Goal: Task Accomplishment & Management: Complete application form

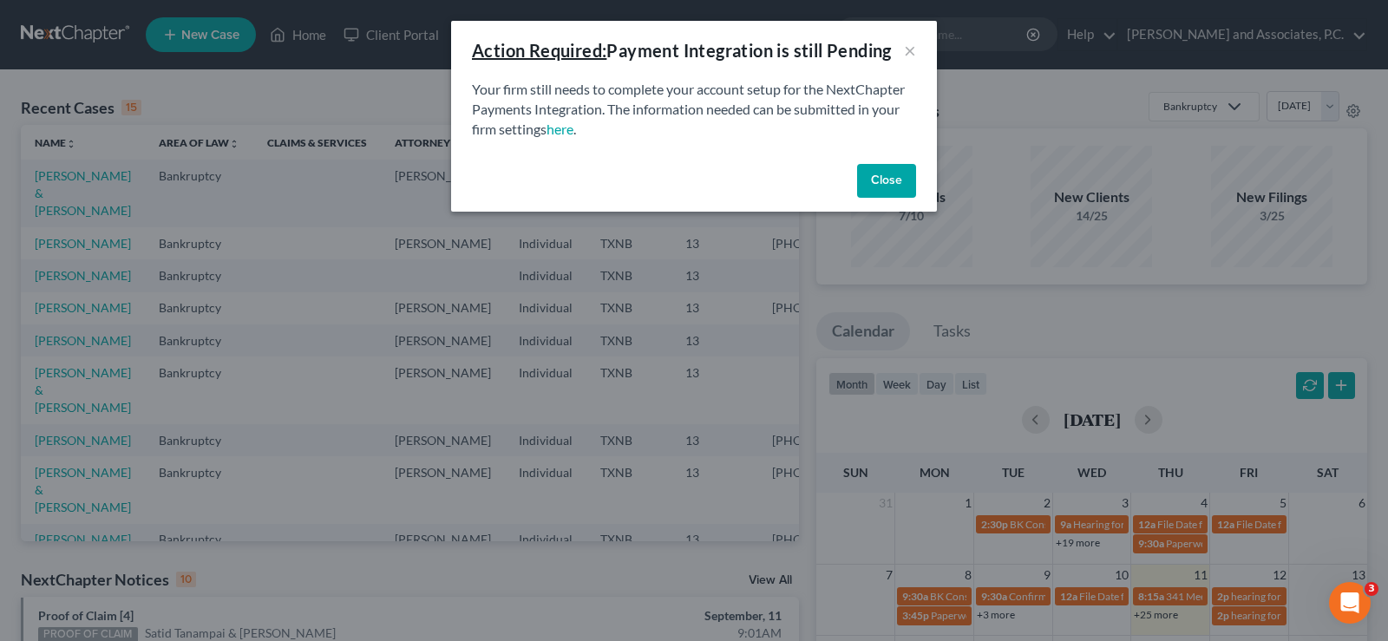
click at [884, 168] on button "Close" at bounding box center [886, 181] width 59 height 35
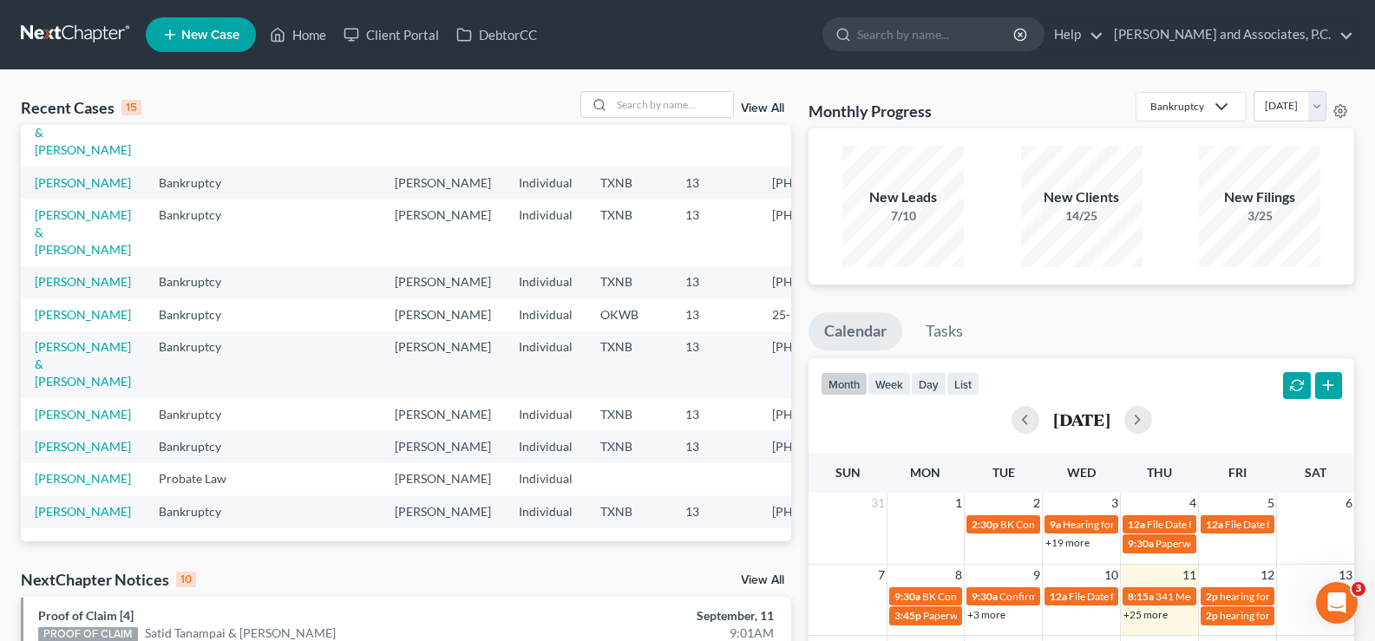
scroll to position [347, 0]
click at [619, 106] on input "search" at bounding box center [672, 104] width 121 height 25
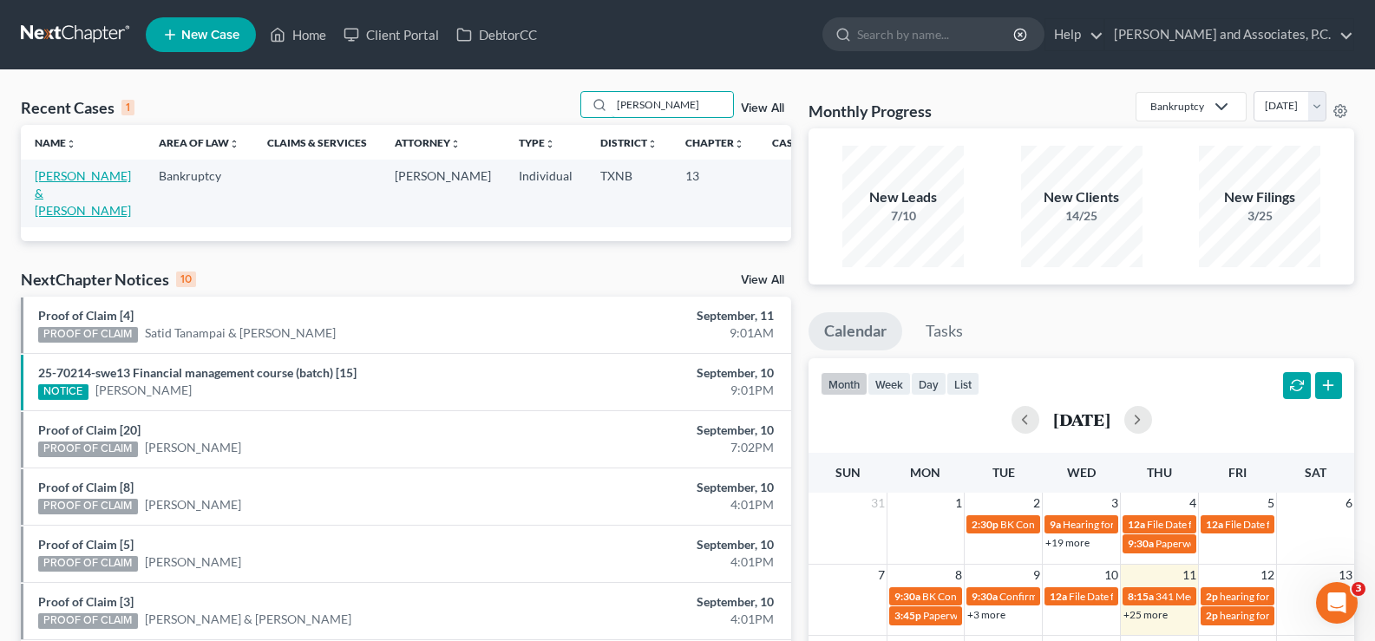
type input "[PERSON_NAME]"
click at [69, 181] on link "[PERSON_NAME] & [PERSON_NAME]" at bounding box center [83, 192] width 96 height 49
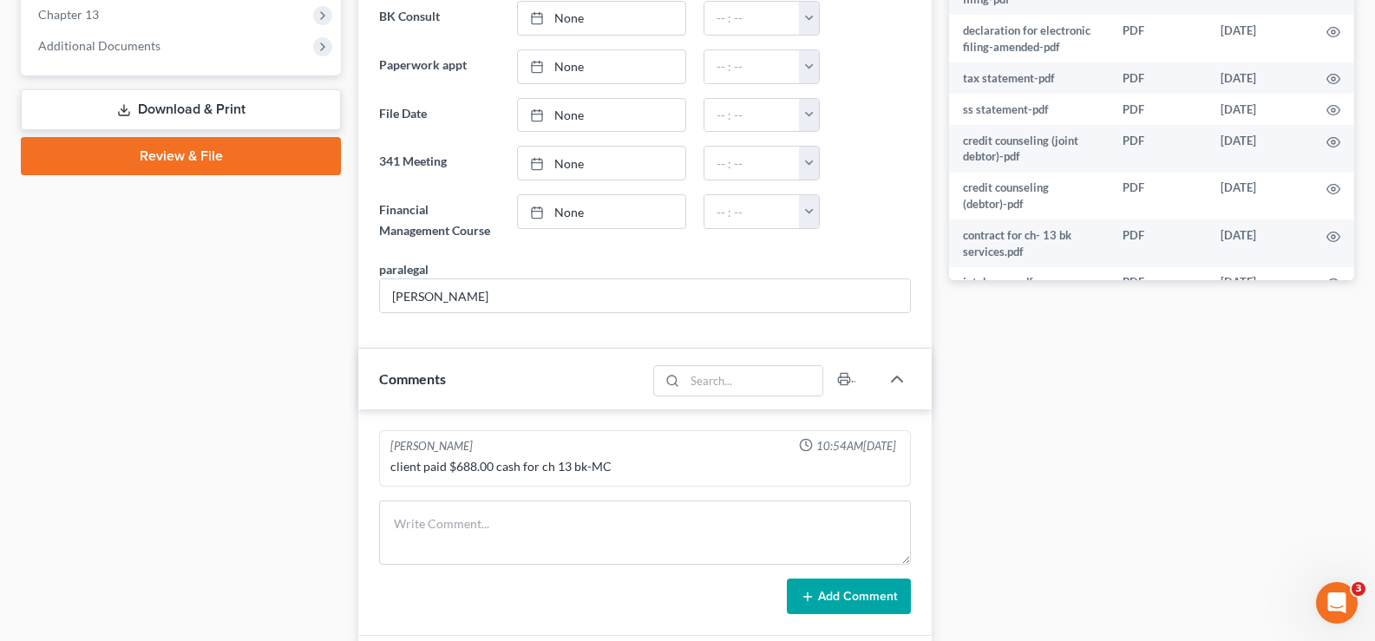
scroll to position [223, 0]
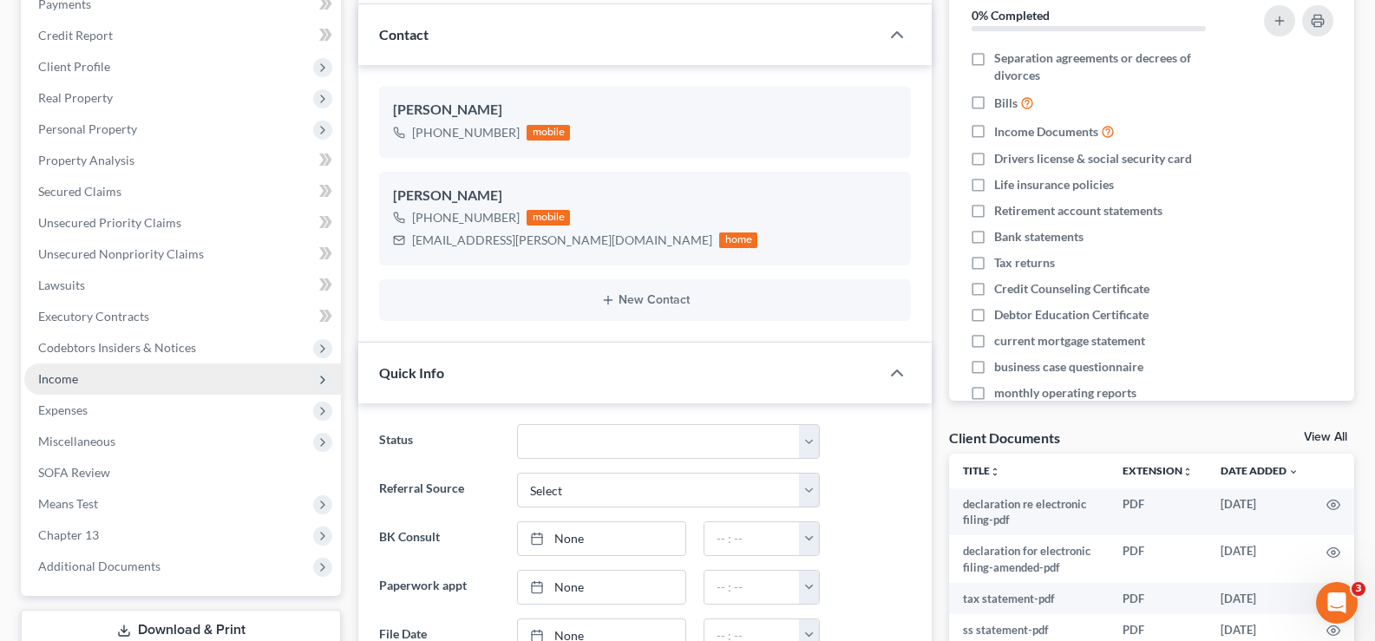
click at [156, 389] on span "Income" at bounding box center [182, 378] width 317 height 31
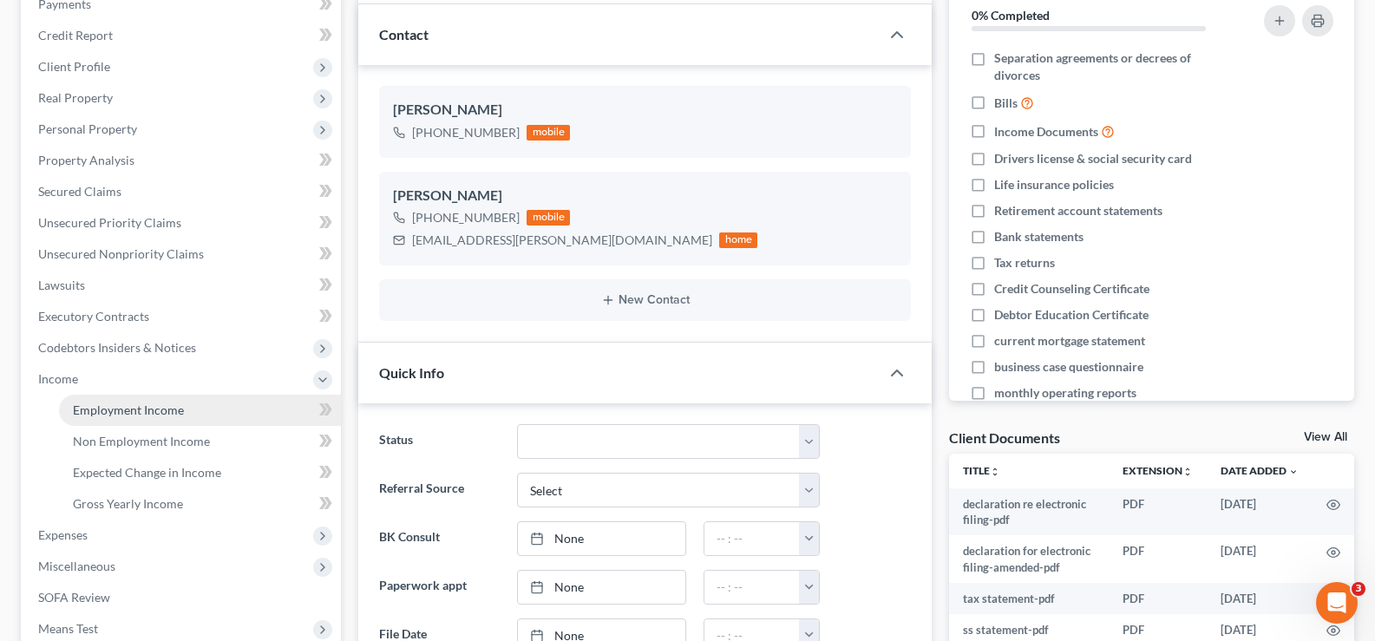
click at [158, 419] on link "Employment Income" at bounding box center [200, 410] width 282 height 31
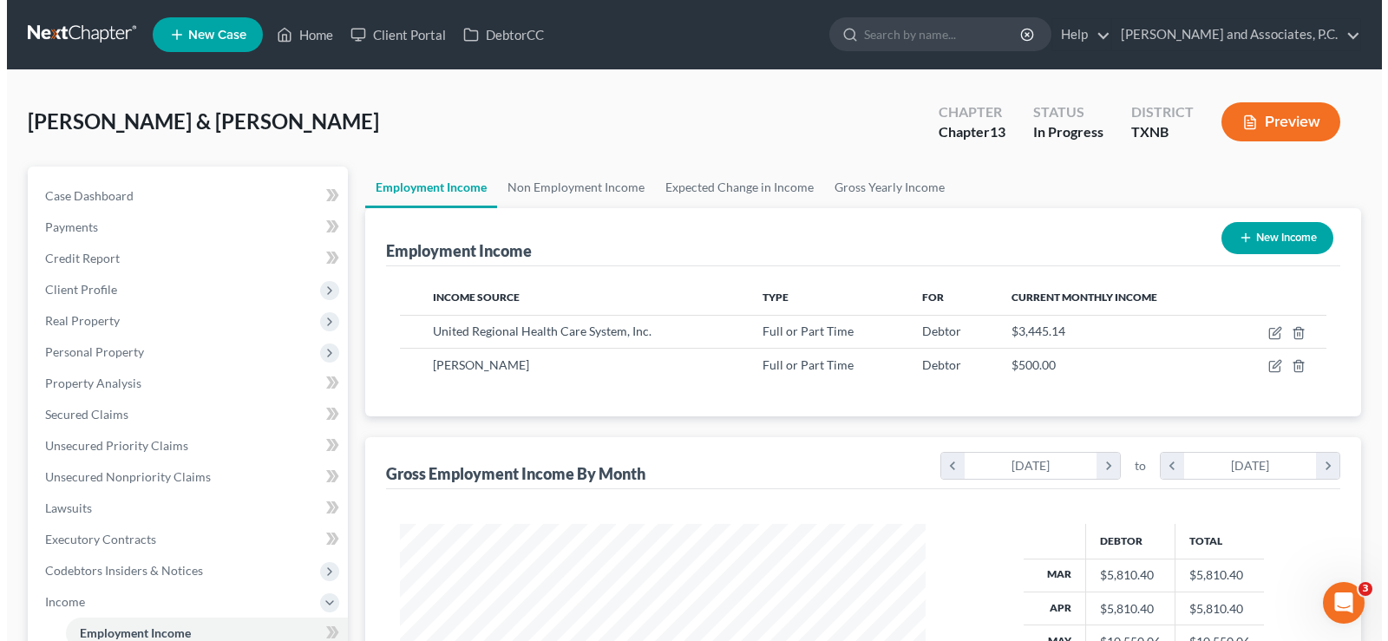
scroll to position [311, 560]
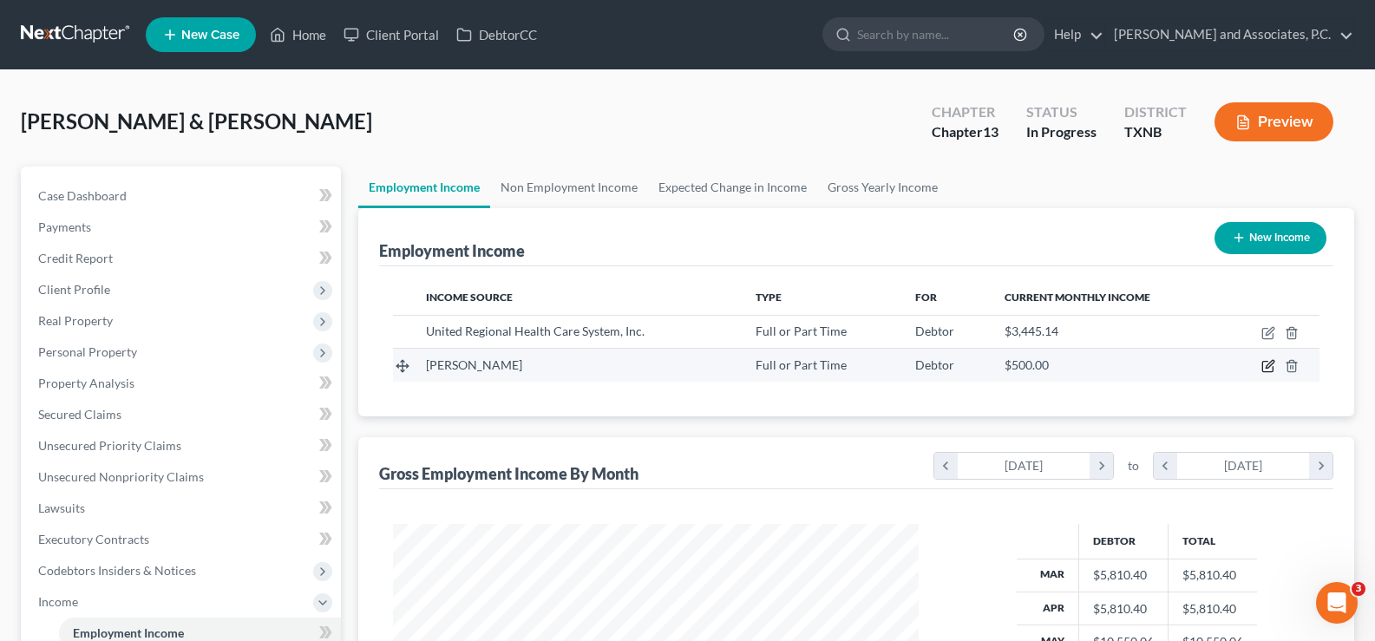
click at [1268, 367] on icon "button" at bounding box center [1268, 366] width 14 height 14
select select "0"
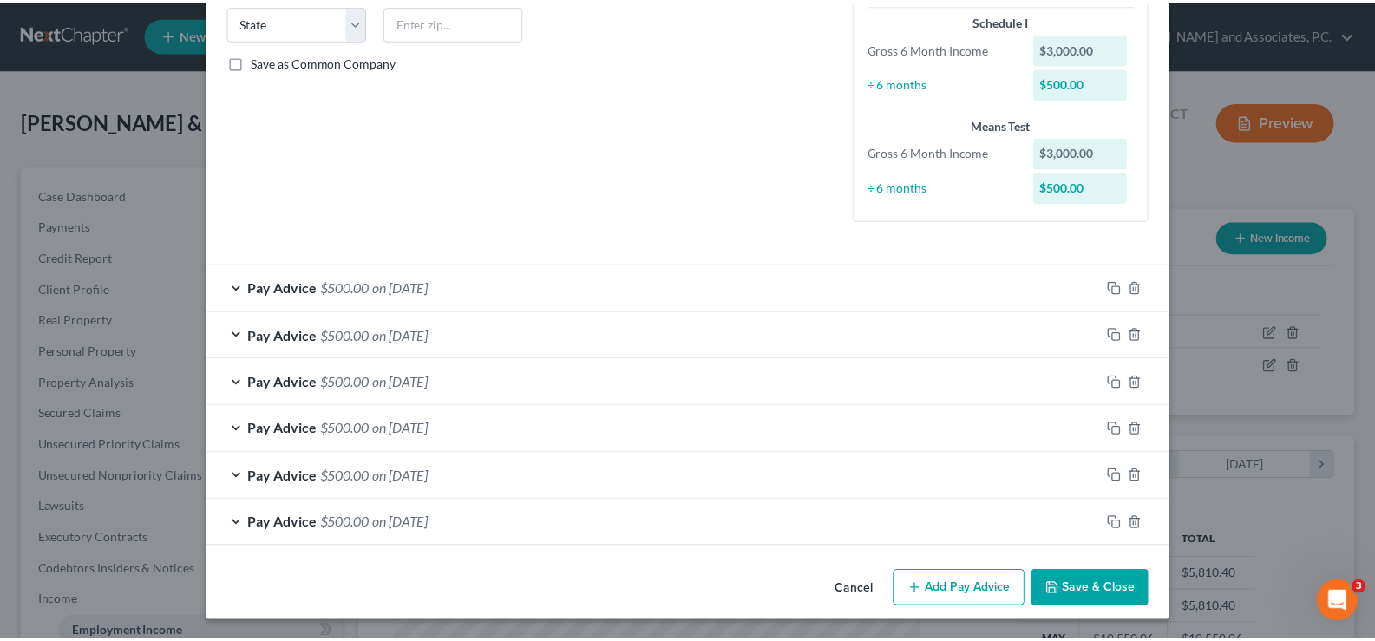
scroll to position [355, 0]
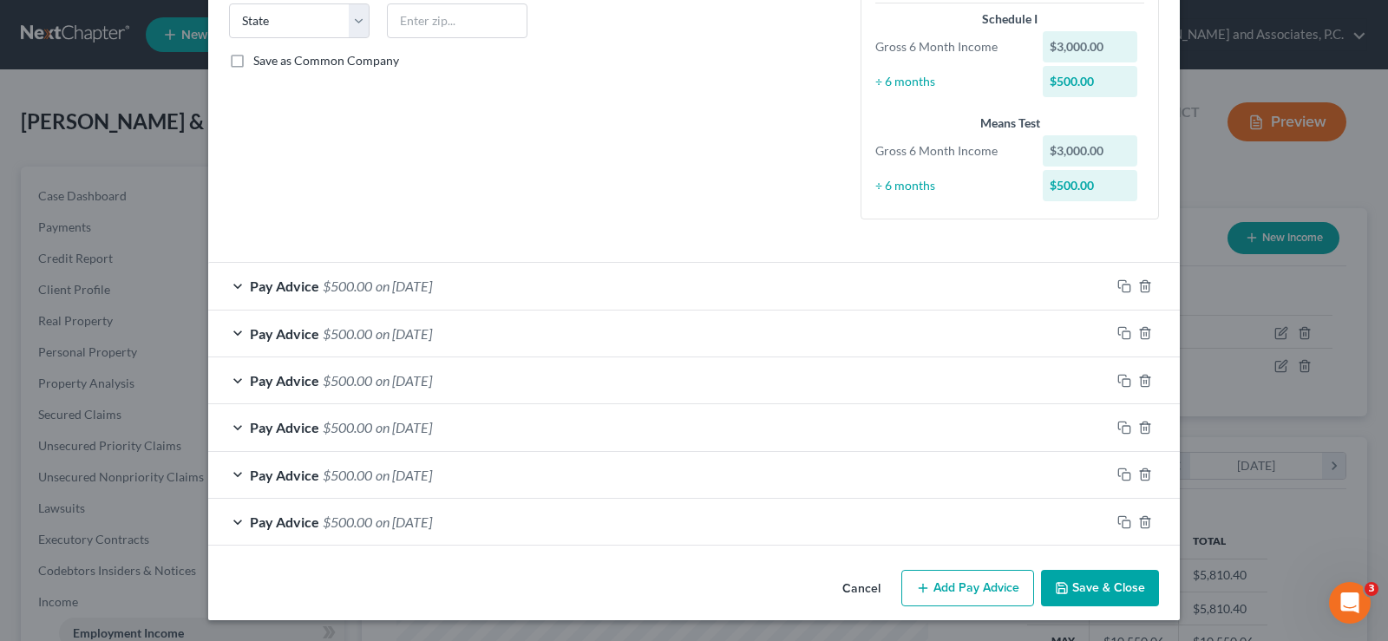
click at [1072, 584] on button "Save & Close" at bounding box center [1100, 588] width 118 height 36
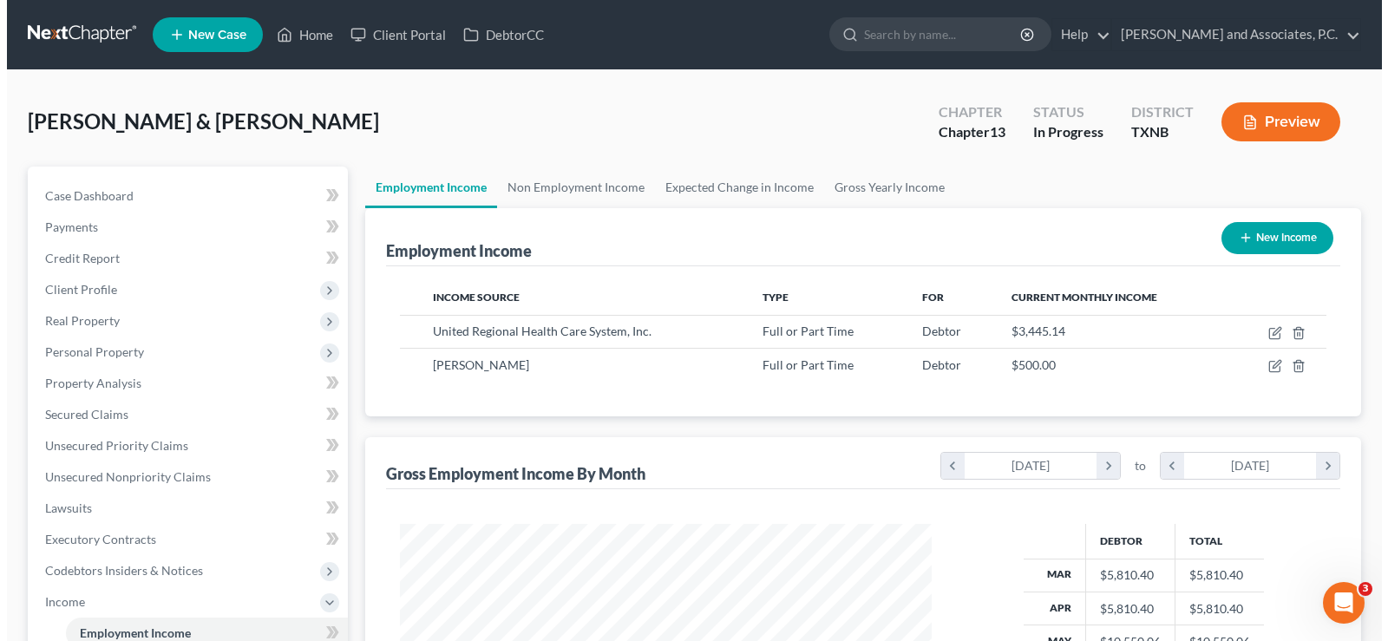
scroll to position [867206, 866957]
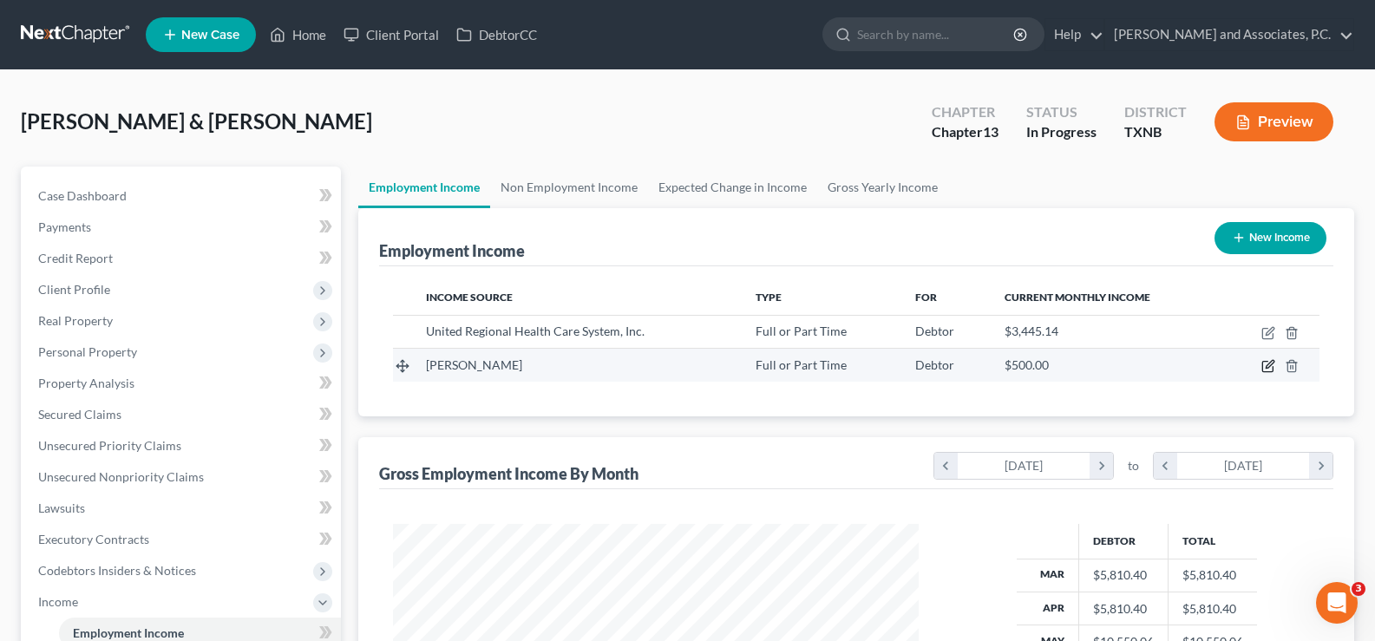
click at [1265, 365] on icon "button" at bounding box center [1268, 366] width 14 height 14
select select "0"
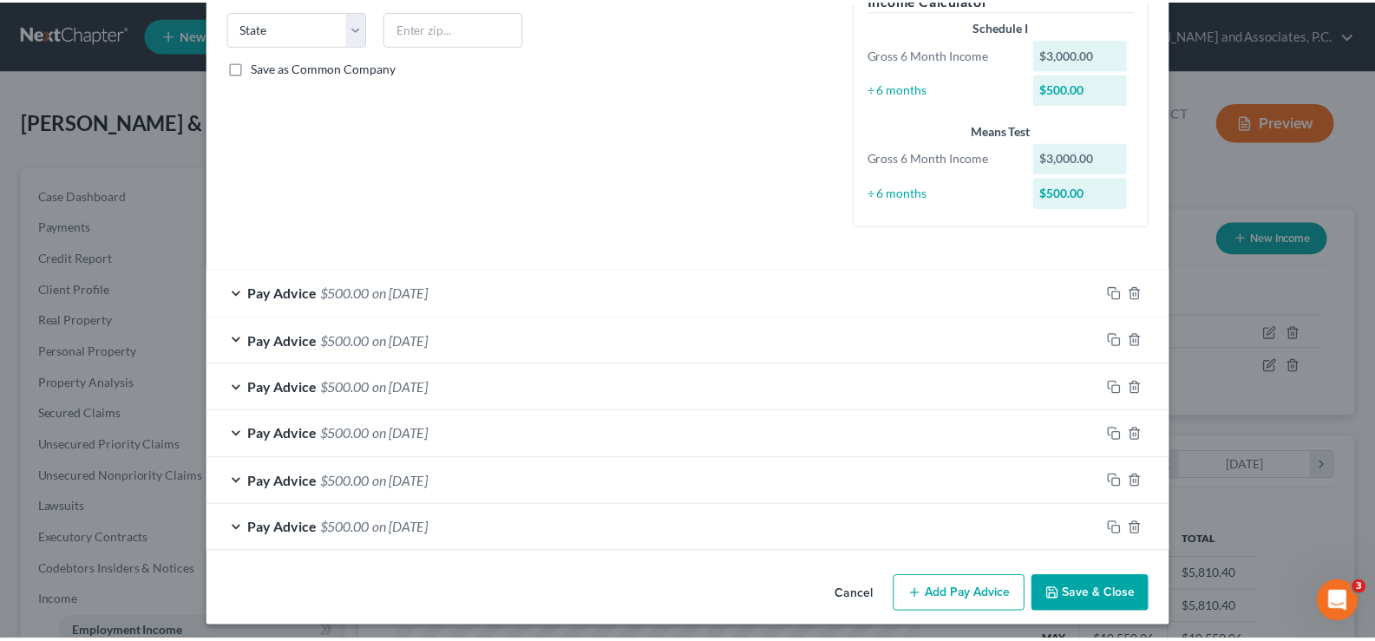
scroll to position [355, 0]
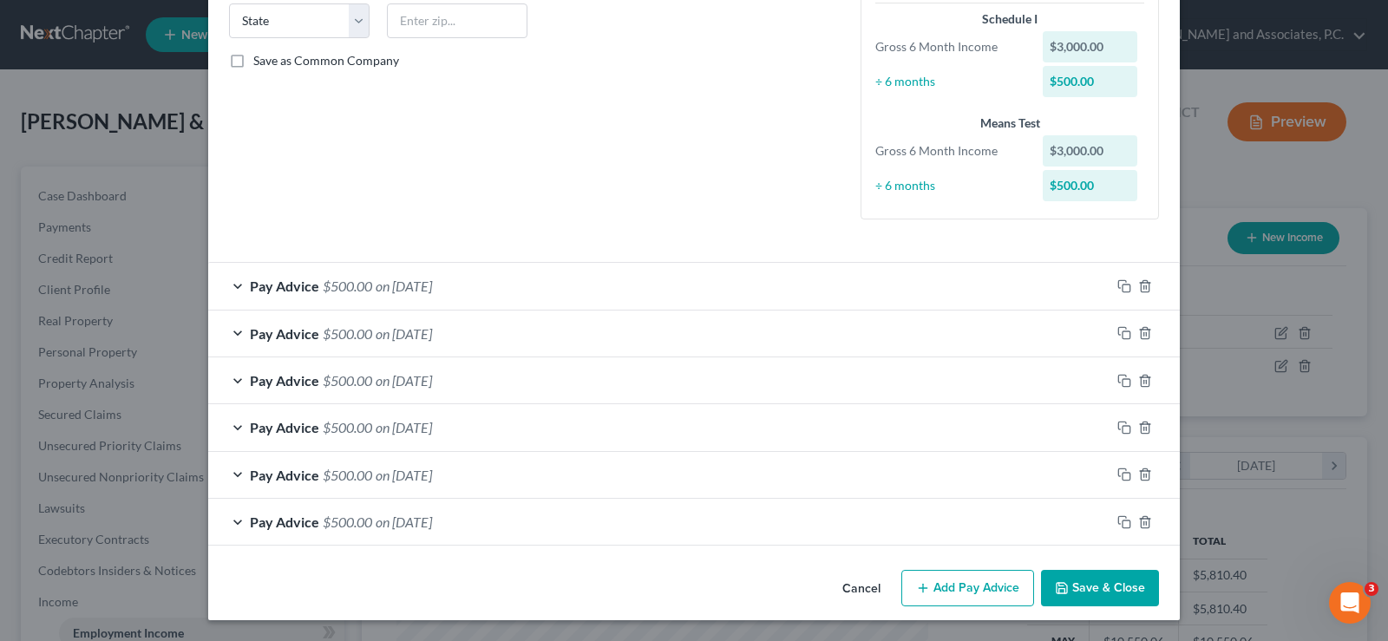
click at [1096, 582] on button "Save & Close" at bounding box center [1100, 588] width 118 height 36
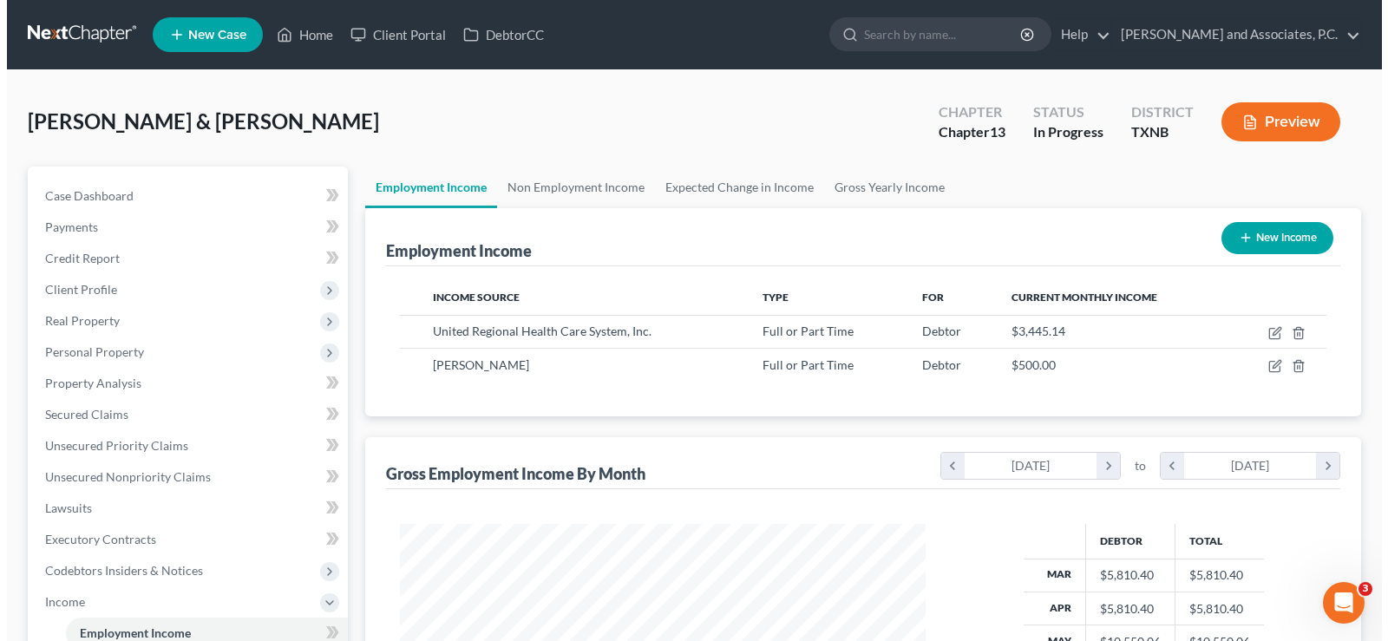
scroll to position [867206, 866957]
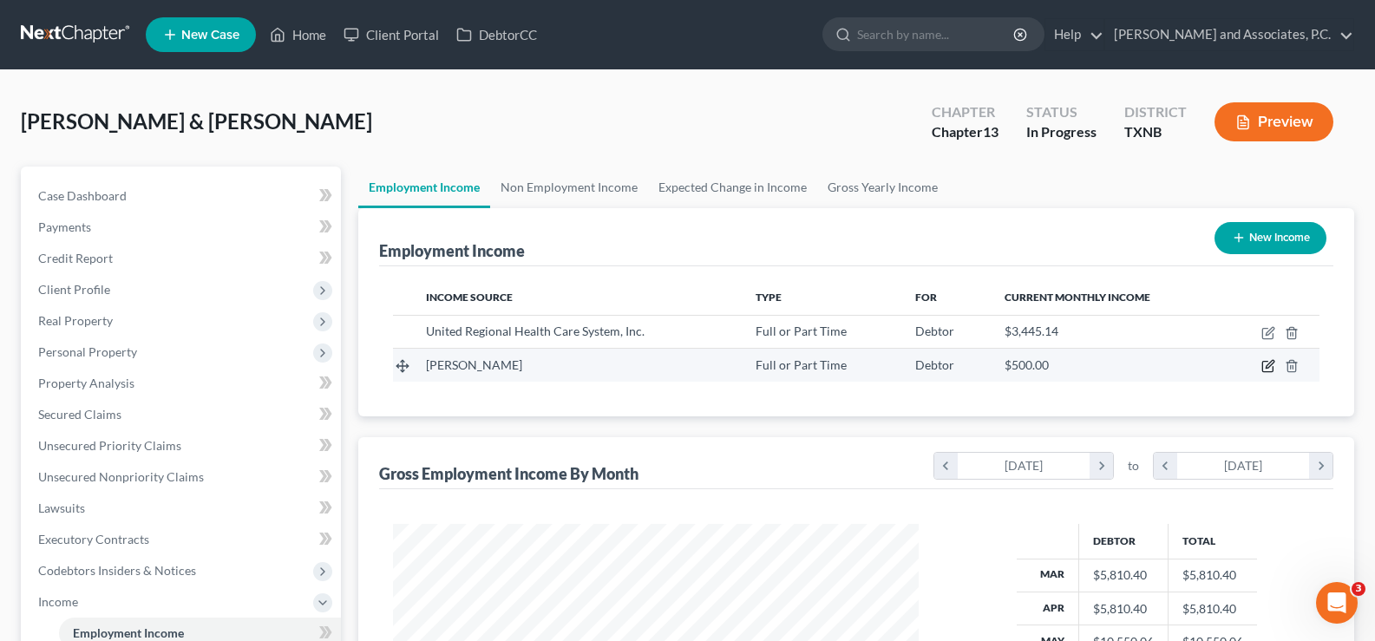
click at [1267, 369] on icon "button" at bounding box center [1270, 365] width 8 height 8
select select "0"
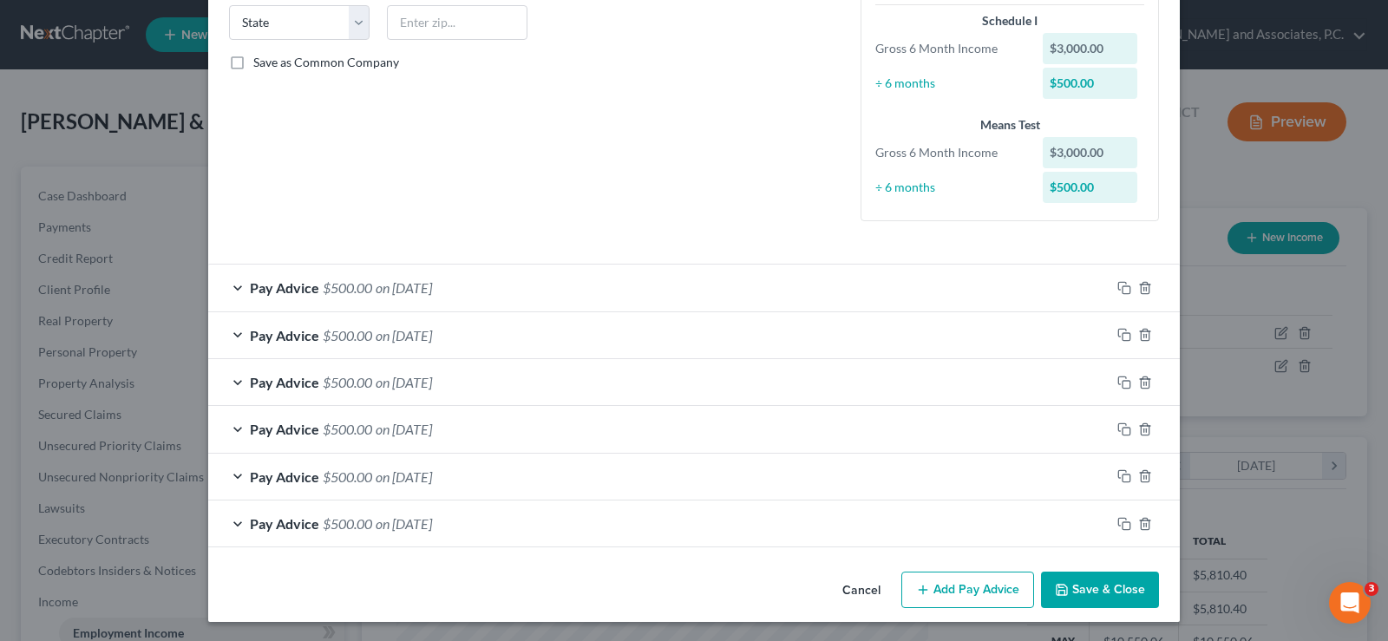
scroll to position [355, 0]
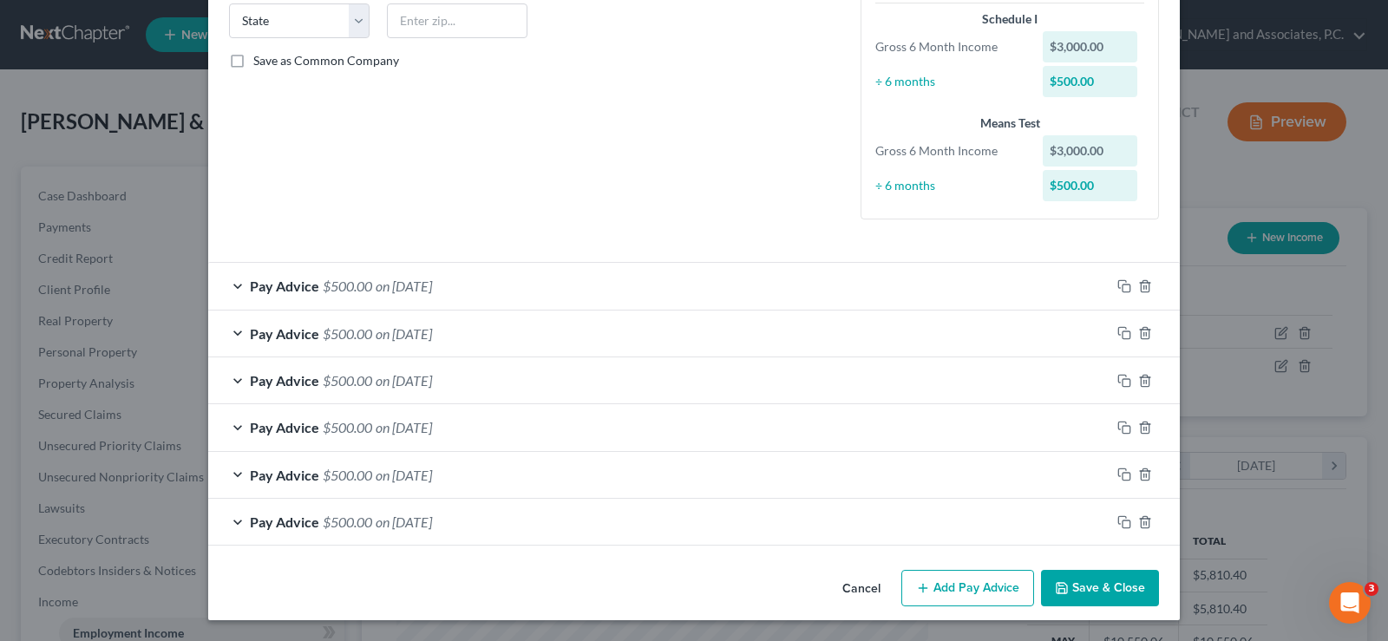
click at [971, 582] on button "Add Pay Advice" at bounding box center [967, 588] width 133 height 36
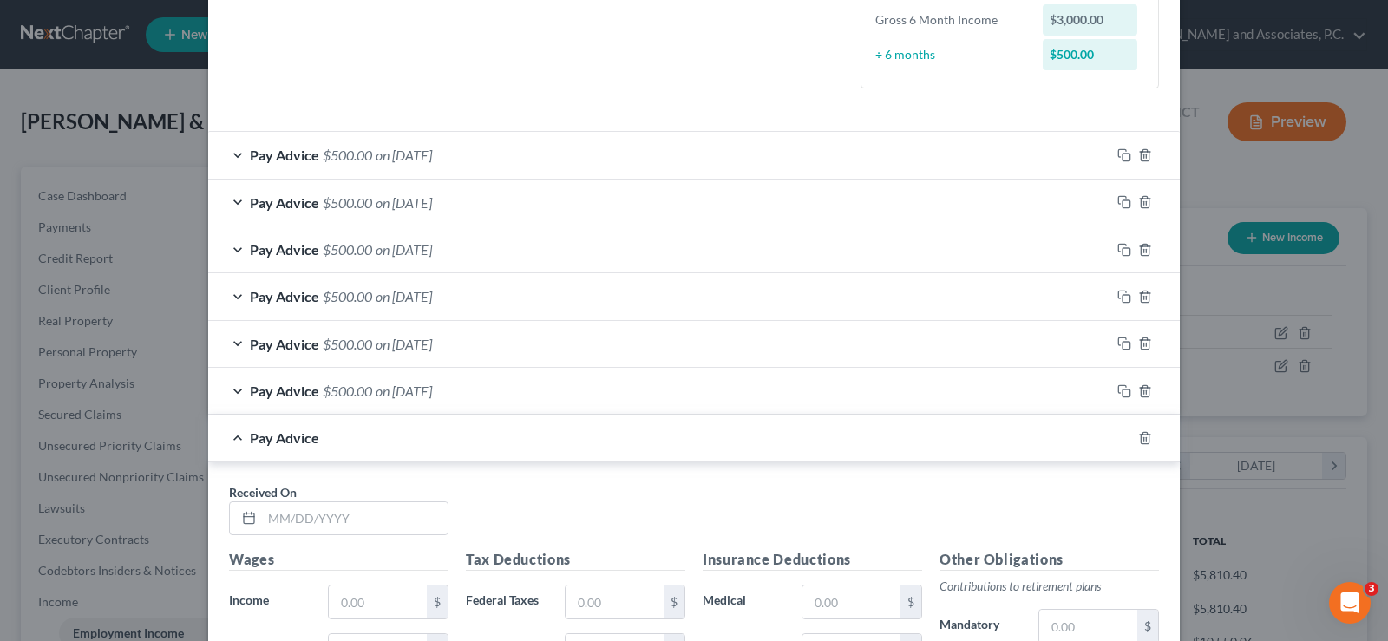
scroll to position [528, 0]
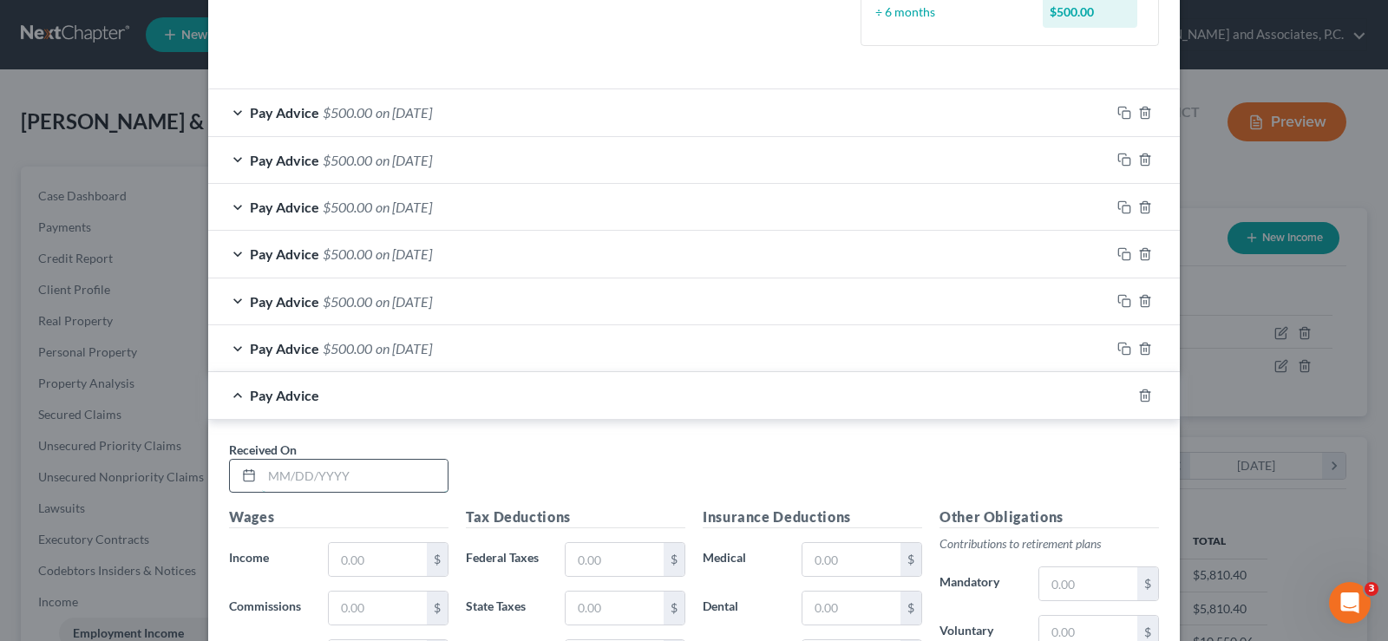
click at [350, 477] on input "text" at bounding box center [355, 476] width 186 height 33
type input "[DATE]"
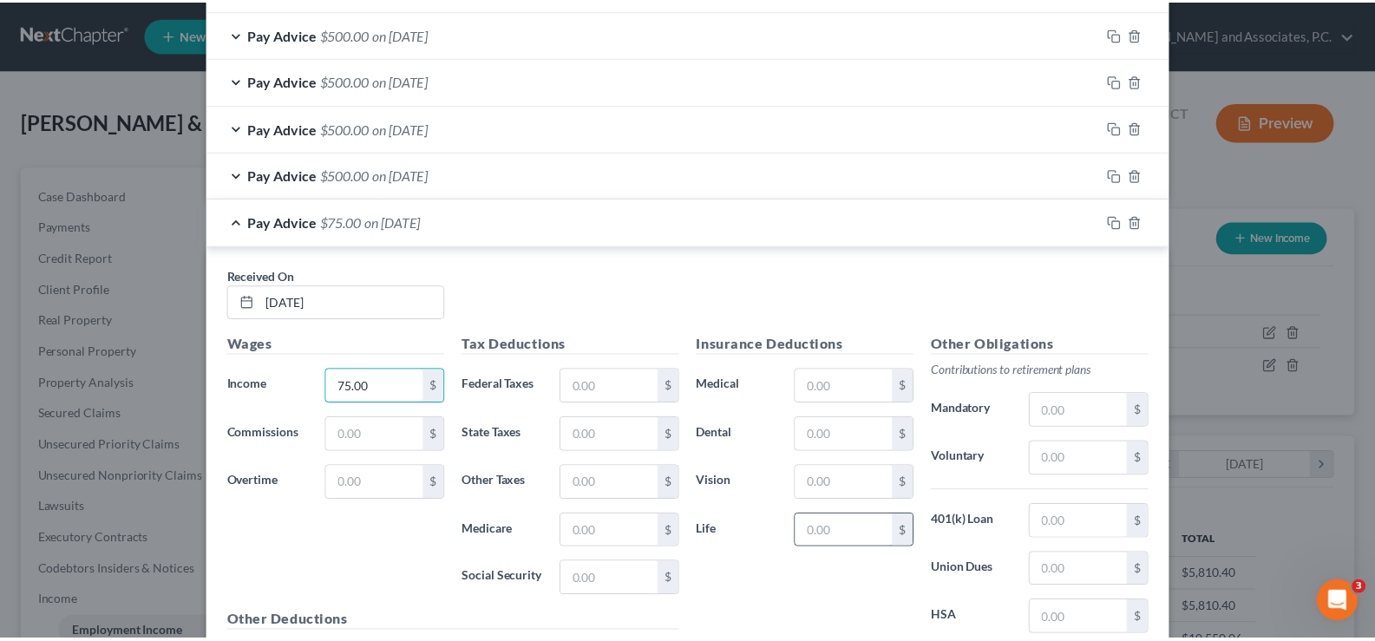
scroll to position [893, 0]
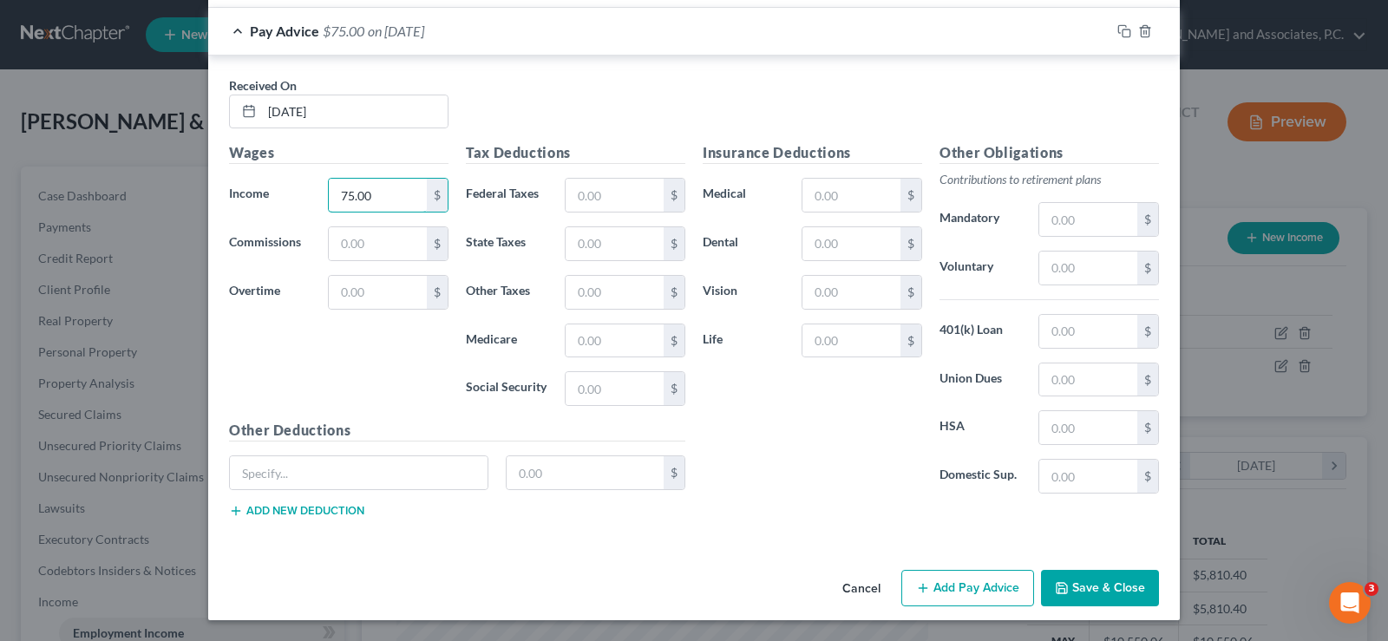
type input "75.00"
click at [1076, 598] on button "Save & Close" at bounding box center [1100, 588] width 118 height 36
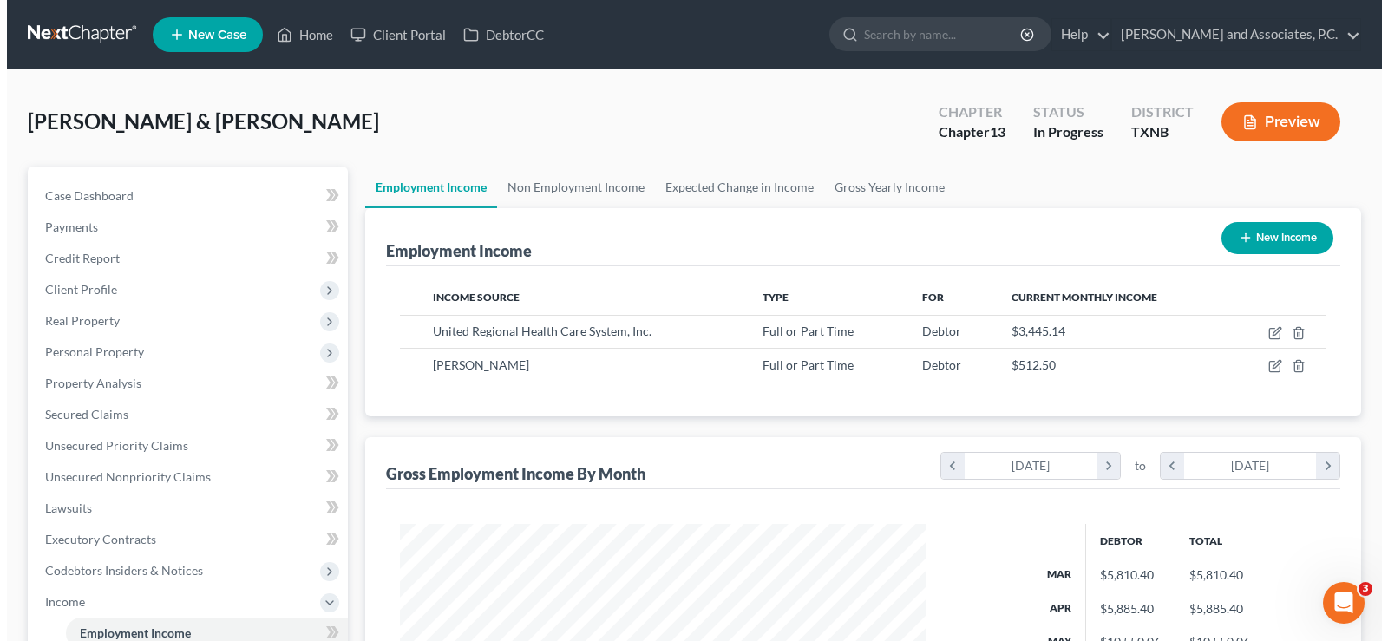
scroll to position [867206, 866957]
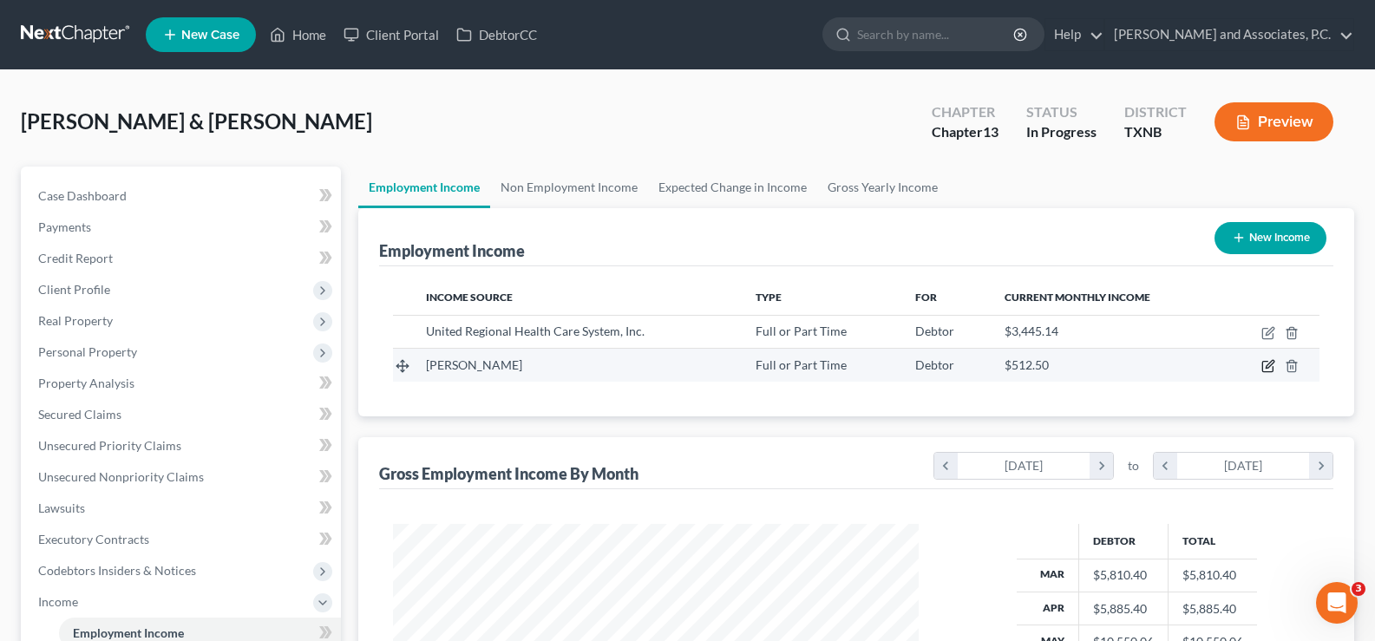
click at [1263, 368] on icon "button" at bounding box center [1267, 367] width 10 height 10
select select "0"
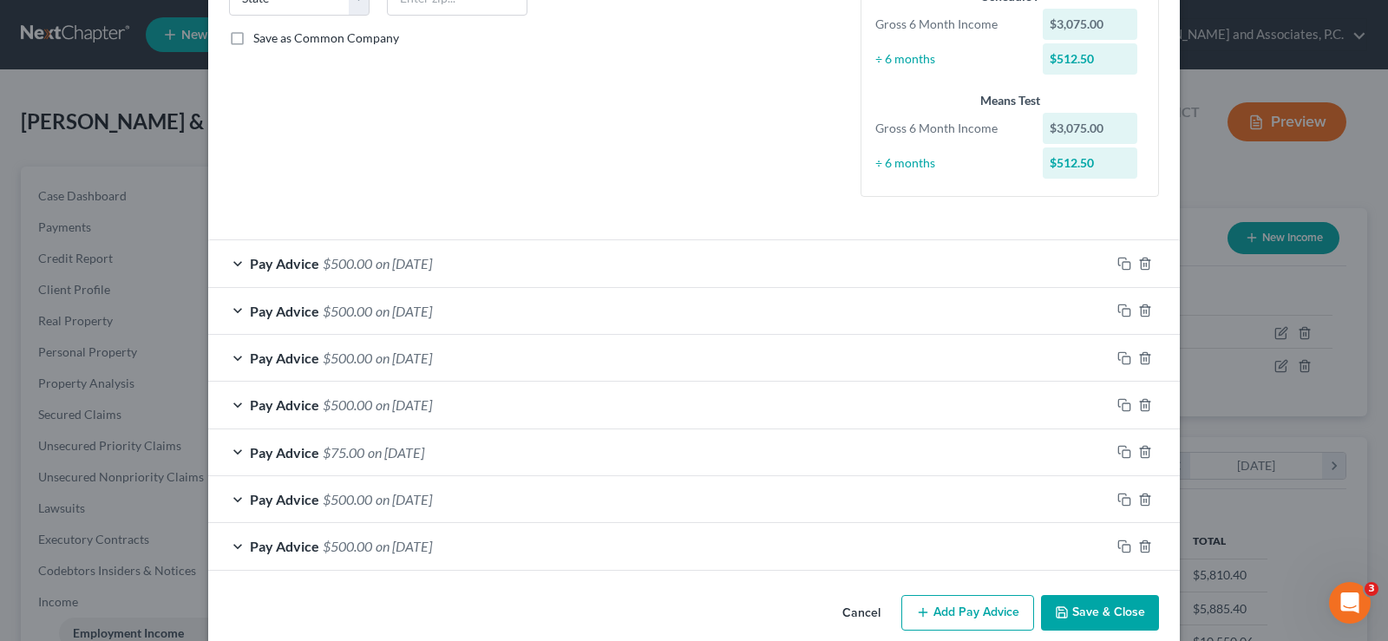
scroll to position [402, 0]
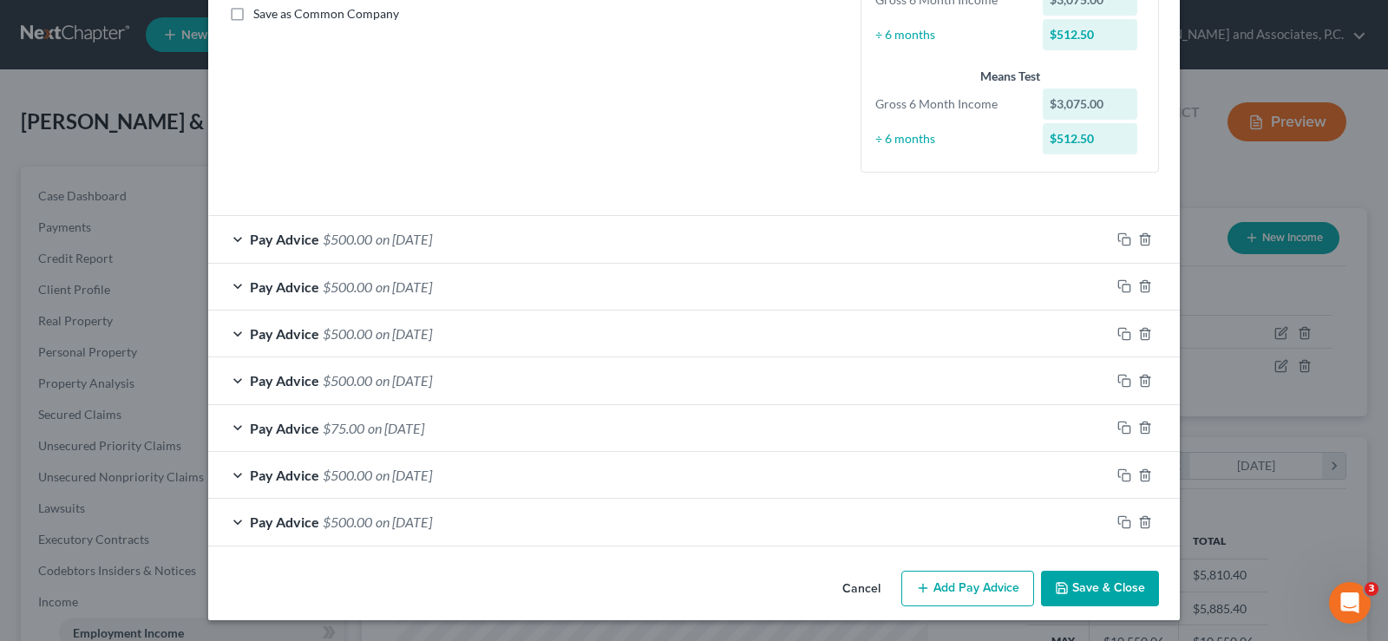
click at [975, 598] on button "Add Pay Advice" at bounding box center [967, 589] width 133 height 36
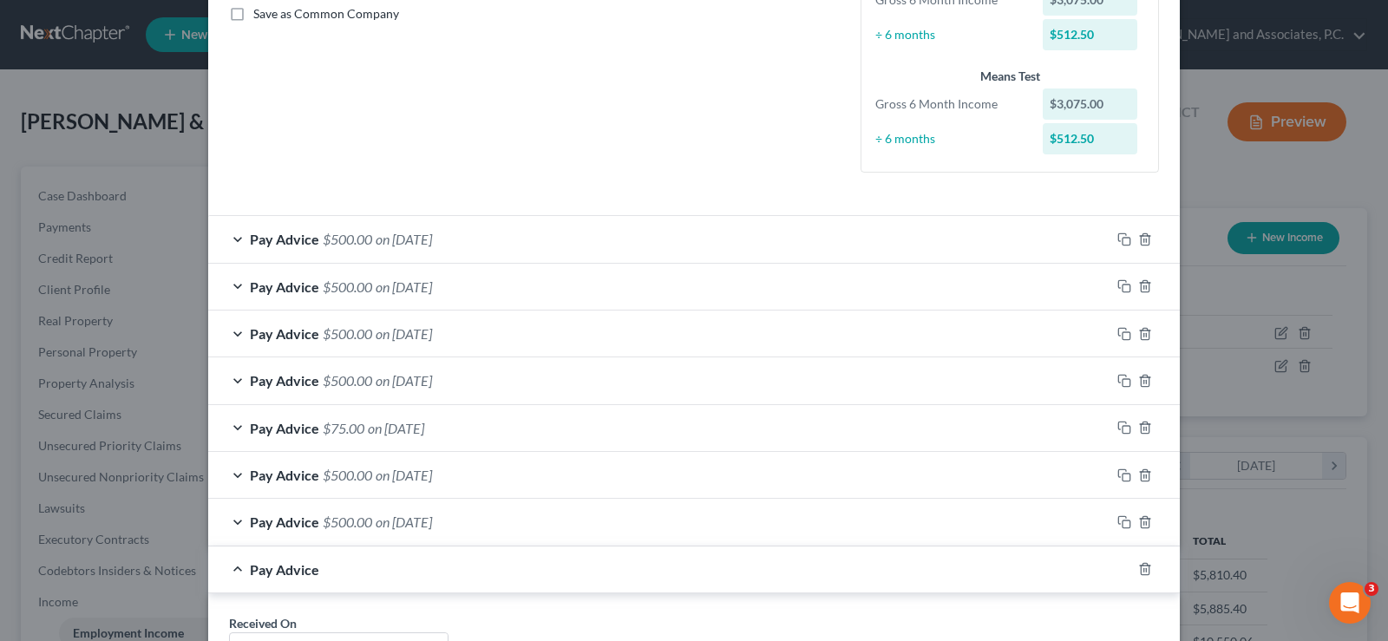
scroll to position [749, 0]
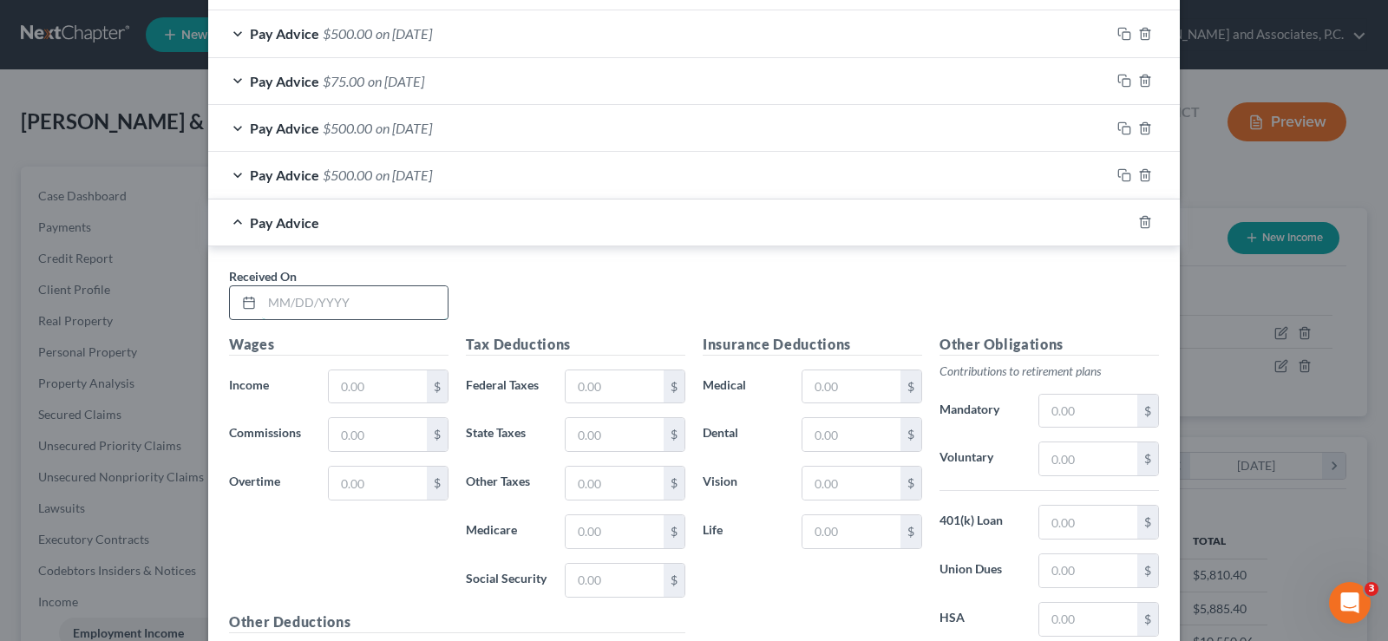
click at [350, 313] on input "text" at bounding box center [355, 302] width 186 height 33
type input "[DATE]"
type input "1"
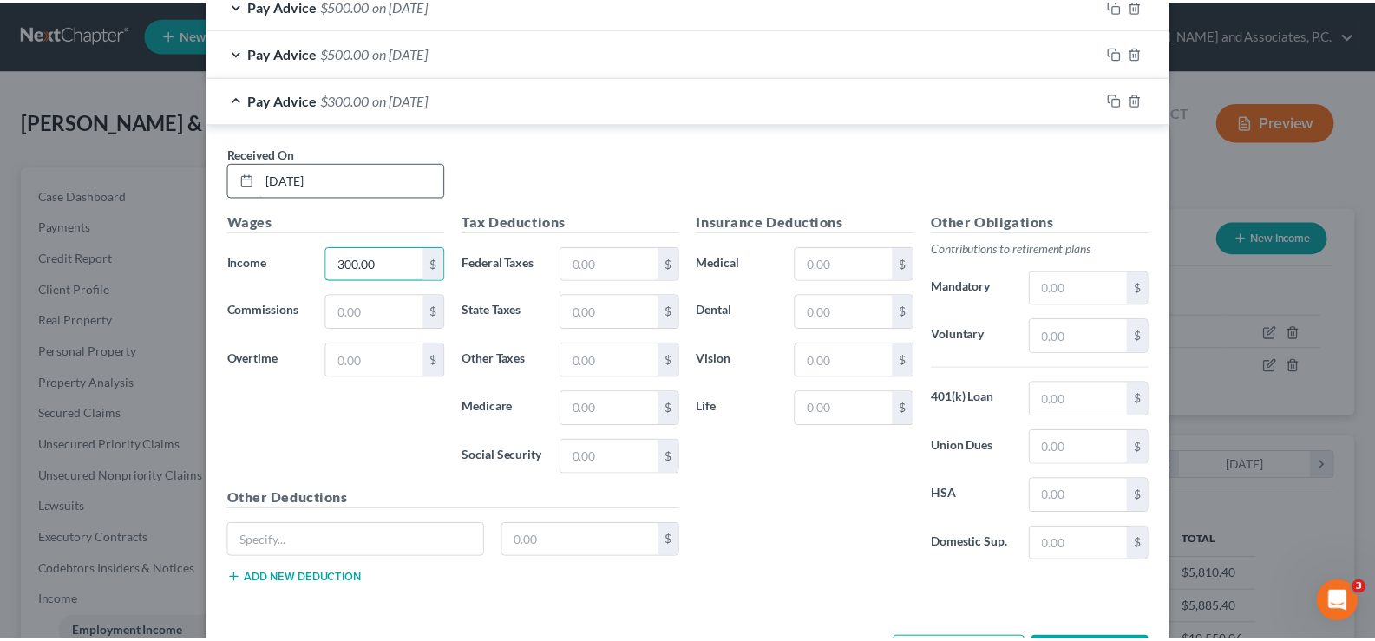
scroll to position [940, 0]
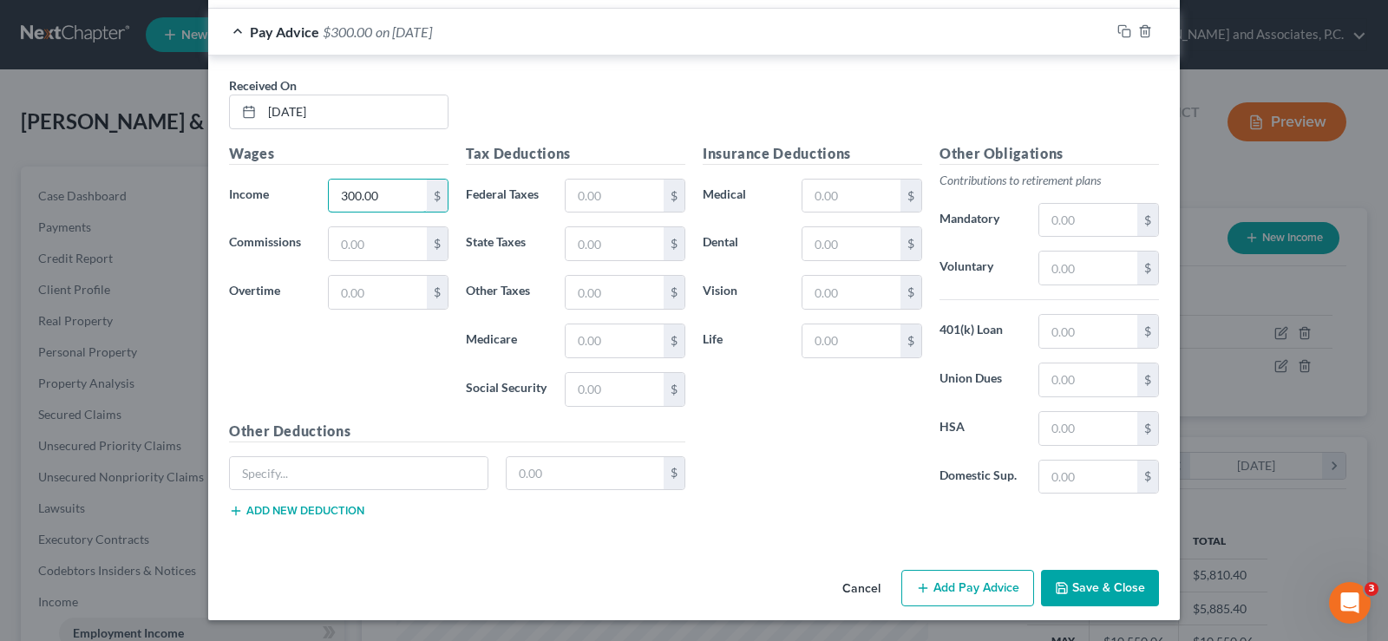
type input "300.00"
click at [1075, 597] on button "Save & Close" at bounding box center [1100, 588] width 118 height 36
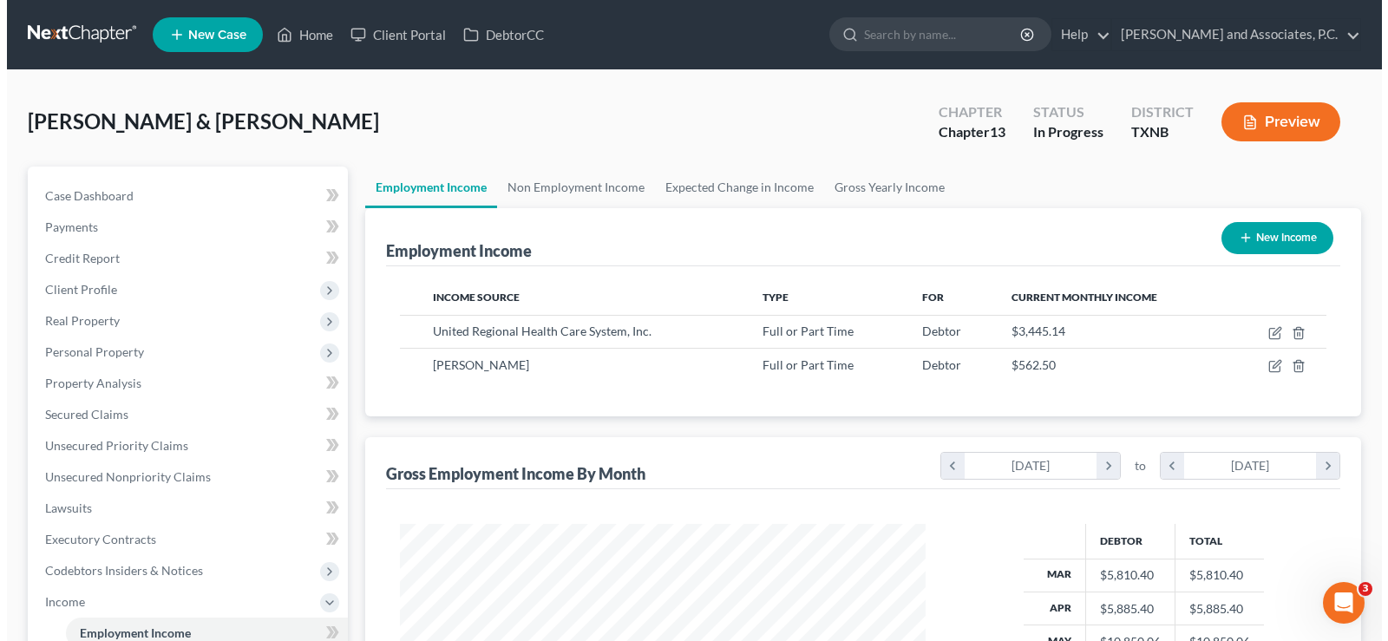
scroll to position [867206, 866957]
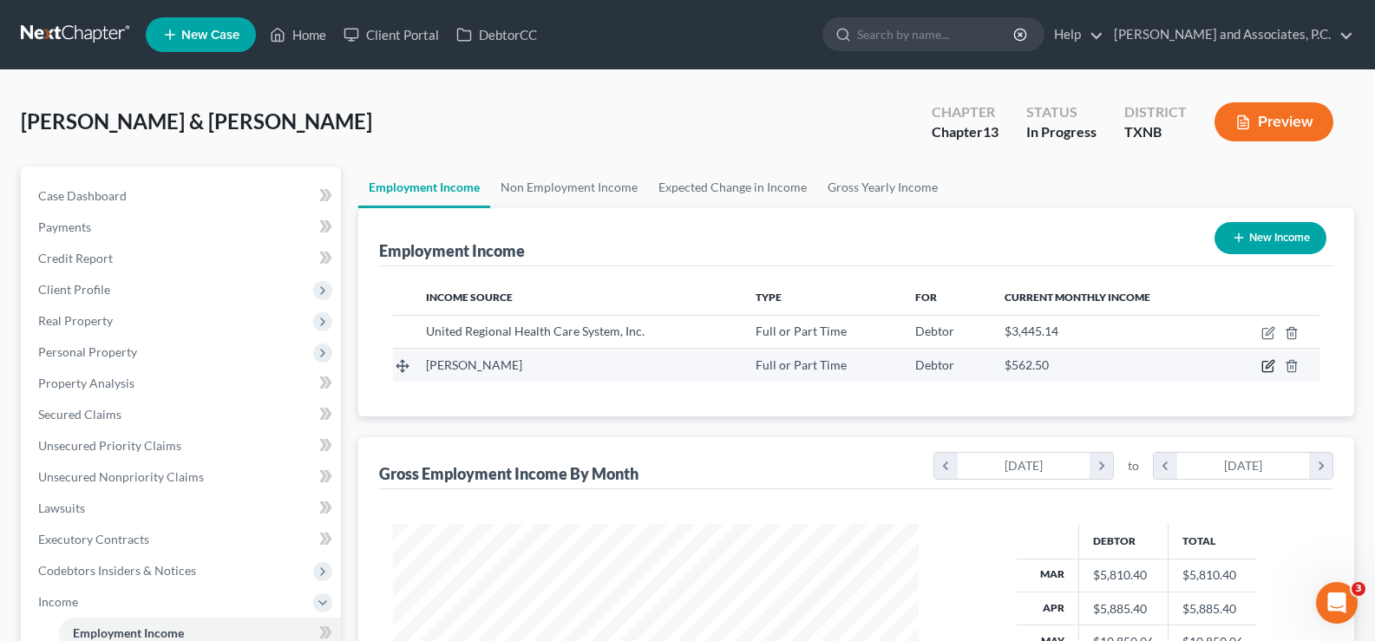
click at [1272, 363] on icon "button" at bounding box center [1268, 366] width 14 height 14
select select "0"
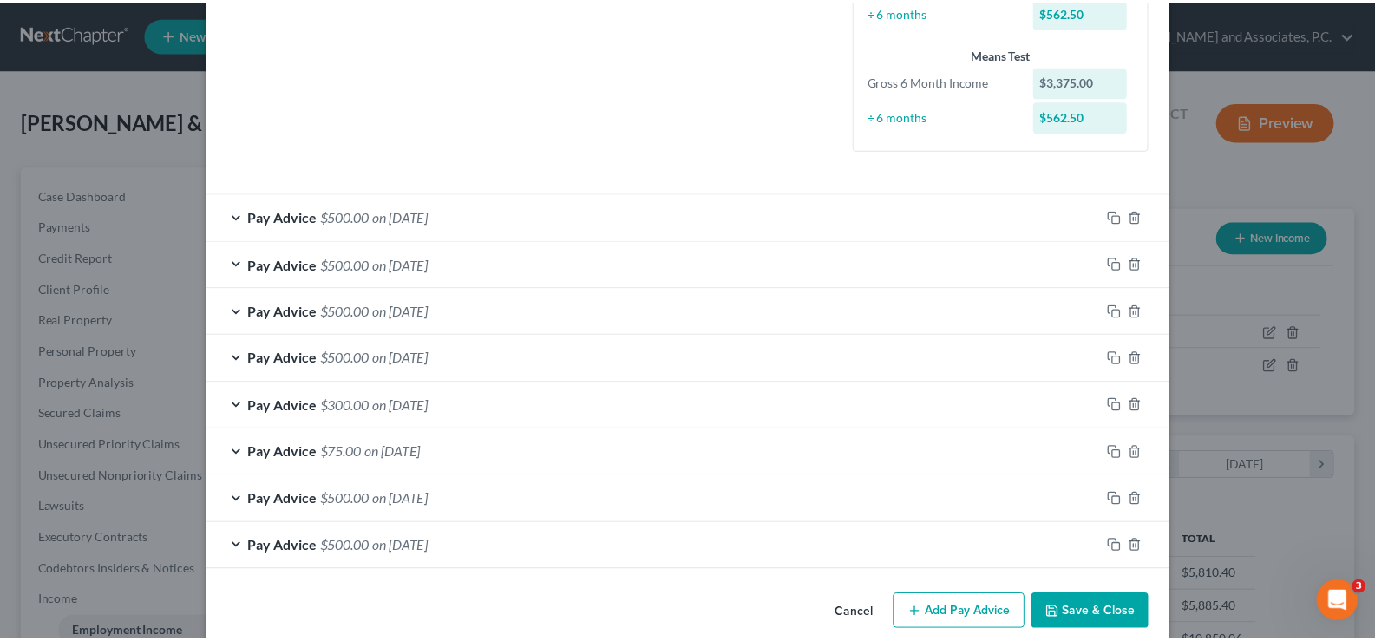
scroll to position [449, 0]
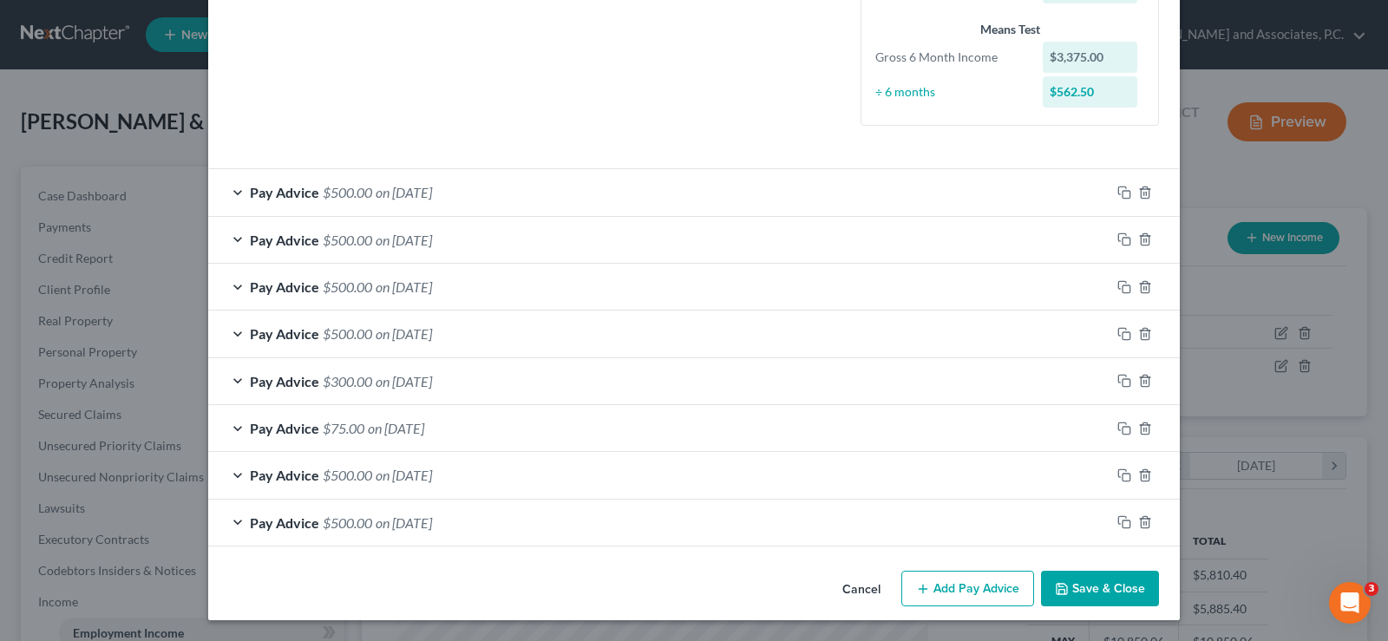
click at [1064, 597] on button "Save & Close" at bounding box center [1100, 589] width 118 height 36
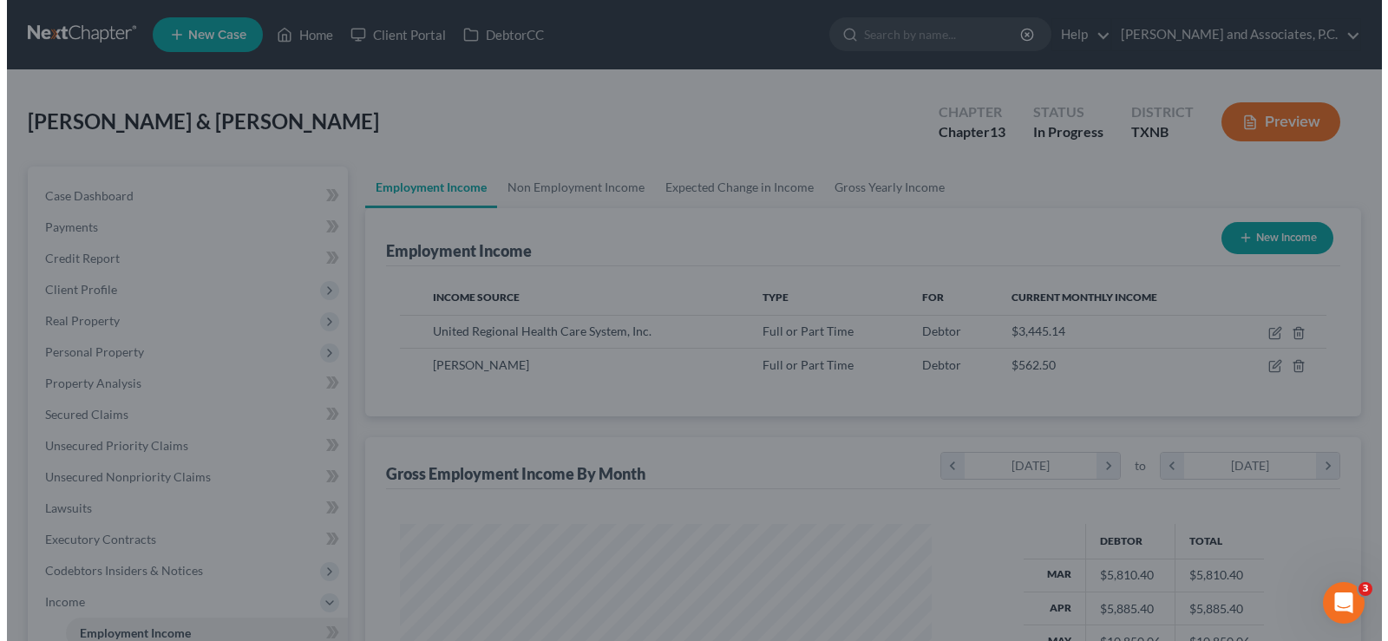
scroll to position [867206, 866957]
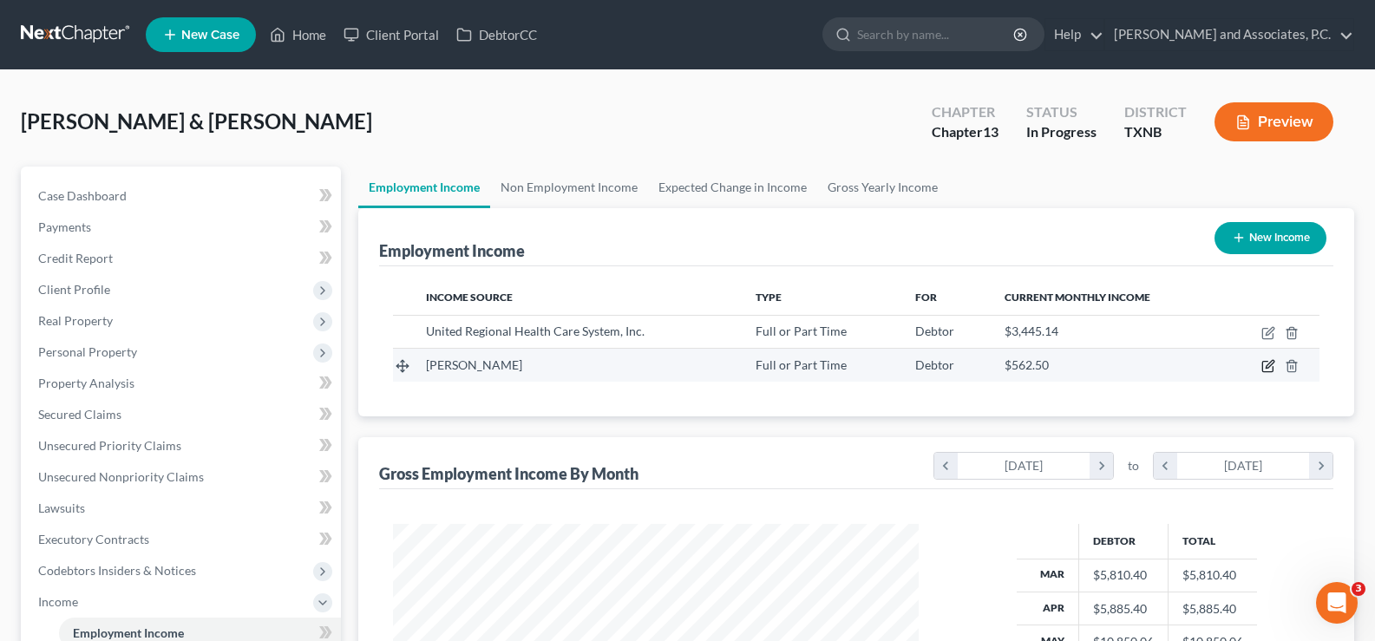
click at [1273, 370] on icon "button" at bounding box center [1267, 367] width 10 height 10
select select "0"
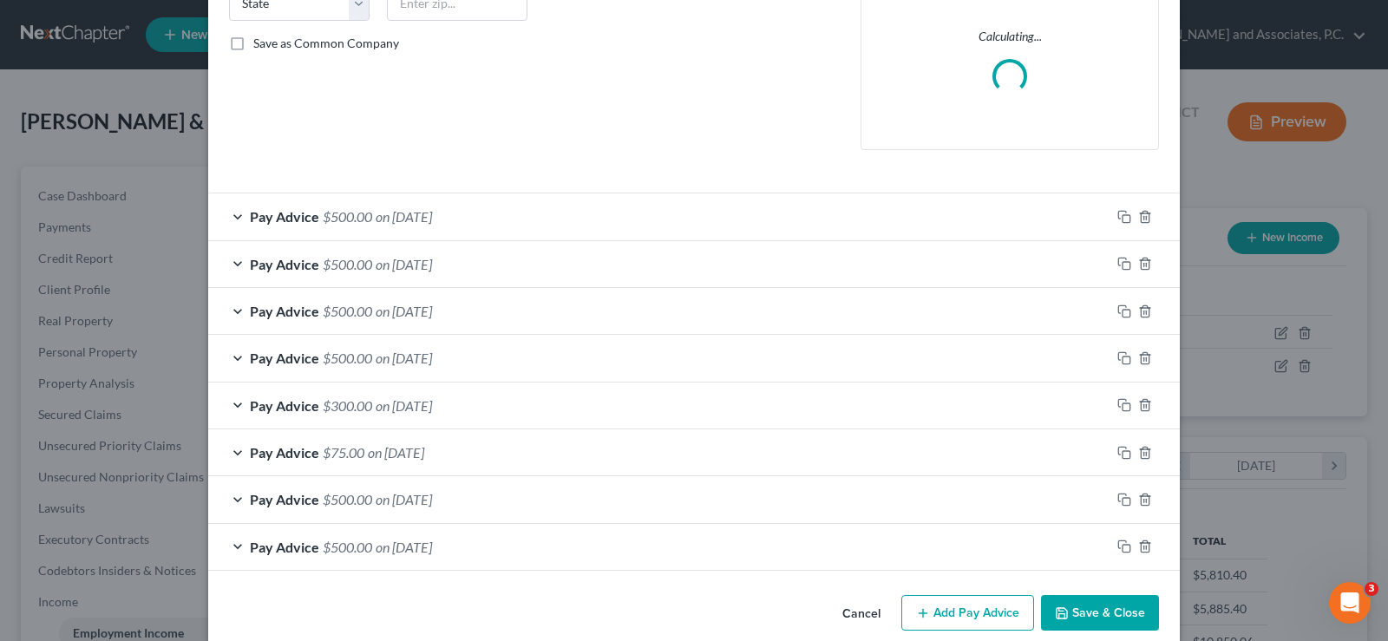
scroll to position [396, 0]
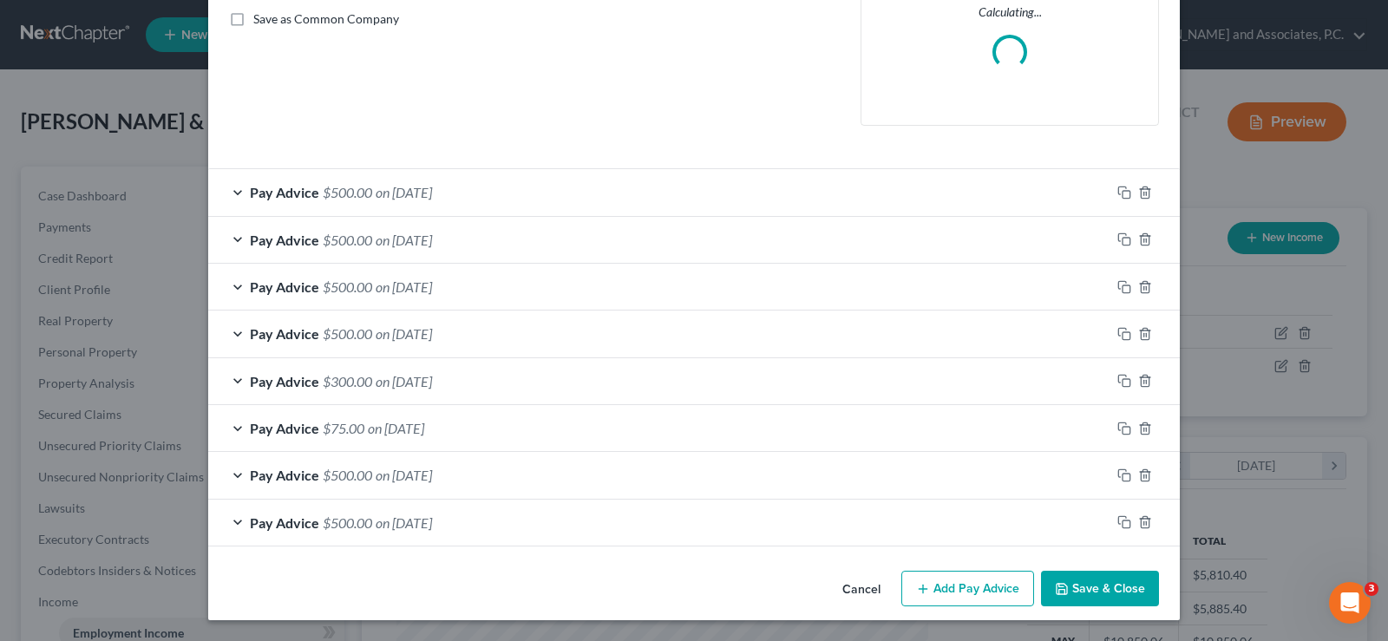
click at [939, 586] on button "Add Pay Advice" at bounding box center [967, 589] width 133 height 36
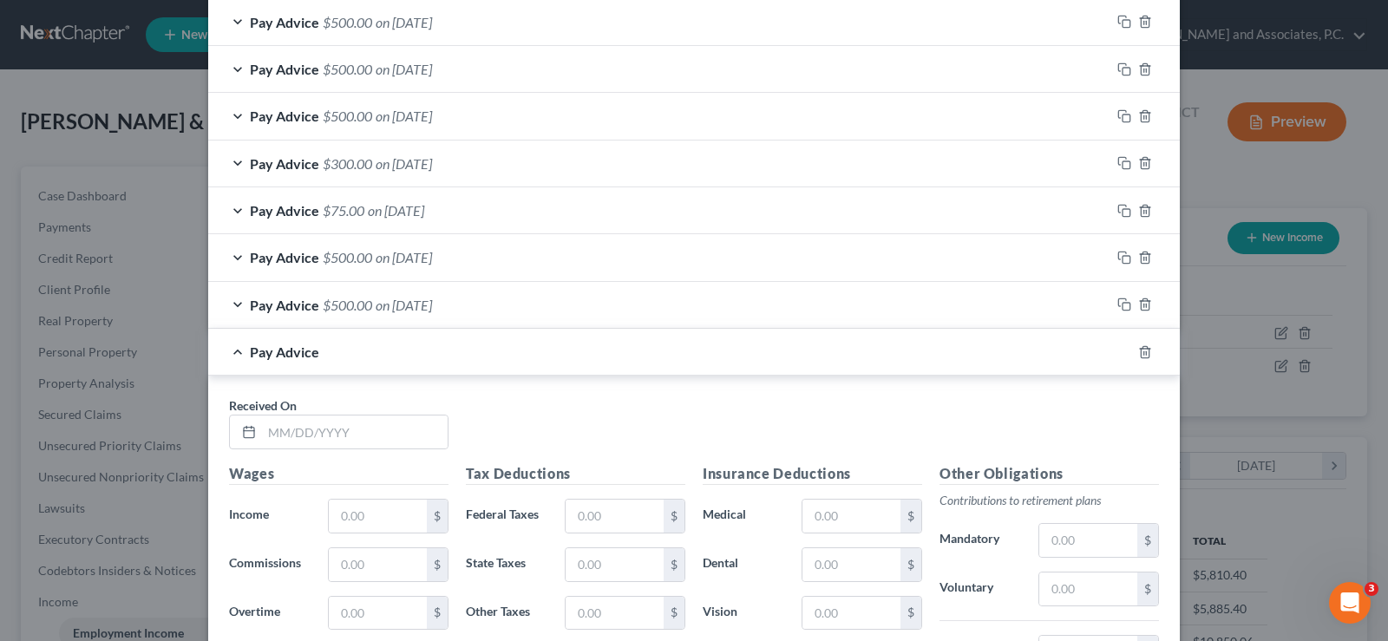
scroll to position [743, 0]
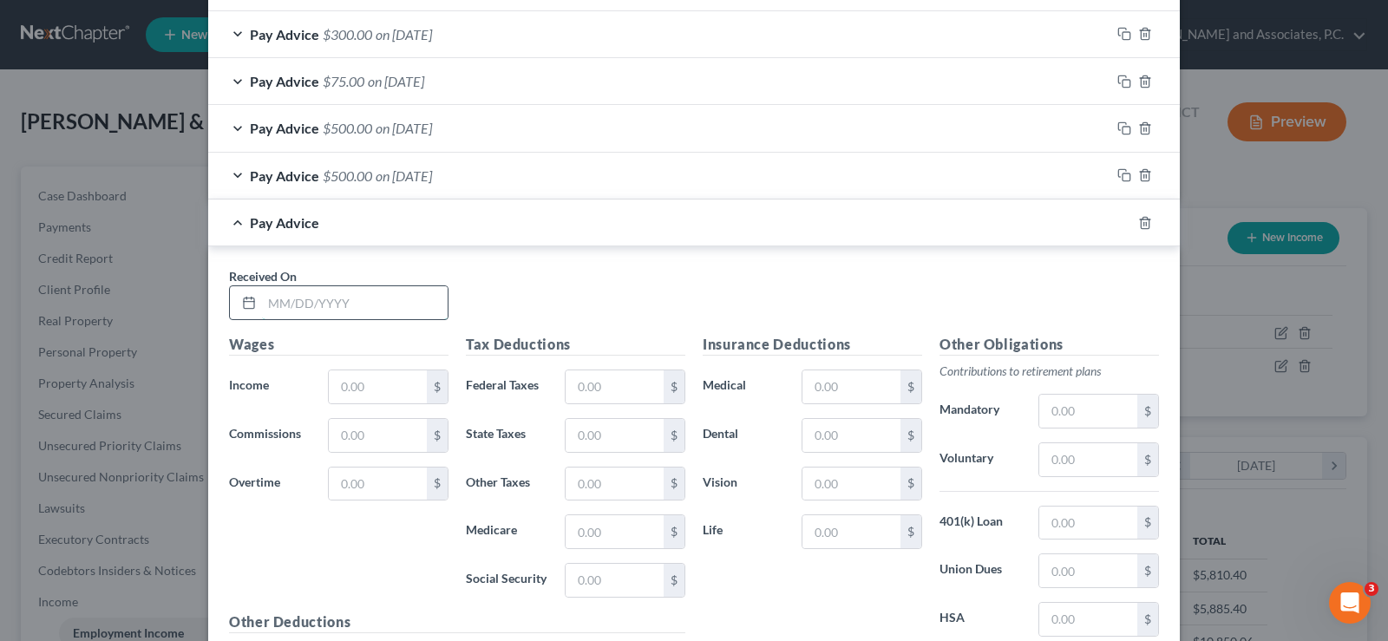
click at [304, 311] on input "text" at bounding box center [355, 302] width 186 height 33
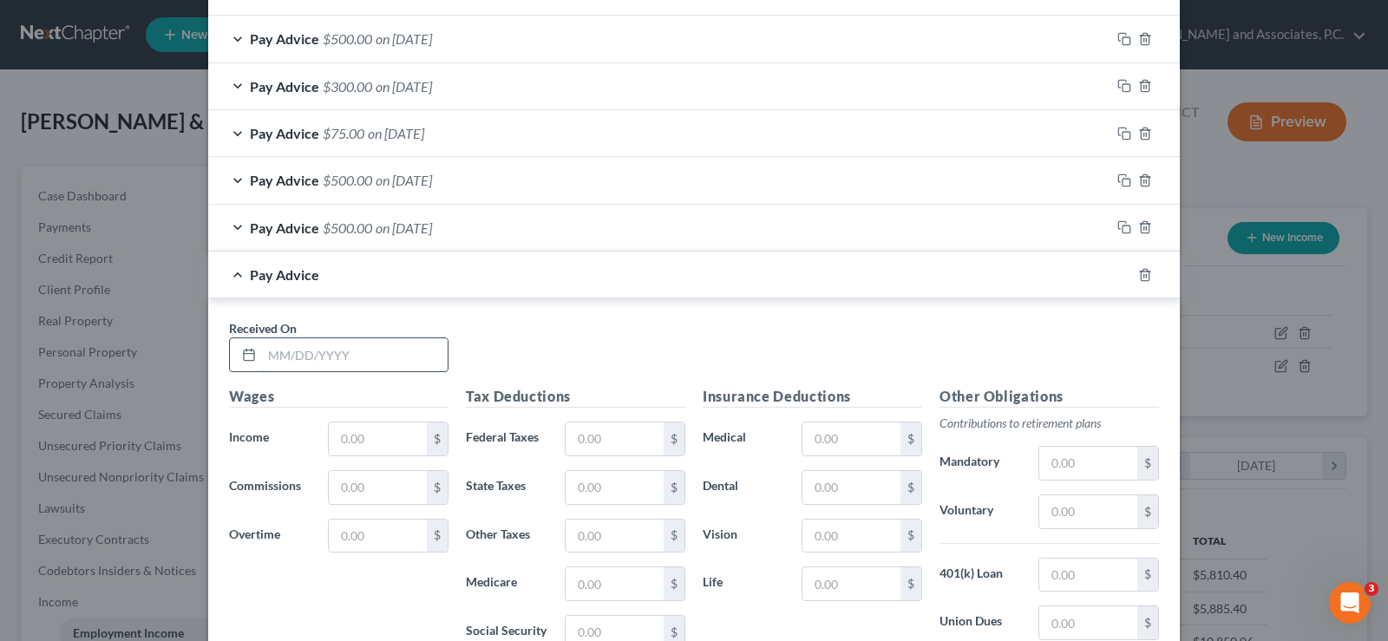
scroll to position [796, 0]
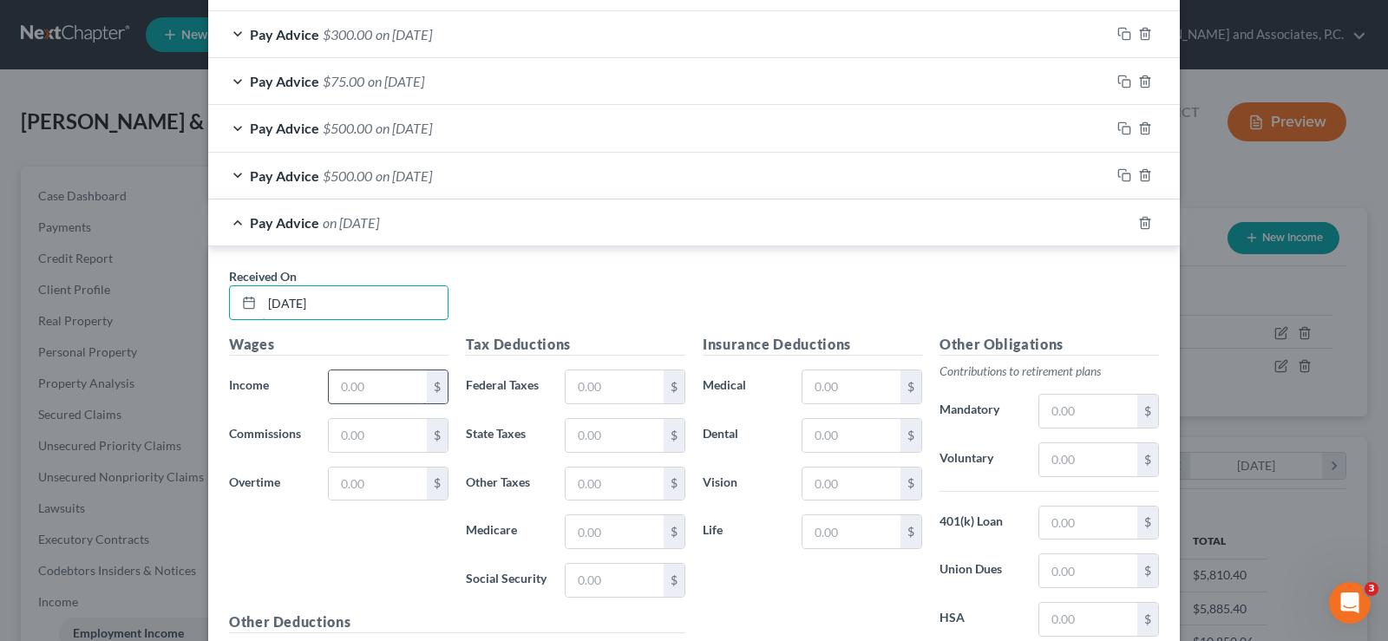
type input "[DATE]"
click at [354, 392] on input "text" at bounding box center [378, 386] width 98 height 33
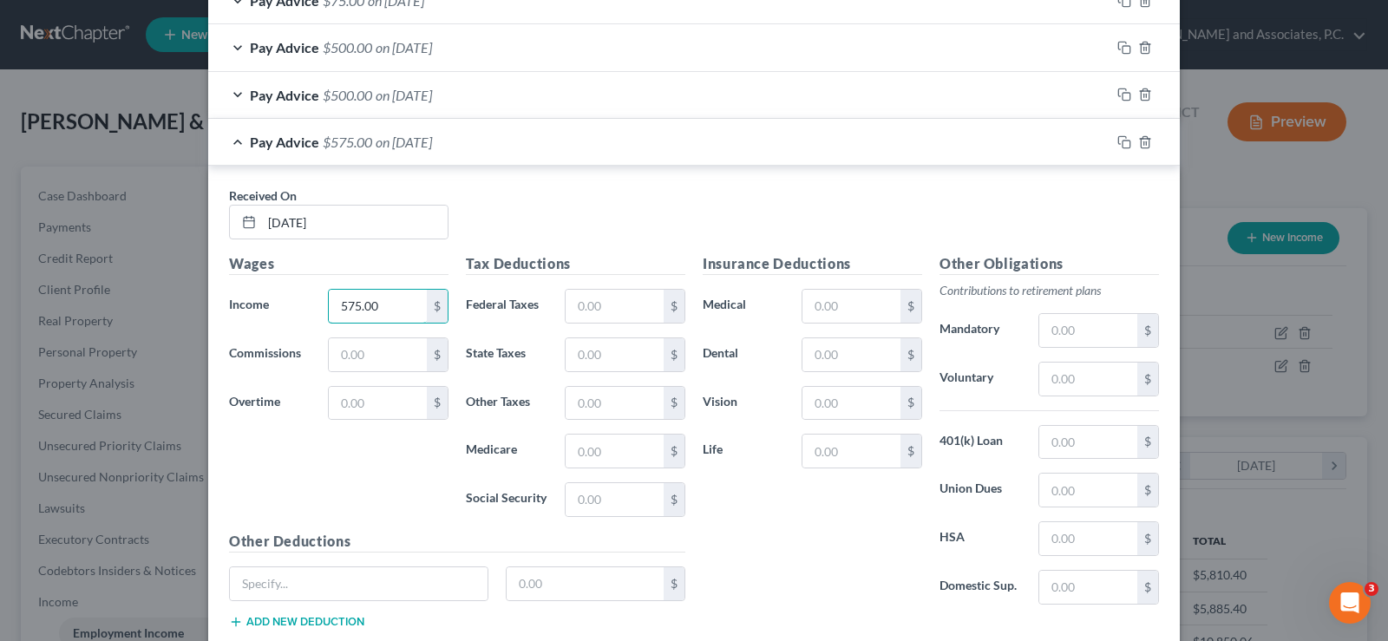
scroll to position [969, 0]
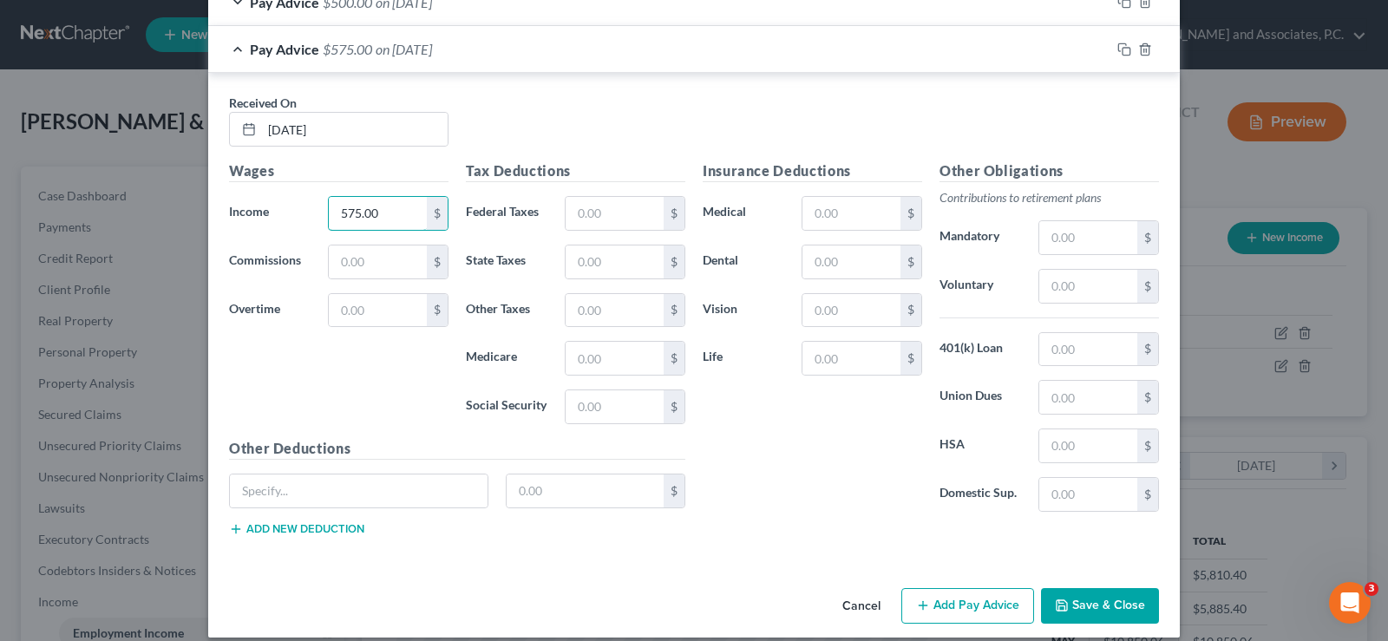
type input "575.00"
click at [933, 611] on button "Add Pay Advice" at bounding box center [967, 606] width 133 height 36
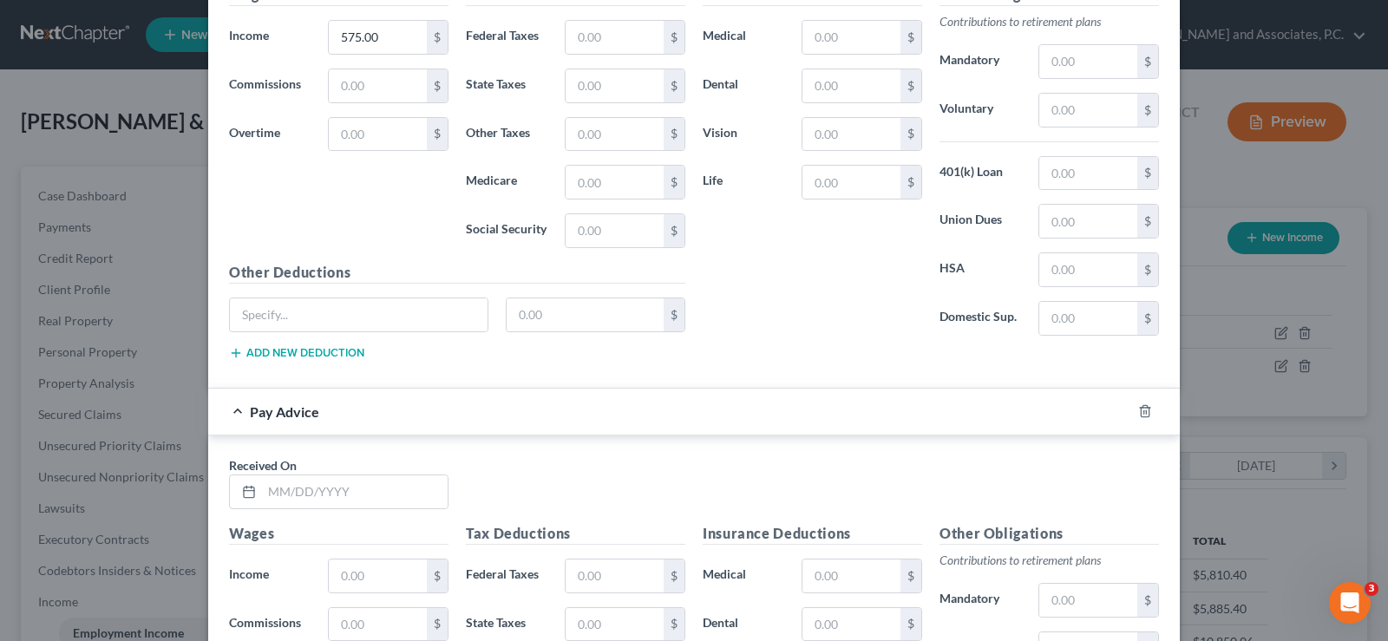
scroll to position [1316, 0]
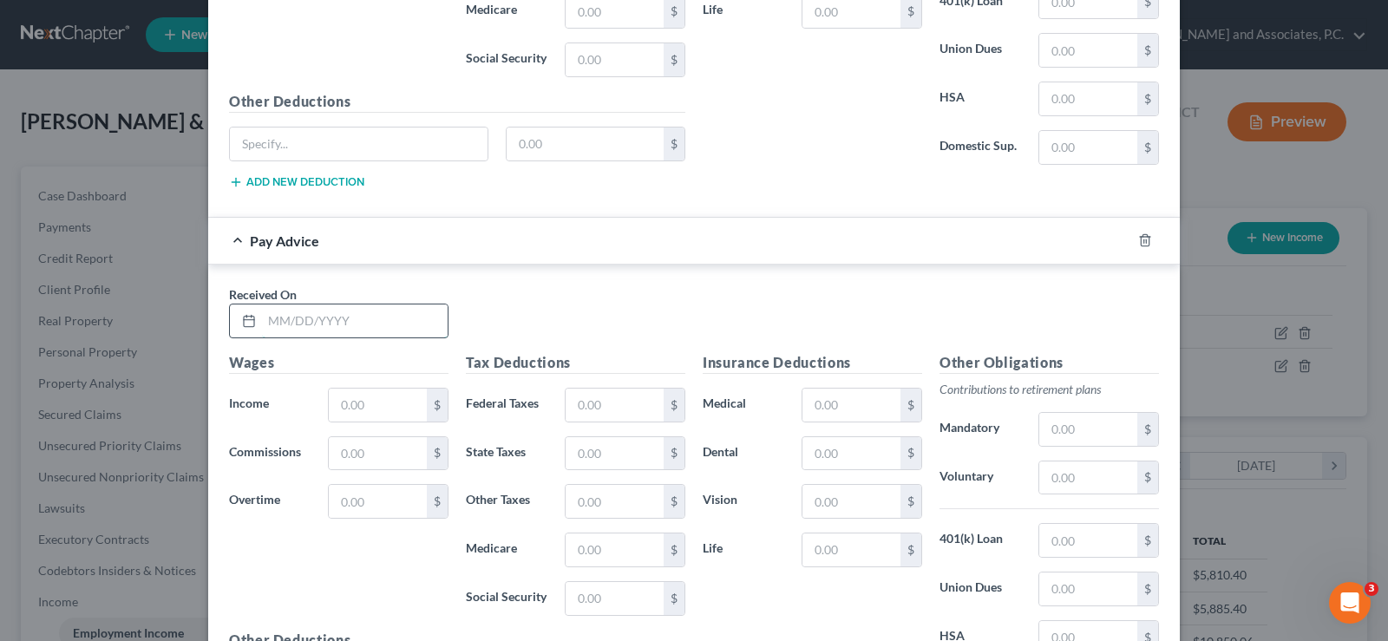
click at [294, 321] on input "text" at bounding box center [355, 320] width 186 height 33
type input "[DATE]"
click at [357, 410] on input "text" at bounding box center [378, 405] width 98 height 33
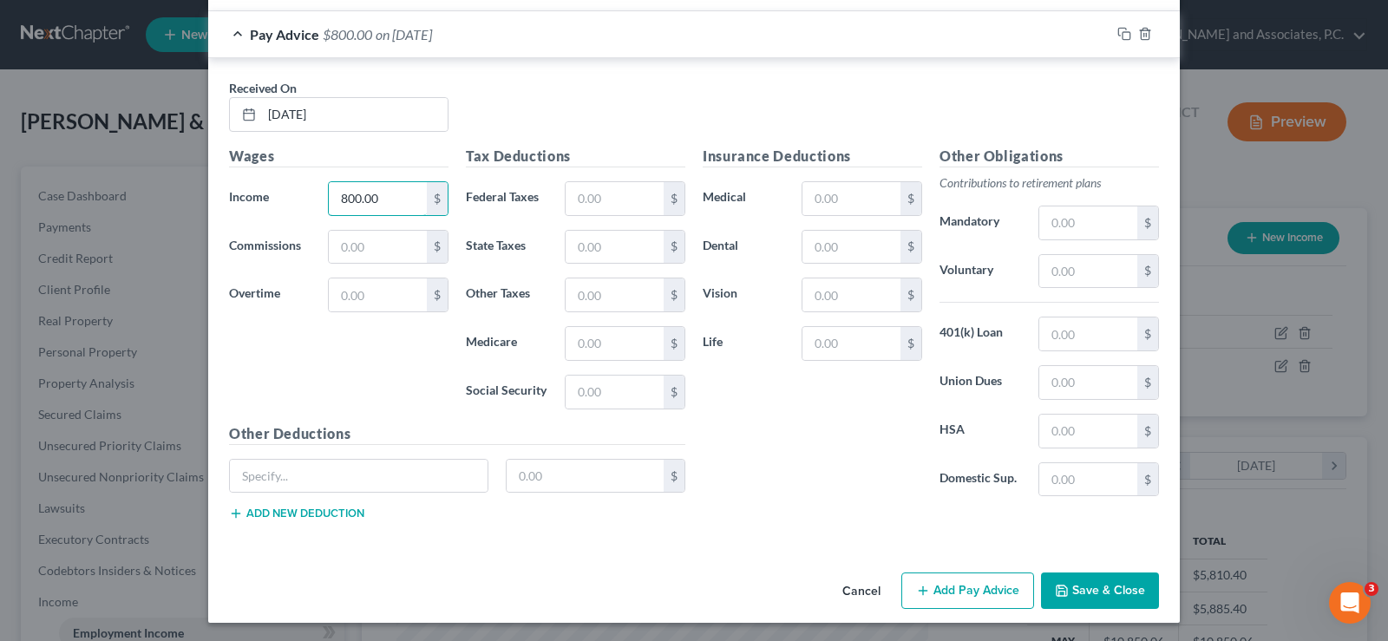
scroll to position [1525, 0]
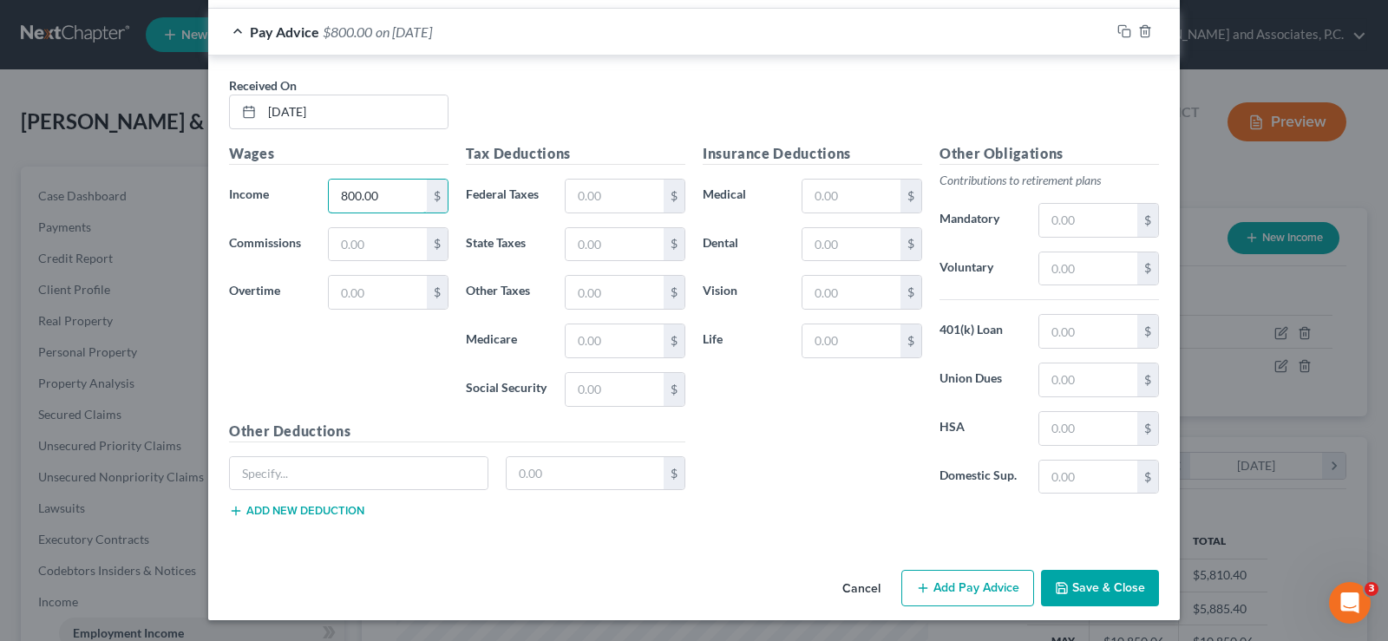
type input "800.00"
click at [979, 585] on button "Add Pay Advice" at bounding box center [967, 588] width 133 height 36
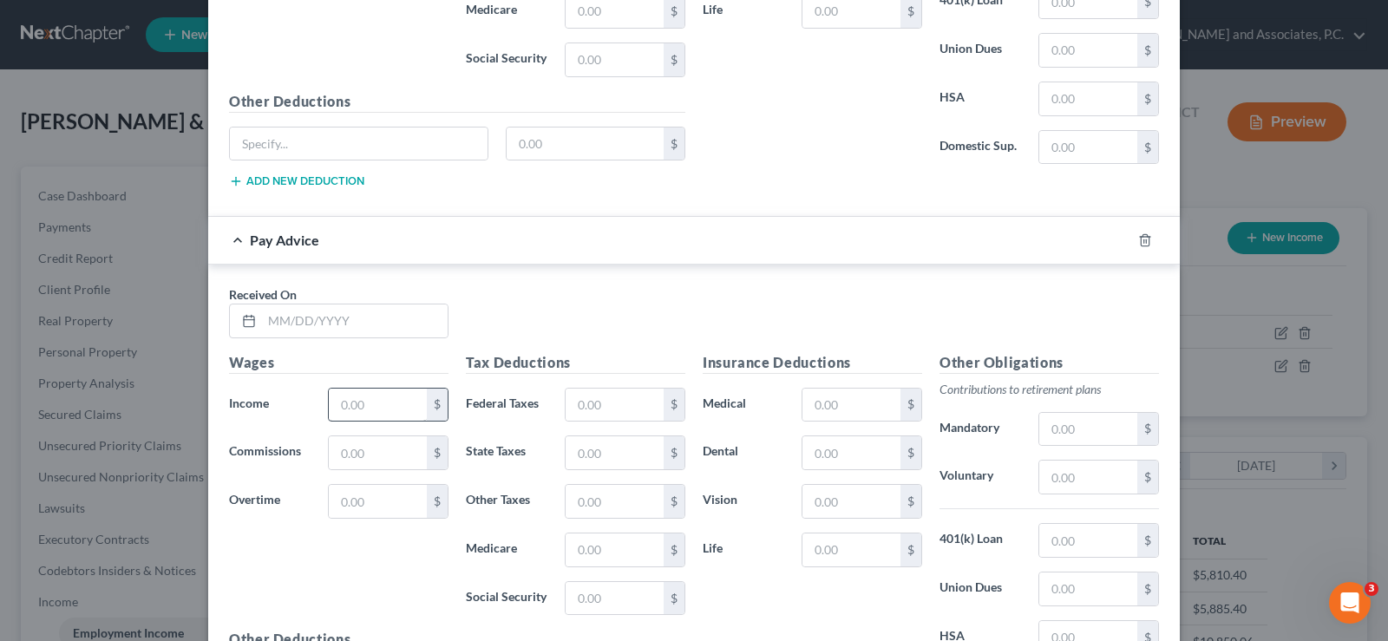
scroll to position [1872, 0]
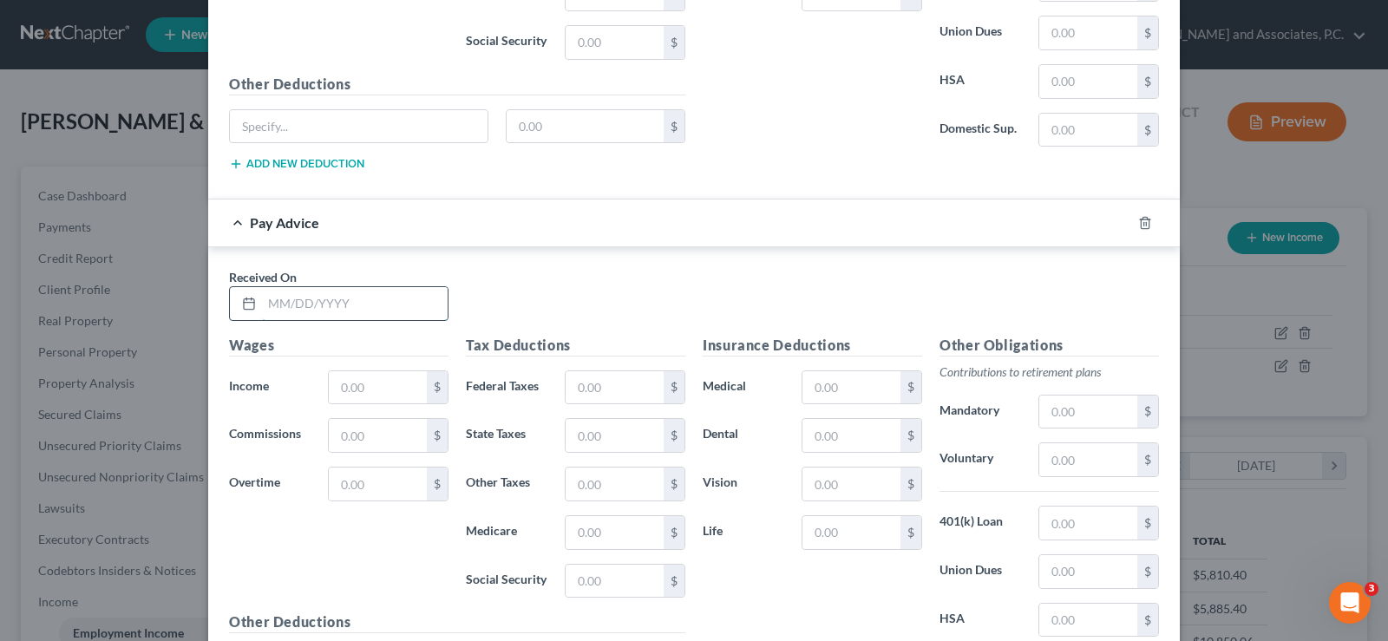
click at [344, 313] on input "text" at bounding box center [355, 303] width 186 height 33
type input "[DATE]"
click at [345, 390] on input "text" at bounding box center [378, 387] width 98 height 33
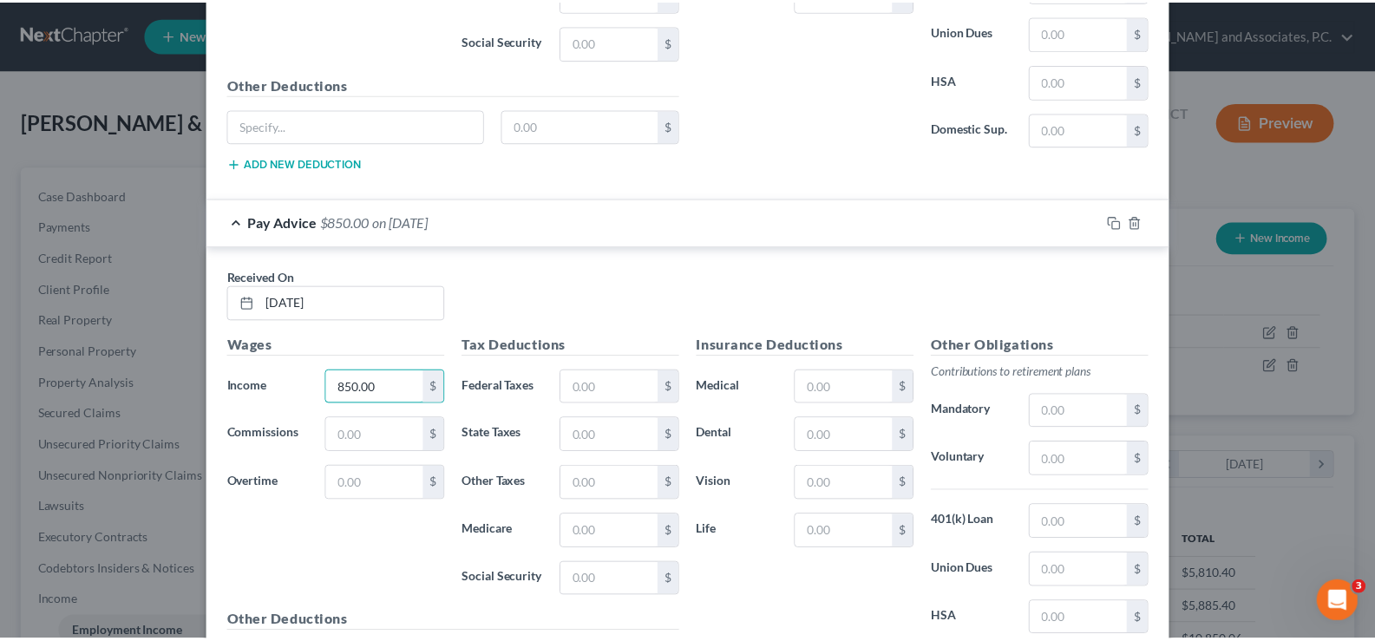
scroll to position [2046, 0]
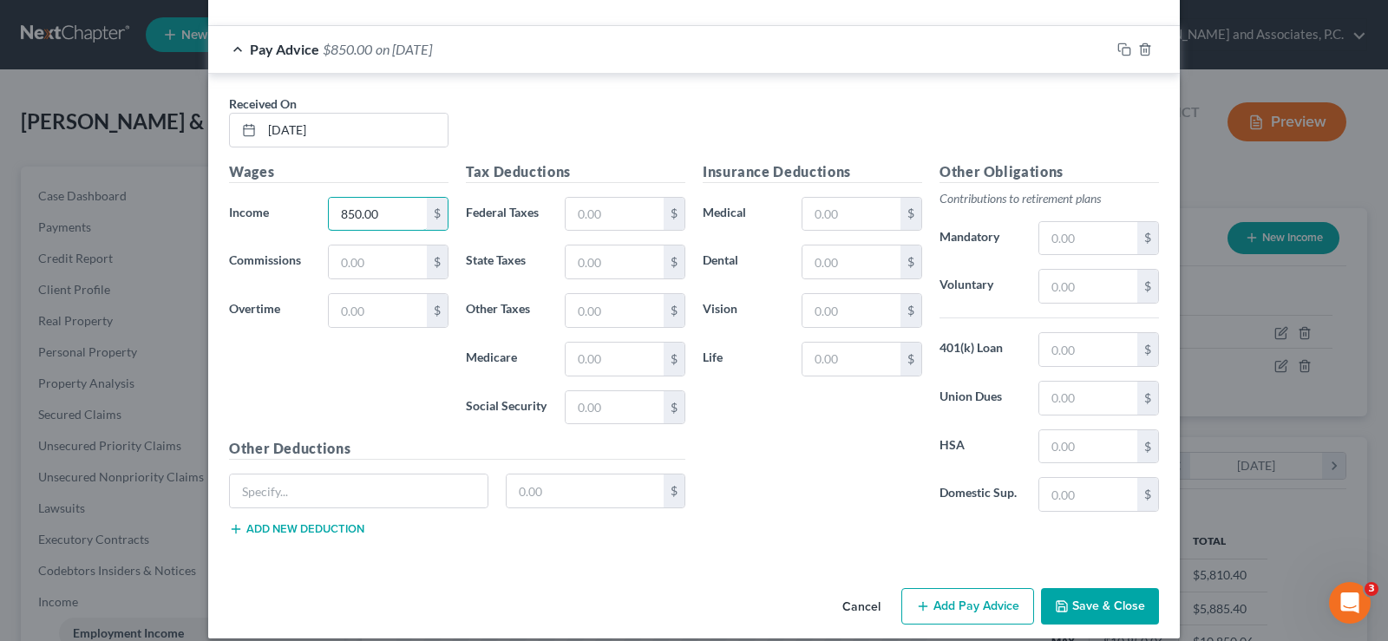
type input "850.00"
click at [1069, 611] on button "Save & Close" at bounding box center [1100, 606] width 118 height 36
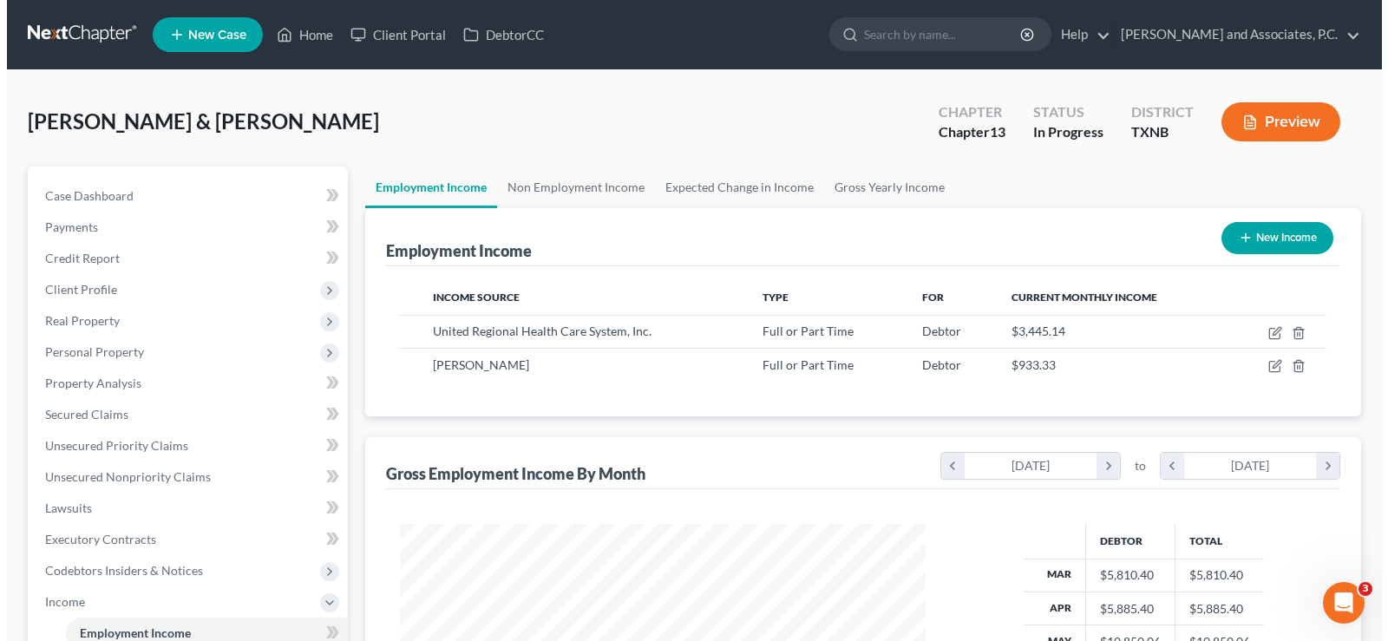
scroll to position [867206, 866957]
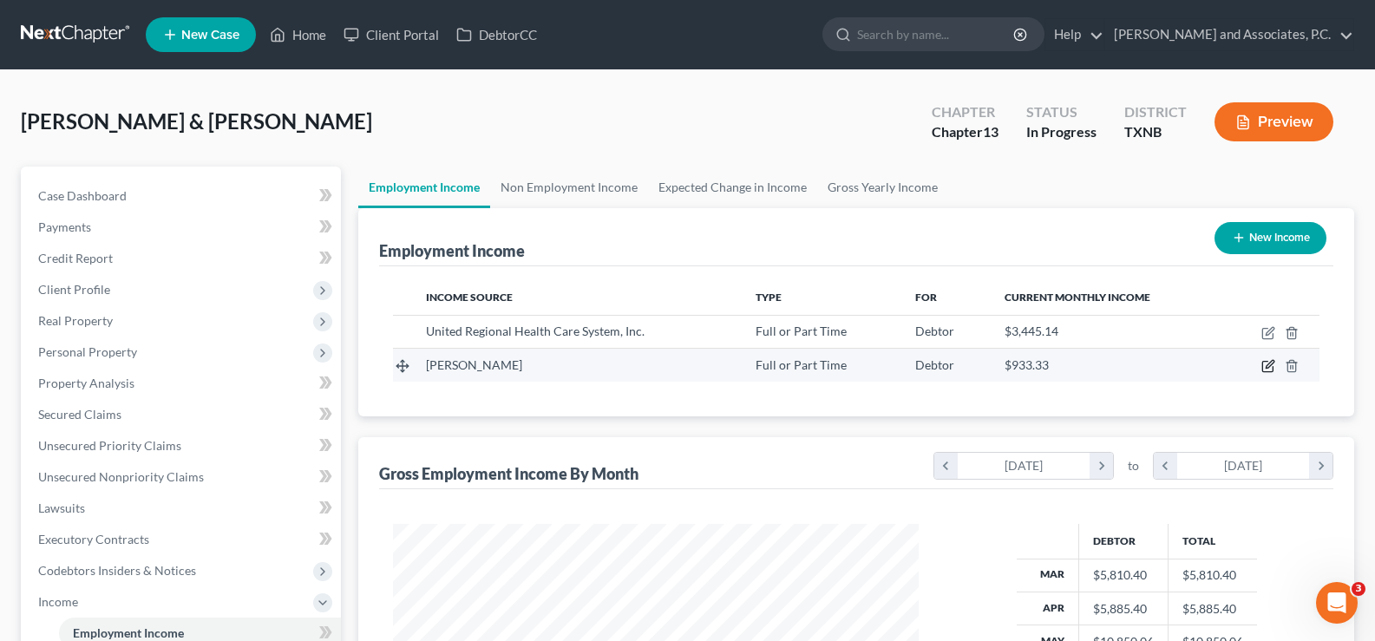
click at [1269, 365] on icon "button" at bounding box center [1268, 366] width 14 height 14
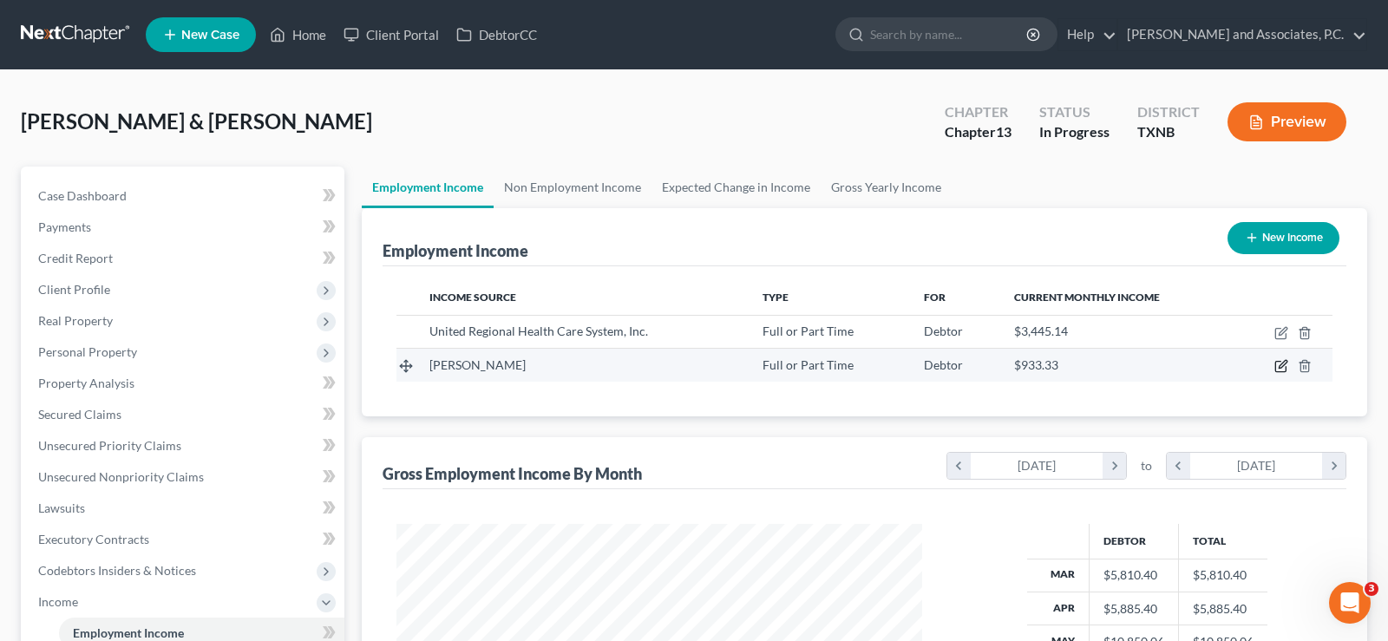
select select "0"
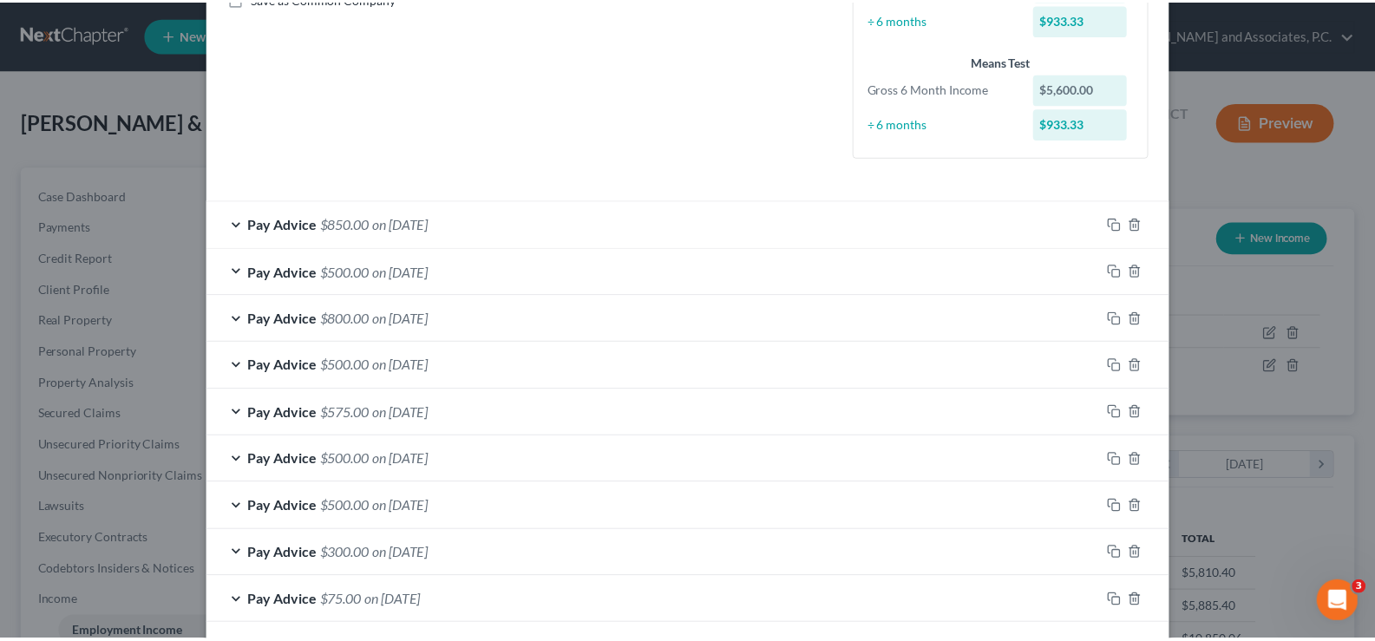
scroll to position [590, 0]
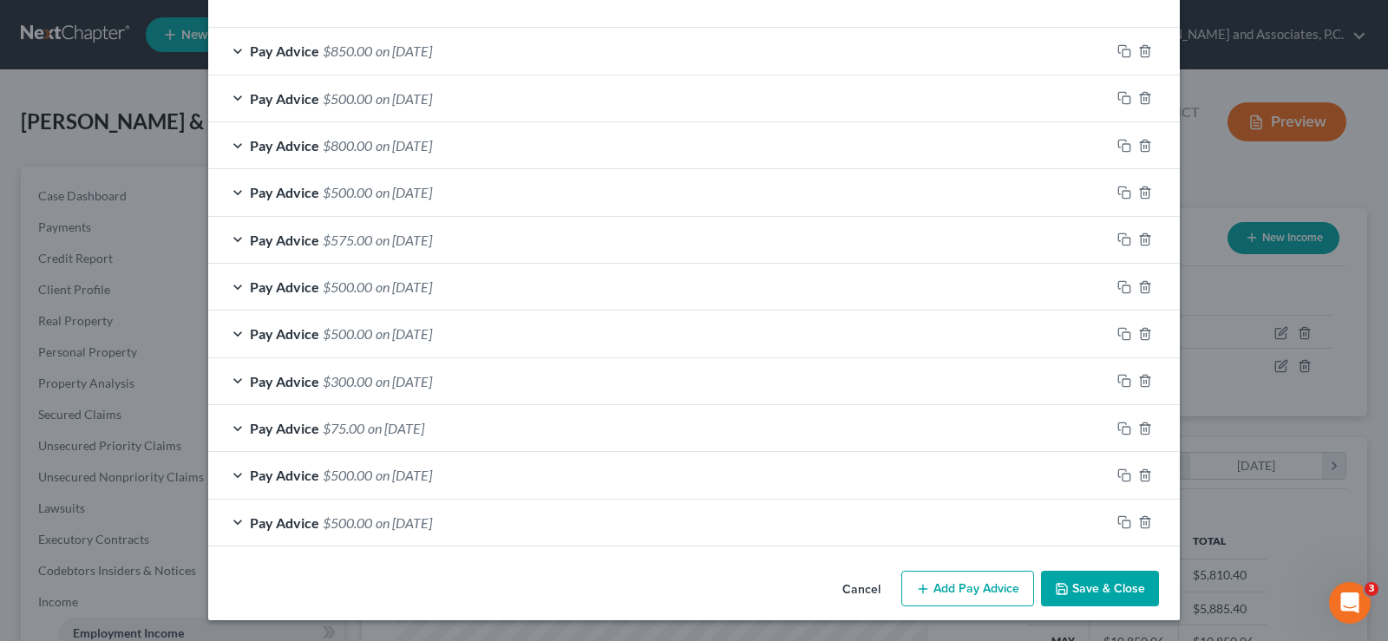
click at [1070, 585] on button "Save & Close" at bounding box center [1100, 589] width 118 height 36
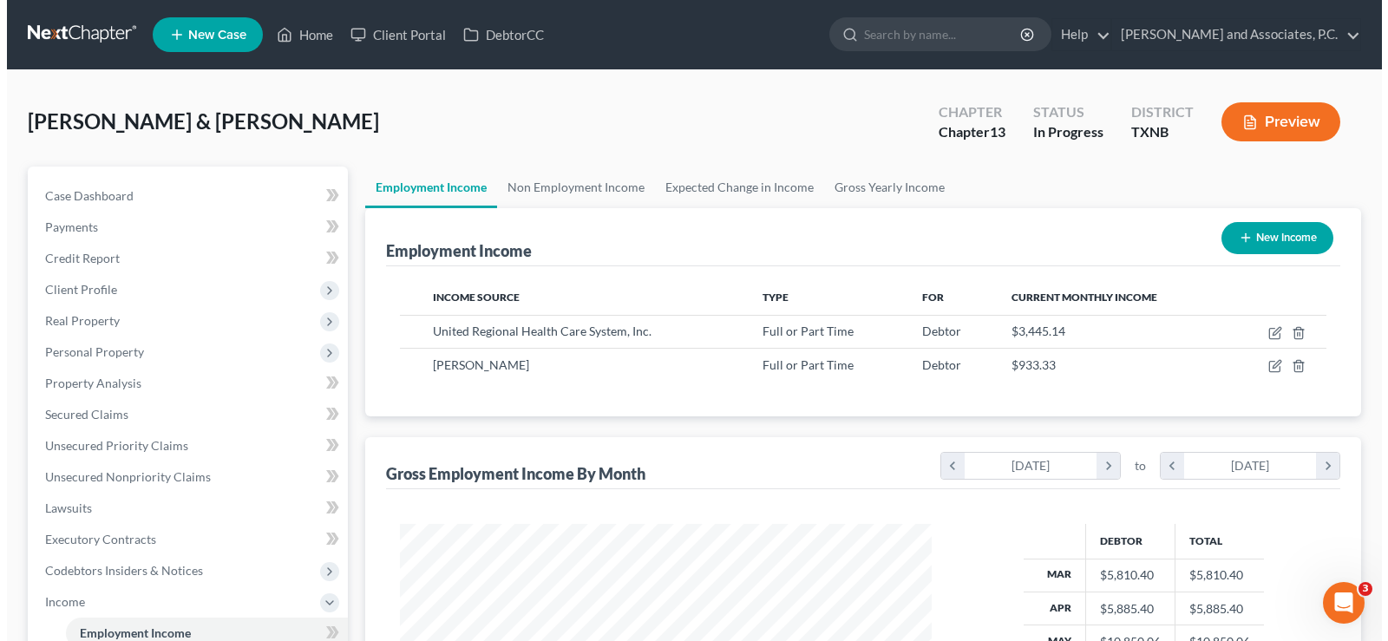
scroll to position [867206, 866957]
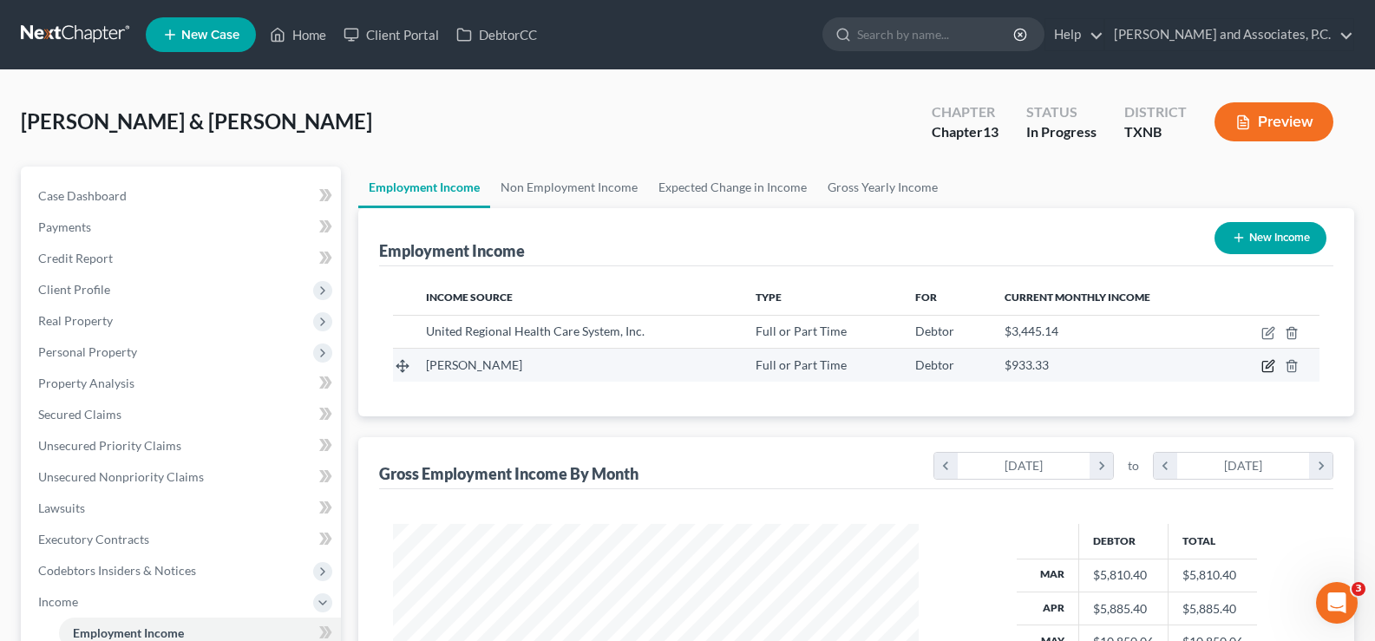
click at [1264, 366] on icon "button" at bounding box center [1268, 366] width 14 height 14
select select "0"
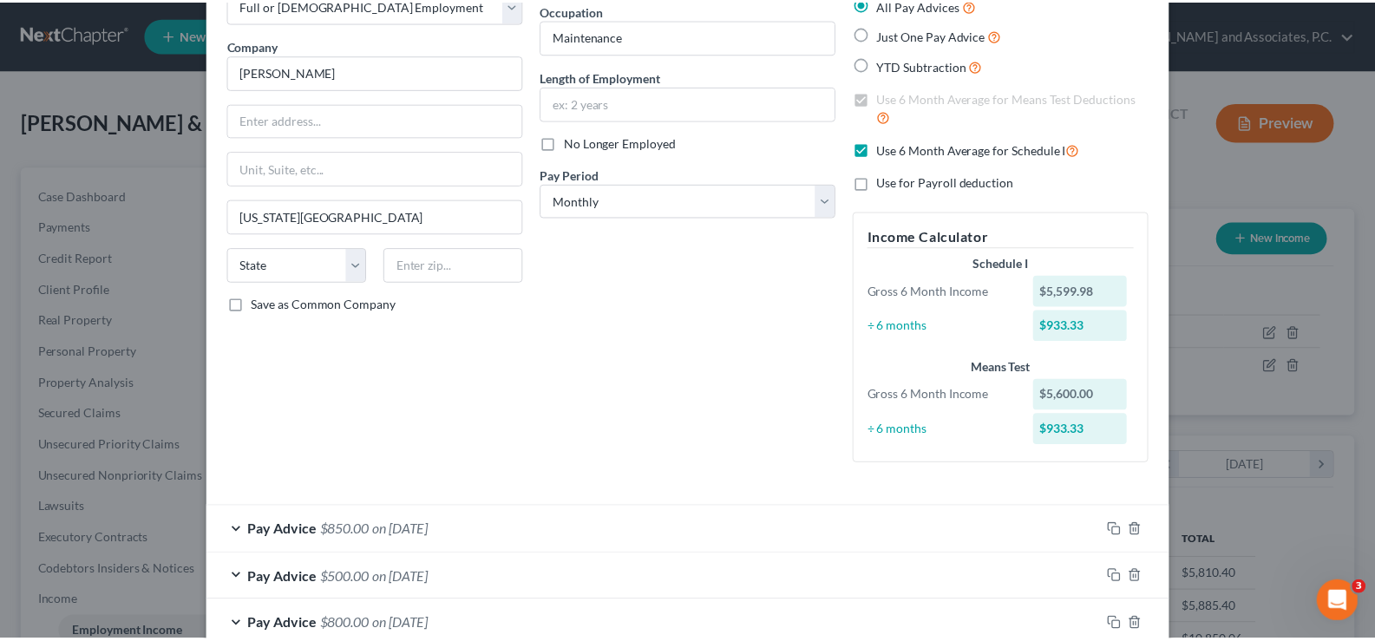
scroll to position [0, 0]
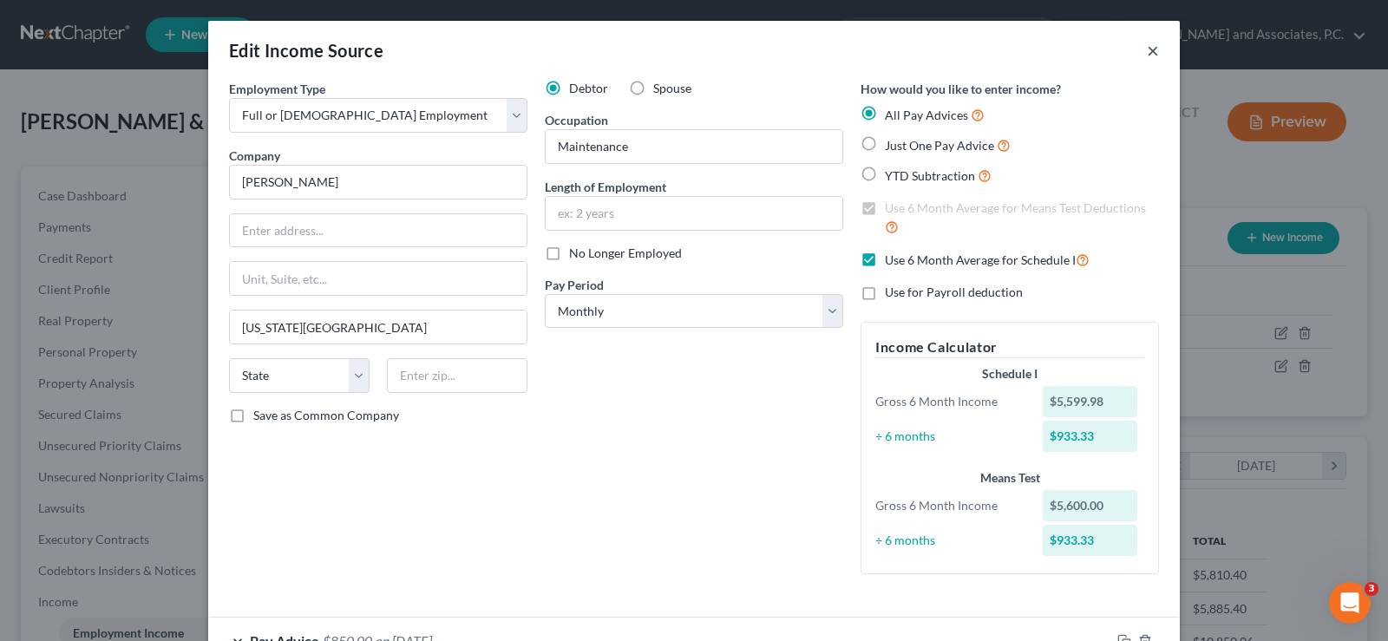
click at [1147, 49] on button "×" at bounding box center [1153, 50] width 12 height 21
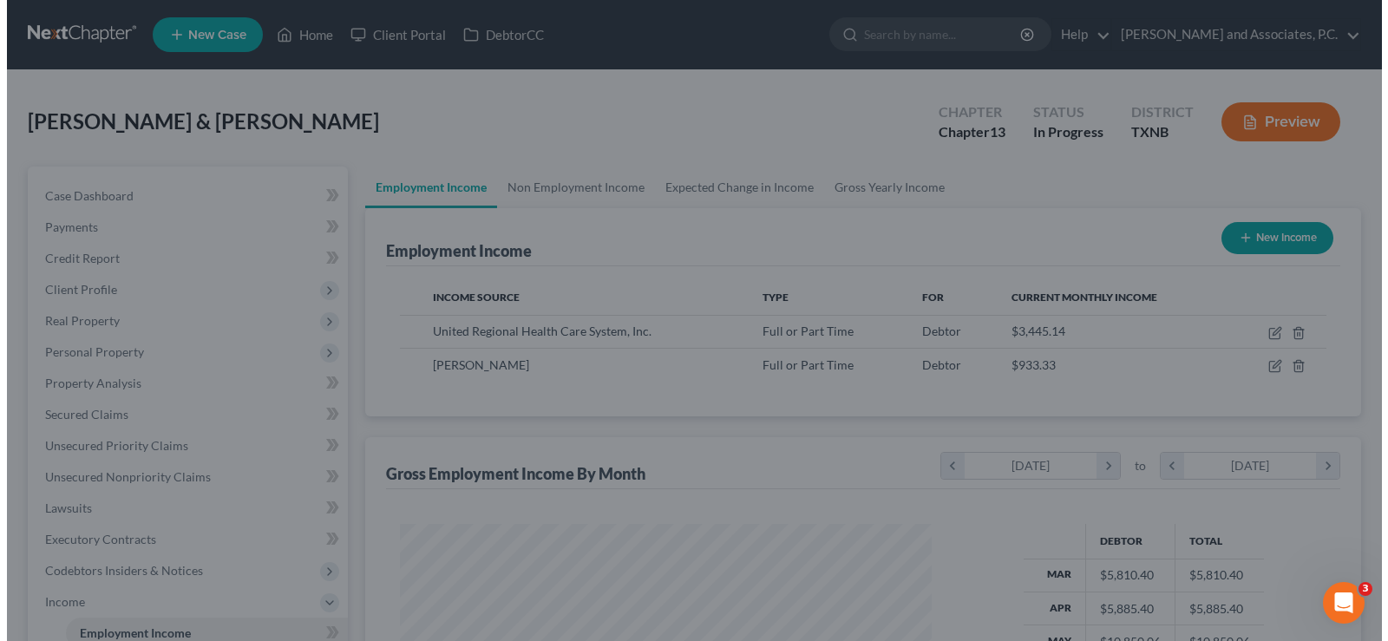
scroll to position [867206, 866957]
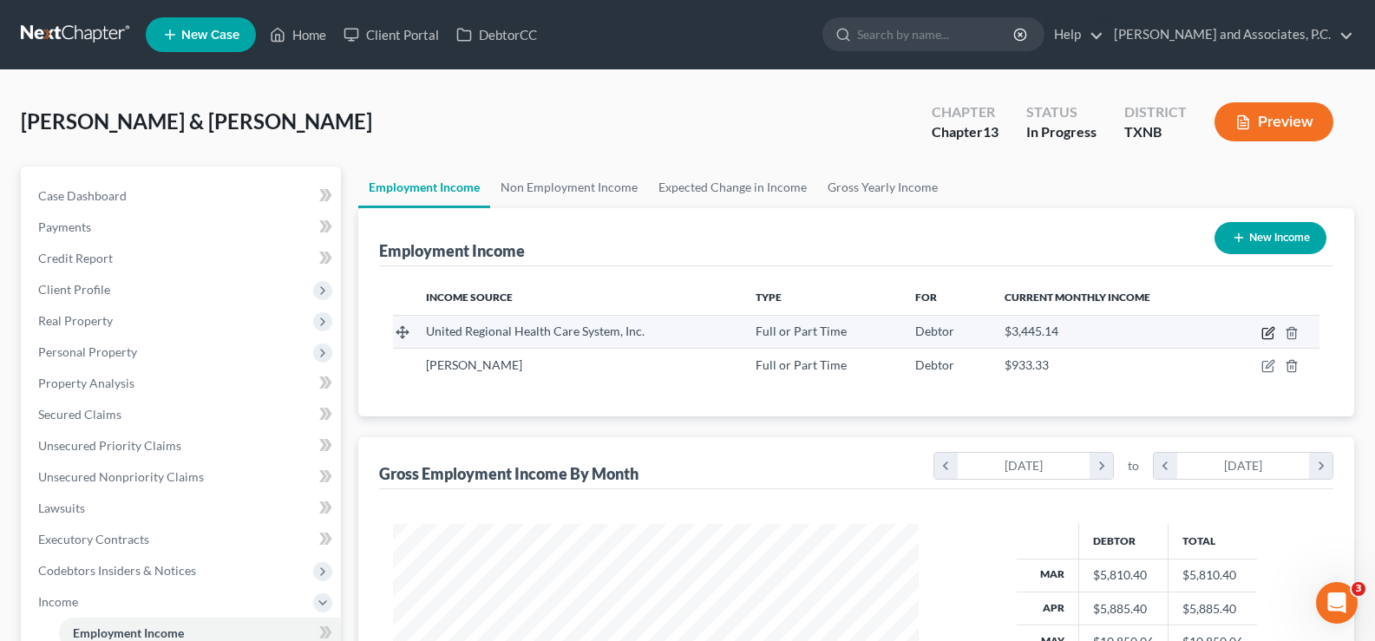
click at [1263, 337] on icon "button" at bounding box center [1267, 334] width 10 height 10
select select "0"
select select "45"
select select "2"
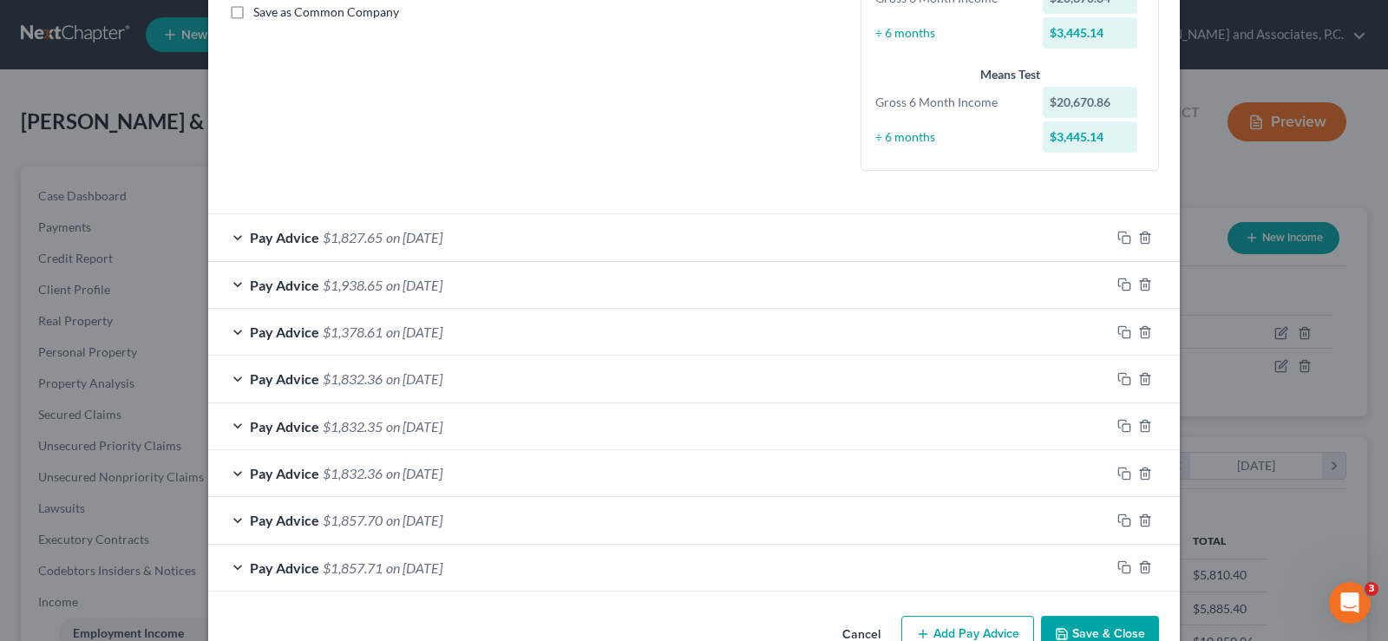
scroll to position [449, 0]
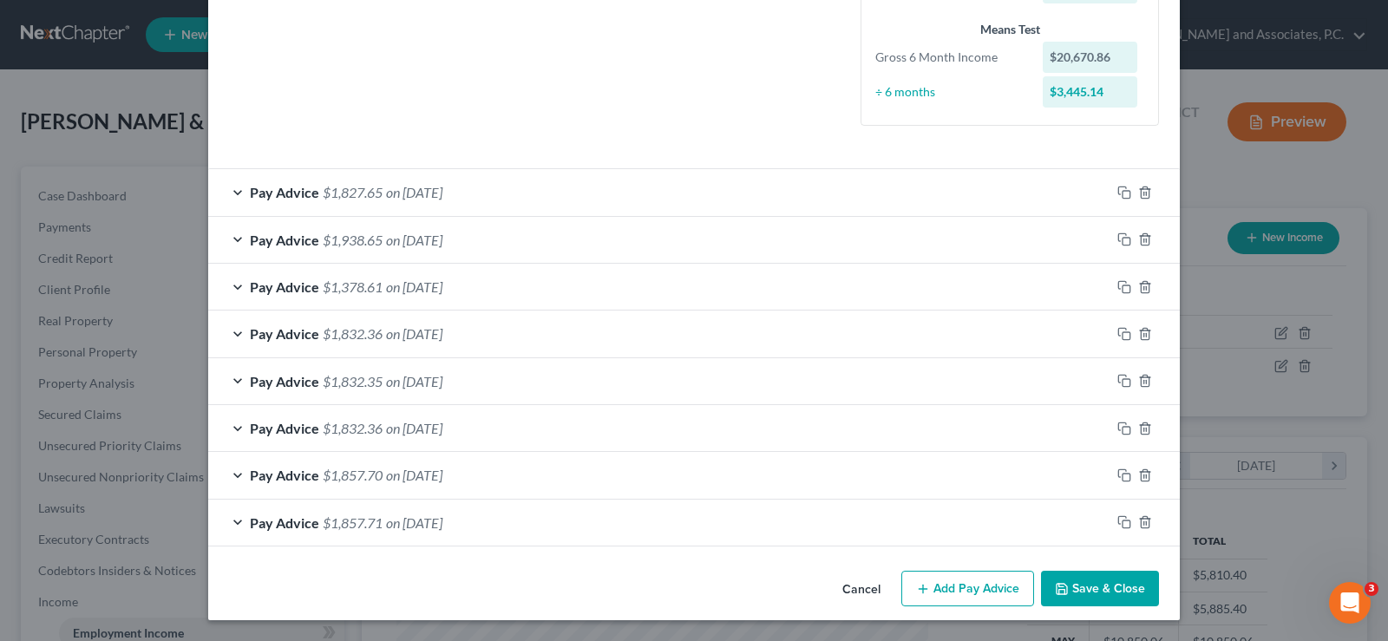
click at [949, 594] on button "Add Pay Advice" at bounding box center [967, 589] width 133 height 36
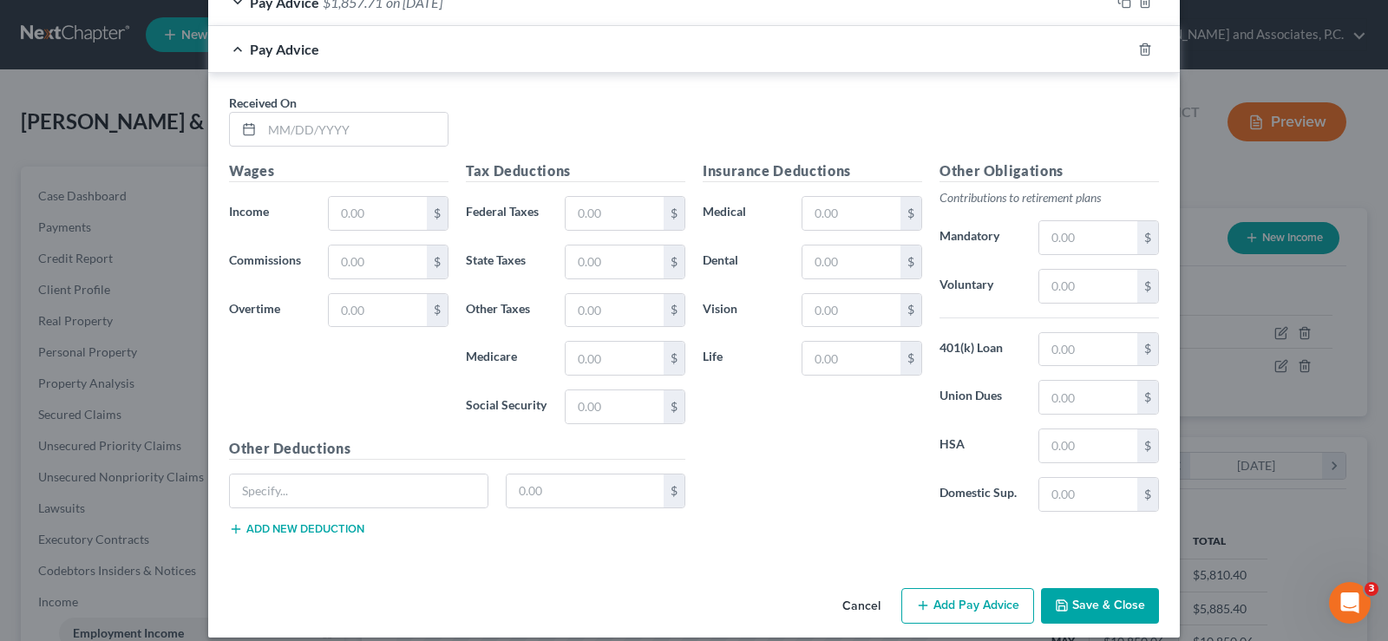
scroll to position [796, 0]
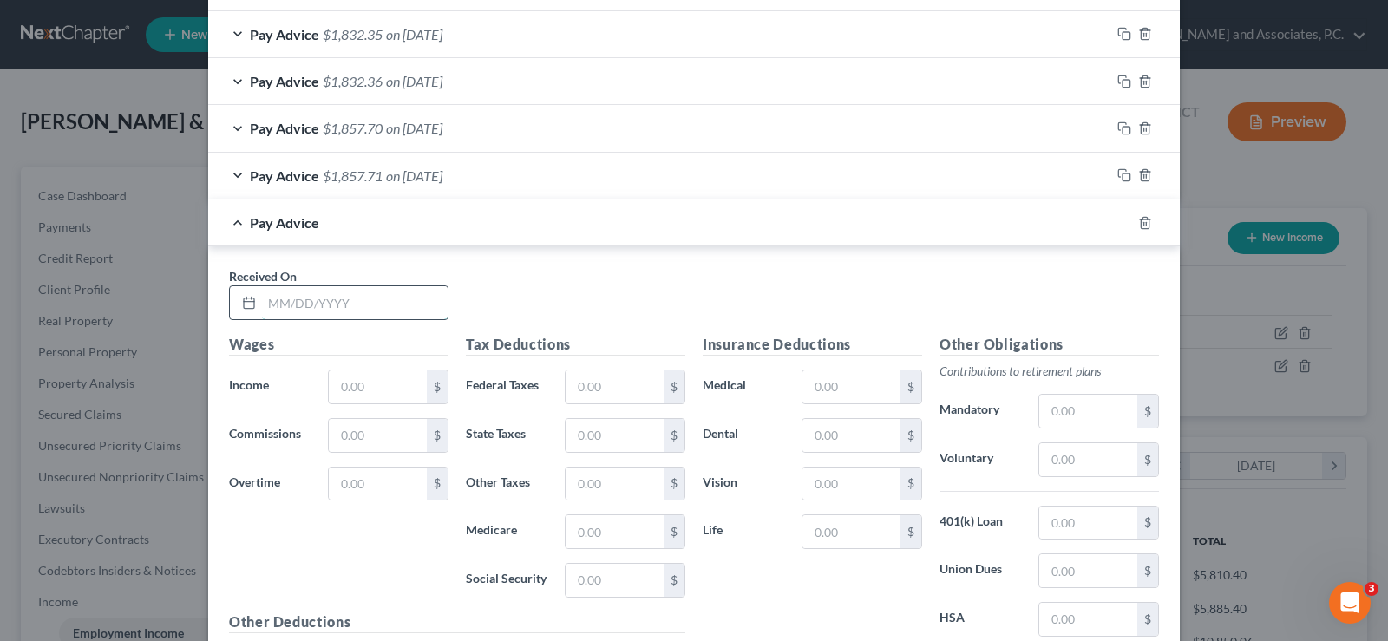
click at [297, 307] on input "text" at bounding box center [355, 302] width 186 height 33
click at [360, 304] on input "text" at bounding box center [355, 302] width 186 height 33
type input "[DATE]"
click at [389, 389] on input "text" at bounding box center [378, 386] width 98 height 33
type input "2,502.00"
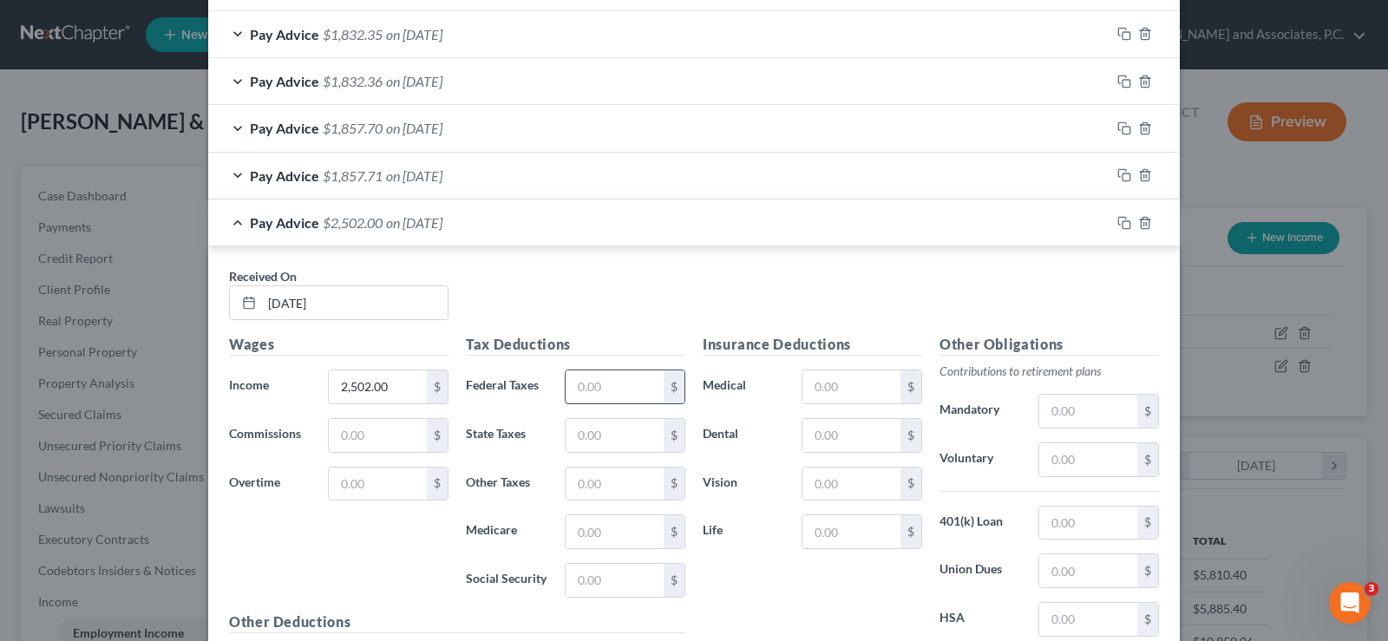
click at [608, 386] on input "text" at bounding box center [615, 386] width 98 height 33
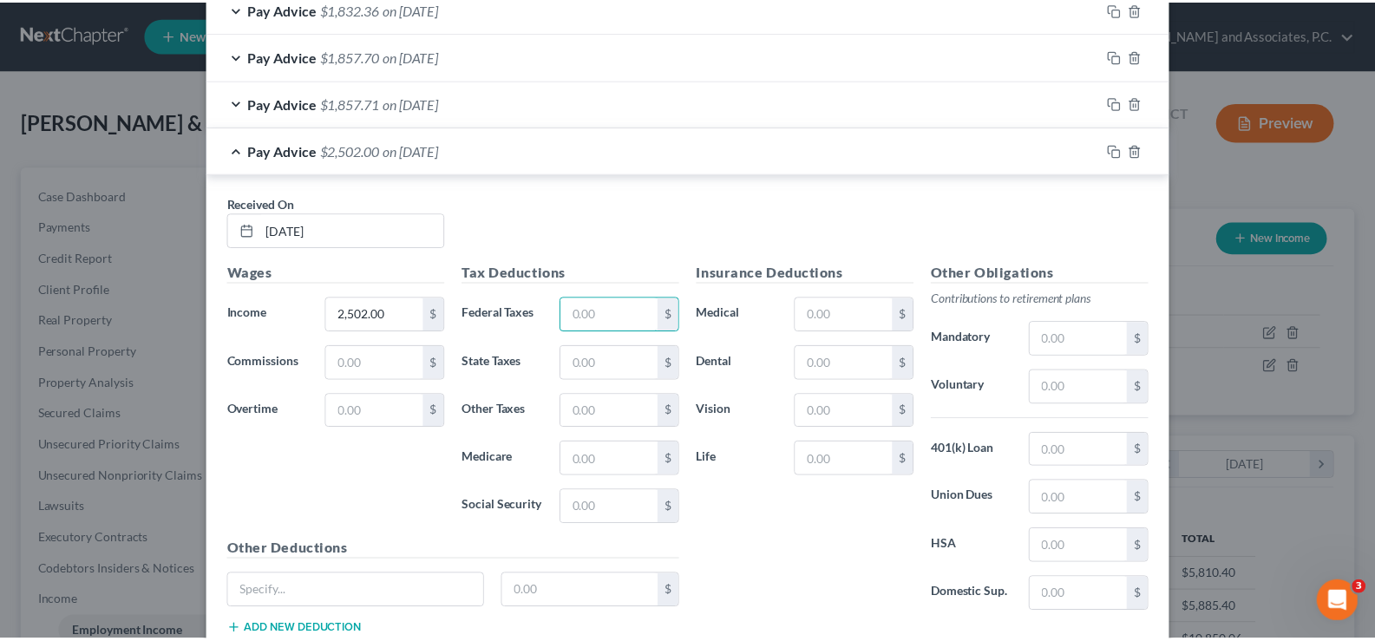
scroll to position [986, 0]
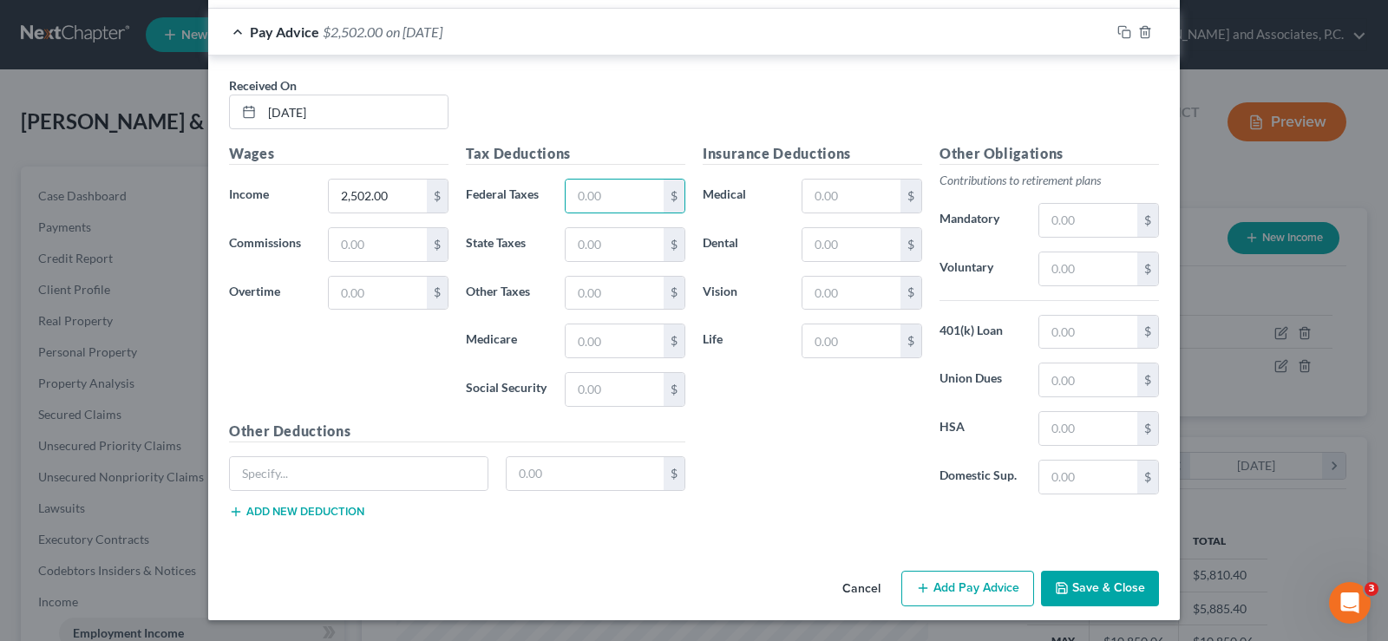
click at [1071, 588] on button "Save & Close" at bounding box center [1100, 589] width 118 height 36
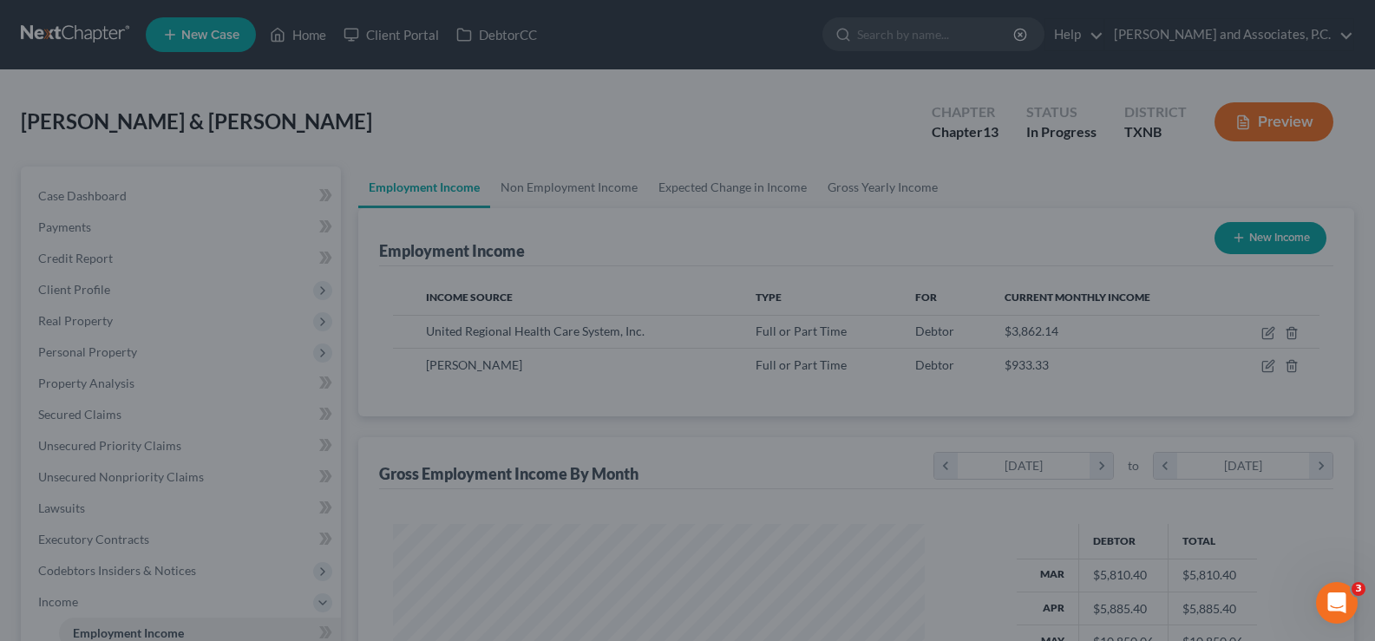
scroll to position [867206, 866957]
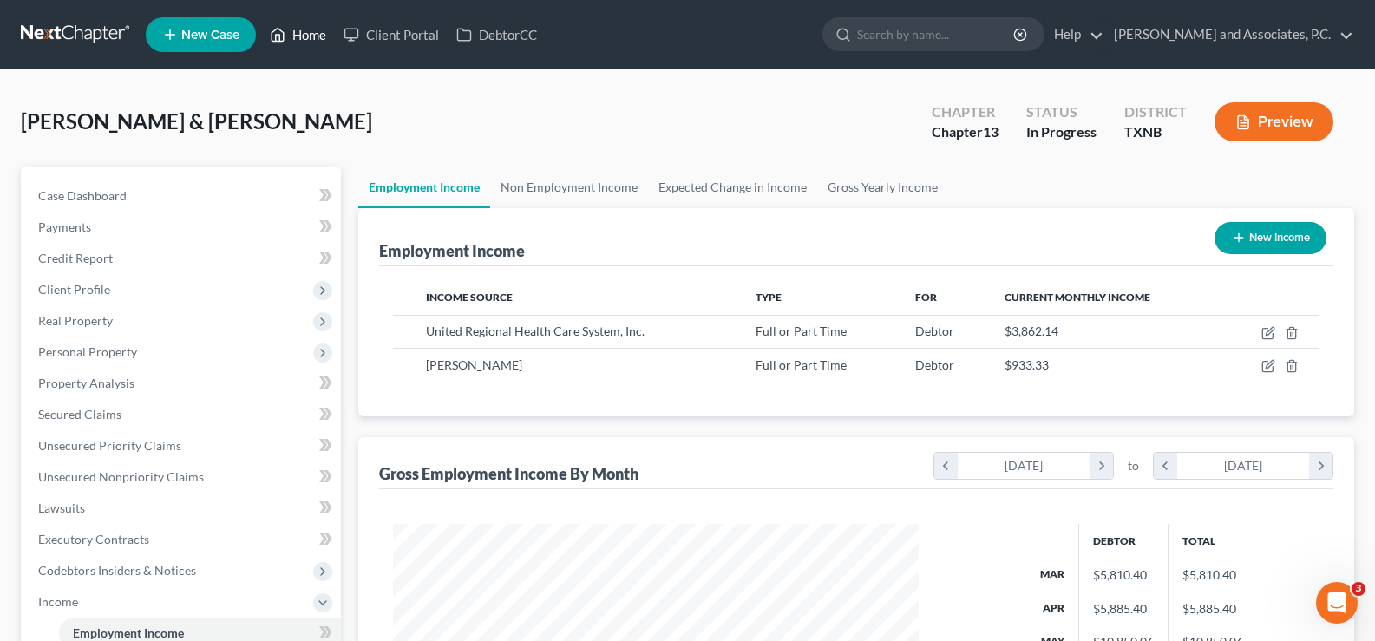
click at [309, 32] on link "Home" at bounding box center [298, 34] width 74 height 31
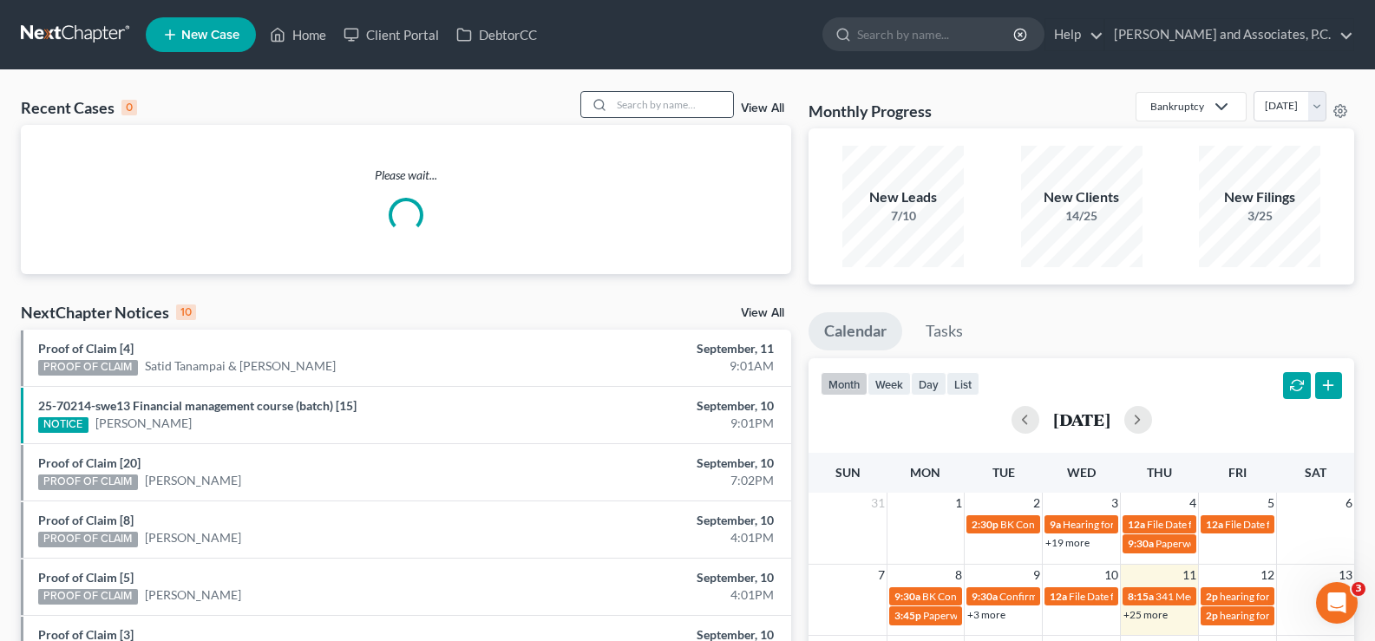
click at [612, 105] on div at bounding box center [596, 104] width 31 height 25
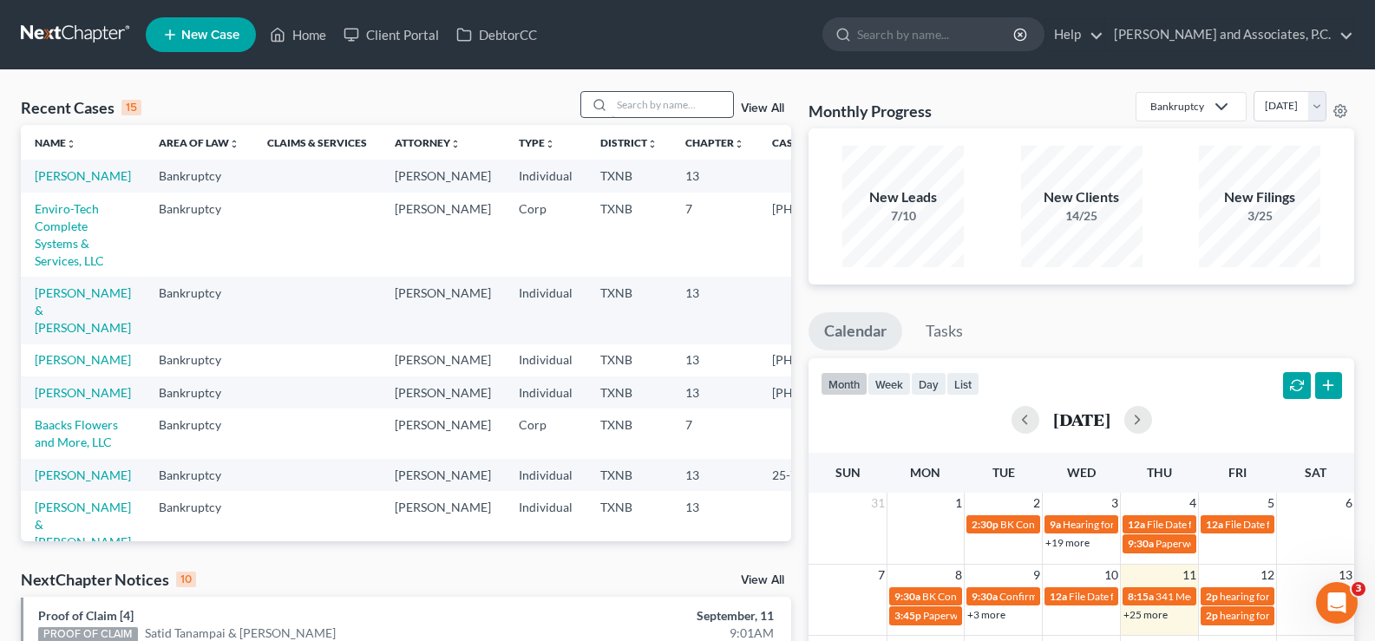
click at [638, 104] on input "search" at bounding box center [672, 104] width 121 height 25
click at [635, 104] on input "search" at bounding box center [672, 104] width 121 height 25
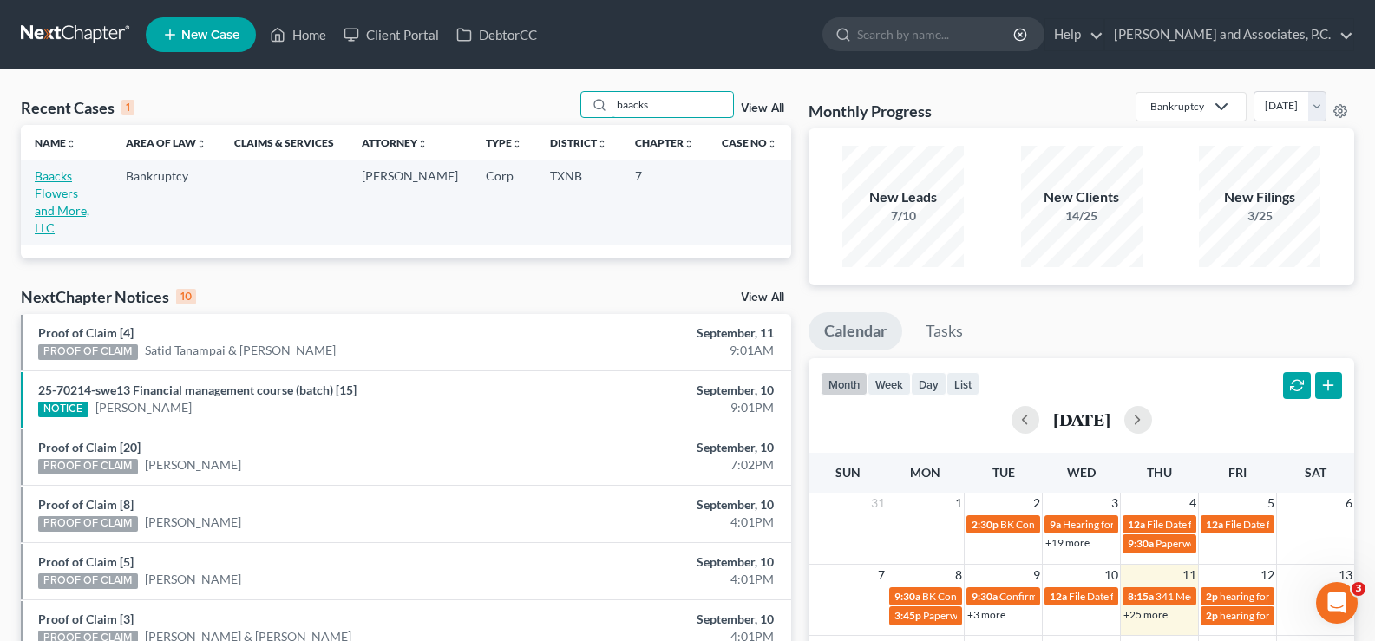
type input "baacks"
click at [50, 180] on link "Baacks Flowers and More, LLC" at bounding box center [62, 201] width 55 height 67
select select "7"
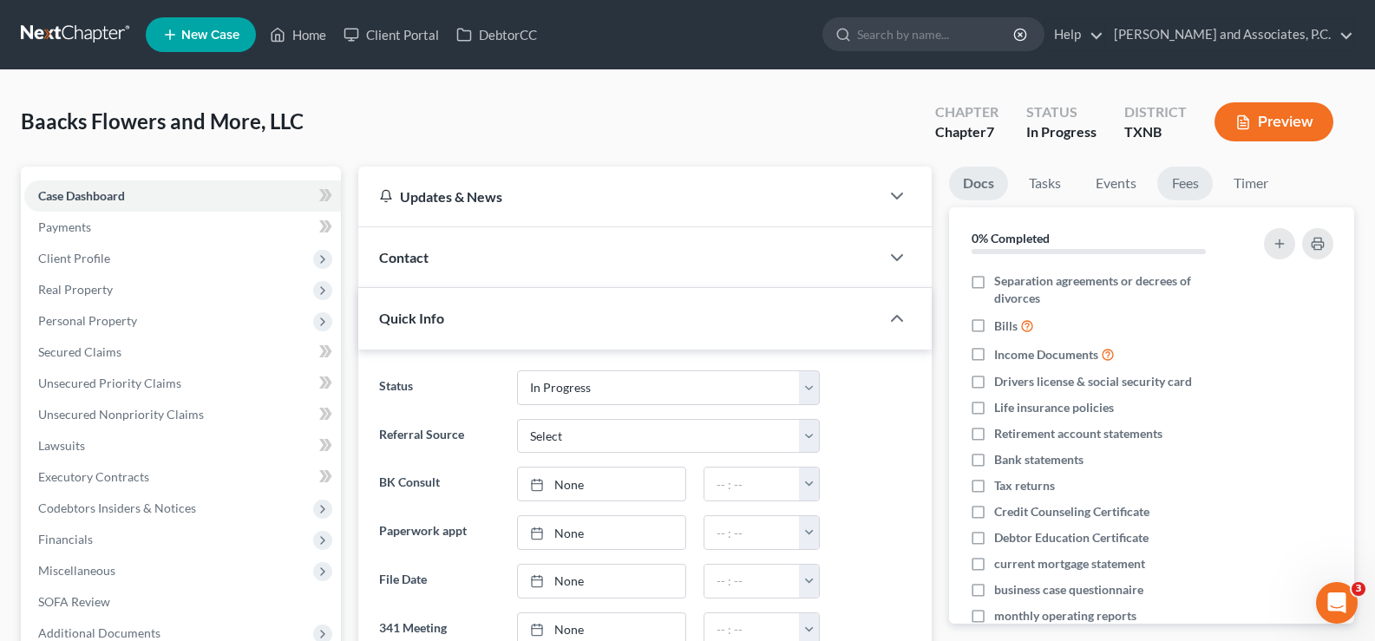
click at [1199, 185] on link "Fees" at bounding box center [1185, 184] width 56 height 34
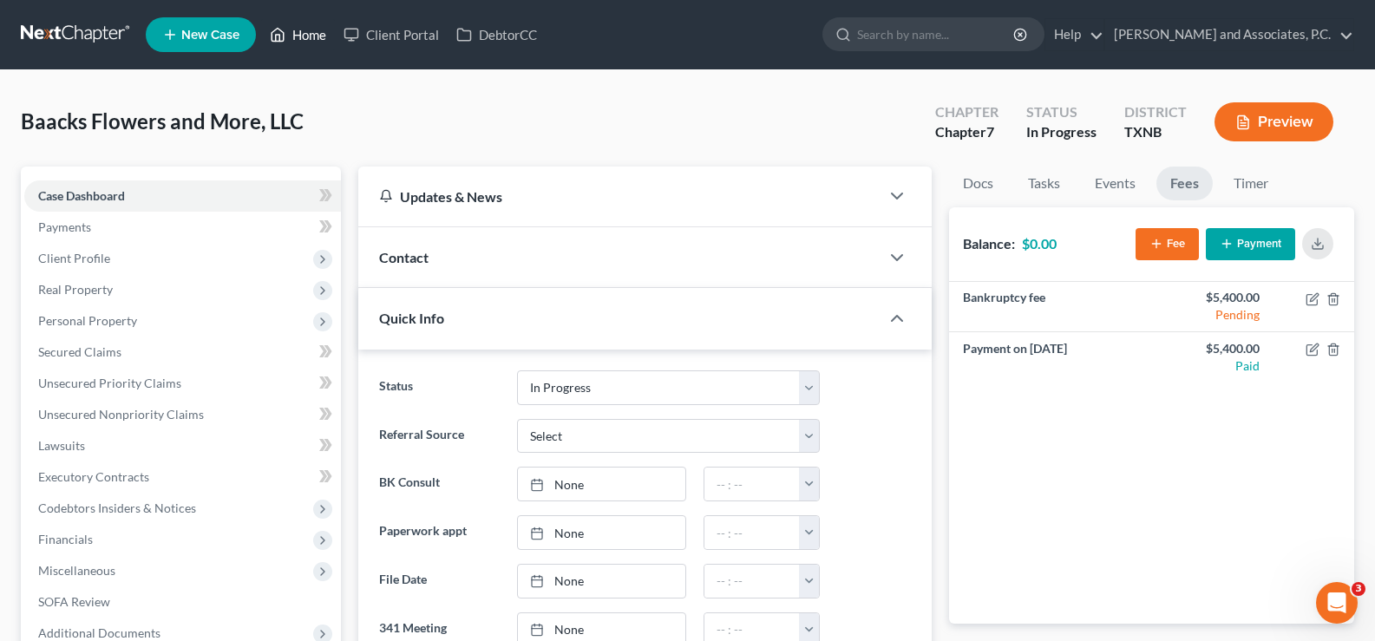
click at [302, 29] on link "Home" at bounding box center [298, 34] width 74 height 31
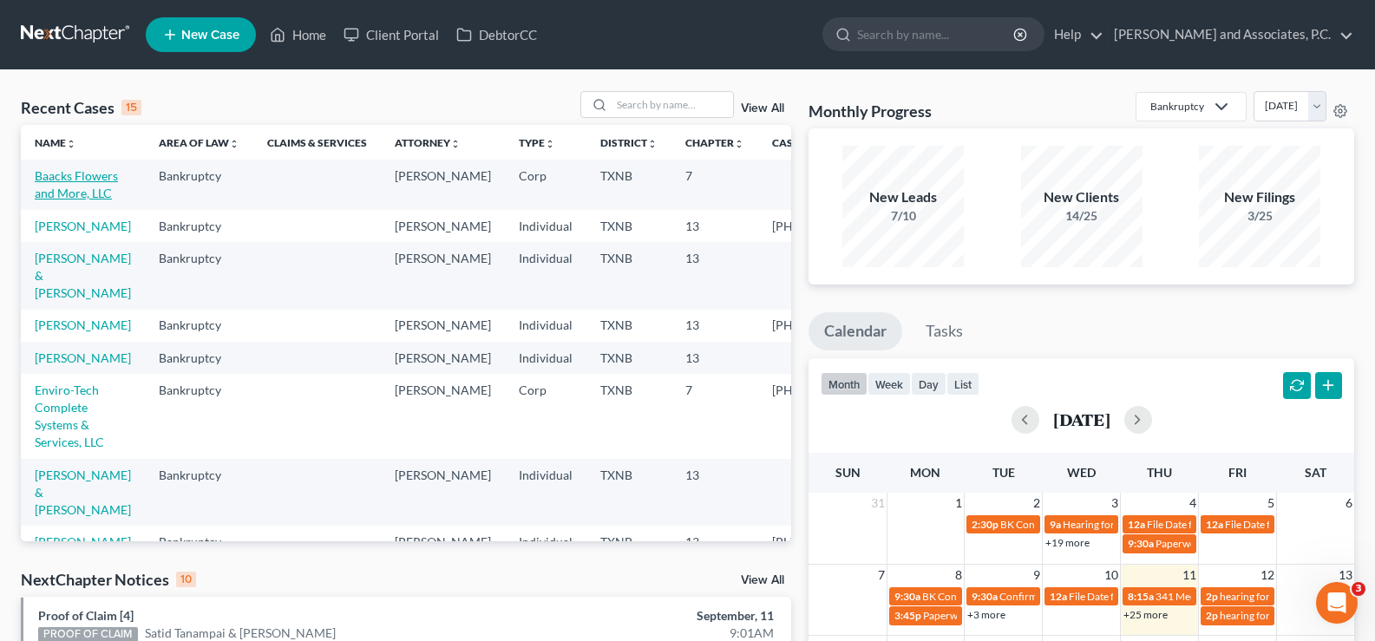
click at [38, 200] on link "Baacks Flowers and More, LLC" at bounding box center [76, 184] width 83 height 32
select select "7"
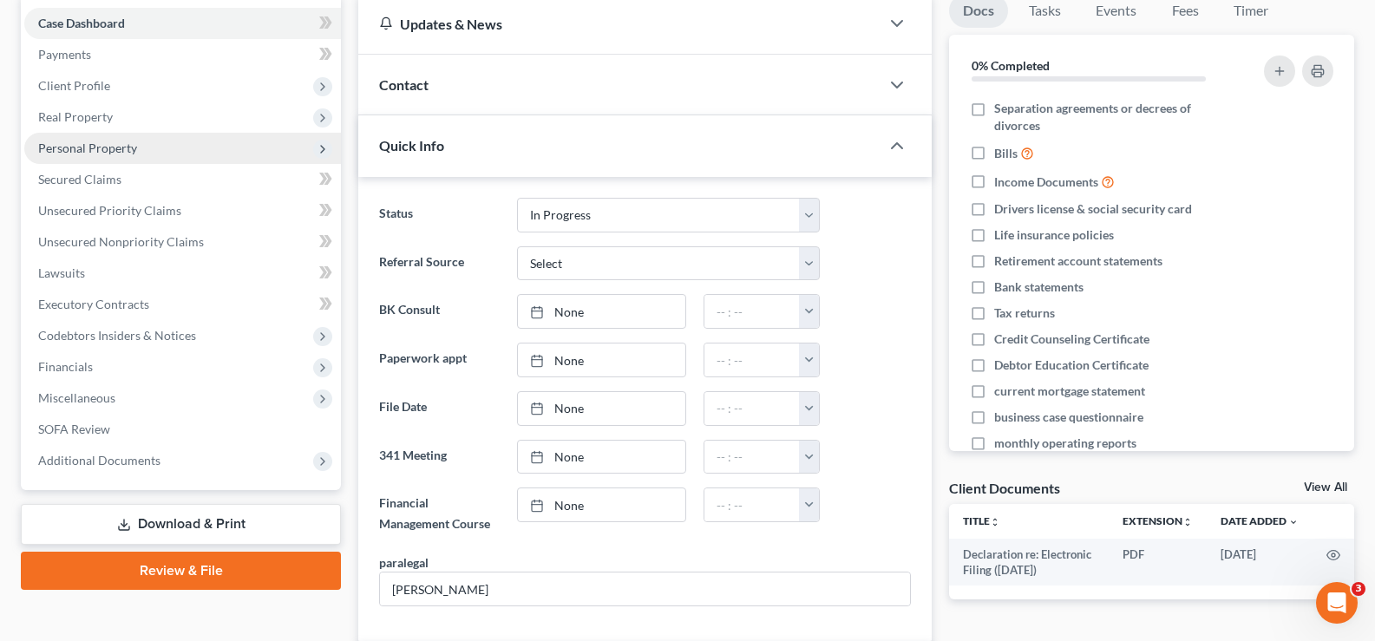
scroll to position [174, 0]
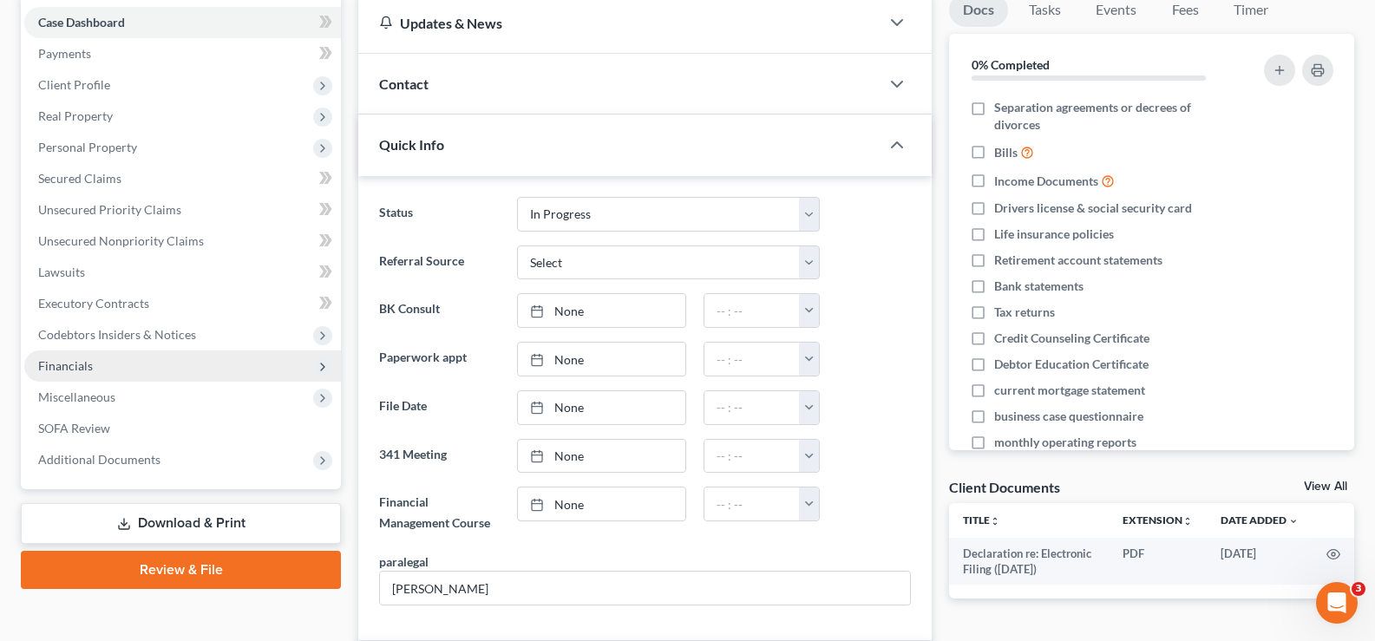
click at [99, 368] on span "Financials" at bounding box center [182, 365] width 317 height 31
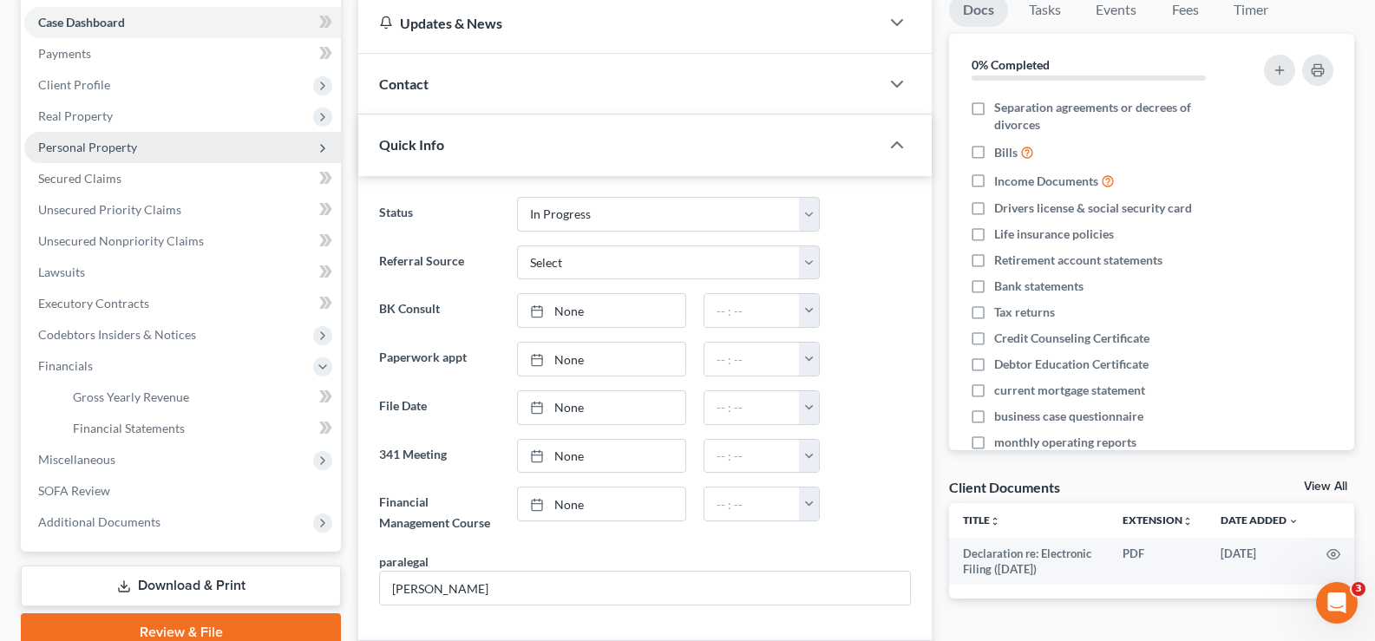
click at [102, 138] on span "Personal Property" at bounding box center [182, 147] width 317 height 31
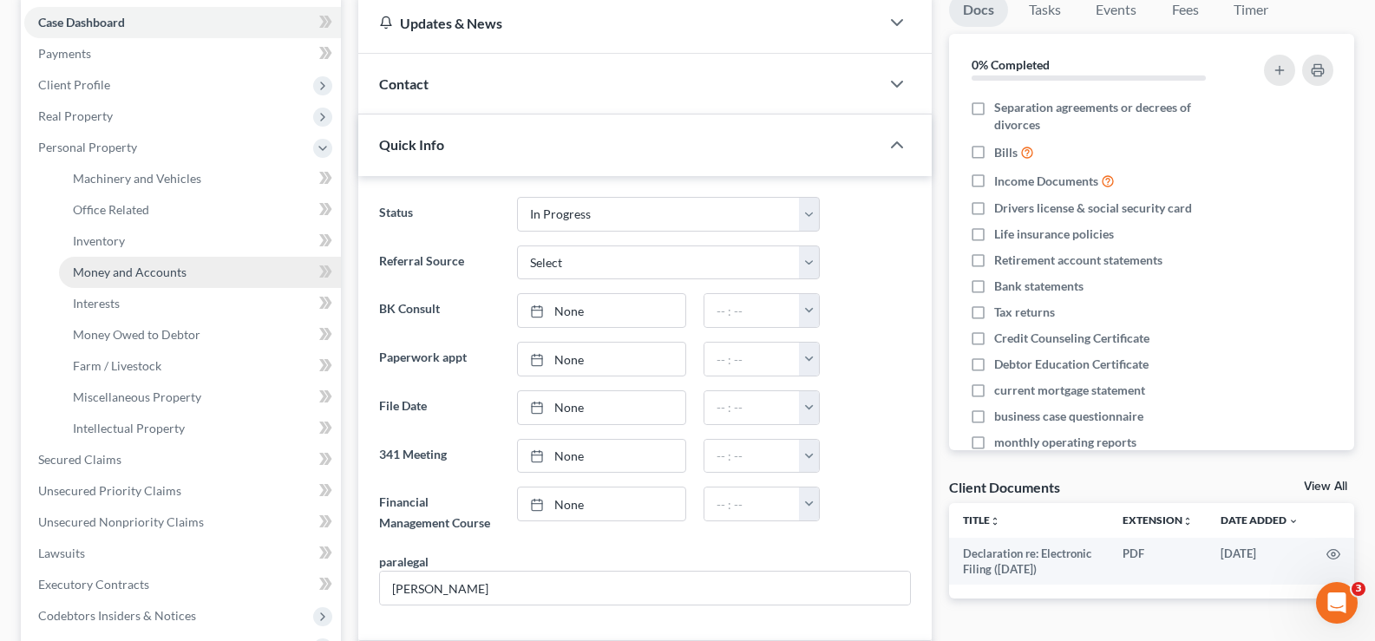
click at [112, 271] on span "Money and Accounts" at bounding box center [130, 272] width 114 height 15
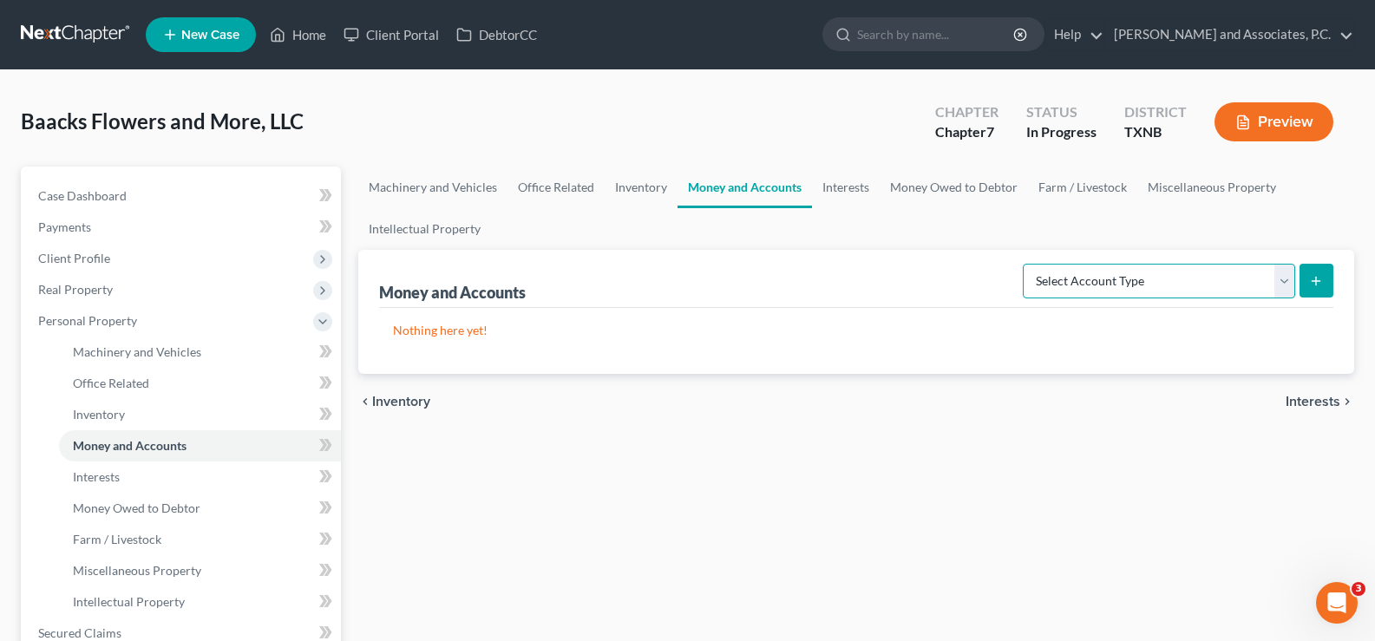
click at [1285, 283] on select "Select Account Type Brokerage (A/B: 3, SOFA: 18) Cash on Hand (A/B: 2) Certific…" at bounding box center [1159, 281] width 272 height 35
select select "checking"
click at [1025, 264] on select "Select Account Type Brokerage (A/B: 3, SOFA: 18) Cash on Hand (A/B: 2) Certific…" at bounding box center [1159, 281] width 272 height 35
click at [1314, 287] on icon "submit" at bounding box center [1316, 281] width 14 height 14
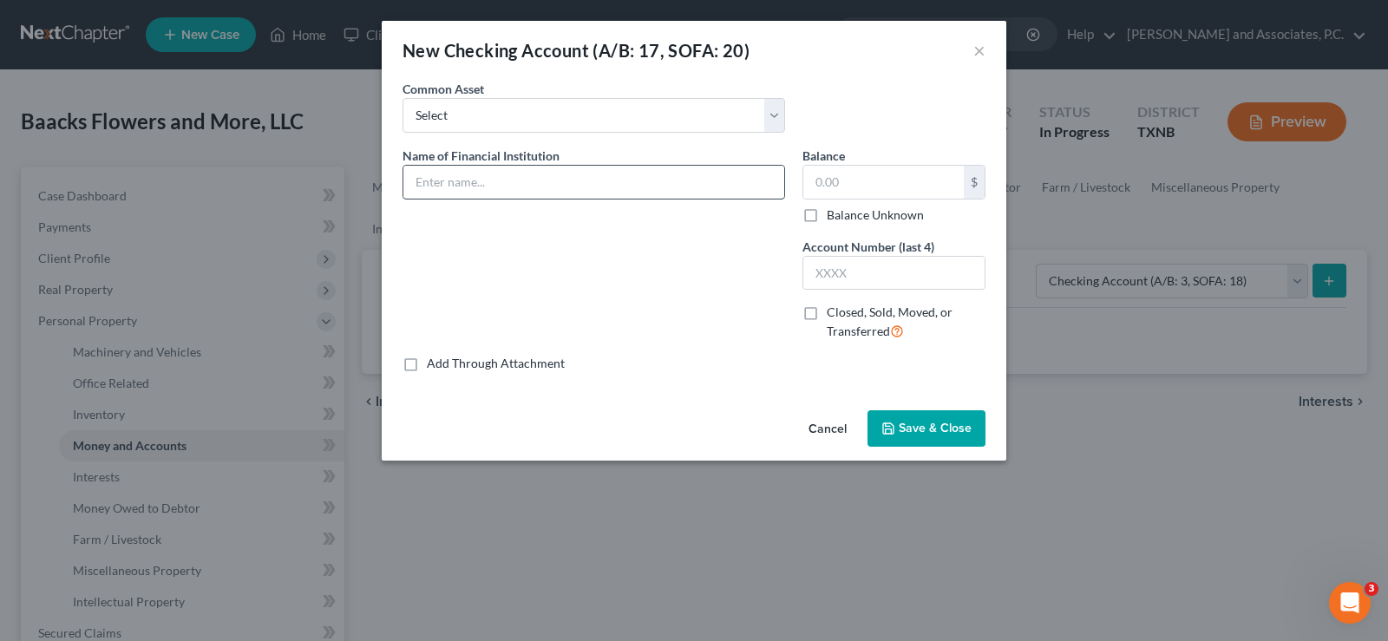
click at [435, 182] on input "text" at bounding box center [593, 182] width 381 height 33
type input "First Bank of [US_STATE]"
type input "554.59"
click at [920, 424] on span "Save & Close" at bounding box center [935, 428] width 73 height 15
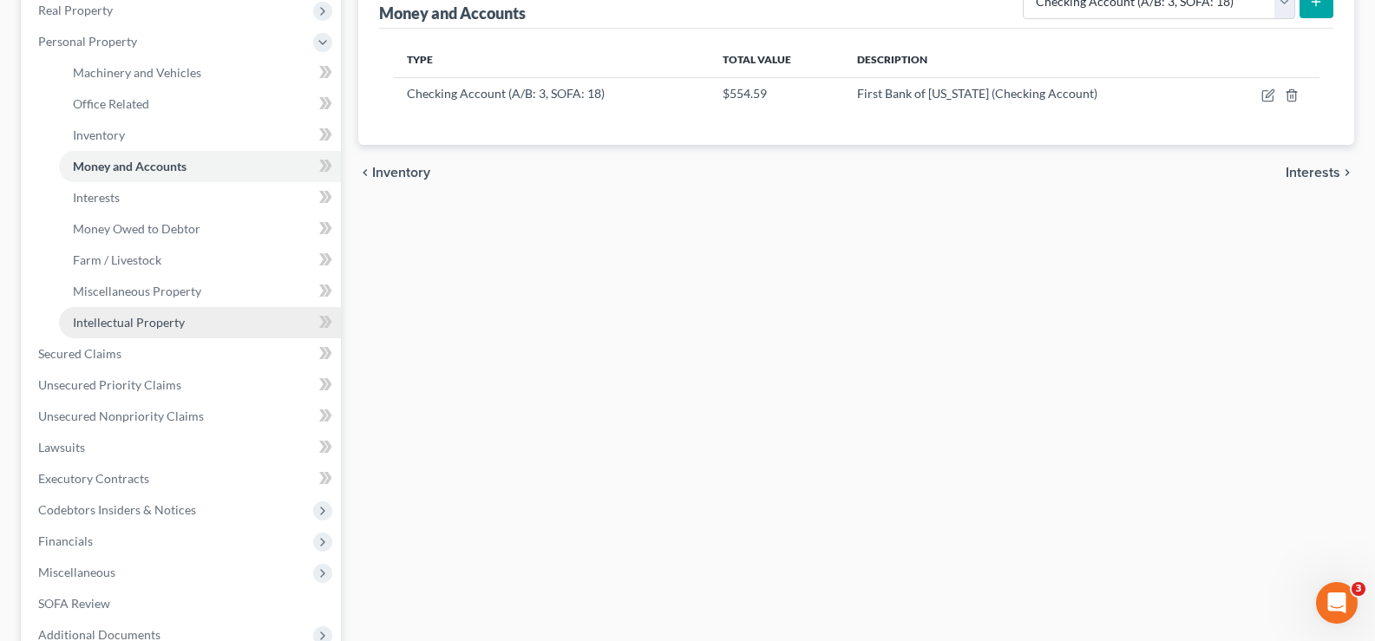
scroll to position [347, 0]
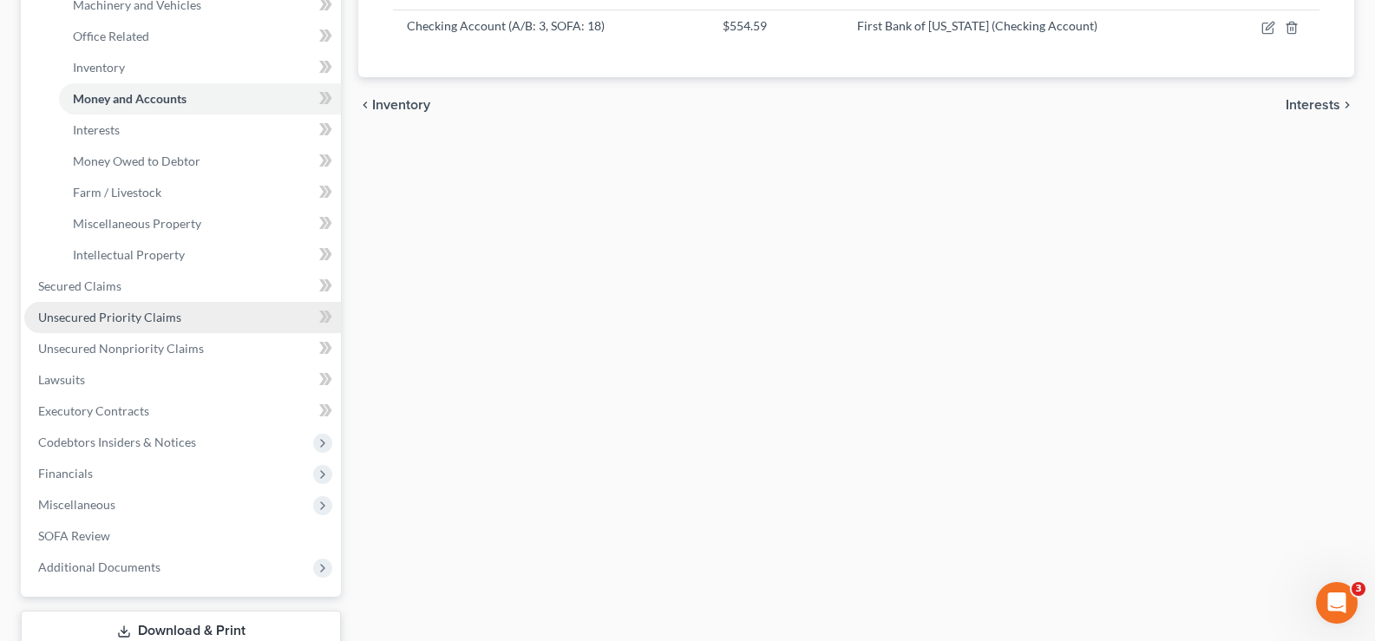
click at [172, 330] on link "Unsecured Priority Claims" at bounding box center [182, 317] width 317 height 31
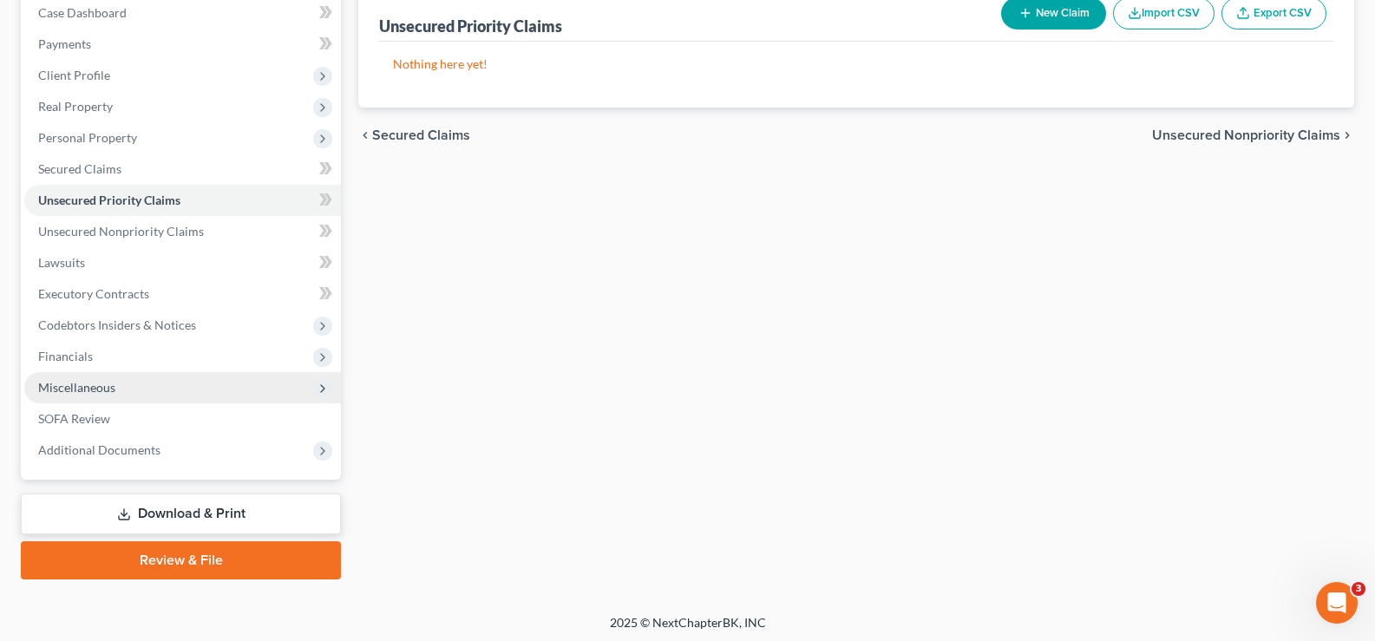
scroll to position [187, 0]
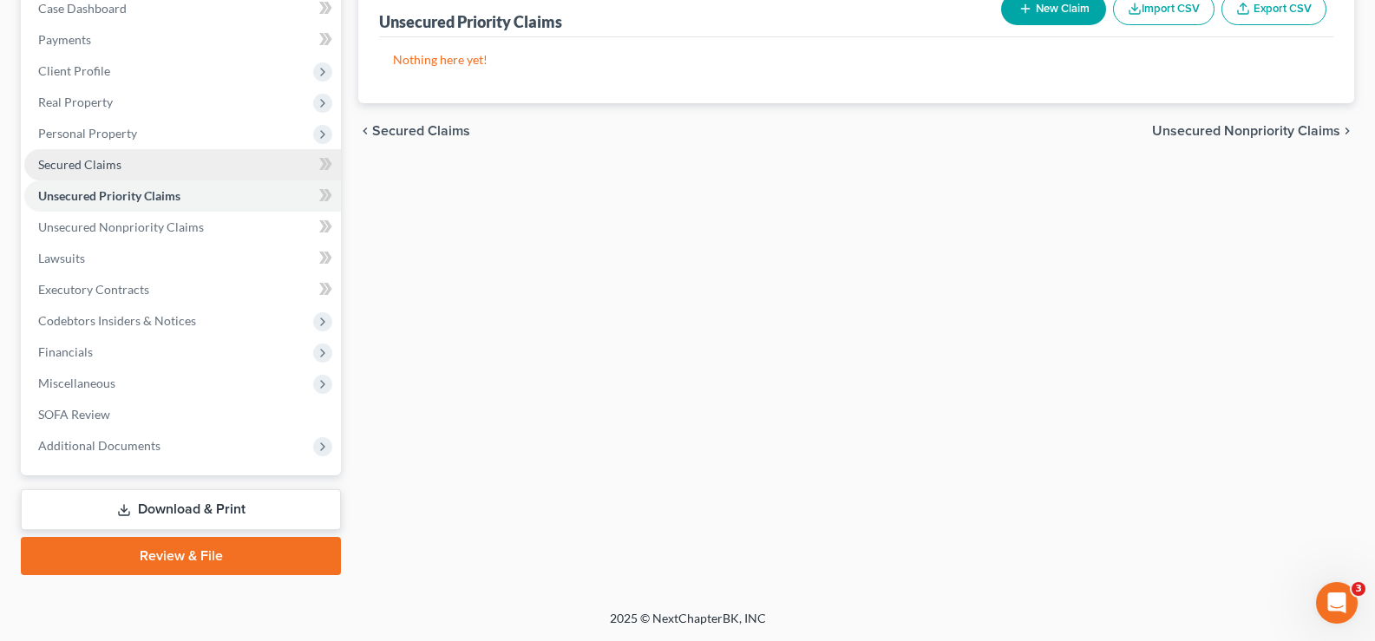
click at [75, 162] on span "Secured Claims" at bounding box center [79, 164] width 83 height 15
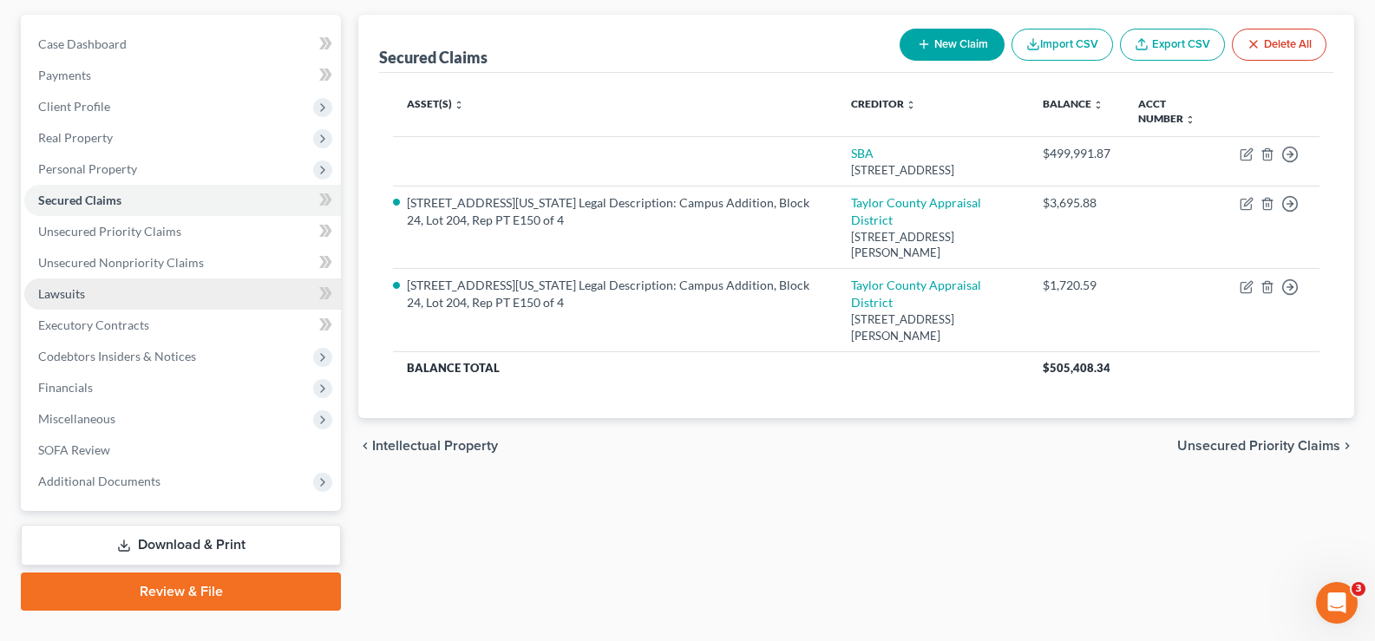
scroll to position [174, 0]
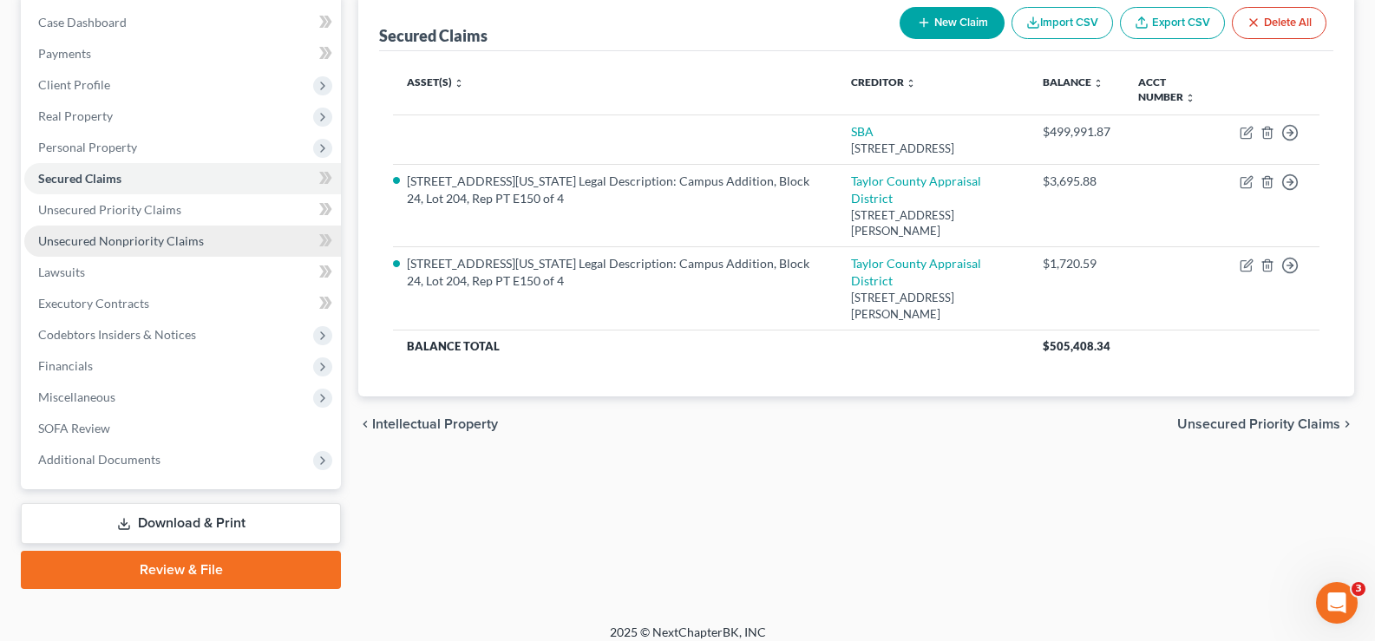
click at [120, 248] on link "Unsecured Nonpriority Claims" at bounding box center [182, 241] width 317 height 31
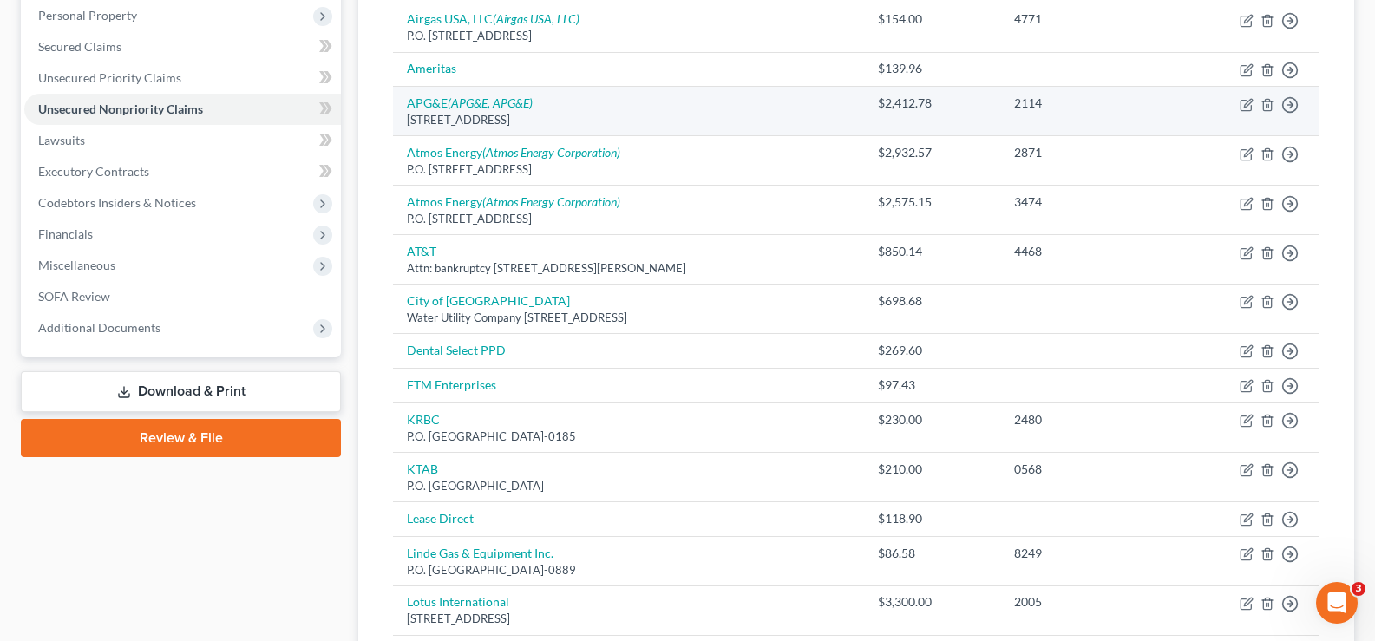
scroll to position [347, 0]
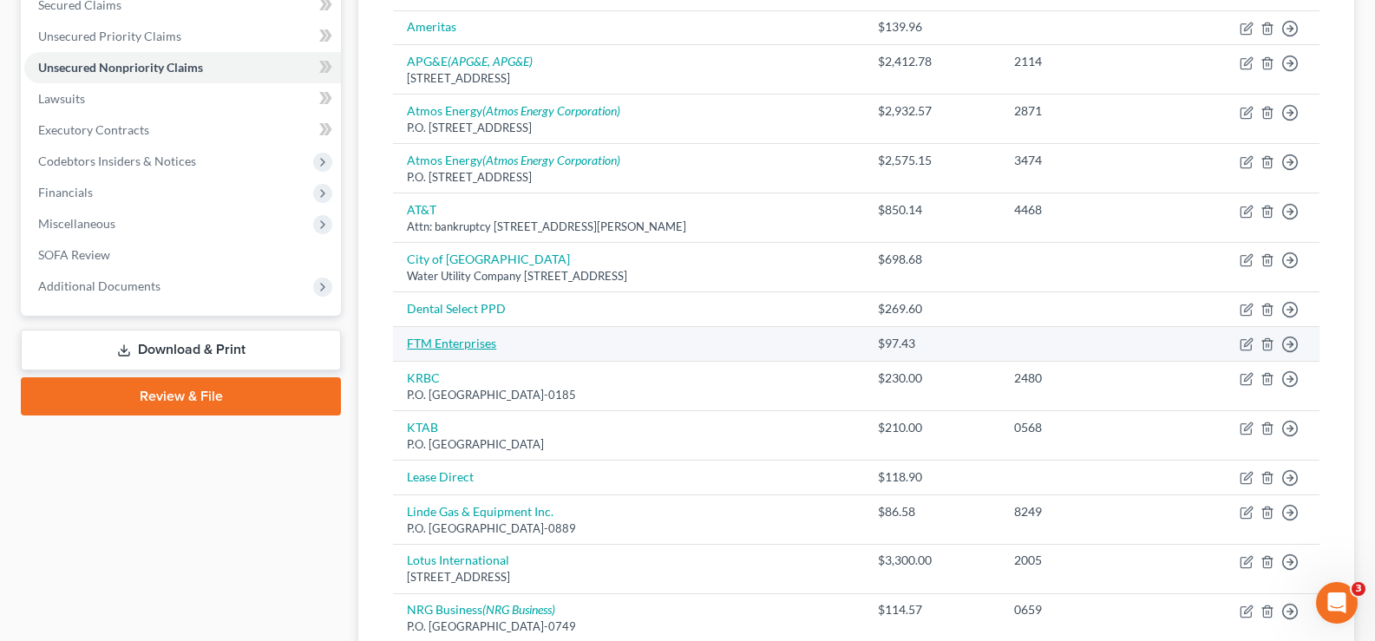
click at [443, 350] on link "FTM Enterprises" at bounding box center [451, 343] width 89 height 15
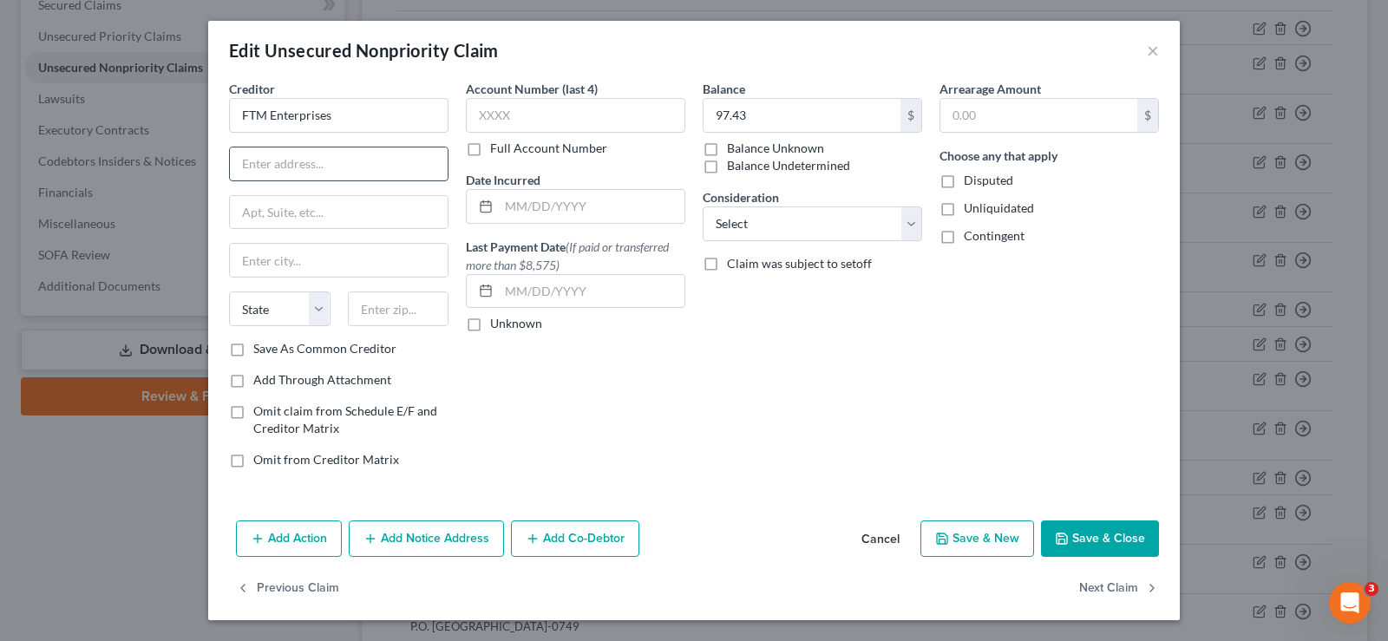
click at [278, 171] on input "text" at bounding box center [339, 163] width 218 height 33
click at [338, 117] on input "FTM Enterprises" at bounding box center [338, 115] width 219 height 35
type input "FTM Enterprises, LLC"
type input "1141 S. 6th"
type input "Abilene"
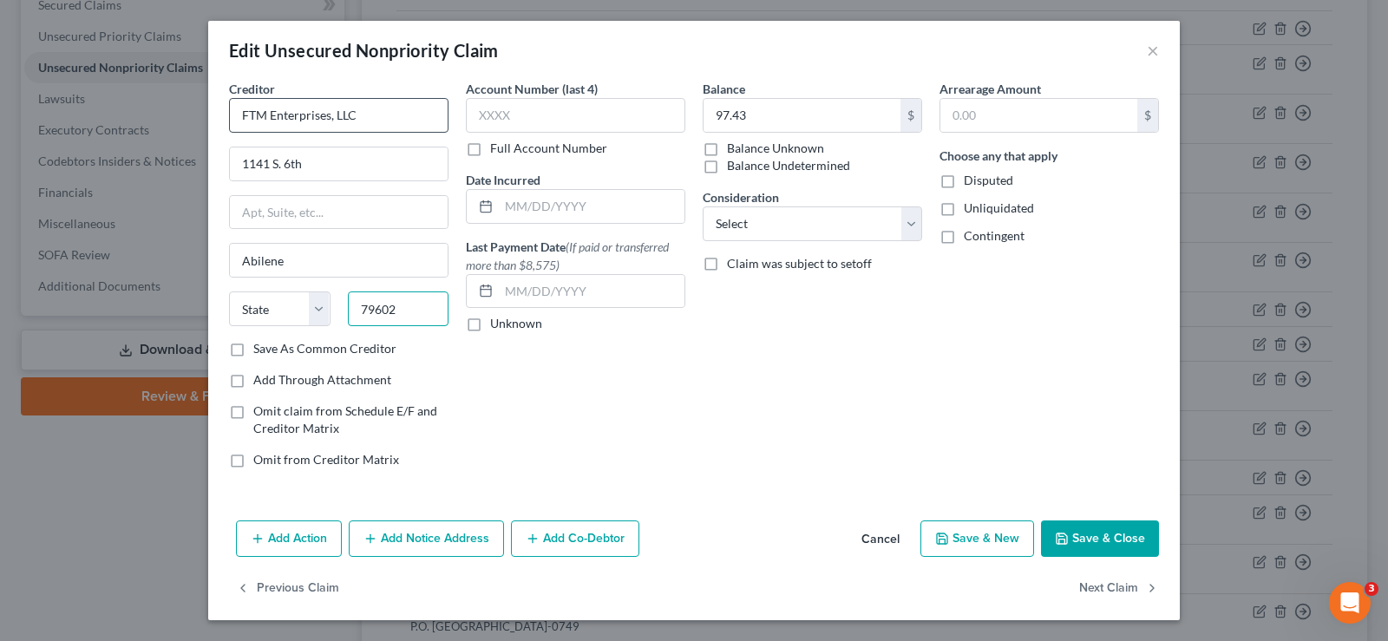
type input "79602"
select select "45"
click at [381, 114] on input "FTM Enterprises, LLC" at bounding box center [338, 115] width 219 height 35
click at [247, 114] on input "FTM Enterprises, LLC" at bounding box center [338, 115] width 219 height 35
click at [1115, 541] on button "Save & Close" at bounding box center [1100, 539] width 118 height 36
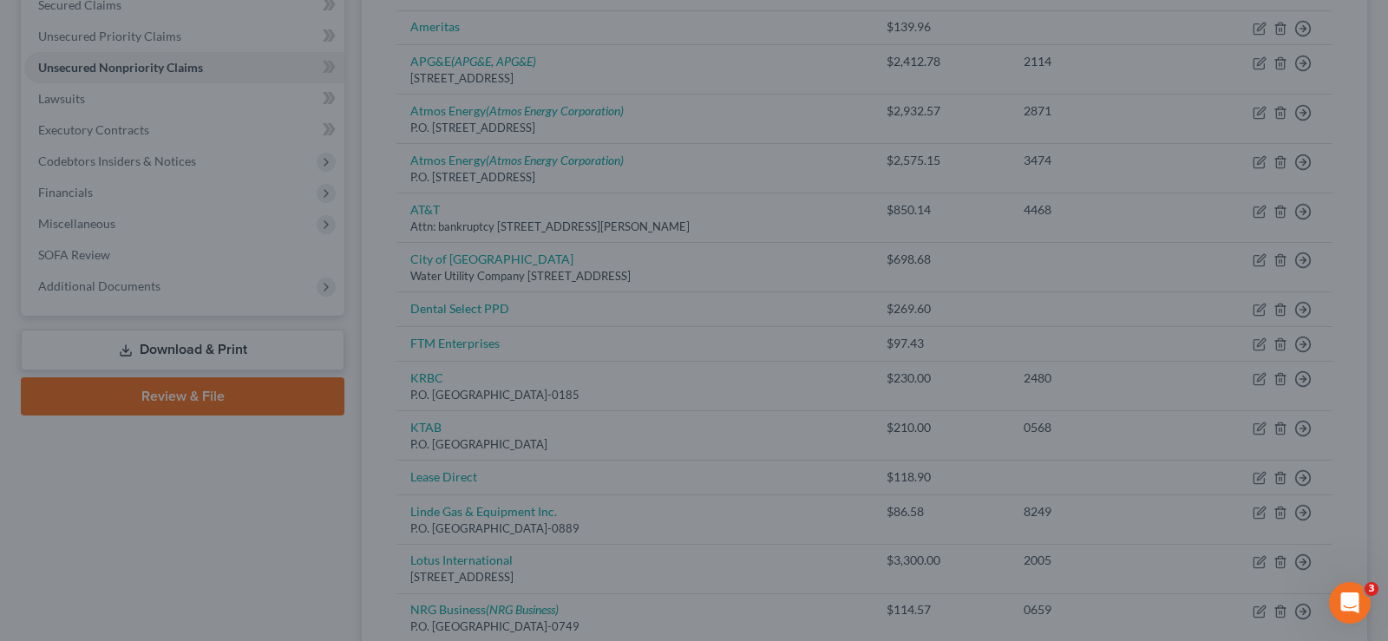
type input "0"
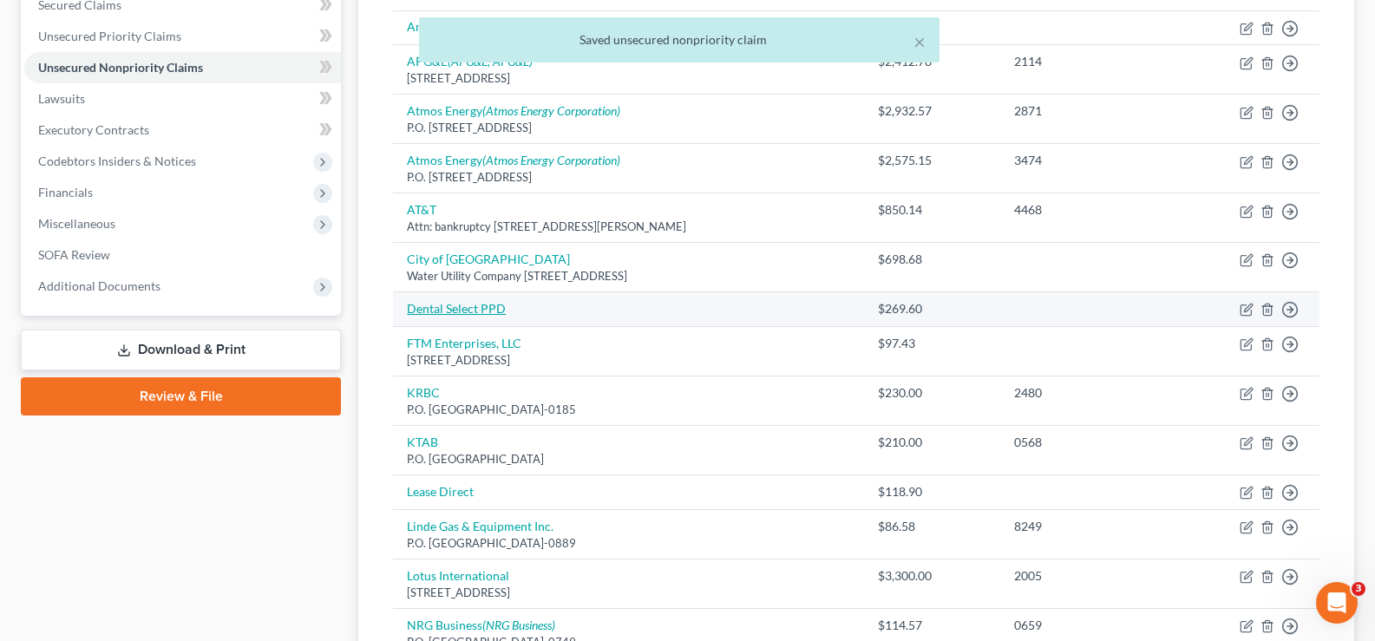
click at [458, 303] on link "Dental Select PPD" at bounding box center [456, 308] width 99 height 15
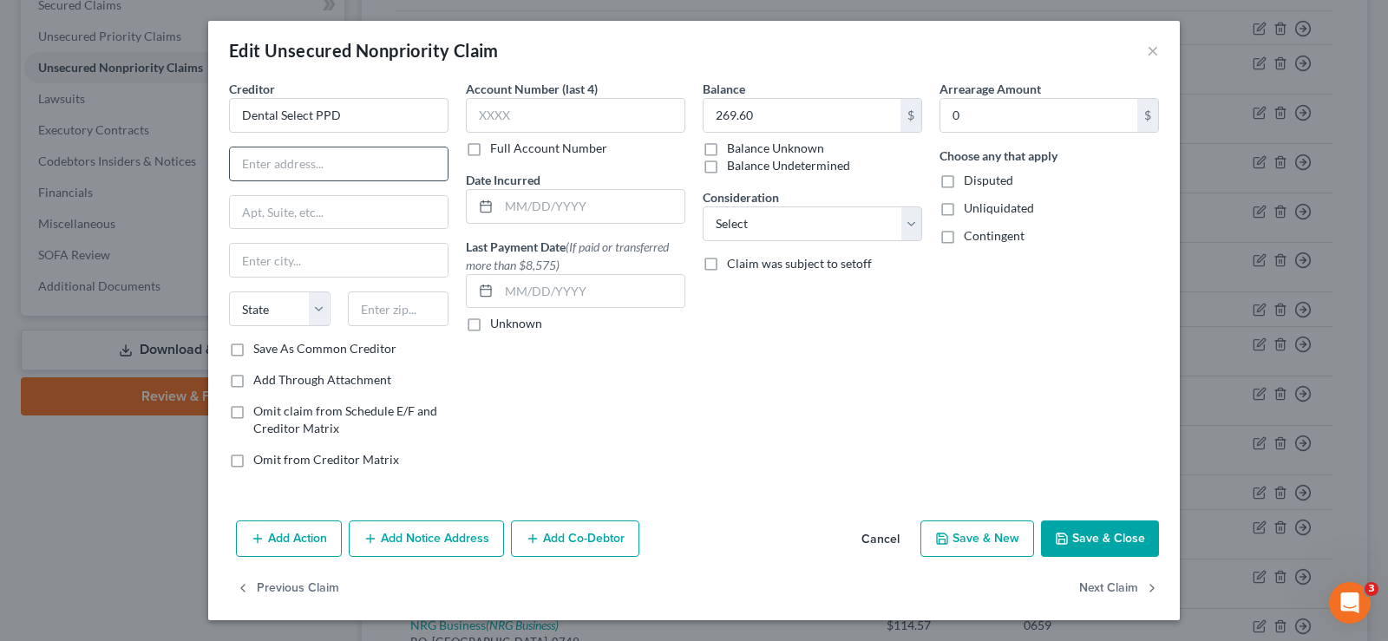
click at [343, 157] on input "text" at bounding box center [339, 163] width 218 height 33
type input "P.O. Box 81889"
type input "Lincoln"
select select "30"
type input "68501"
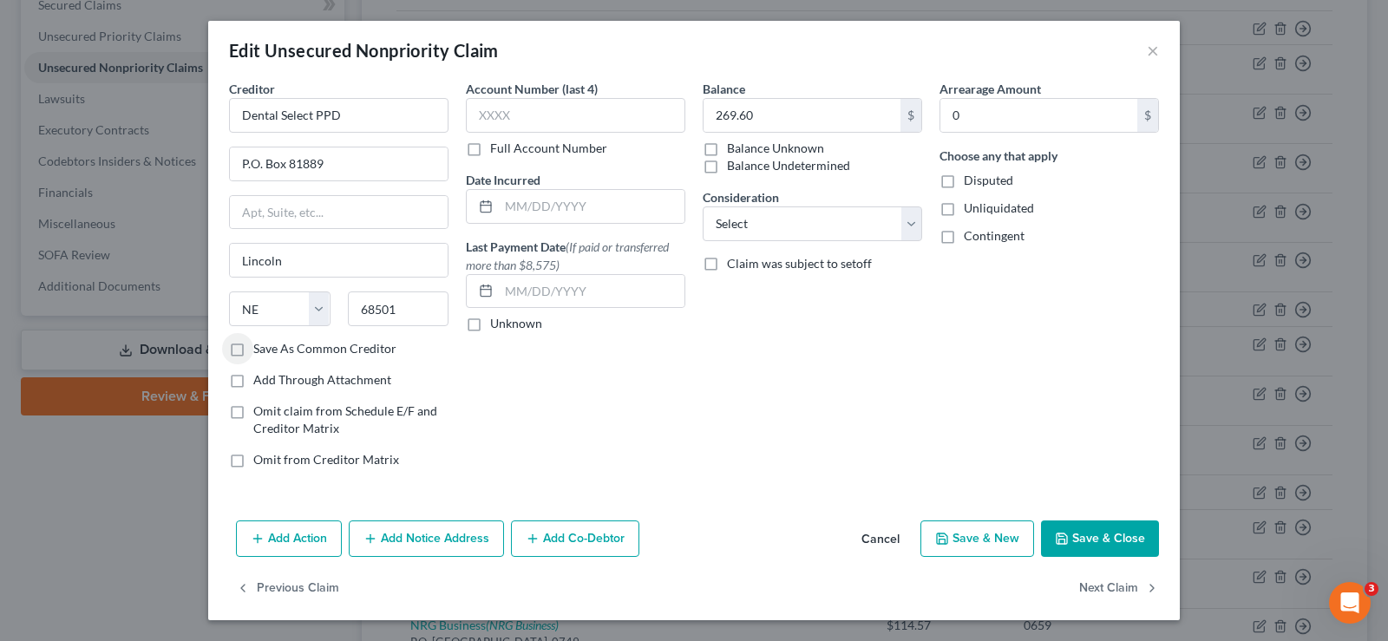
click at [1071, 540] on button "Save & Close" at bounding box center [1100, 539] width 118 height 36
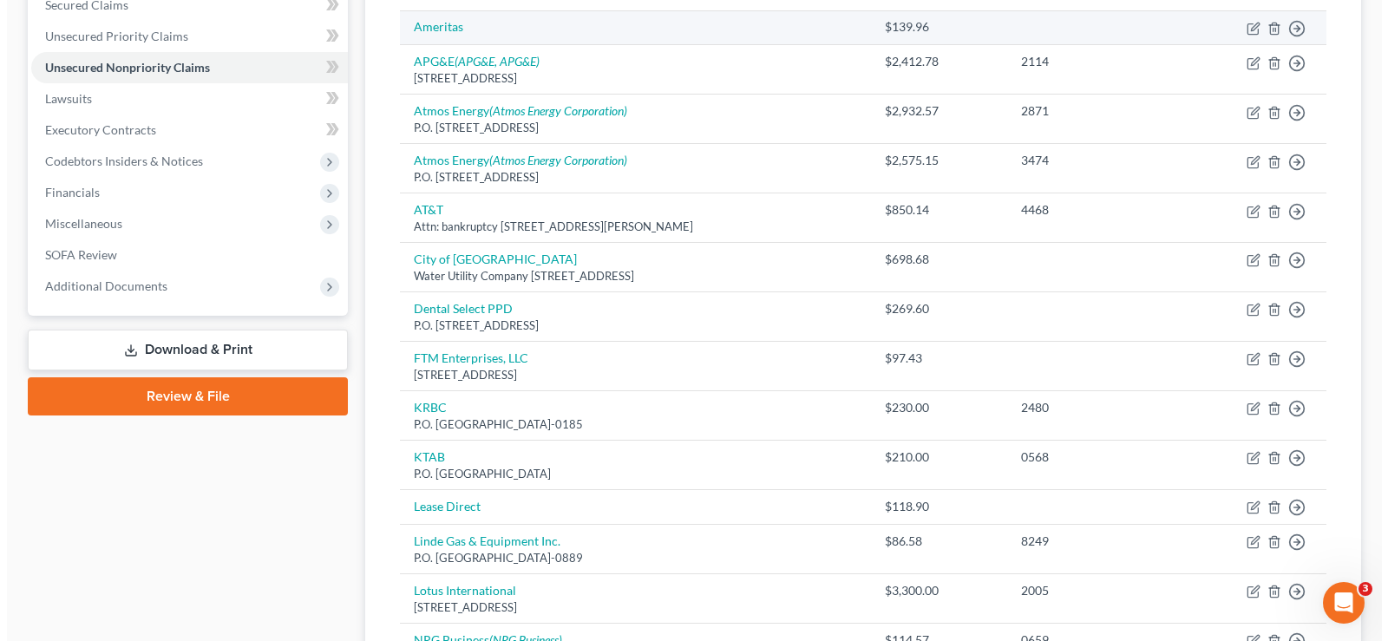
scroll to position [521, 0]
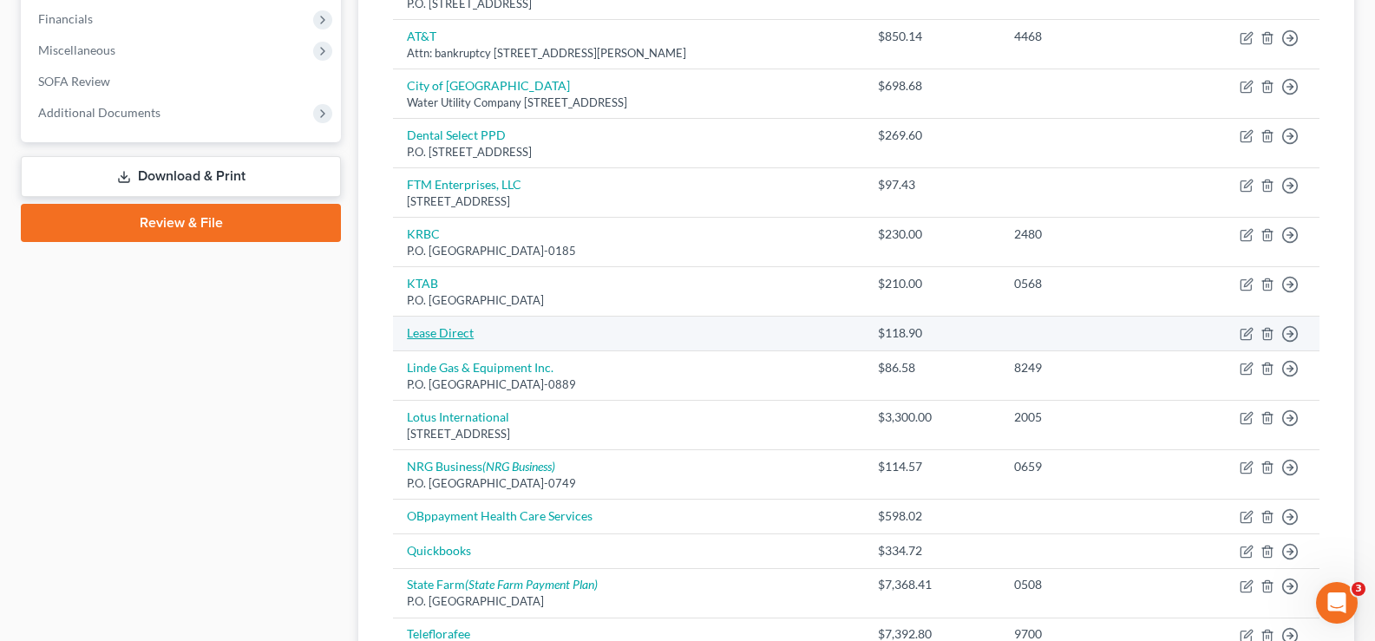
click at [464, 337] on link "Lease Direct" at bounding box center [440, 332] width 67 height 15
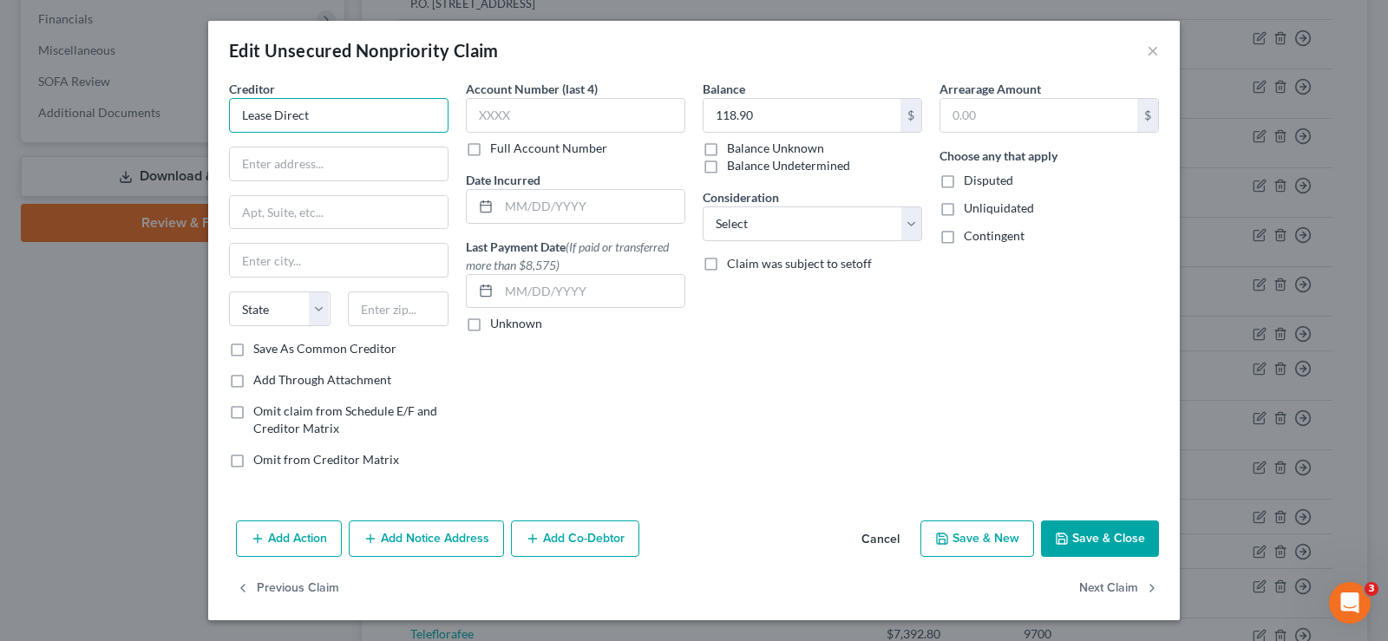
click at [348, 114] on input "Lease Direct" at bounding box center [338, 115] width 219 height 35
type input "L"
type input "De [PERSON_NAME] Financial Services, Inc."
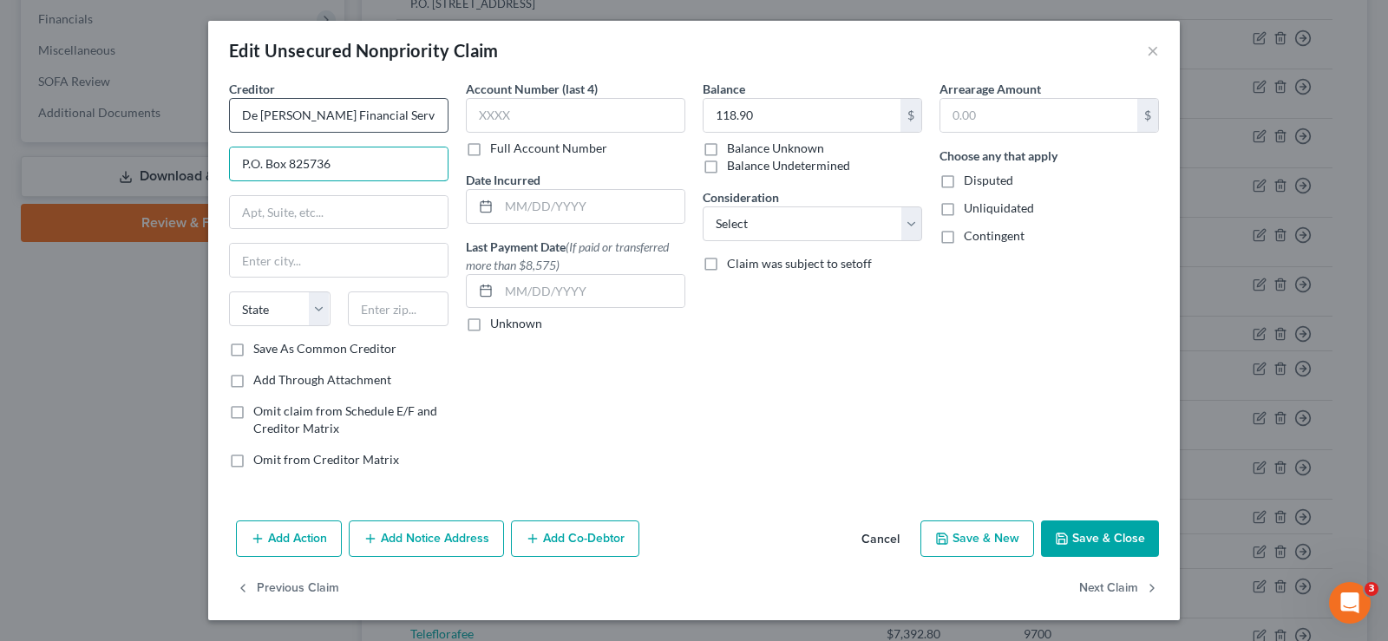
type input "P.O. Box 825736"
type input "19182"
type input "[GEOGRAPHIC_DATA]"
select select "39"
click at [257, 115] on input "De [PERSON_NAME] Financial Services, Inc." at bounding box center [338, 115] width 219 height 35
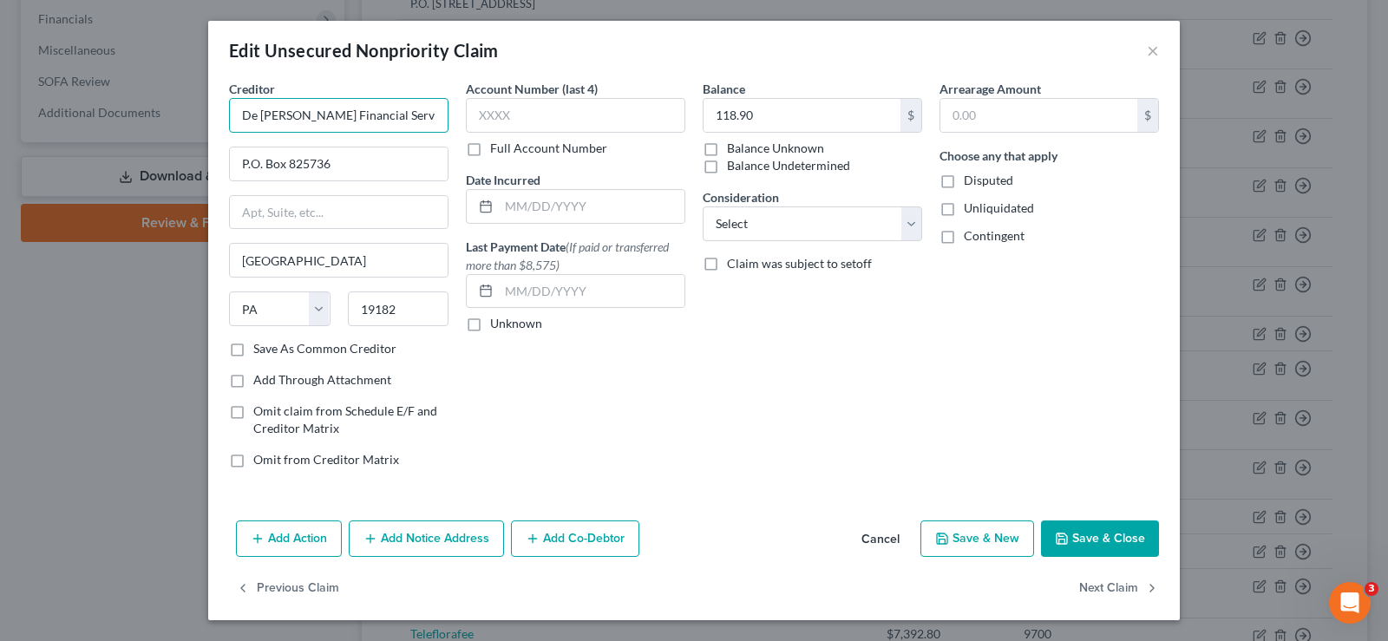
scroll to position [0, 10]
click at [374, 167] on input "P.O. Box 825736" at bounding box center [339, 163] width 218 height 33
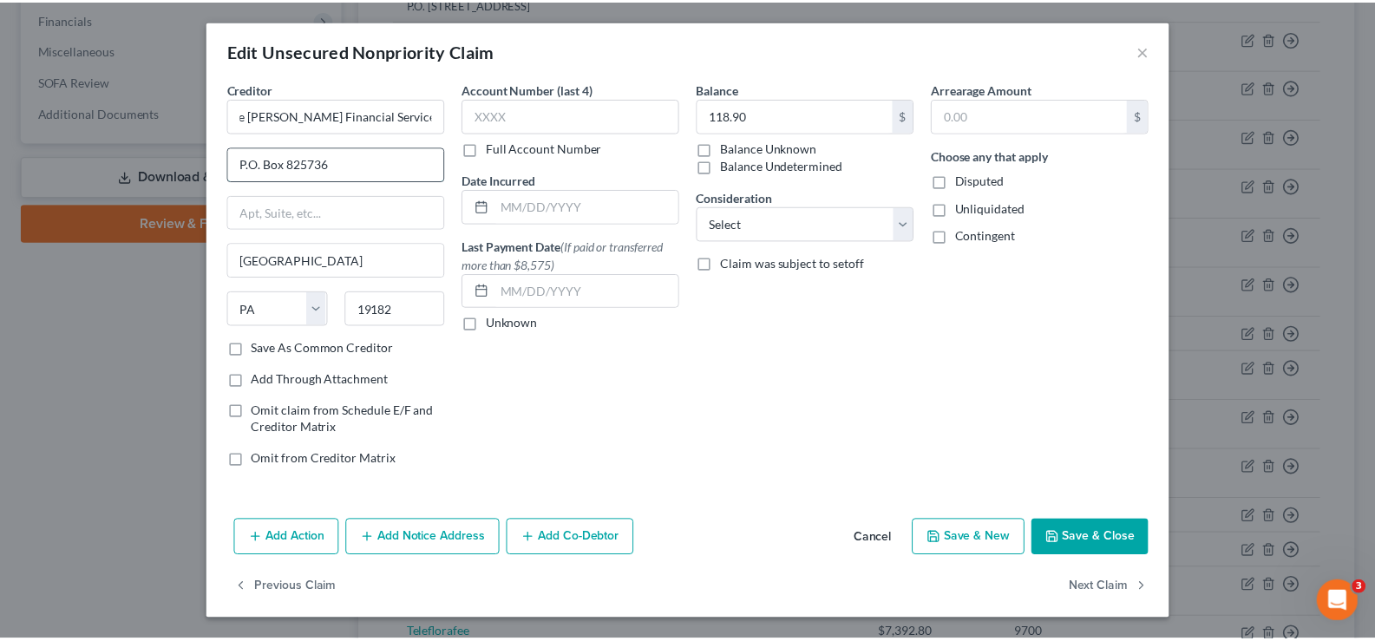
scroll to position [0, 0]
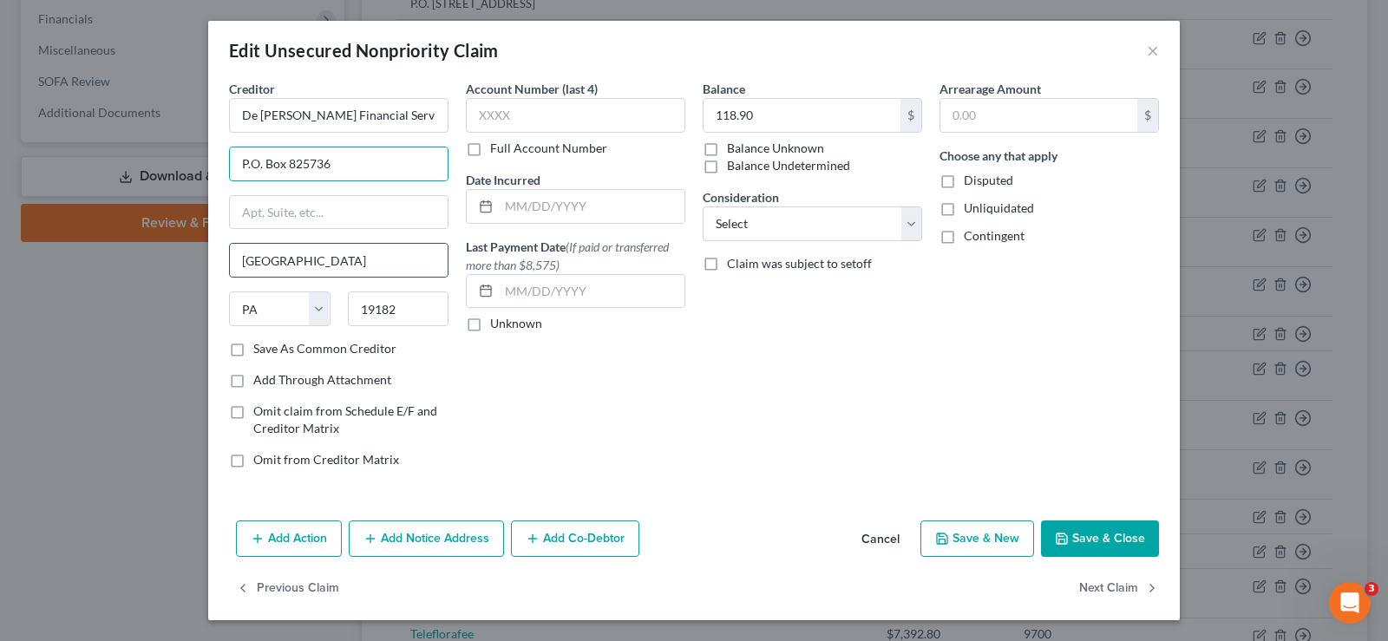
click at [357, 278] on div "[GEOGRAPHIC_DATA]" at bounding box center [338, 260] width 219 height 35
click at [423, 265] on input "[GEOGRAPHIC_DATA]" at bounding box center [339, 260] width 218 height 33
click at [1092, 534] on button "Save & Close" at bounding box center [1100, 539] width 118 height 36
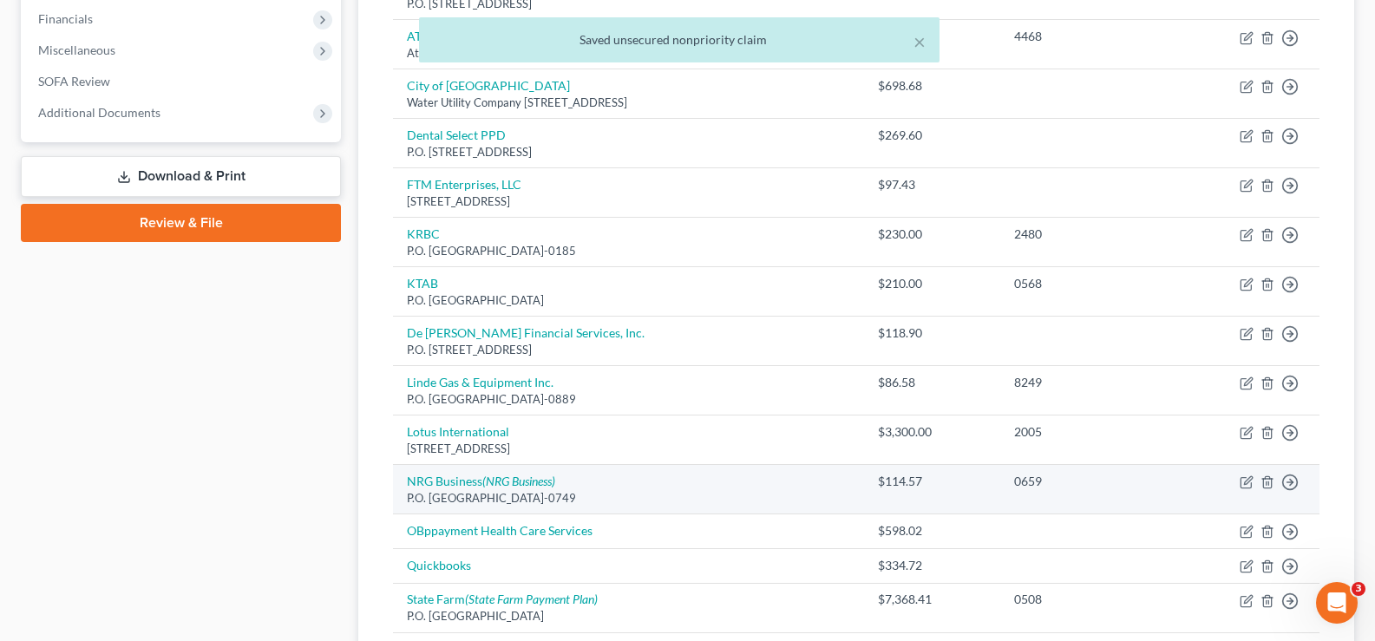
scroll to position [694, 0]
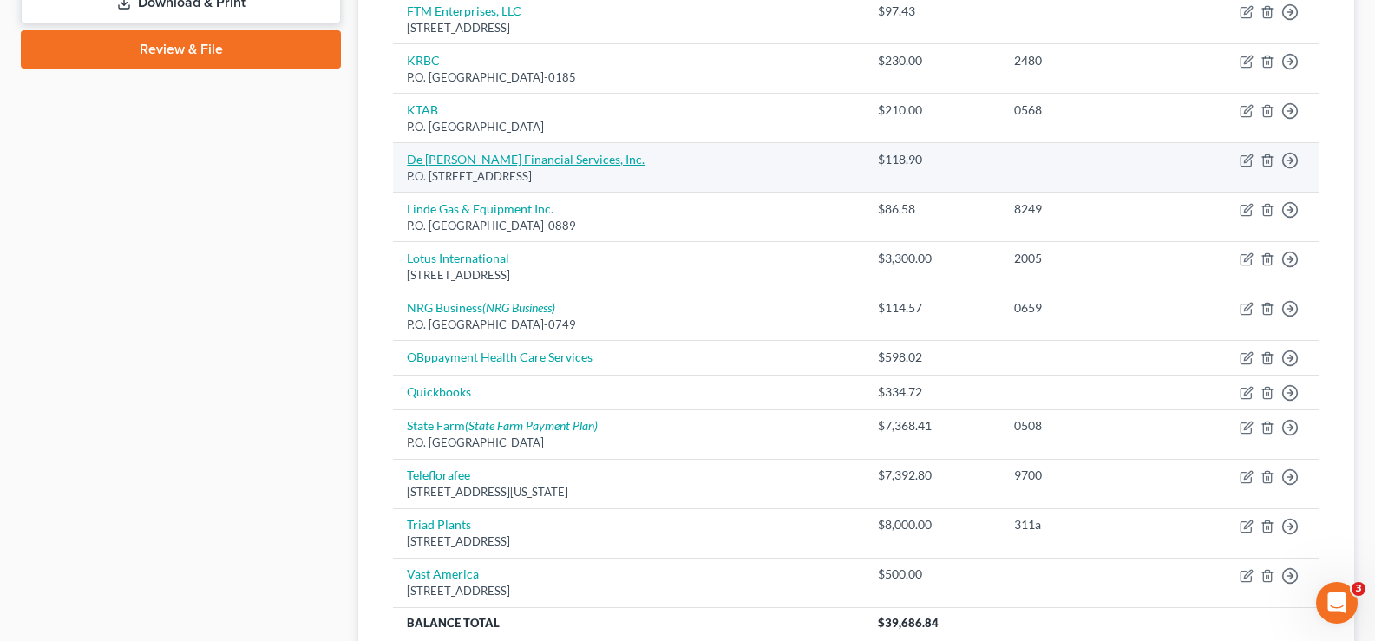
click at [482, 158] on link "De [PERSON_NAME] Financial Services, Inc." at bounding box center [526, 159] width 238 height 15
select select "39"
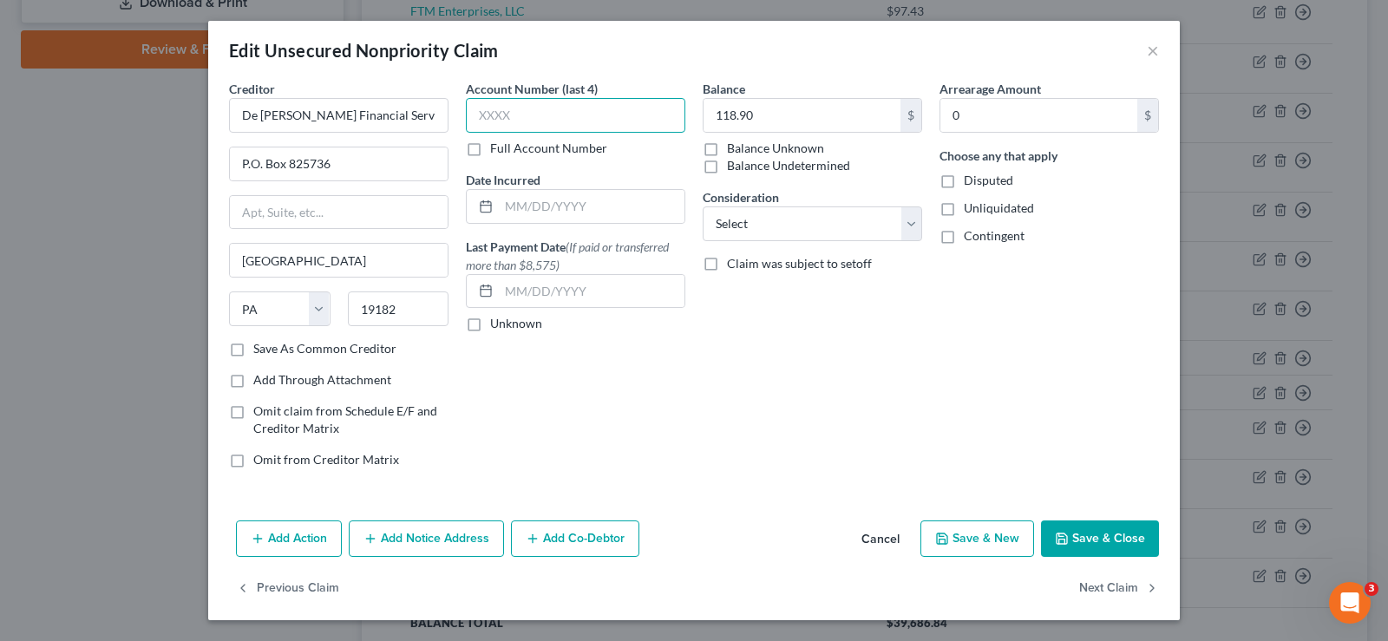
click at [590, 115] on input "text" at bounding box center [575, 115] width 219 height 35
type input "7822"
click at [1131, 533] on button "Save & Close" at bounding box center [1100, 539] width 118 height 36
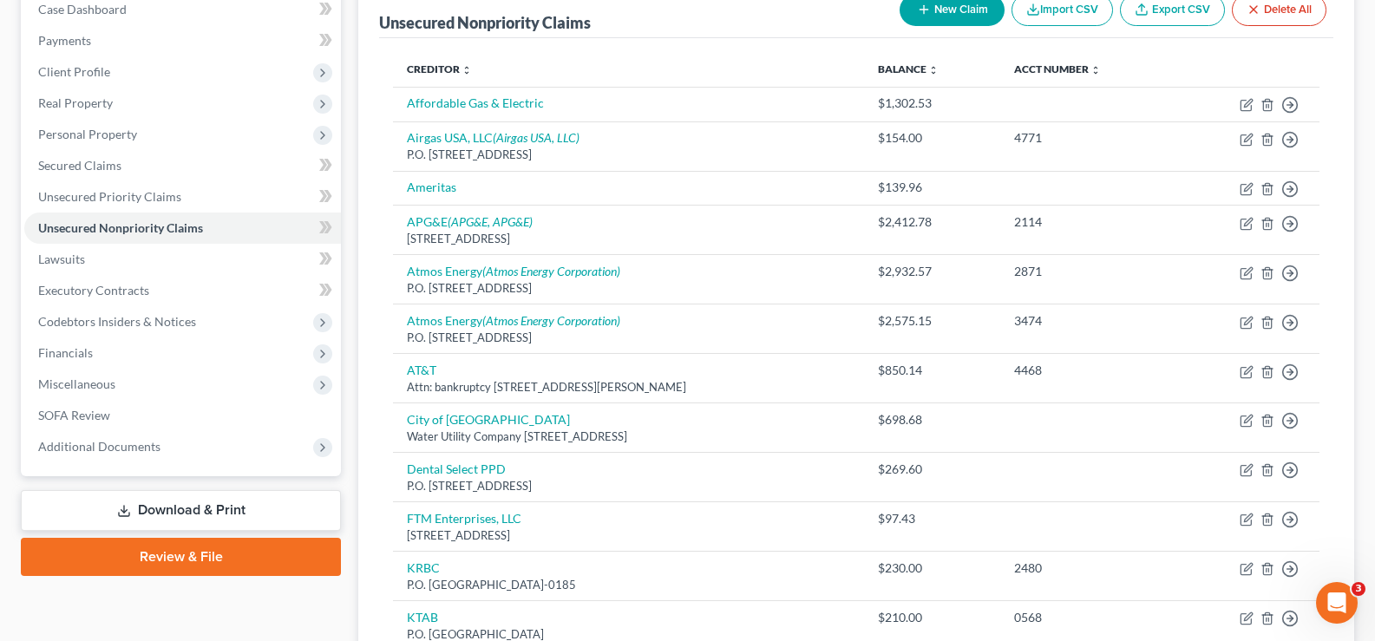
scroll to position [154, 0]
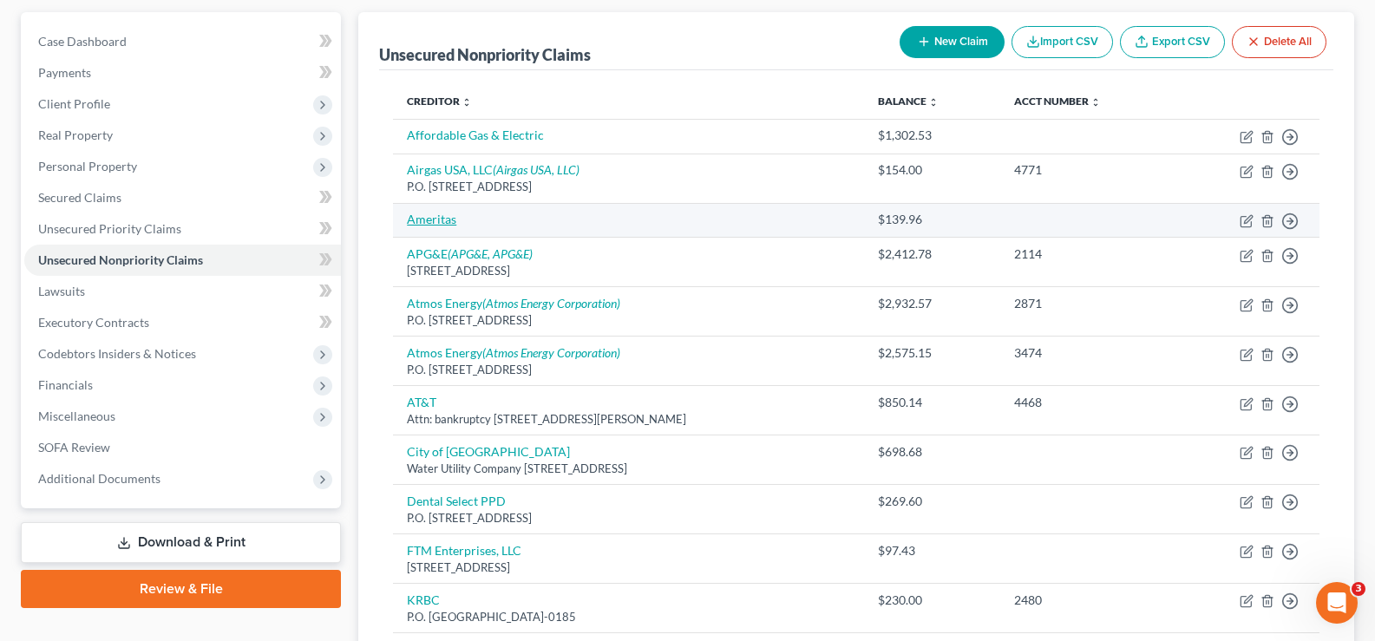
click at [428, 221] on link "Ameritas" at bounding box center [431, 219] width 49 height 15
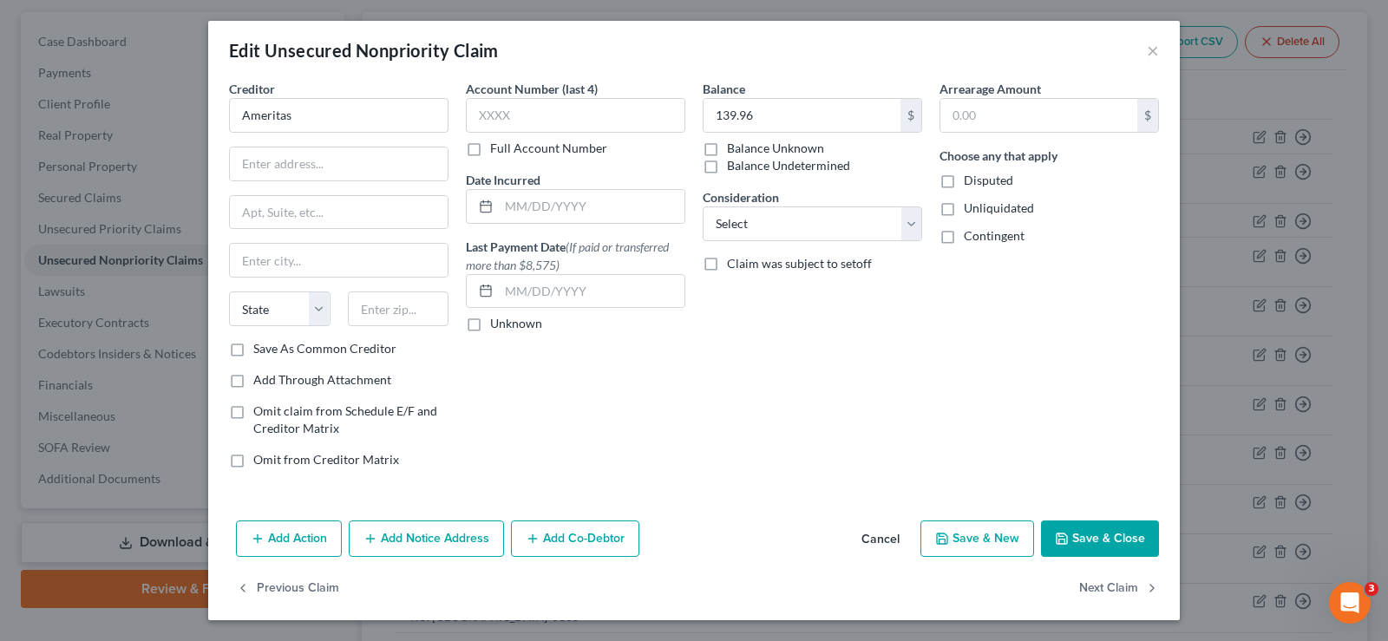
click at [764, 416] on div "Balance 139.96 $ Balance Unknown Balance Undetermined 139.96 $ Balance Unknown …" at bounding box center [812, 281] width 237 height 403
click at [1089, 538] on button "Save & Close" at bounding box center [1100, 539] width 118 height 36
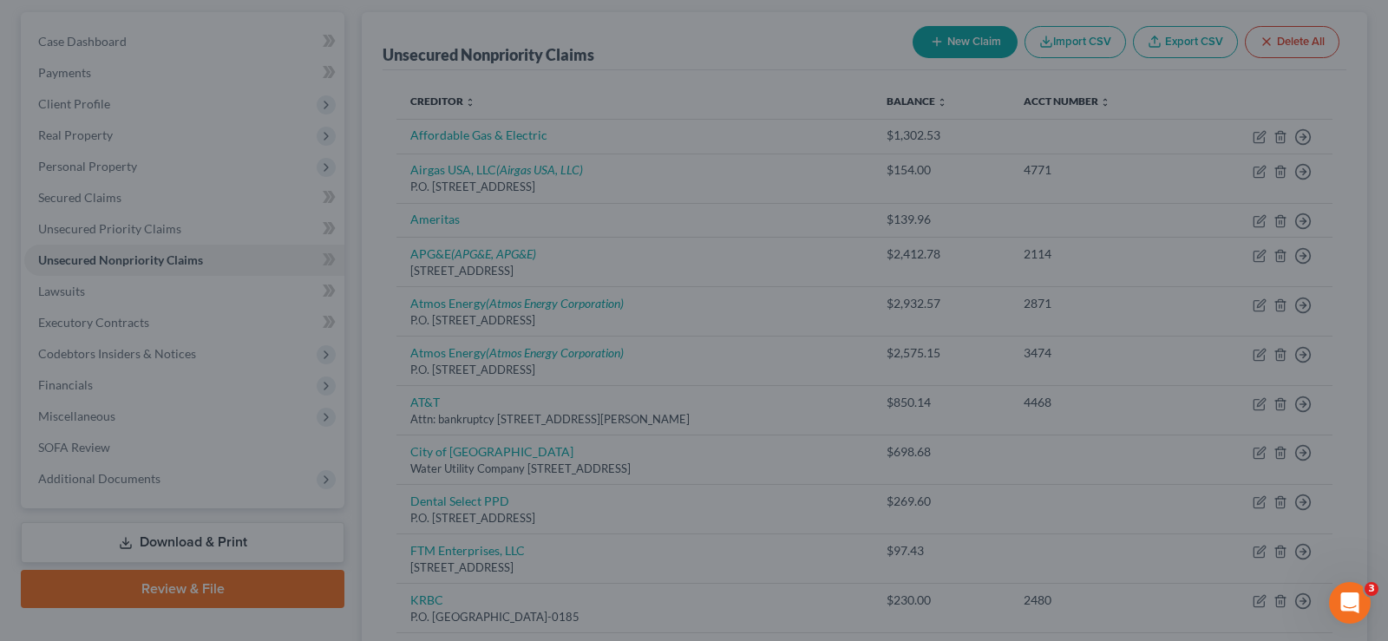
type input "0"
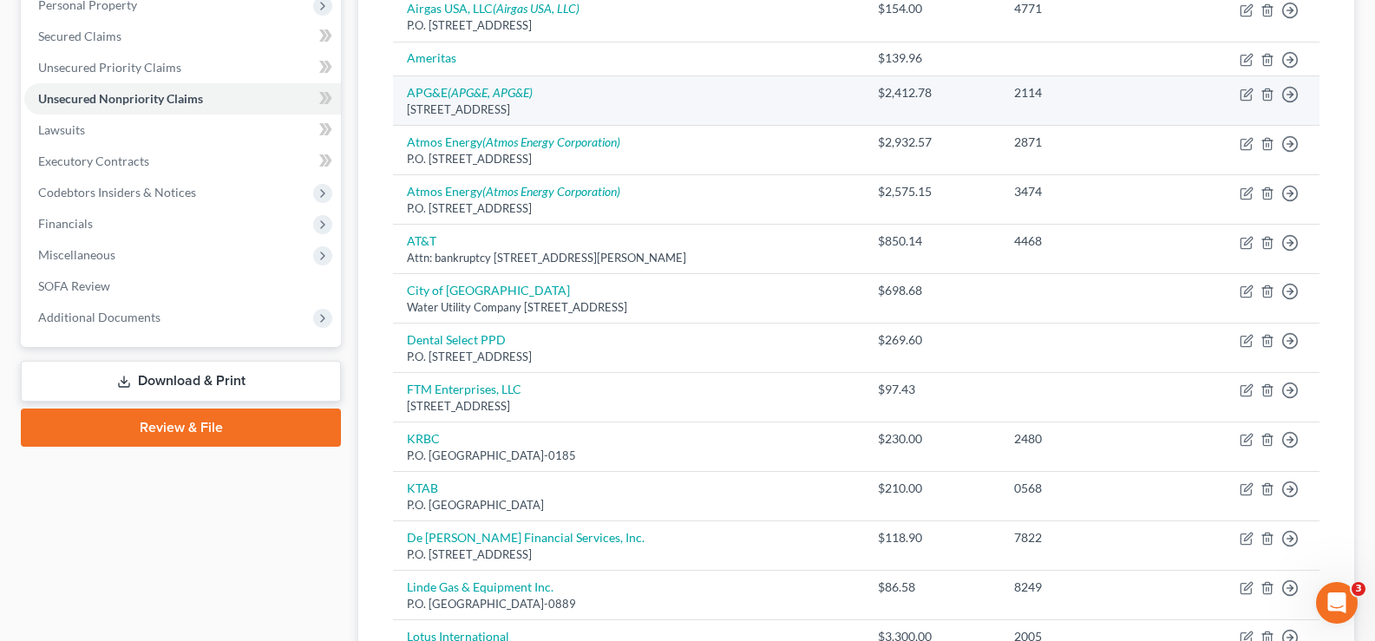
scroll to position [0, 0]
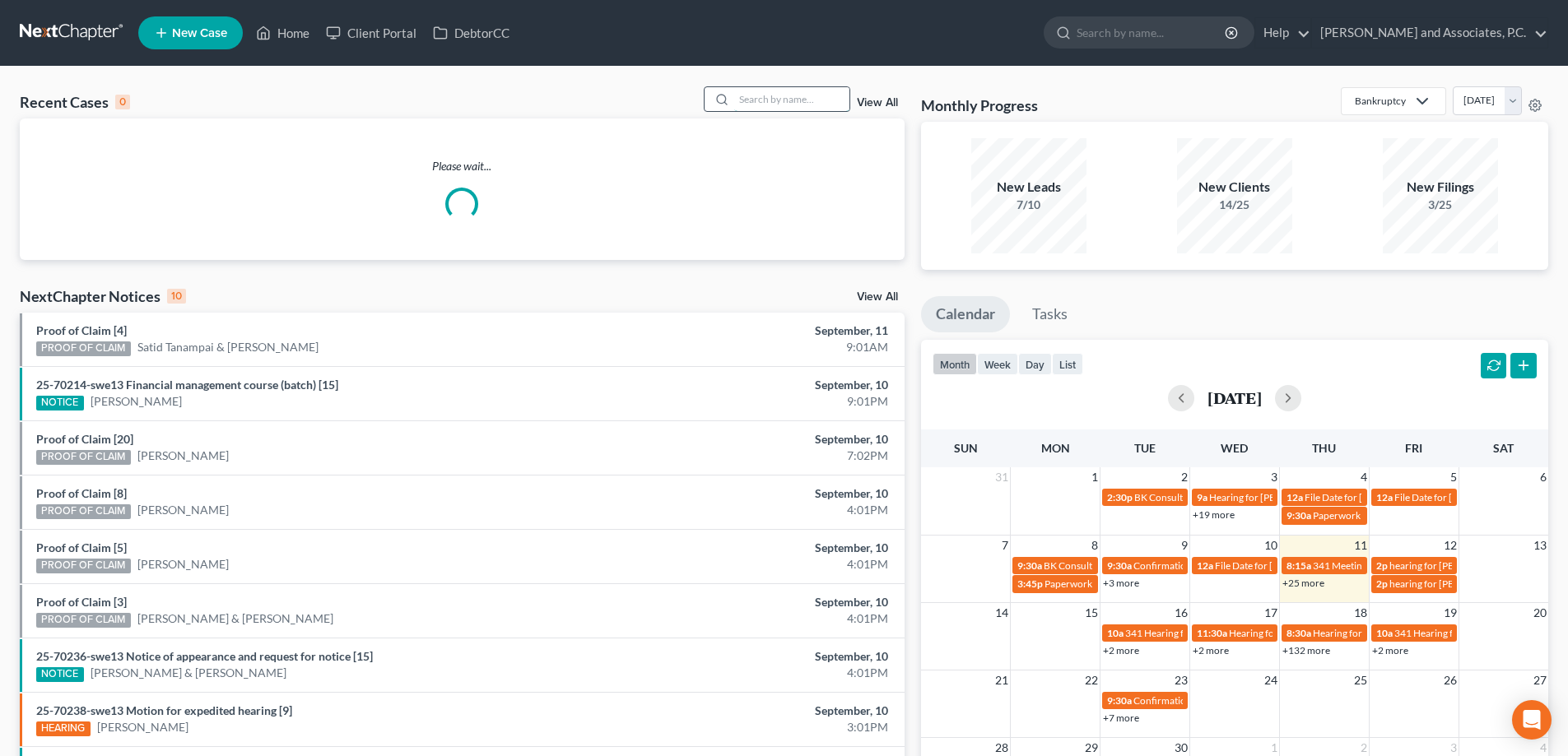
click at [765, 99] on input "search" at bounding box center [791, 99] width 115 height 24
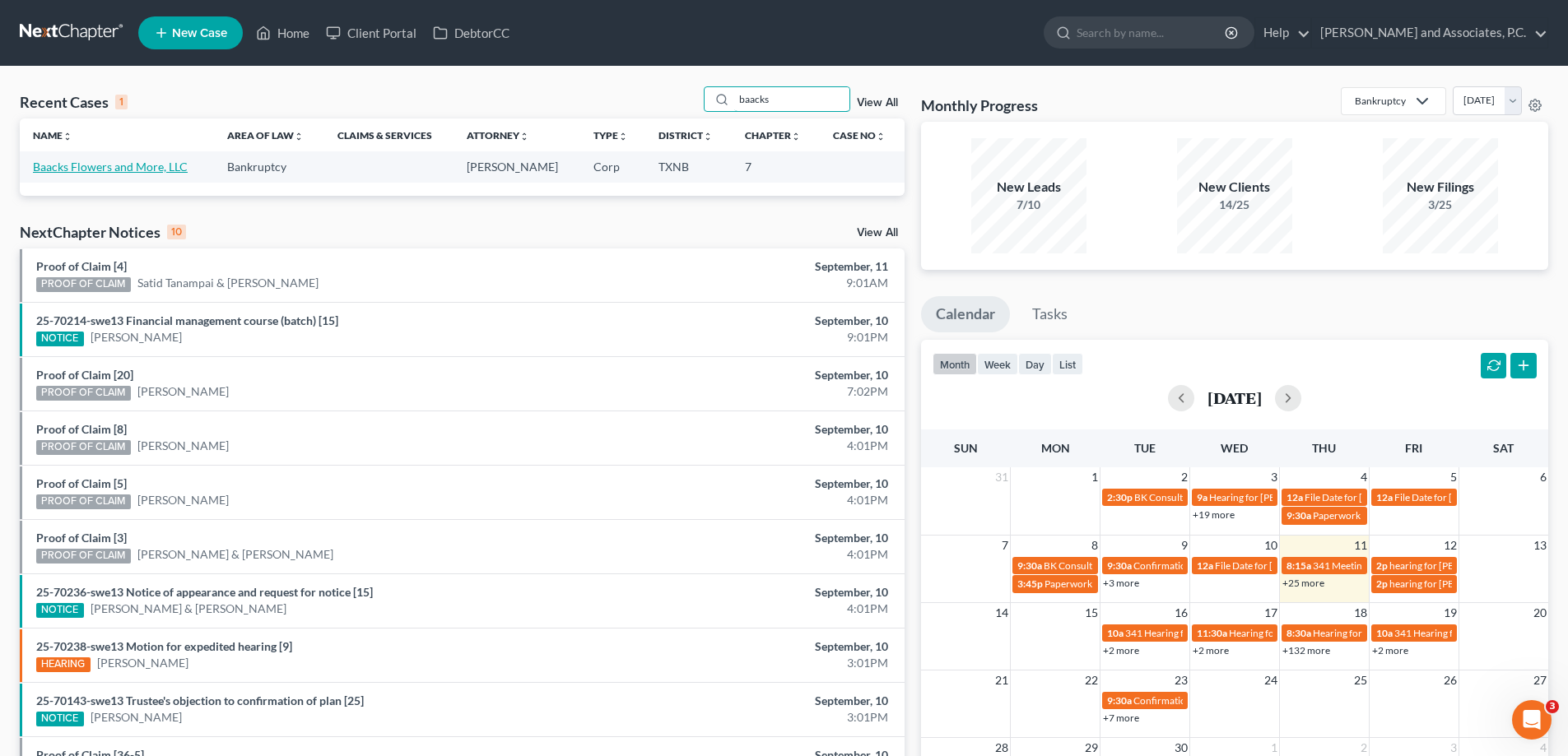
type input "baacks"
click at [136, 167] on link "Baacks Flowers and More, LLC" at bounding box center [110, 166] width 155 height 14
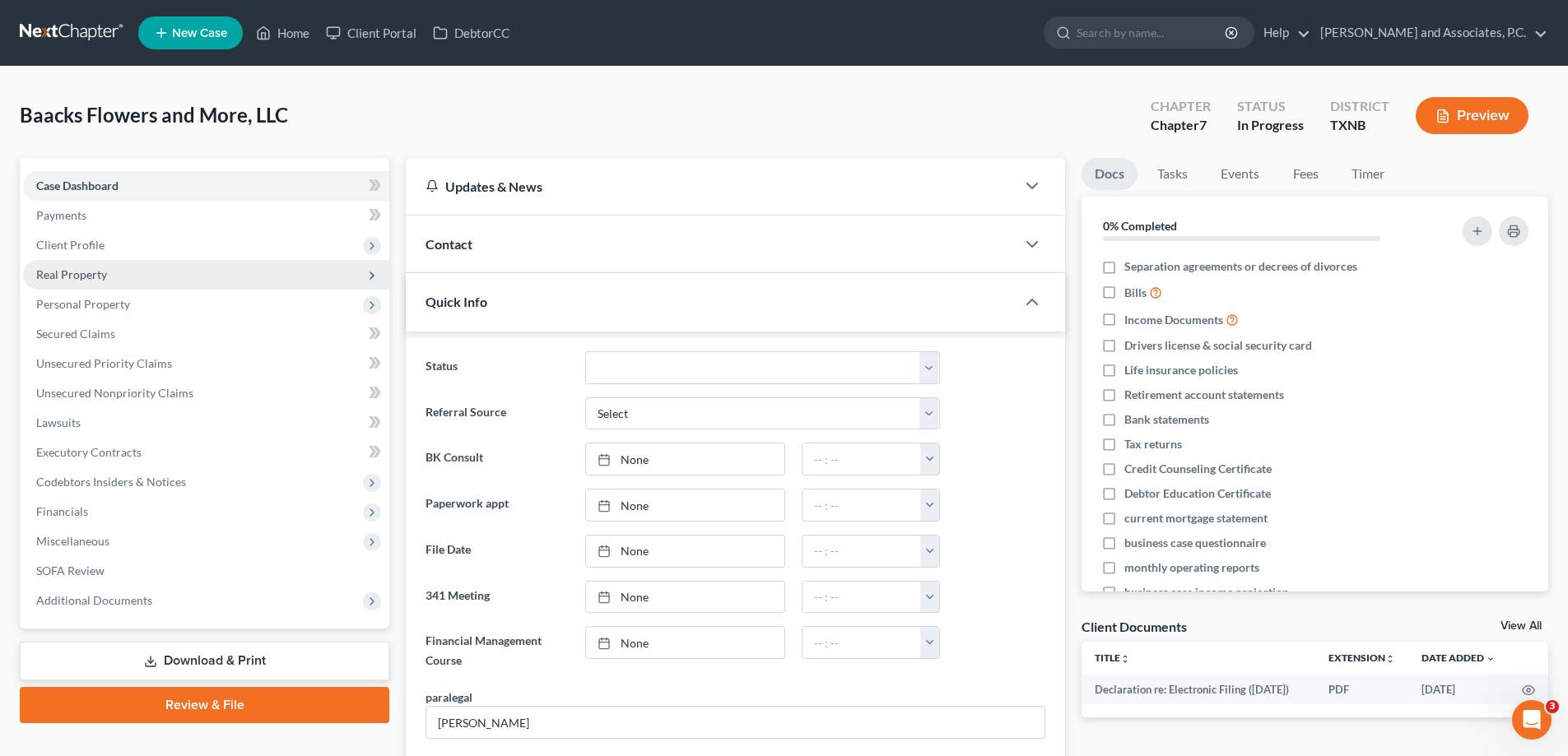
scroll to position [165, 0]
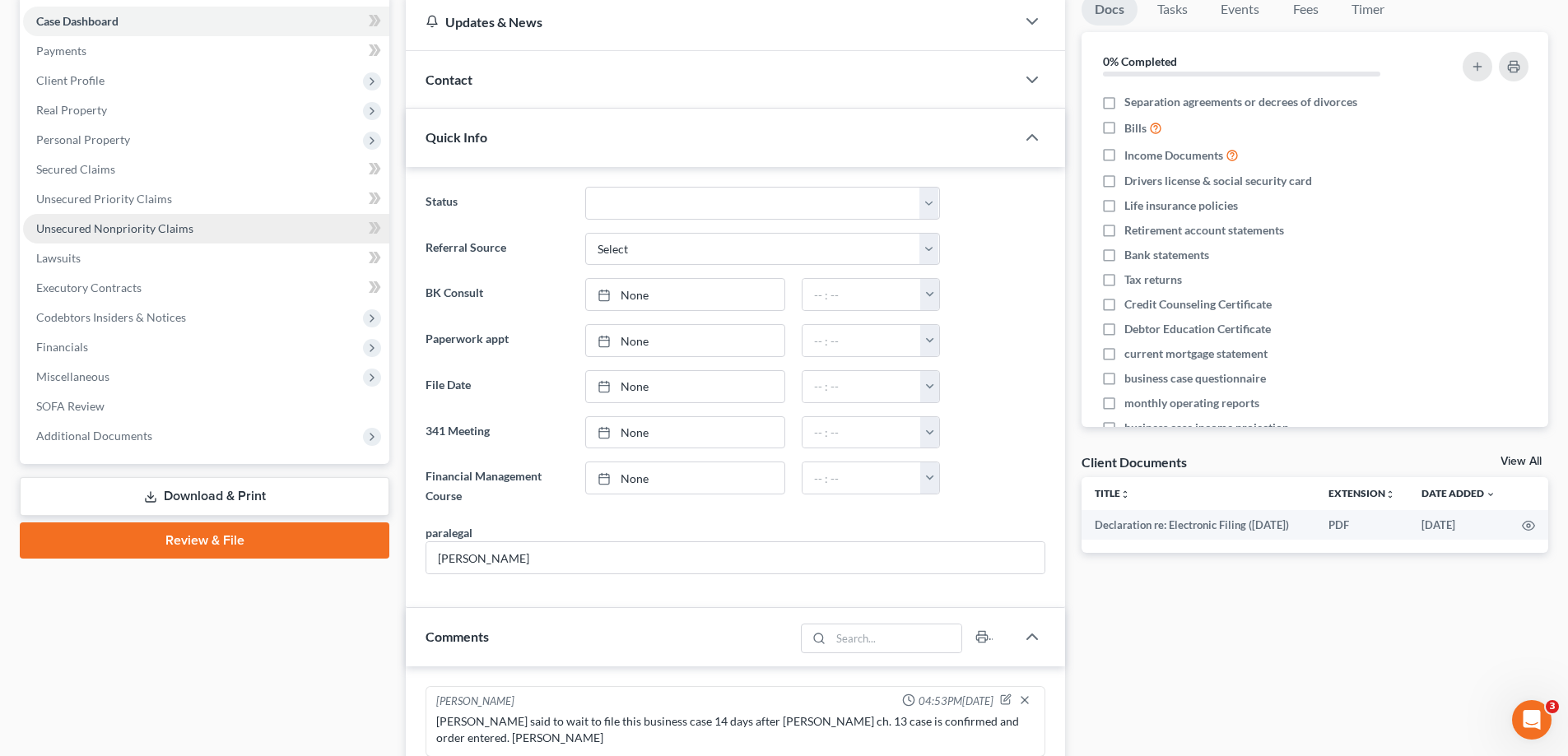
click at [182, 232] on span "Unsecured Nonpriority Claims" at bounding box center [115, 228] width 157 height 14
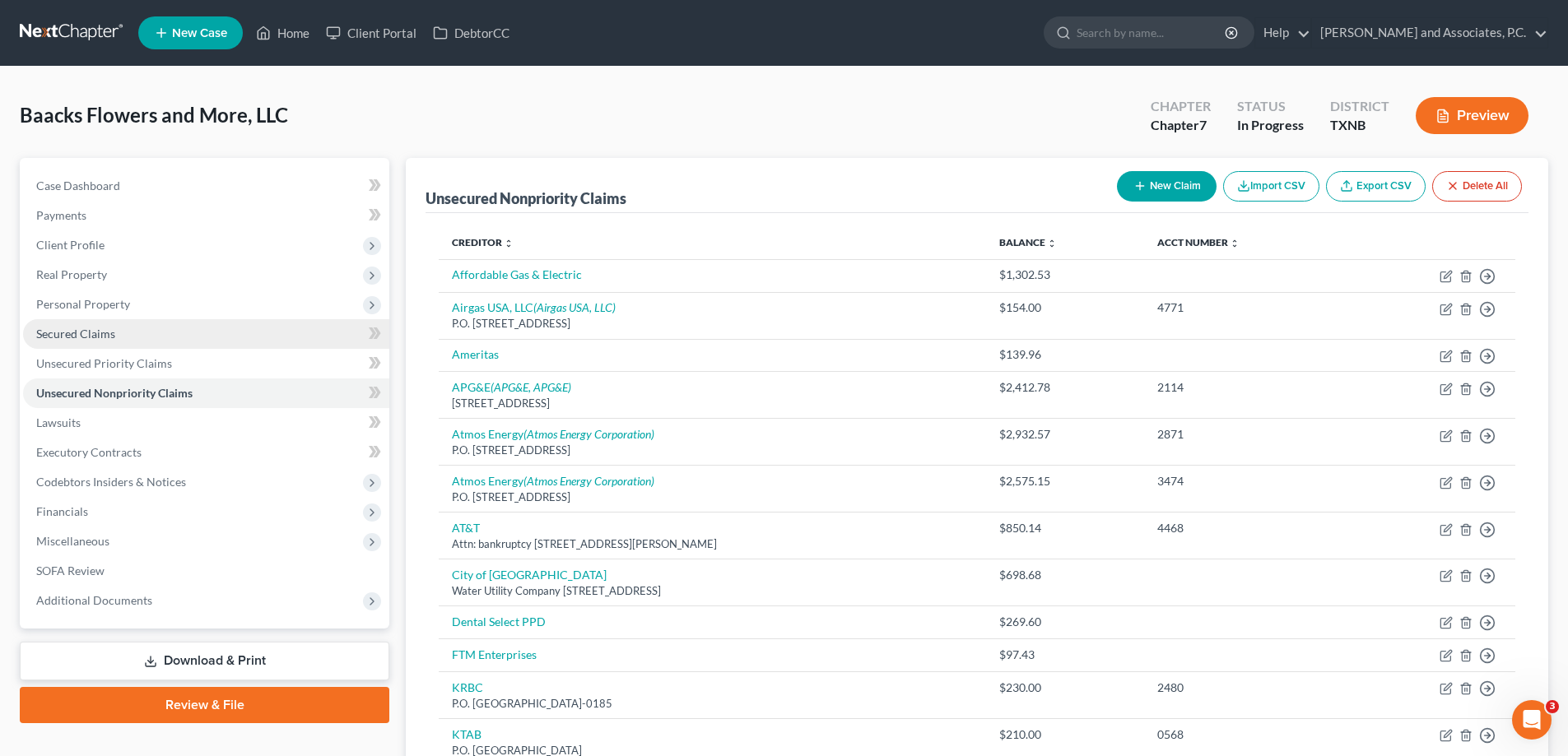
click at [109, 336] on span "Secured Claims" at bounding box center [75, 333] width 79 height 14
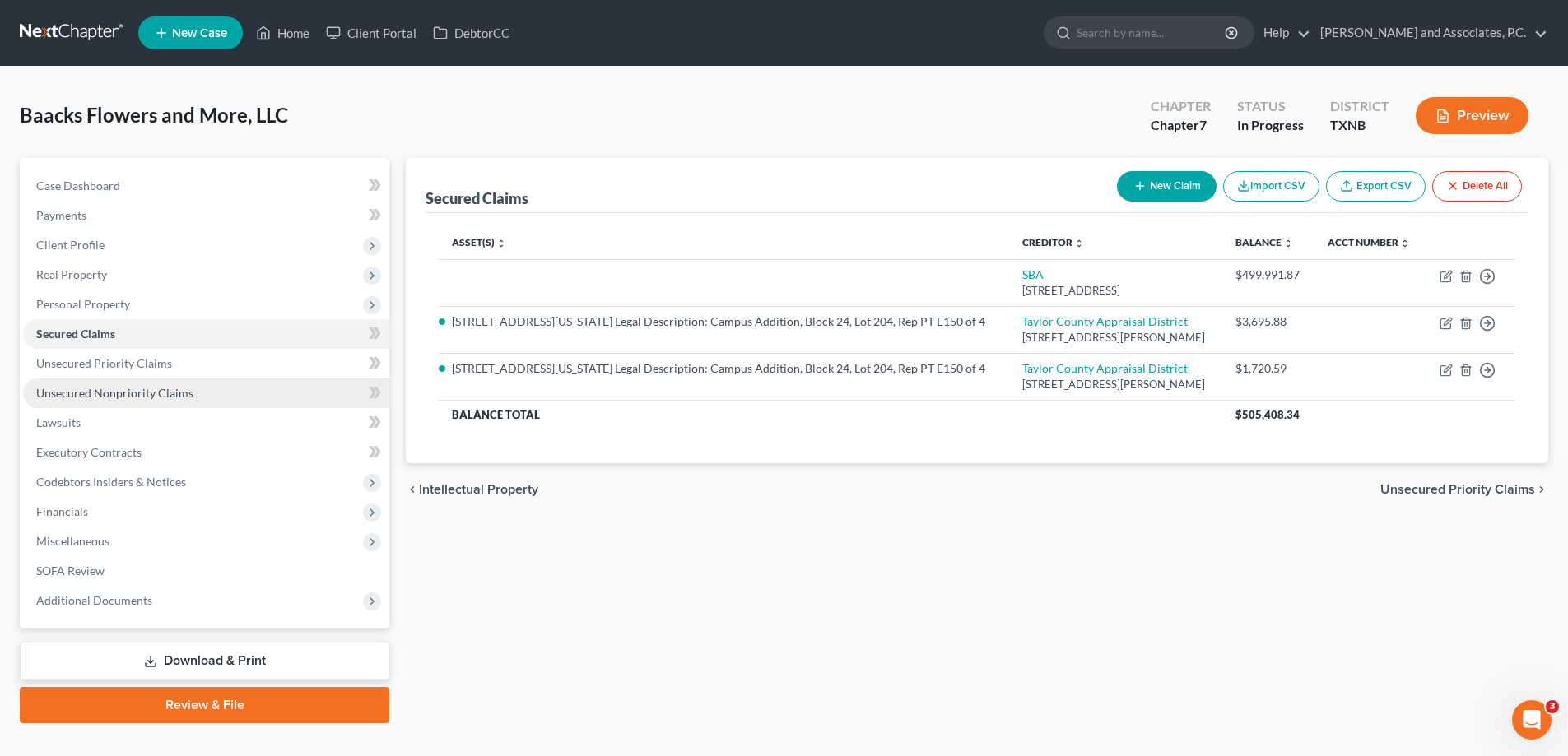
click at [112, 389] on span "Unsecured Nonpriority Claims" at bounding box center [115, 393] width 157 height 14
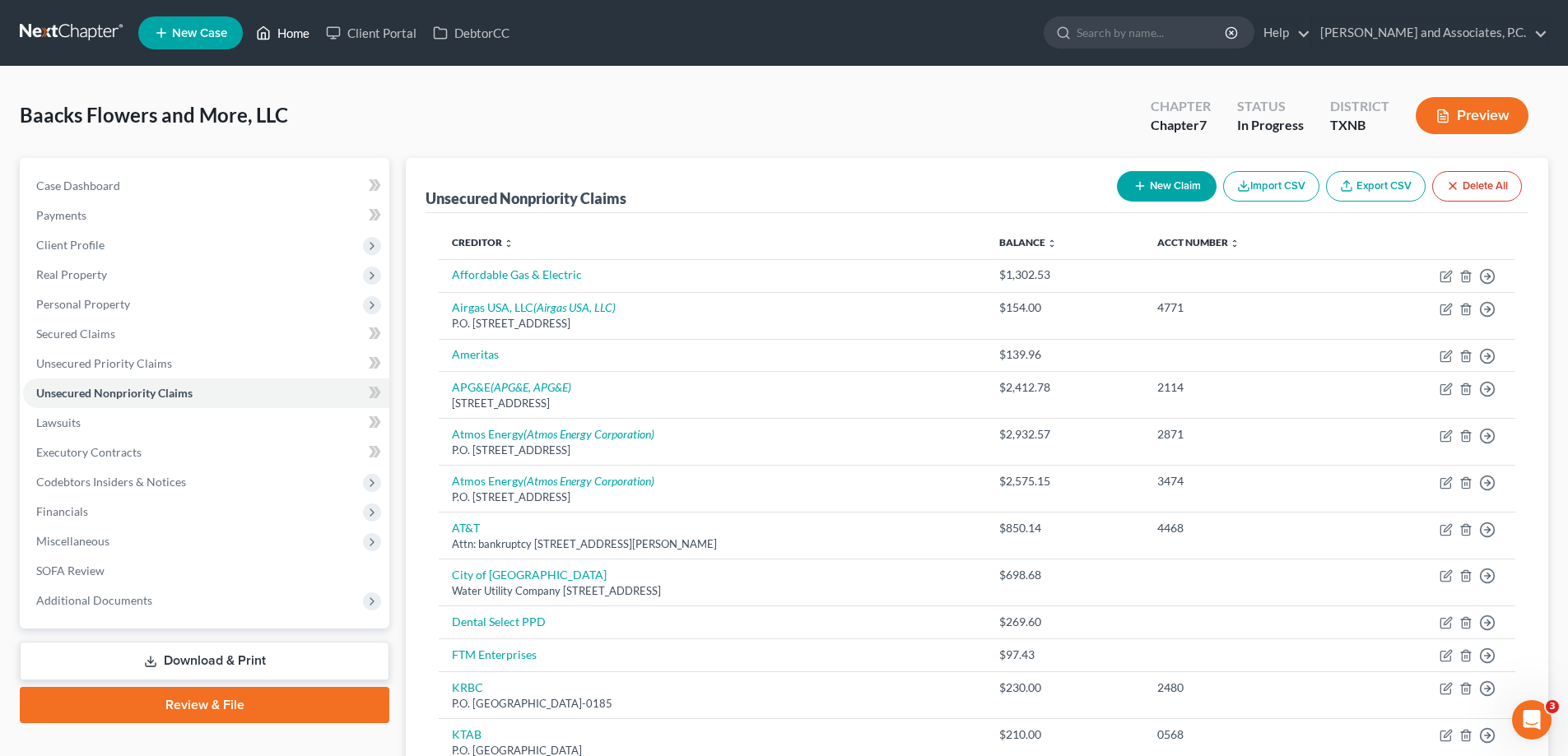
click at [299, 33] on link "Home" at bounding box center [283, 32] width 70 height 29
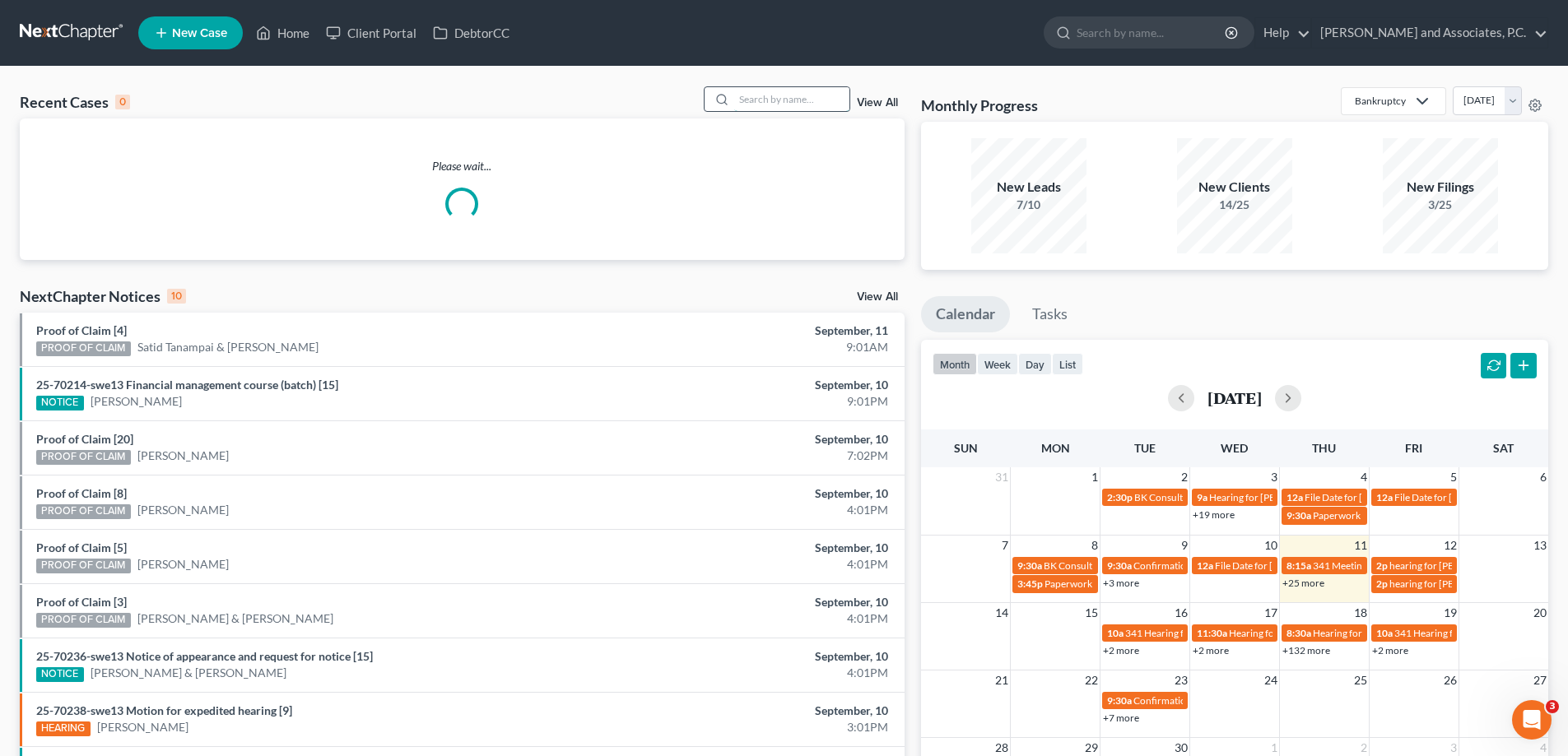
click at [761, 95] on input "search" at bounding box center [791, 99] width 115 height 24
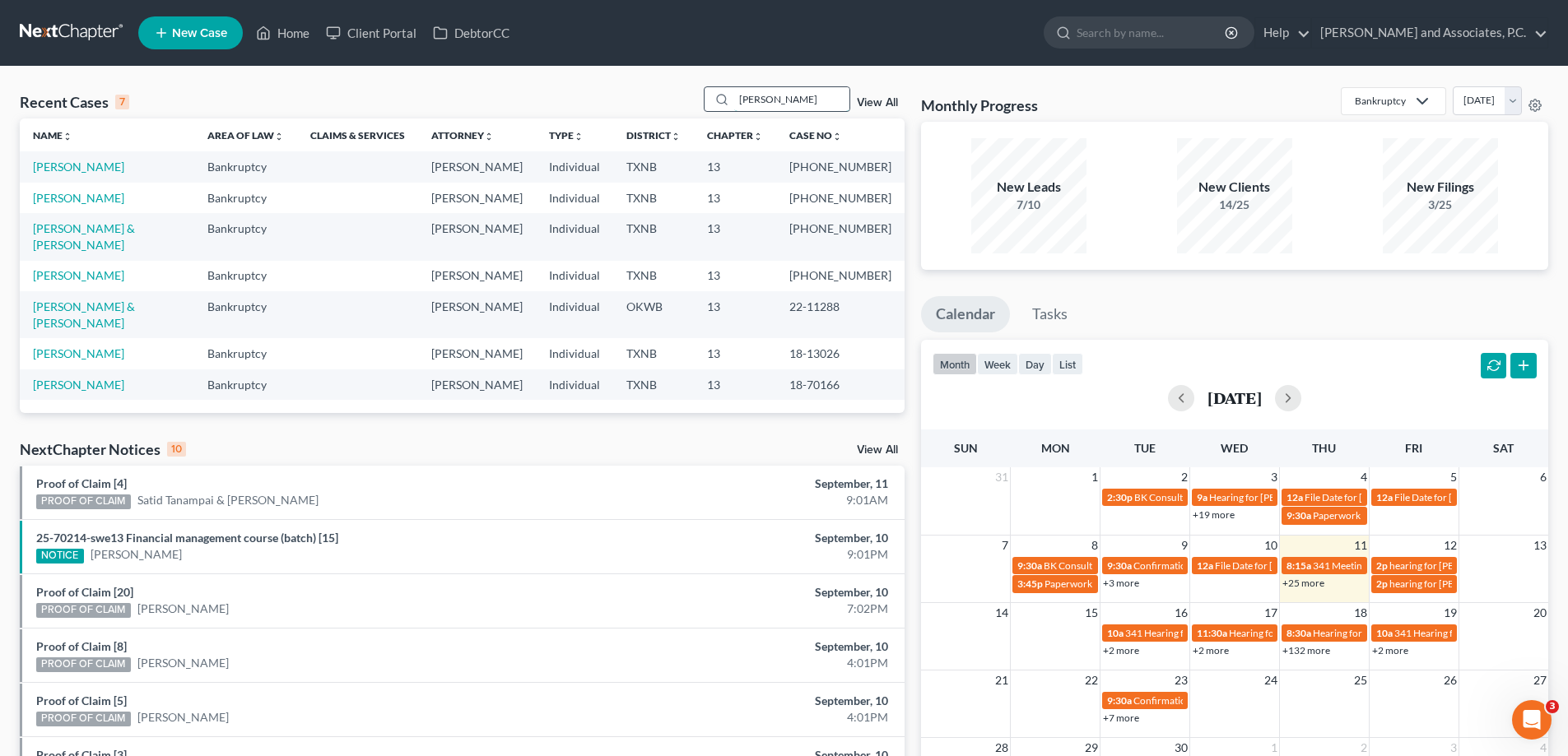
click at [783, 102] on input "walker" at bounding box center [791, 99] width 115 height 24
type input "w"
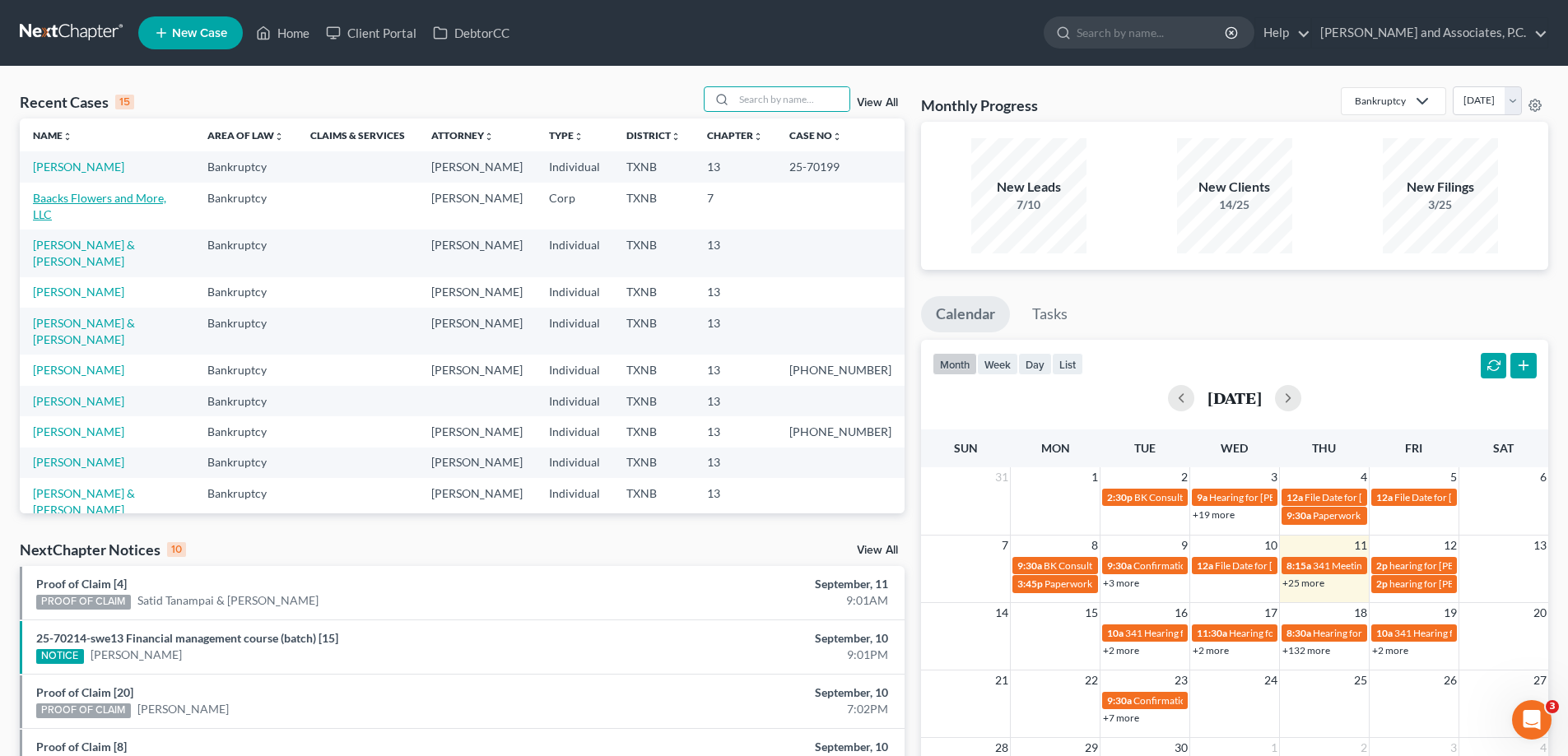
click at [92, 194] on link "Baacks Flowers and More, LLC" at bounding box center [100, 206] width 134 height 30
select select "7"
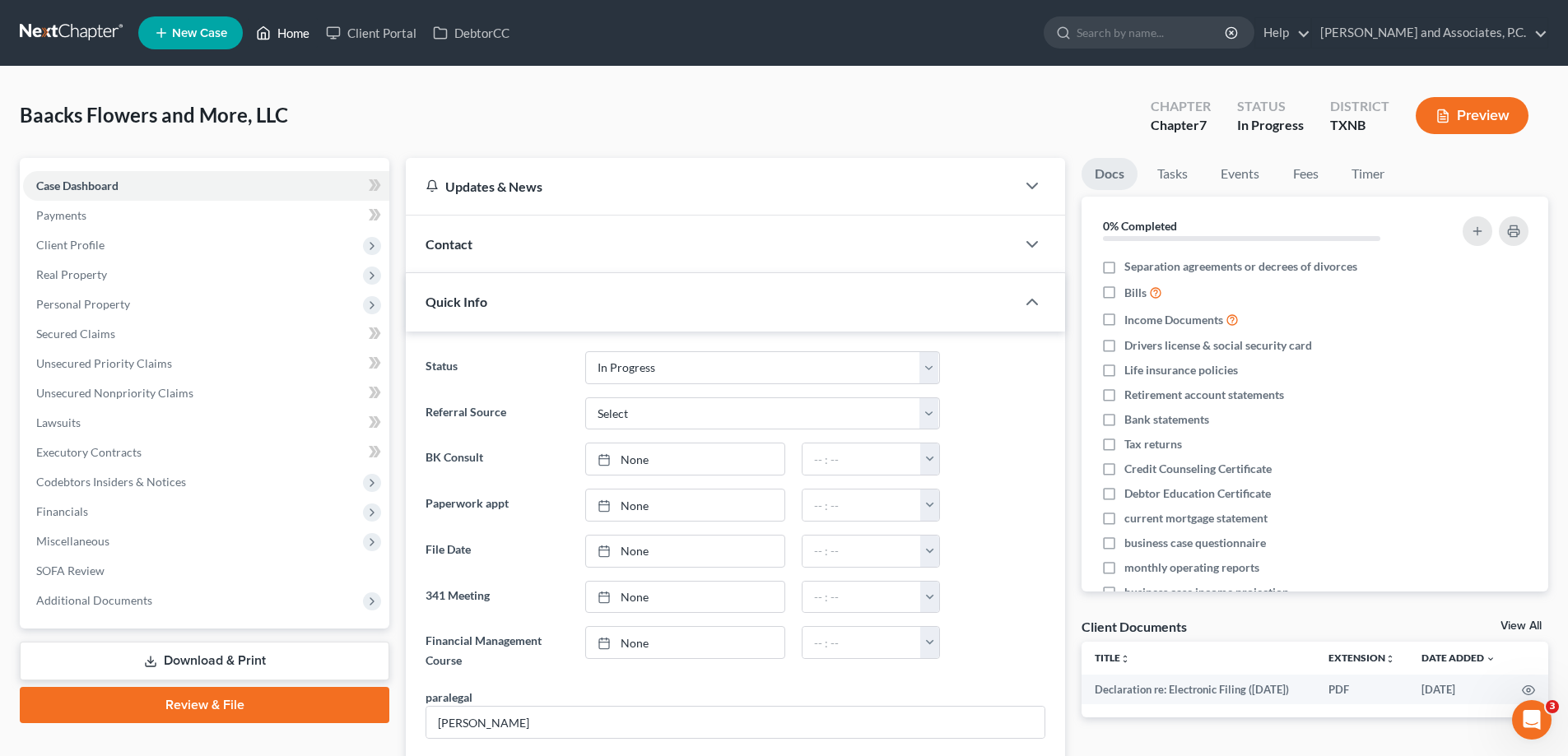
click at [281, 42] on link "Home" at bounding box center [283, 32] width 70 height 29
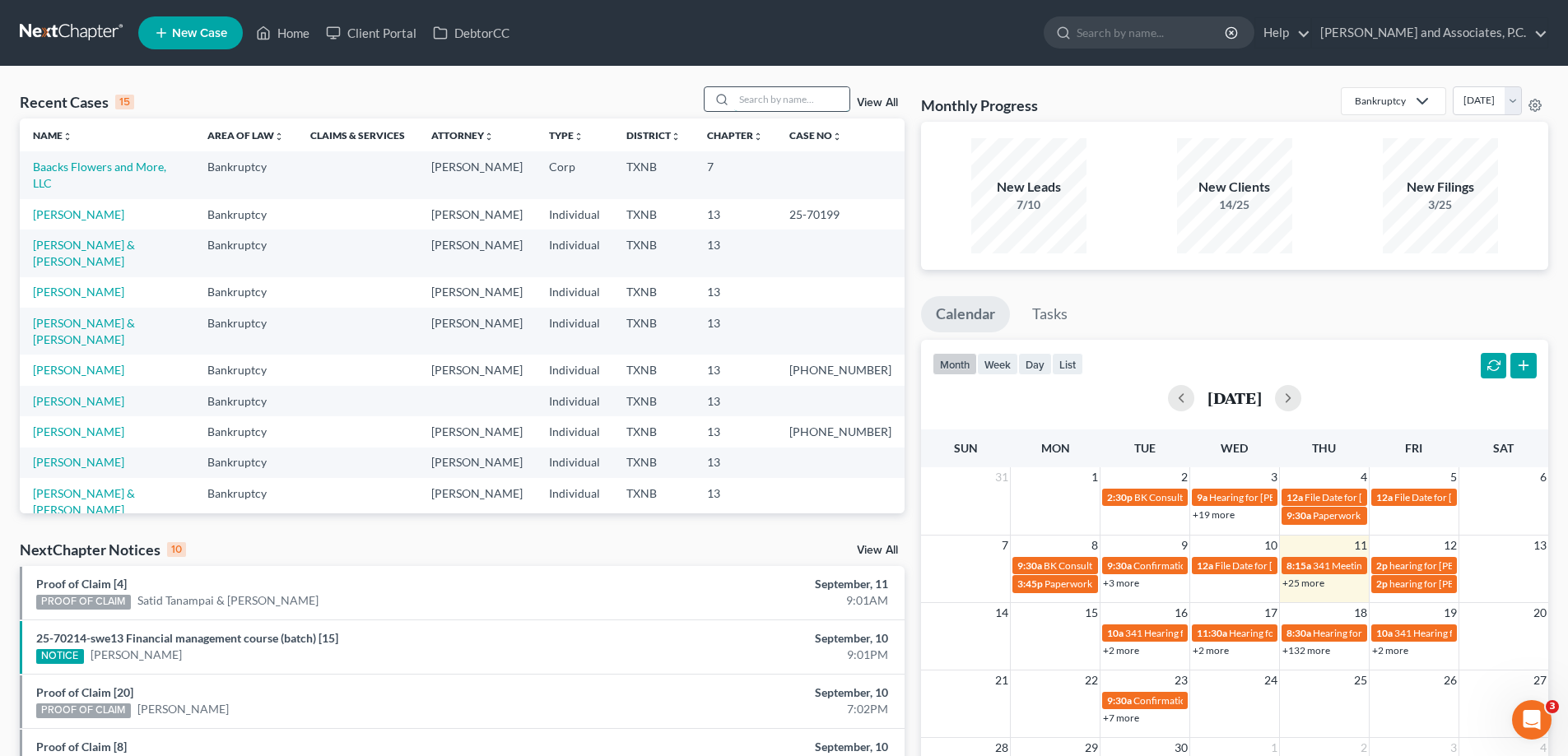
click at [765, 104] on input "search" at bounding box center [791, 99] width 115 height 24
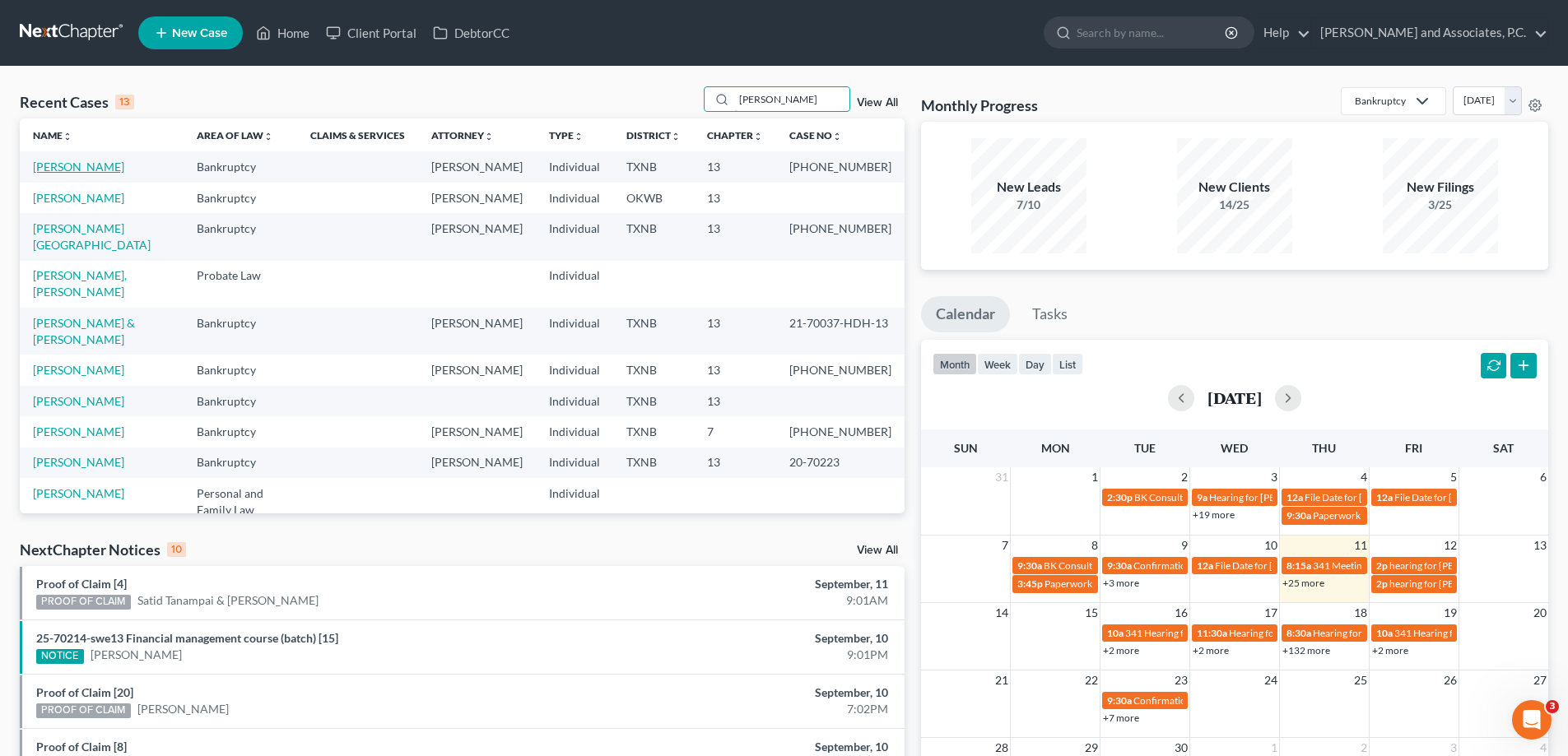
type input "wilson"
click at [59, 171] on link "[PERSON_NAME]" at bounding box center [79, 166] width 91 height 14
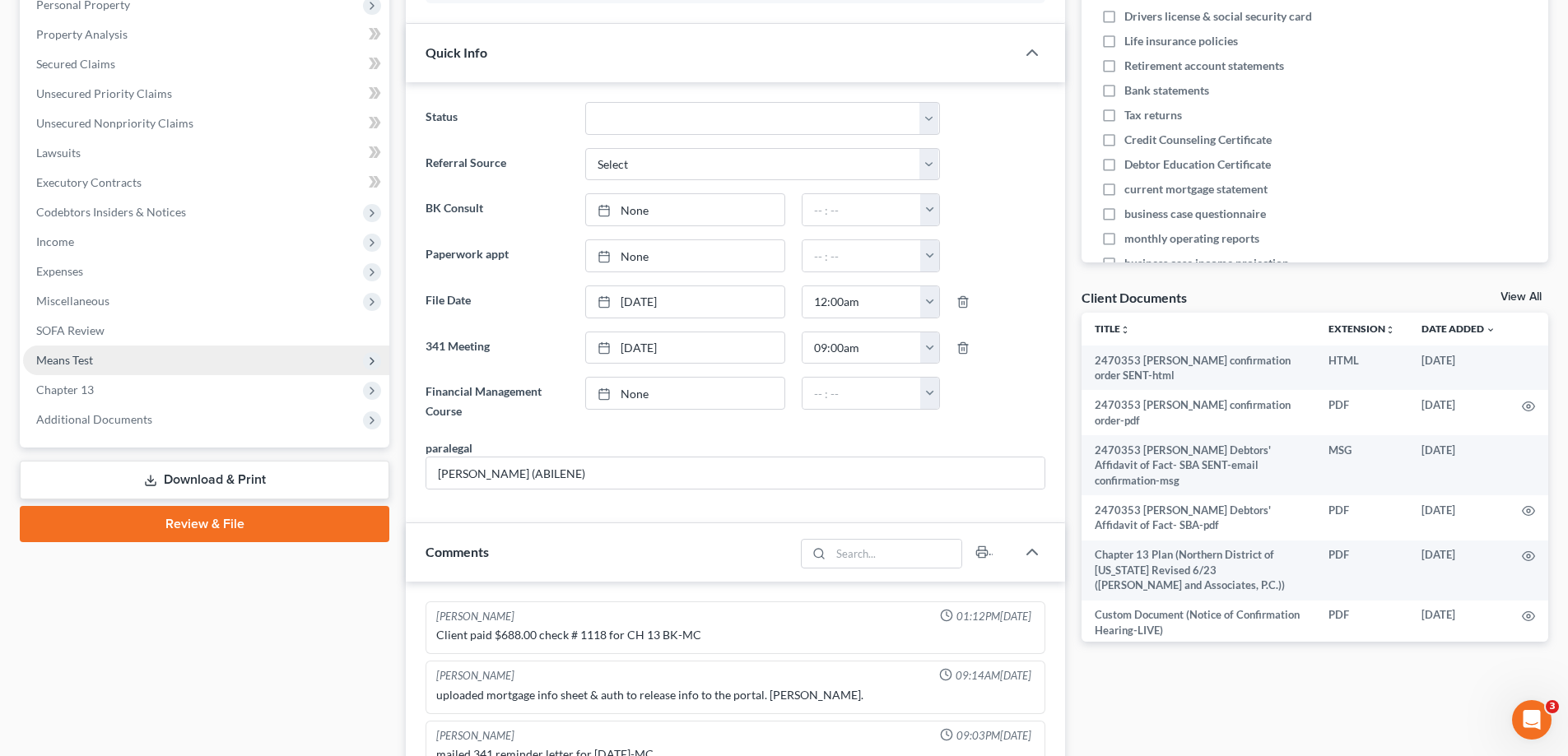
scroll to position [507, 0]
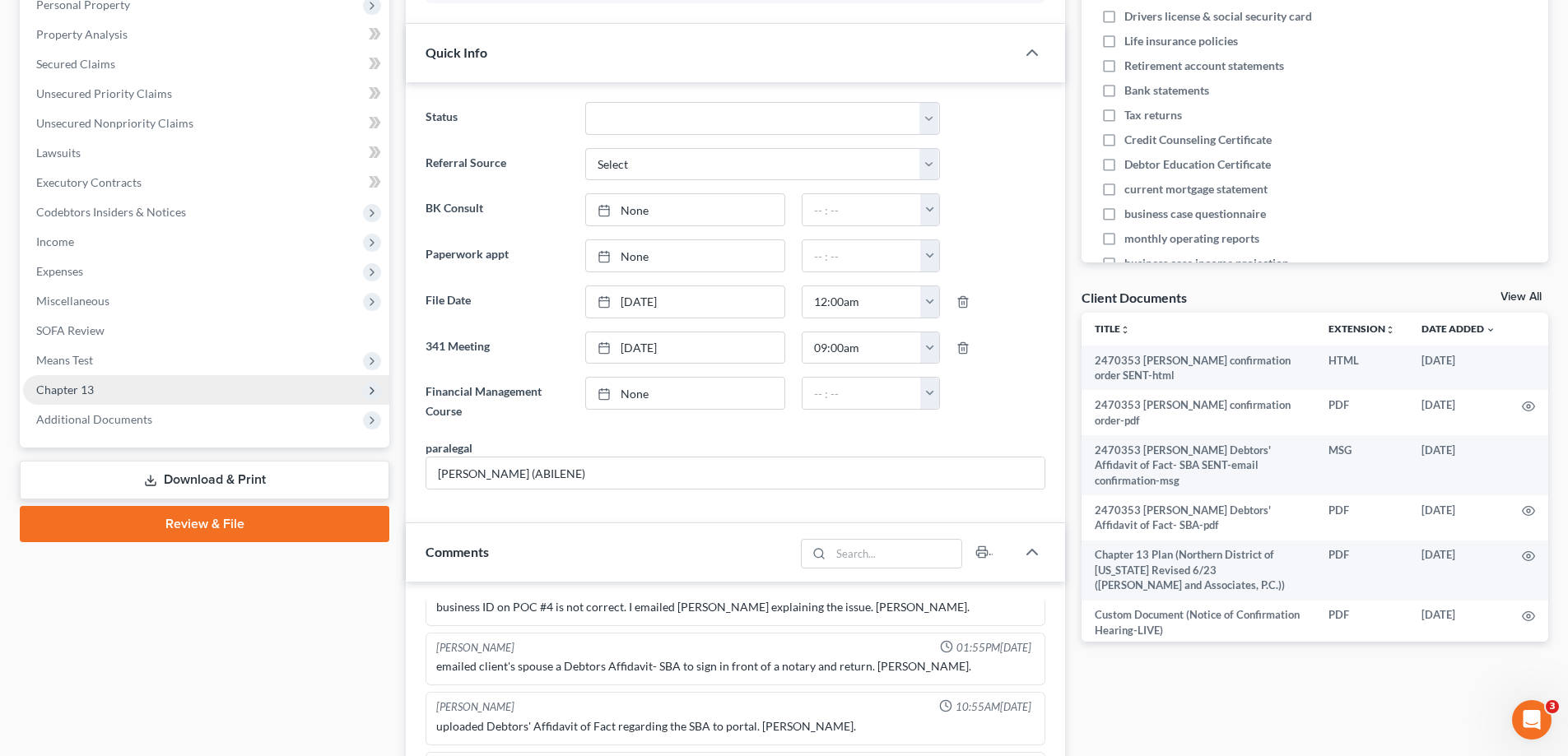
click at [121, 393] on span "Chapter 13" at bounding box center [206, 390] width 366 height 29
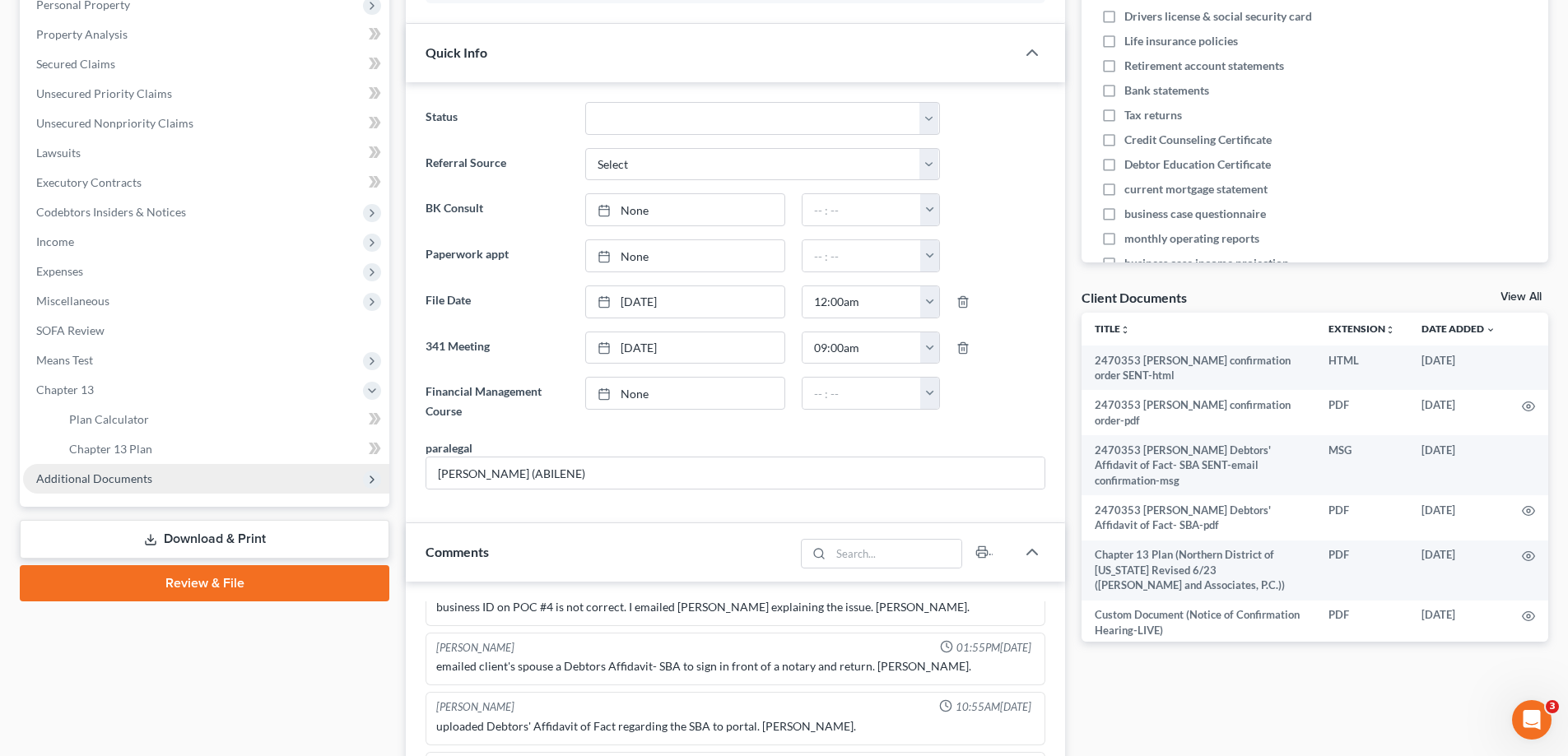
click at [129, 477] on span "Additional Documents" at bounding box center [94, 478] width 116 height 14
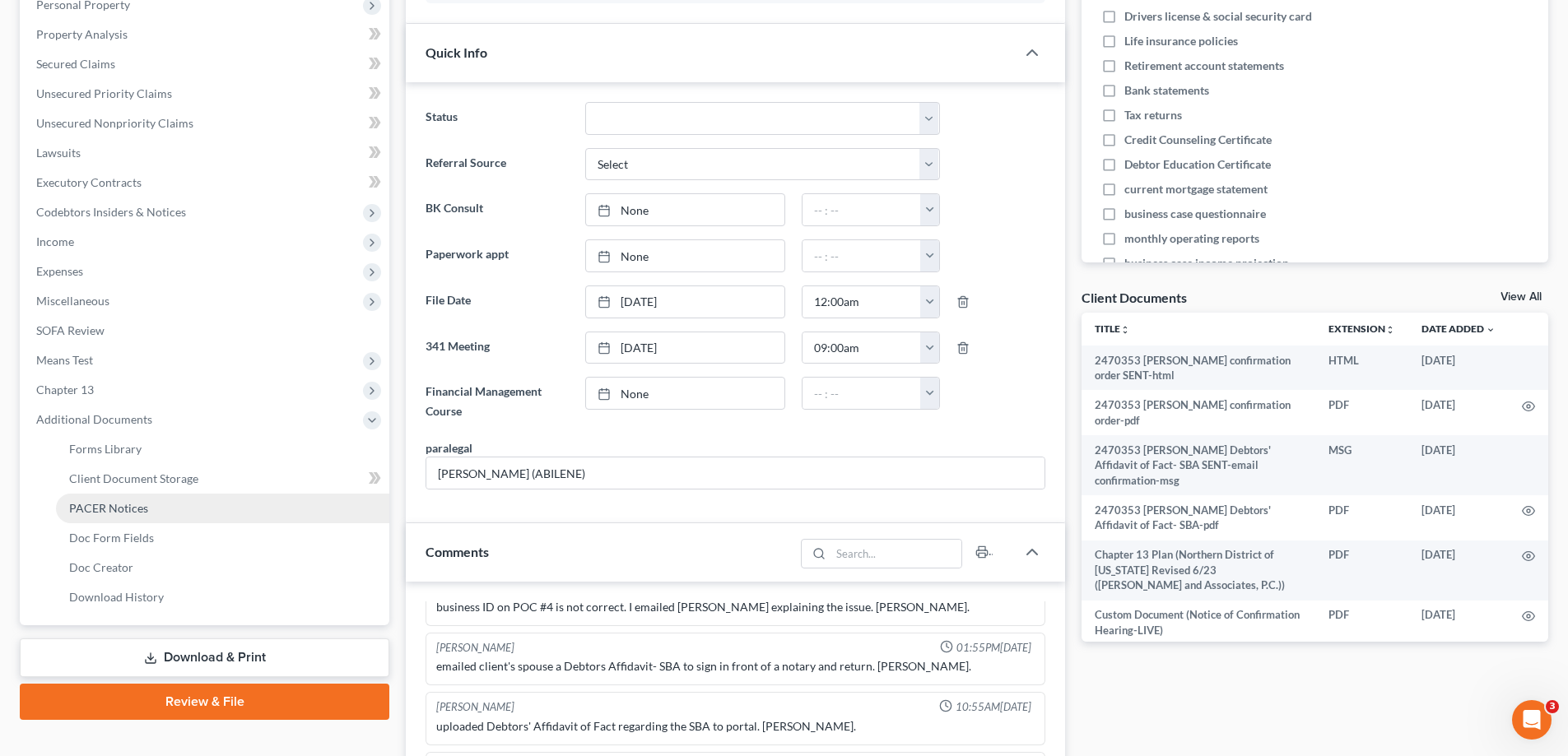
click at [137, 517] on link "PACER Notices" at bounding box center [222, 508] width 333 height 29
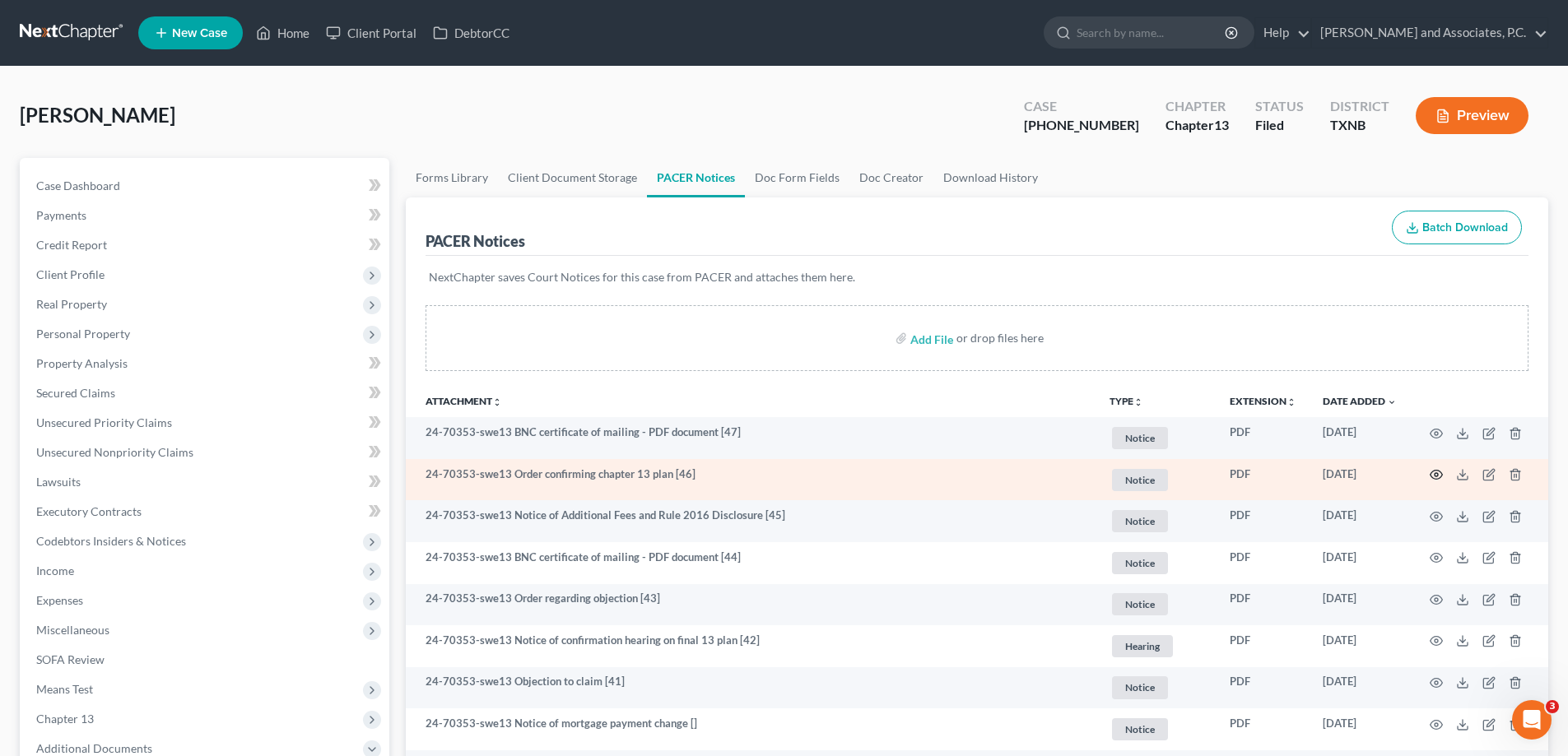
click at [1436, 478] on icon "button" at bounding box center [1436, 475] width 13 height 13
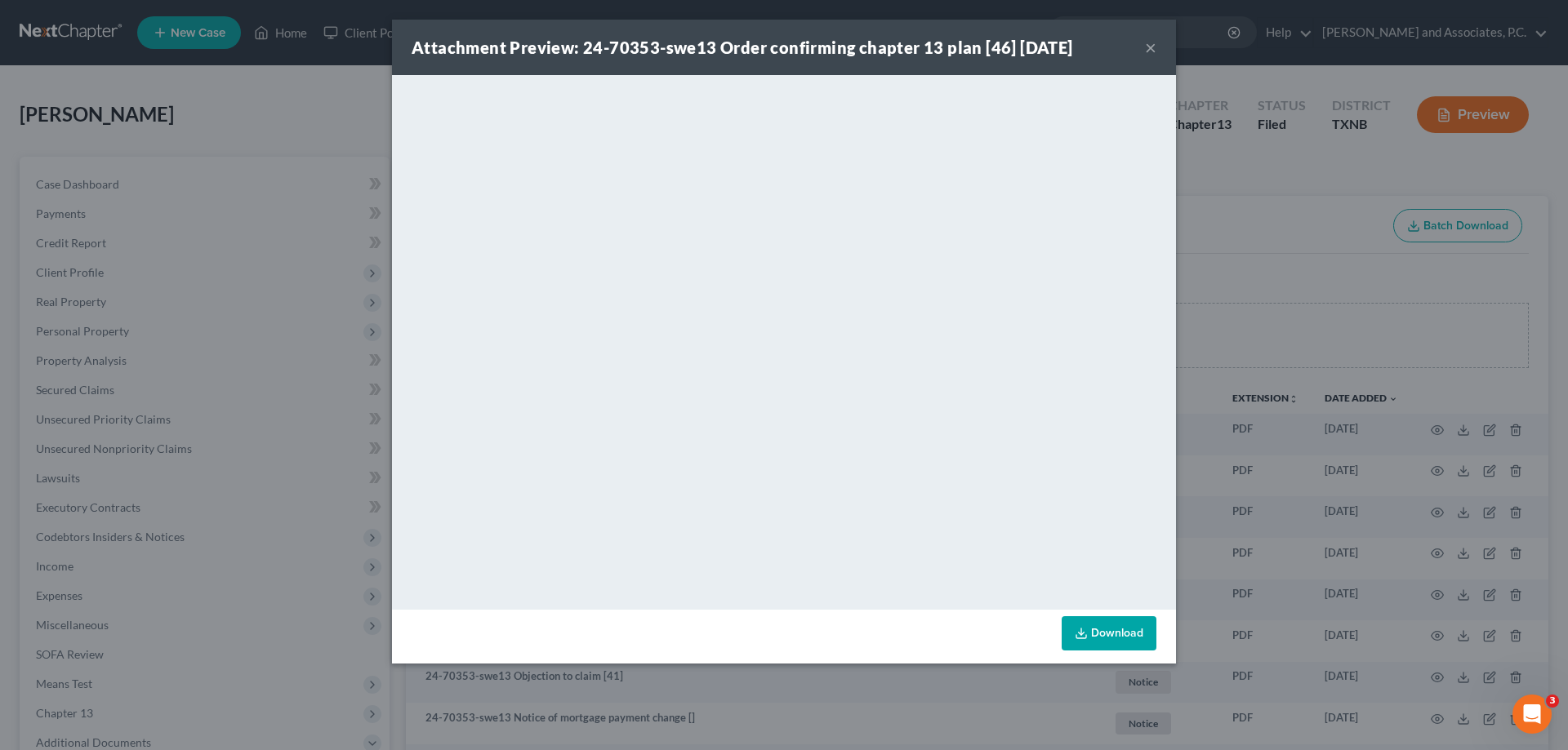
click at [1148, 50] on button "×" at bounding box center [1150, 47] width 11 height 20
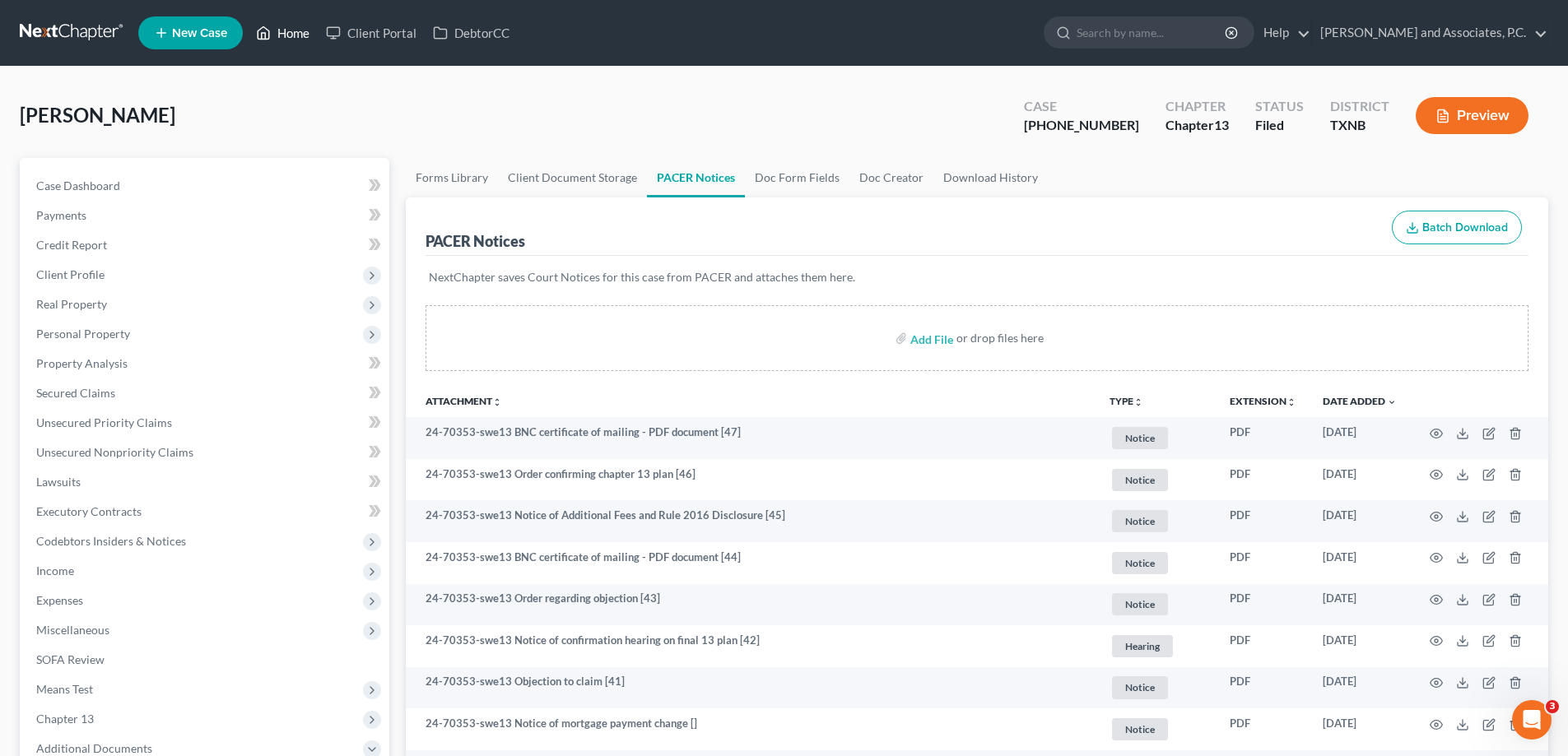
click at [266, 34] on polyline at bounding box center [264, 36] width 4 height 7
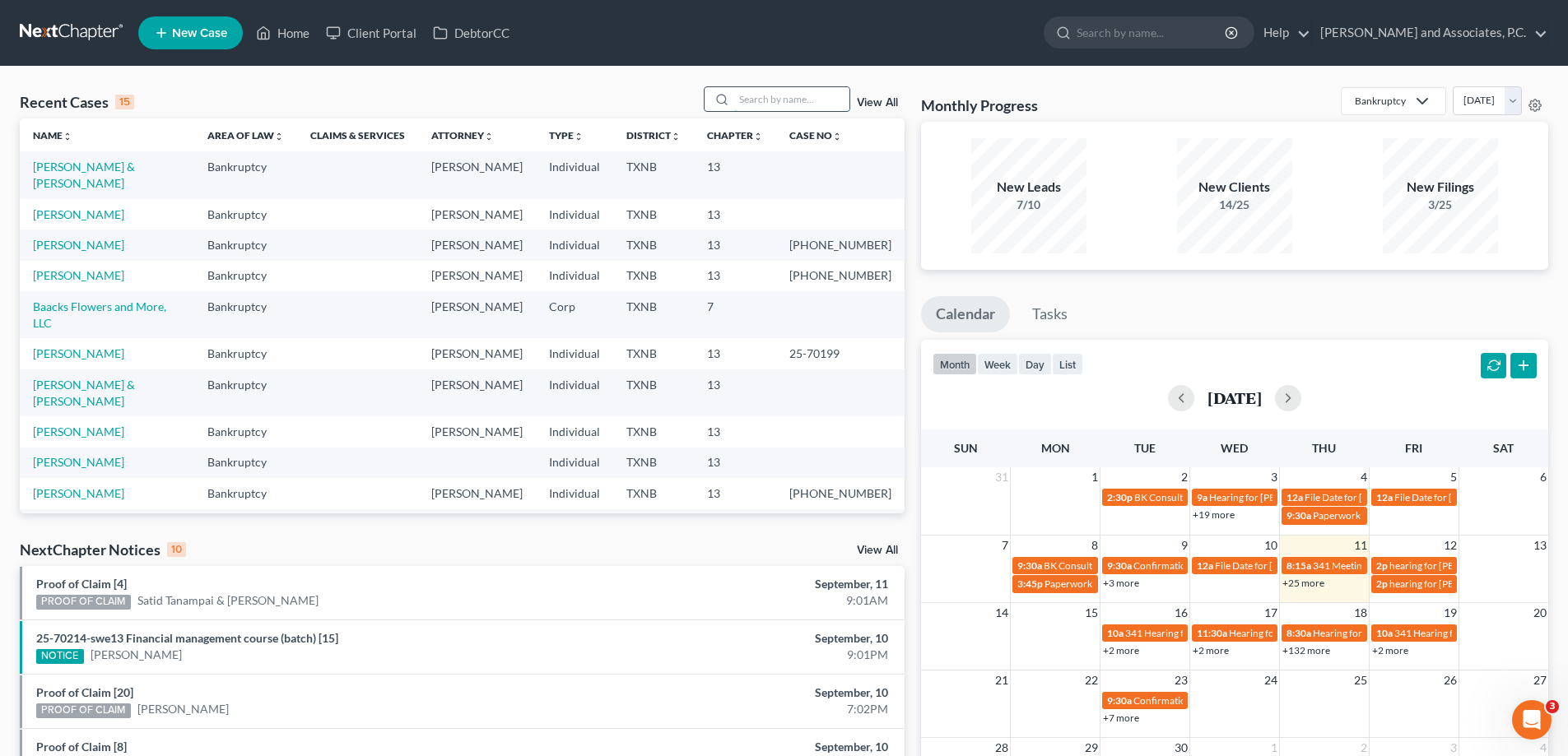
click at [746, 102] on input "search" at bounding box center [791, 99] width 115 height 24
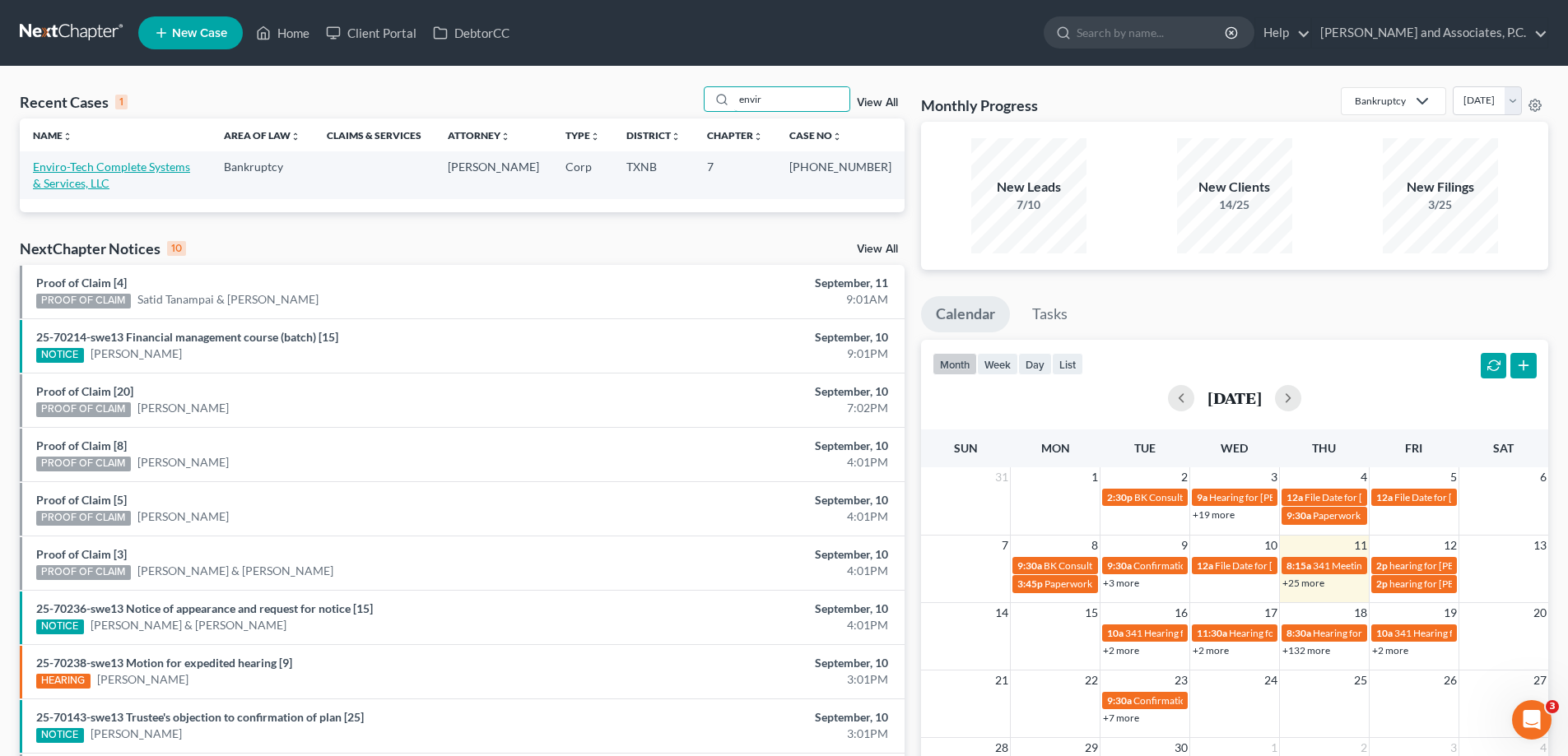
type input "envir"
click at [165, 164] on link "Enviro-Tech Complete Systems & Services, LLC" at bounding box center [112, 175] width 157 height 30
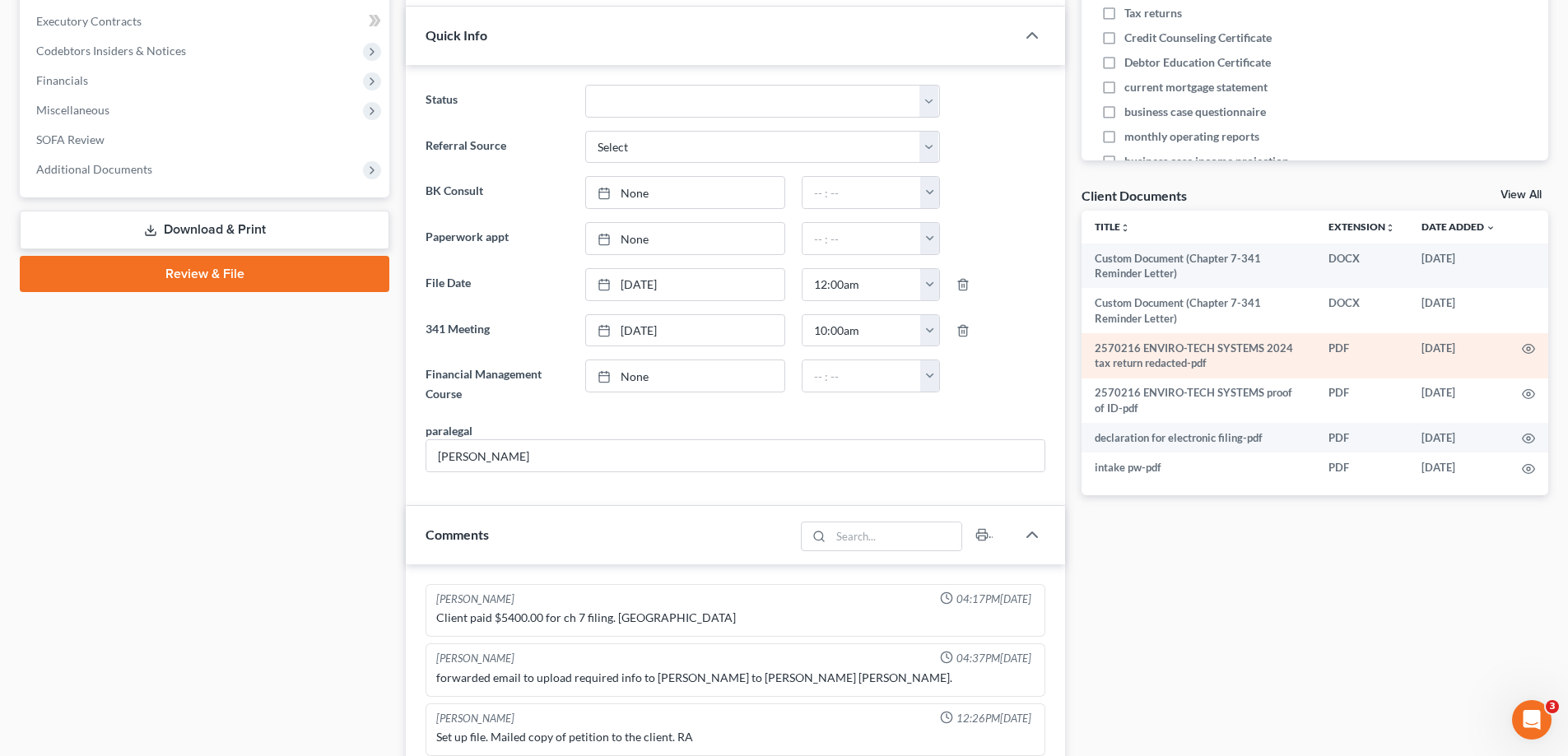
scroll to position [494, 0]
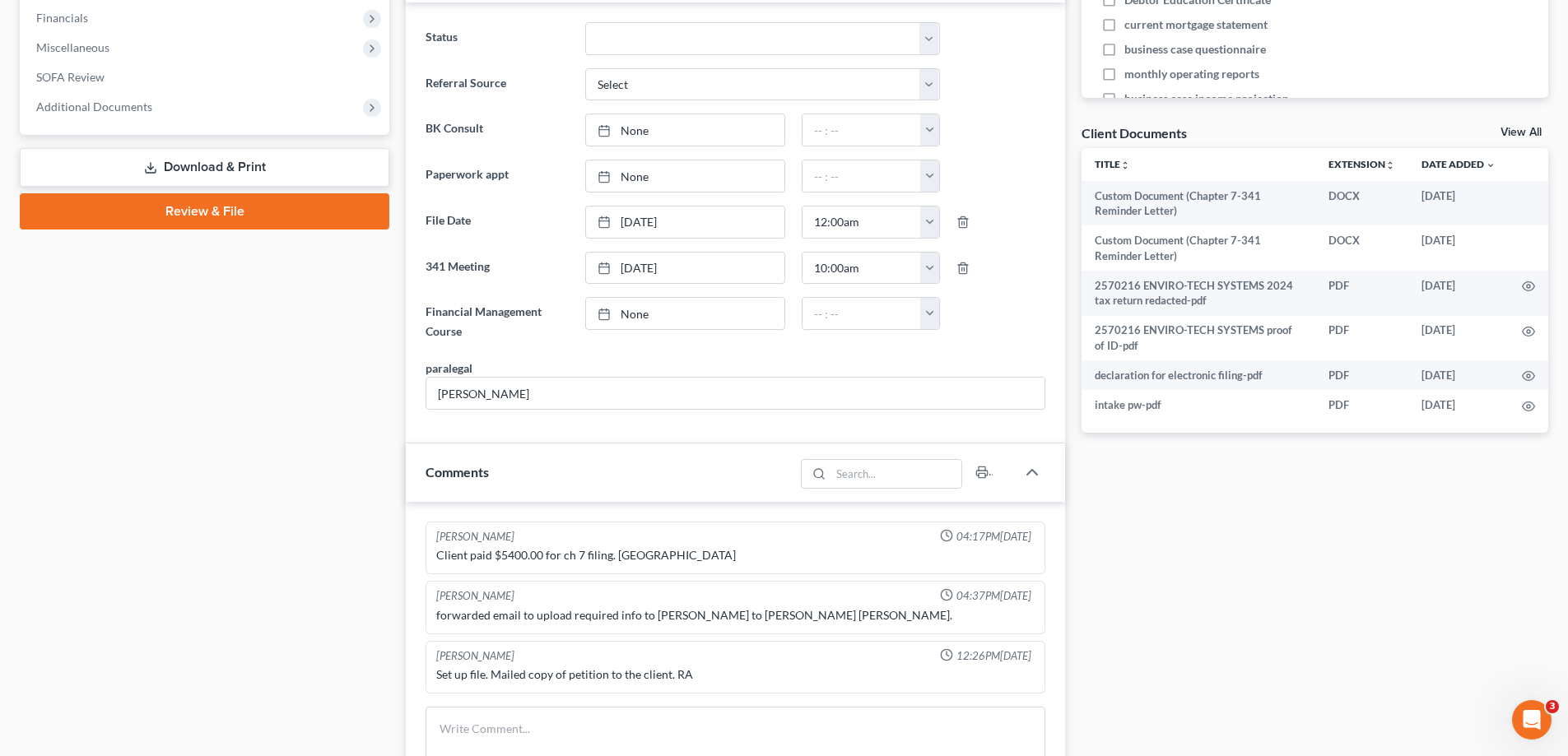
click at [1518, 125] on div "Client Documents View All" at bounding box center [1315, 136] width 467 height 24
click at [1518, 134] on link "View All" at bounding box center [1520, 133] width 41 height 11
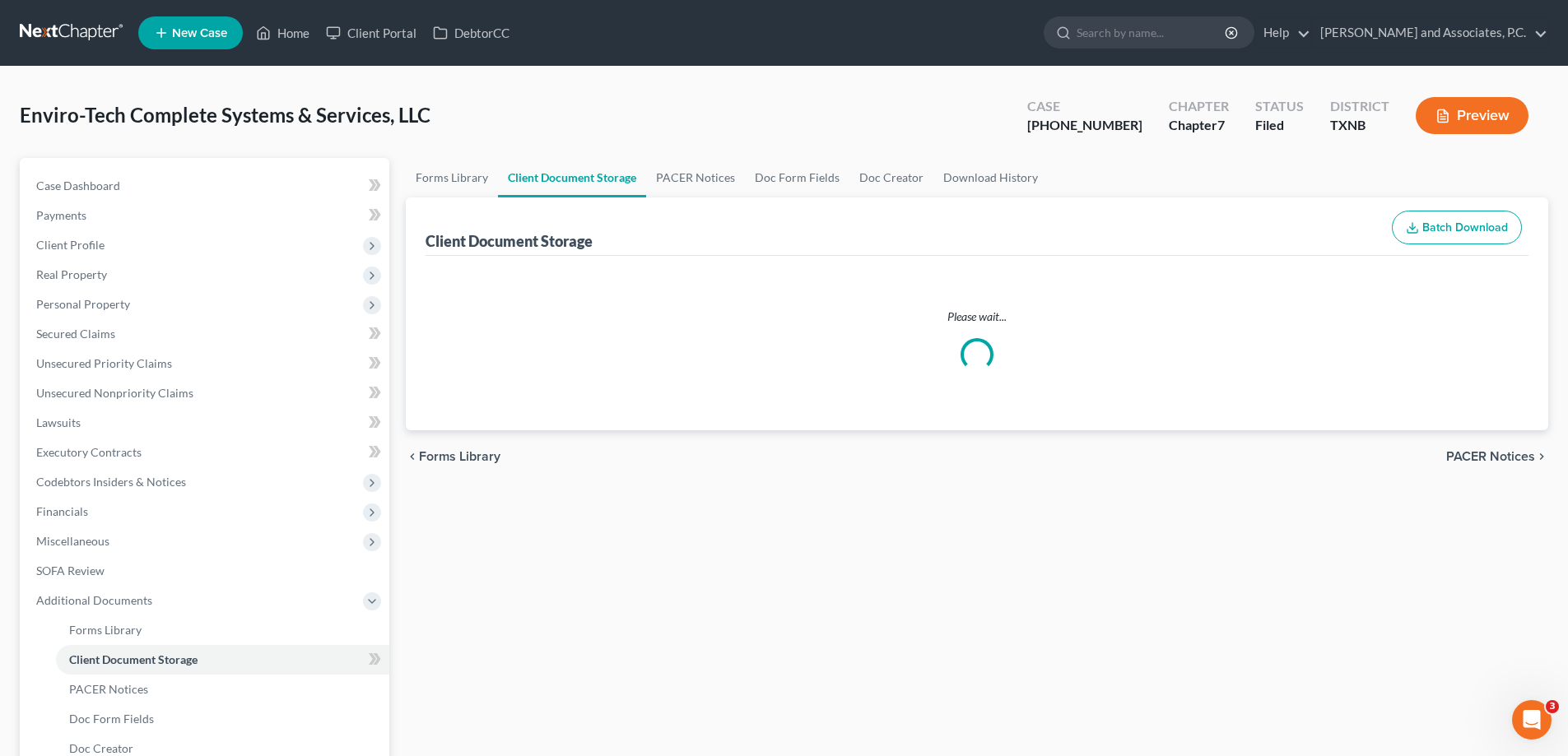
select select "24"
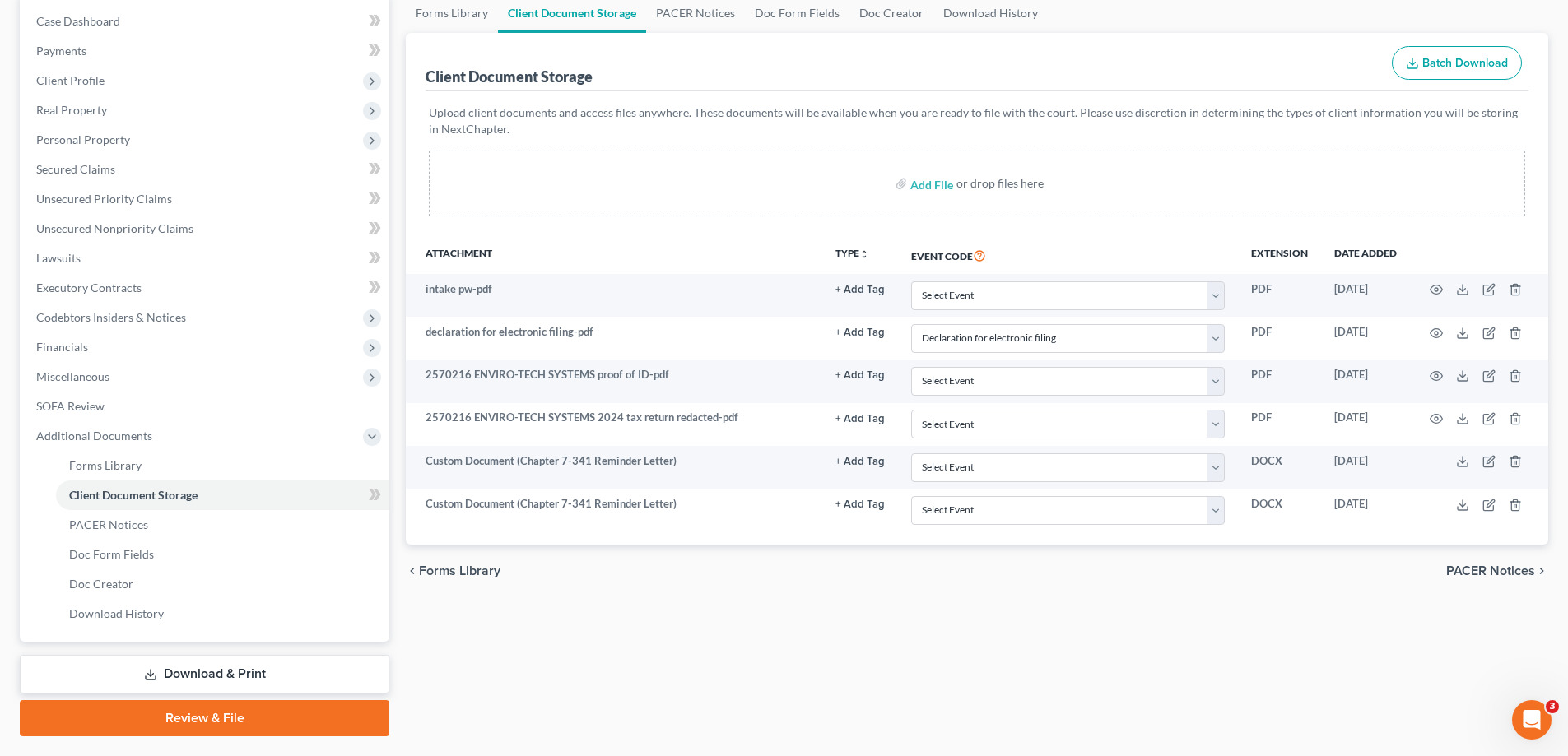
scroll to position [208, 0]
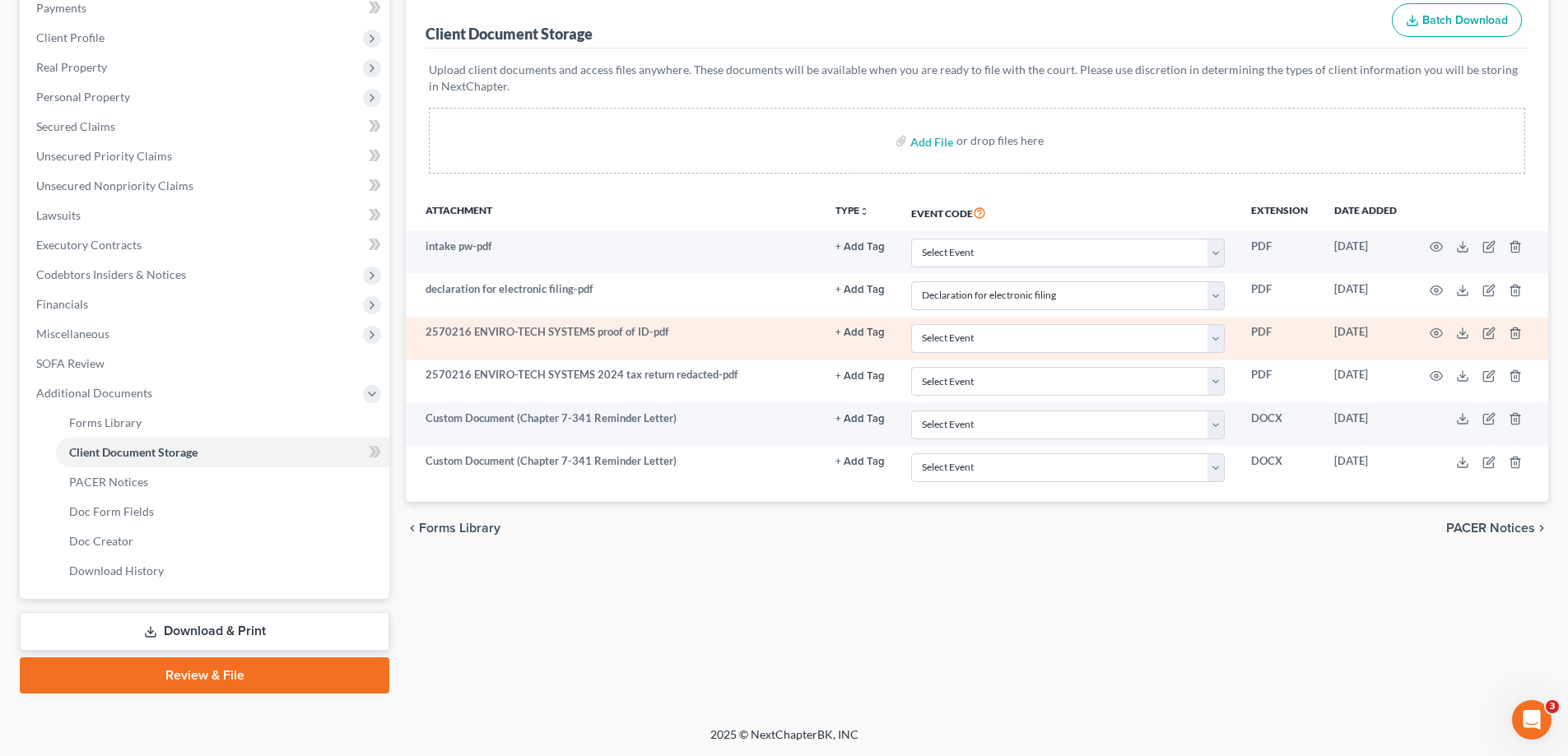
click at [1444, 333] on td at bounding box center [1479, 339] width 138 height 43
click at [1438, 333] on circle "button" at bounding box center [1435, 333] width 3 height 3
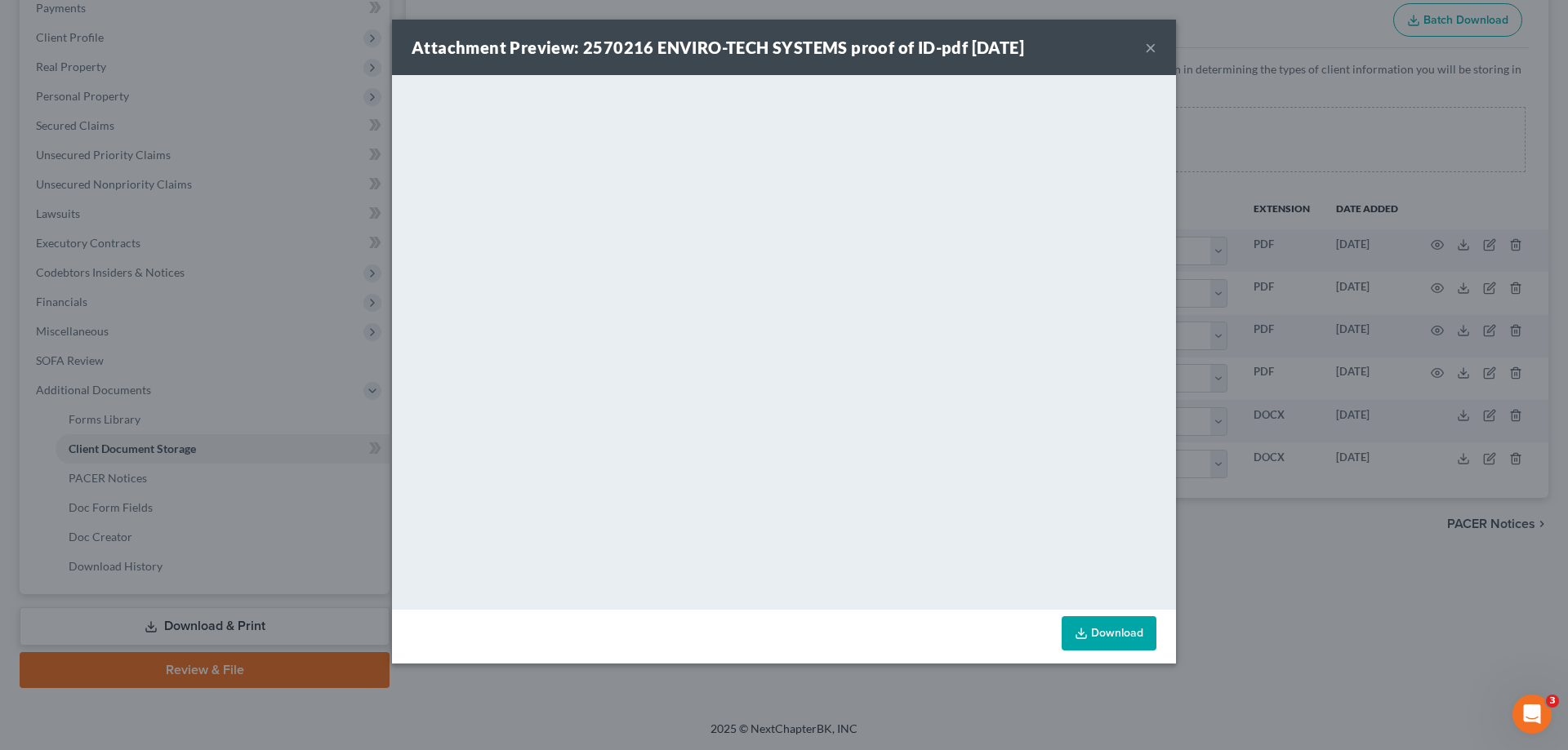
click at [1155, 45] on button "×" at bounding box center [1150, 47] width 11 height 20
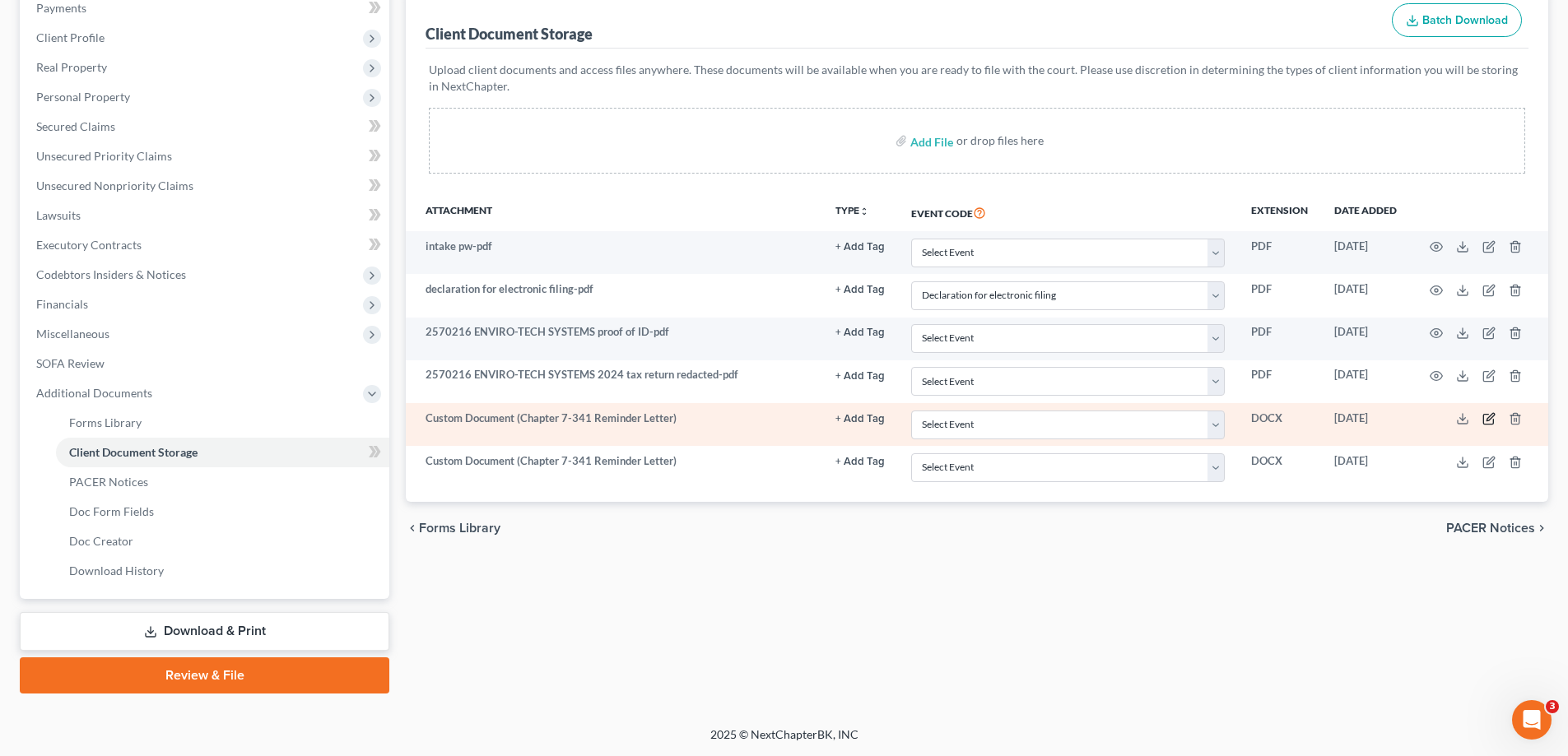
click at [1488, 420] on icon "button" at bounding box center [1490, 417] width 8 height 8
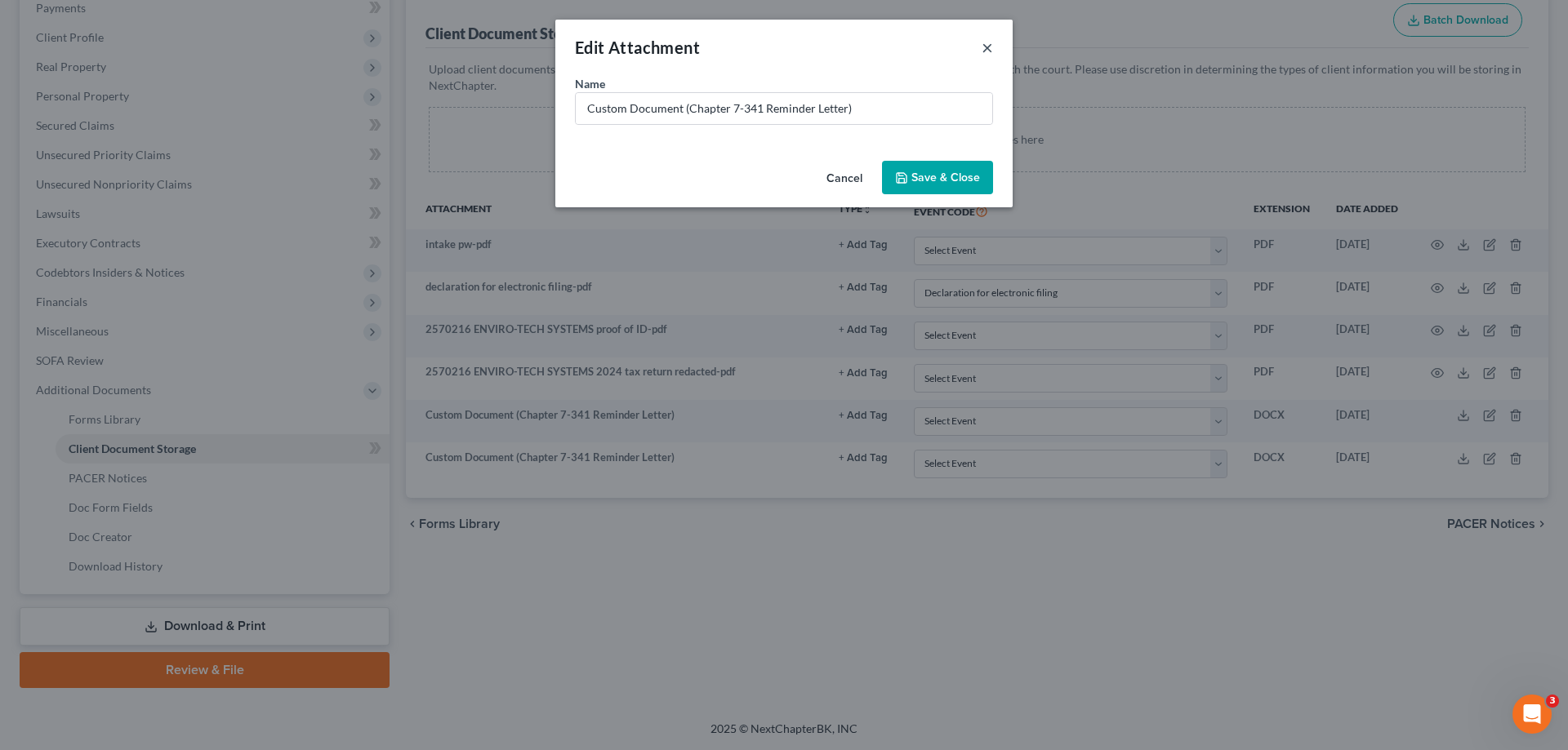
click at [985, 49] on button "×" at bounding box center [987, 47] width 11 height 20
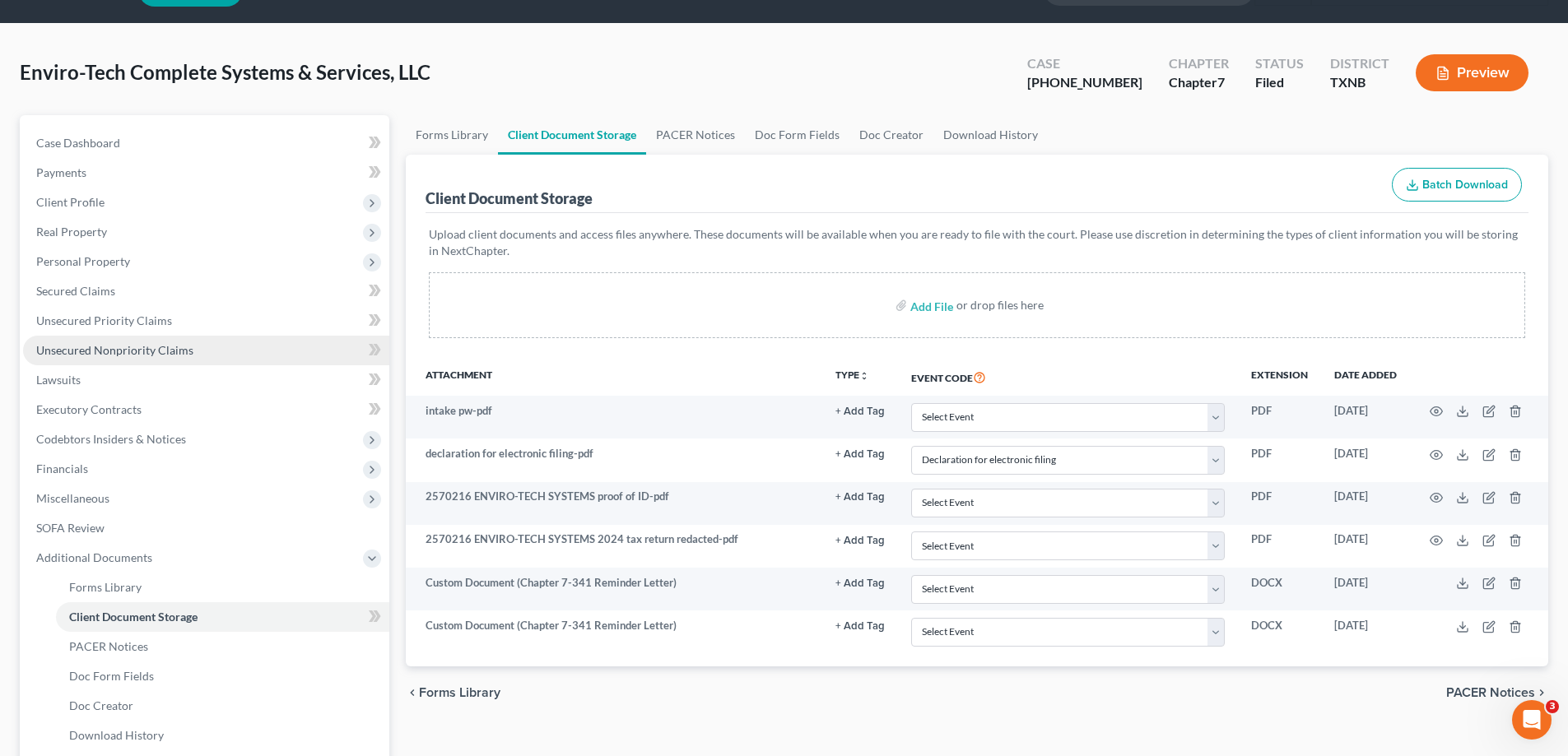
scroll to position [0, 0]
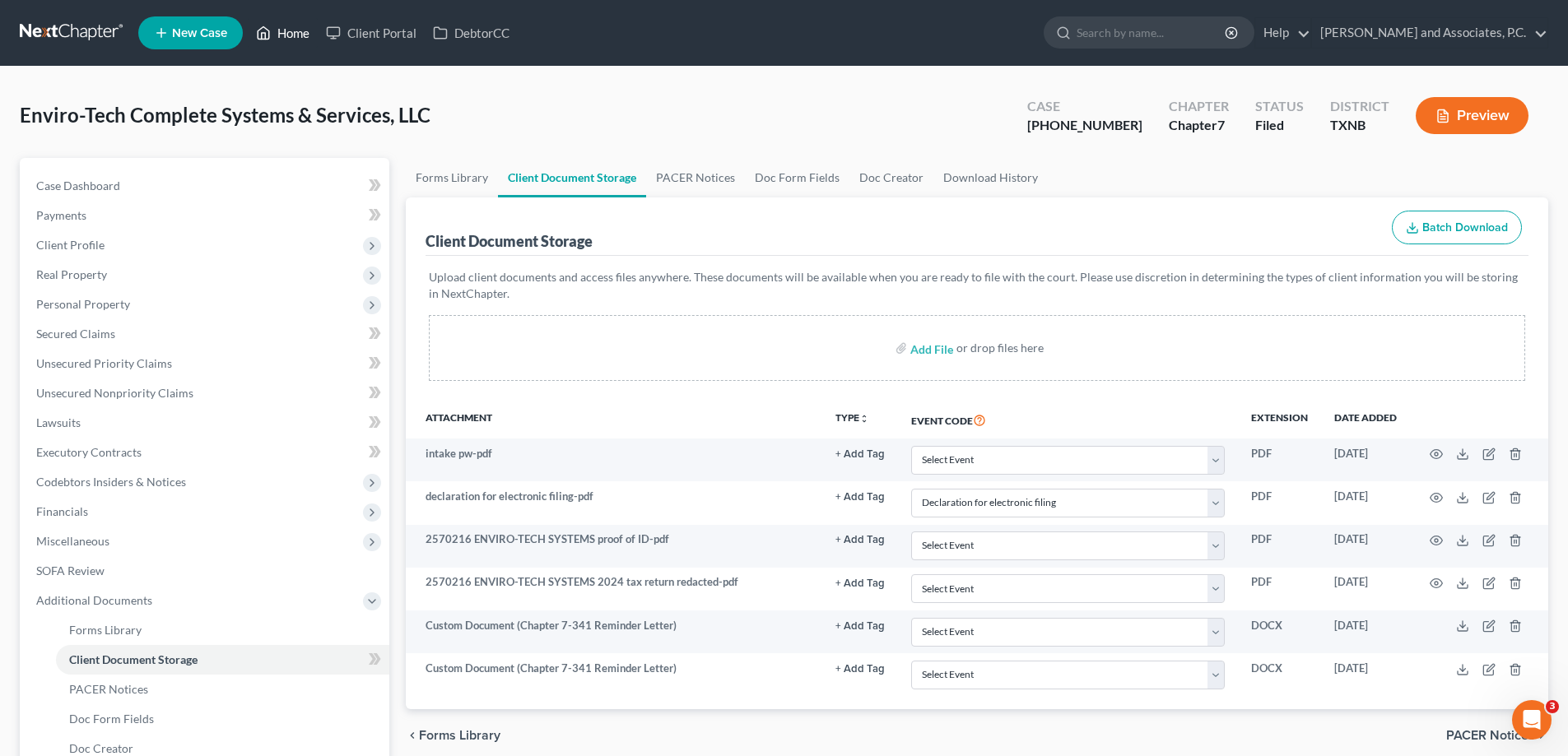
click at [297, 39] on link "Home" at bounding box center [283, 32] width 70 height 29
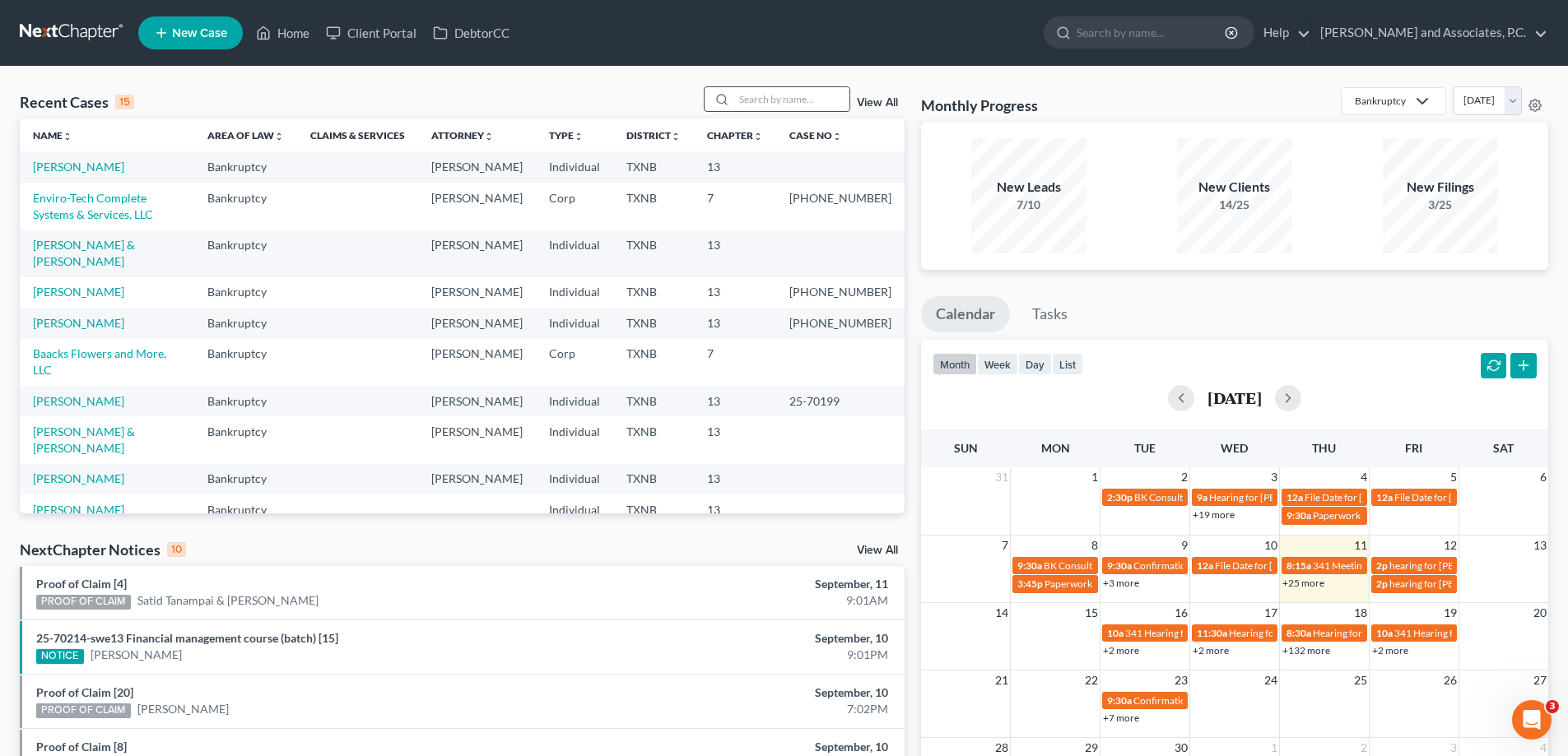
click at [755, 107] on input "search" at bounding box center [791, 99] width 115 height 24
type input "0"
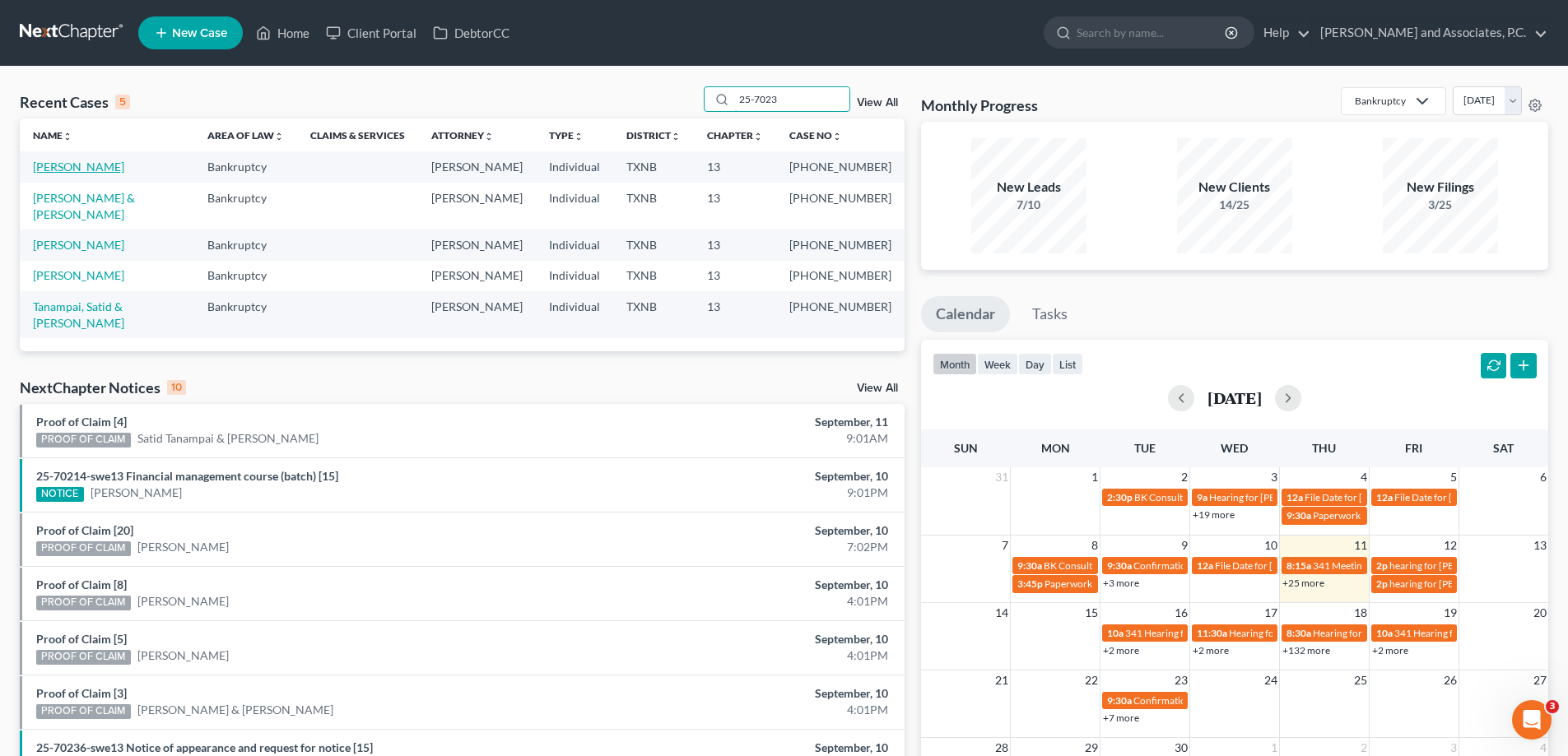
type input "25-7023"
click at [90, 171] on link "[PERSON_NAME]" at bounding box center [79, 166] width 91 height 14
select select "5"
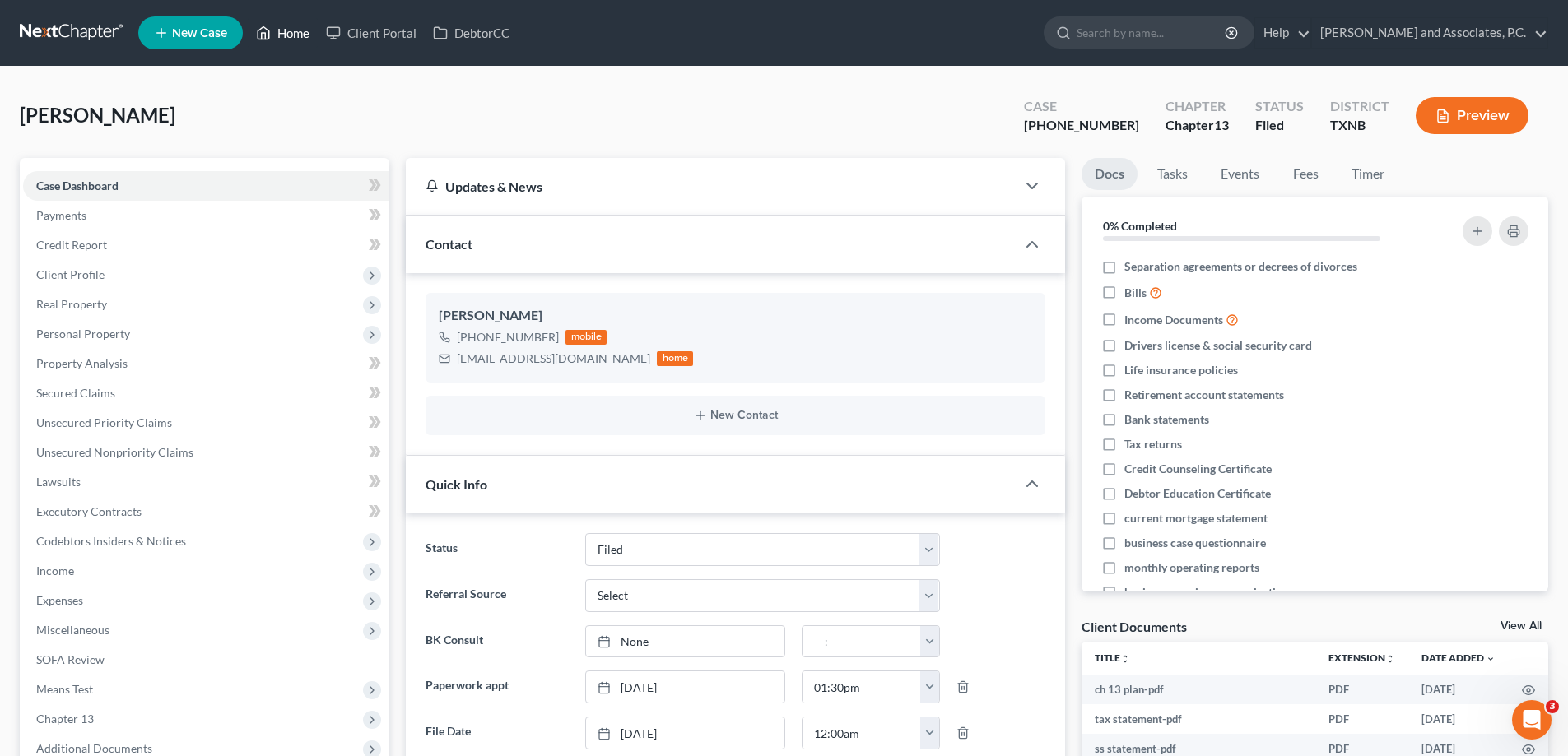
click at [288, 28] on link "Home" at bounding box center [283, 32] width 70 height 29
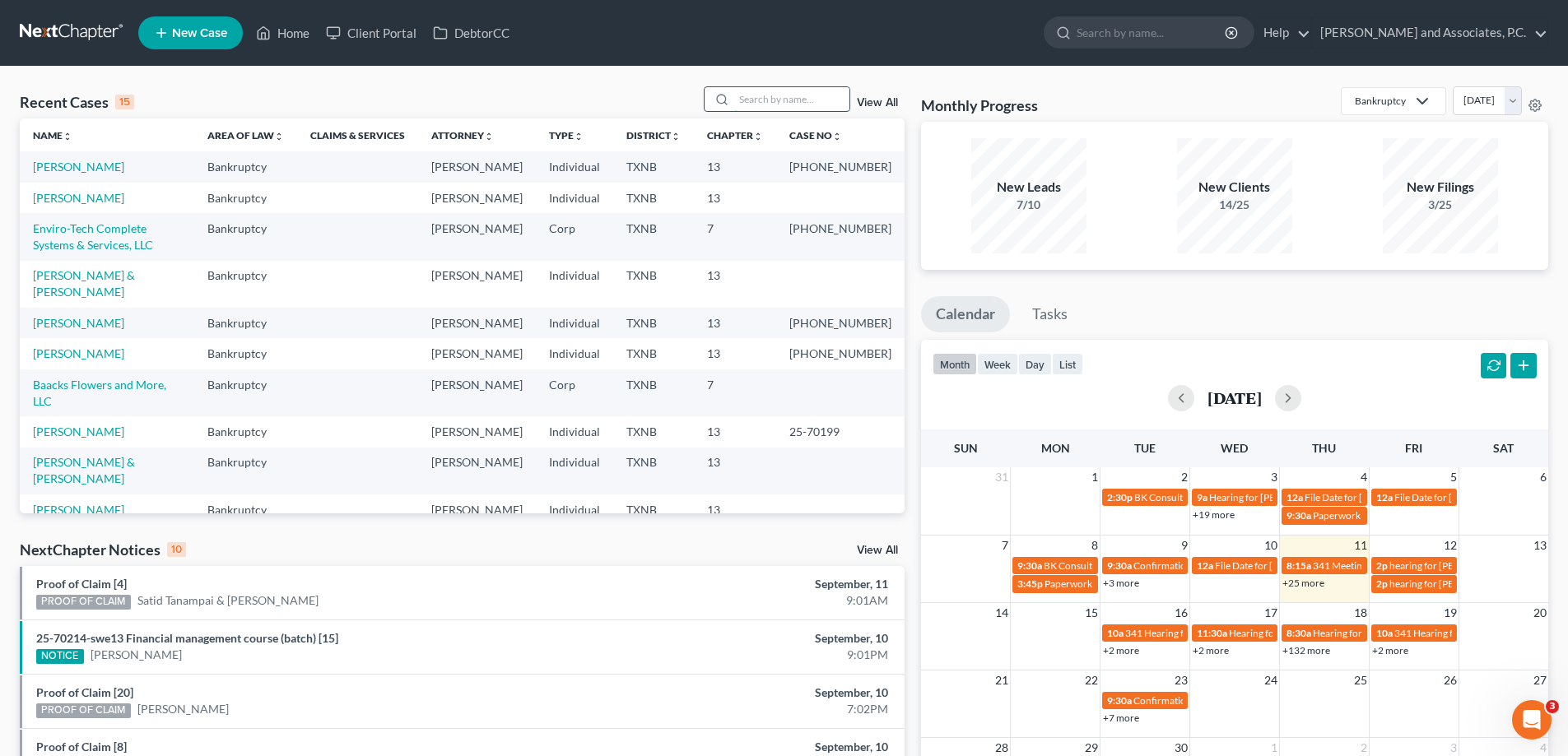
click at [747, 99] on input "search" at bounding box center [791, 99] width 115 height 24
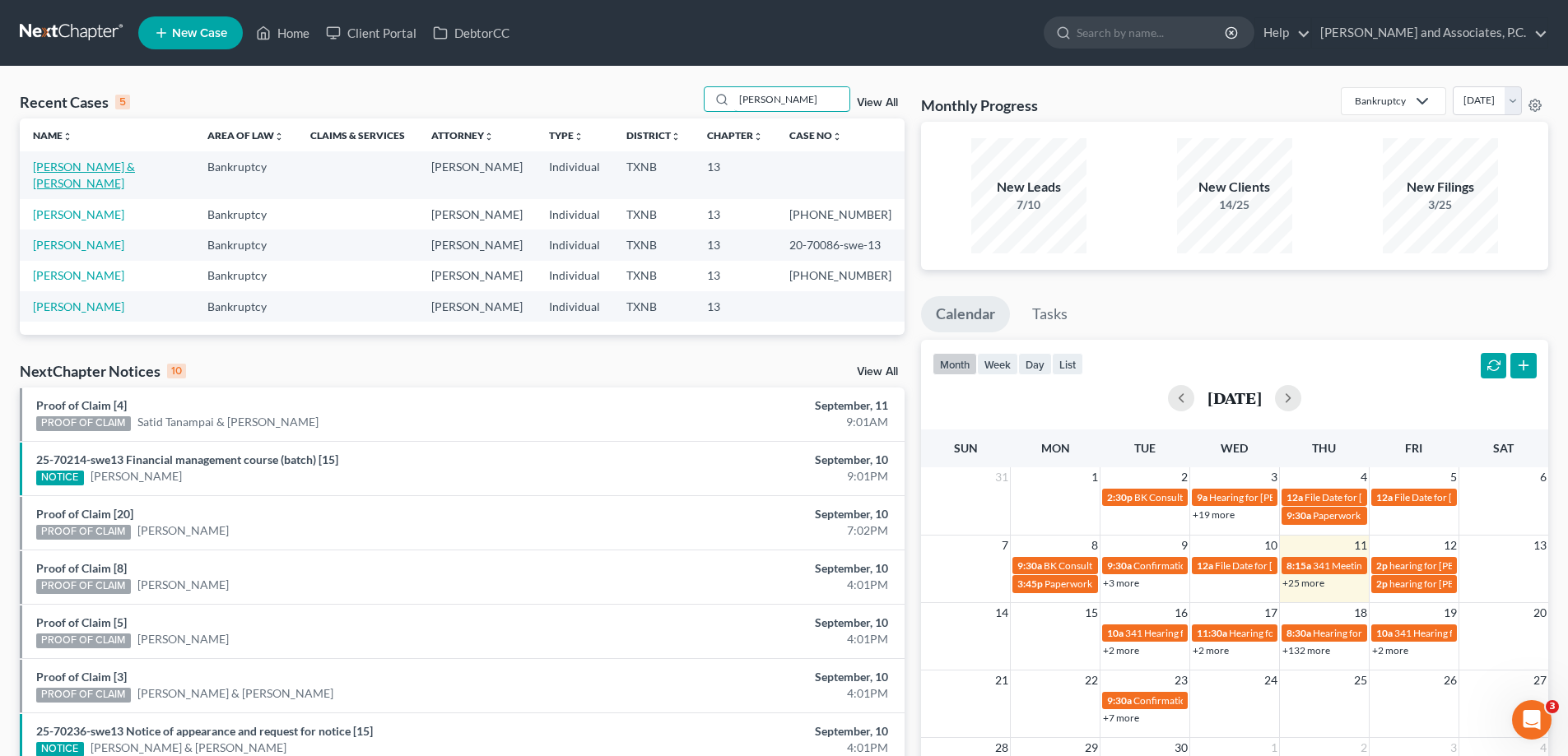
type input "poore"
click at [134, 169] on link "[PERSON_NAME] & [PERSON_NAME]" at bounding box center [84, 175] width 102 height 30
select select "7"
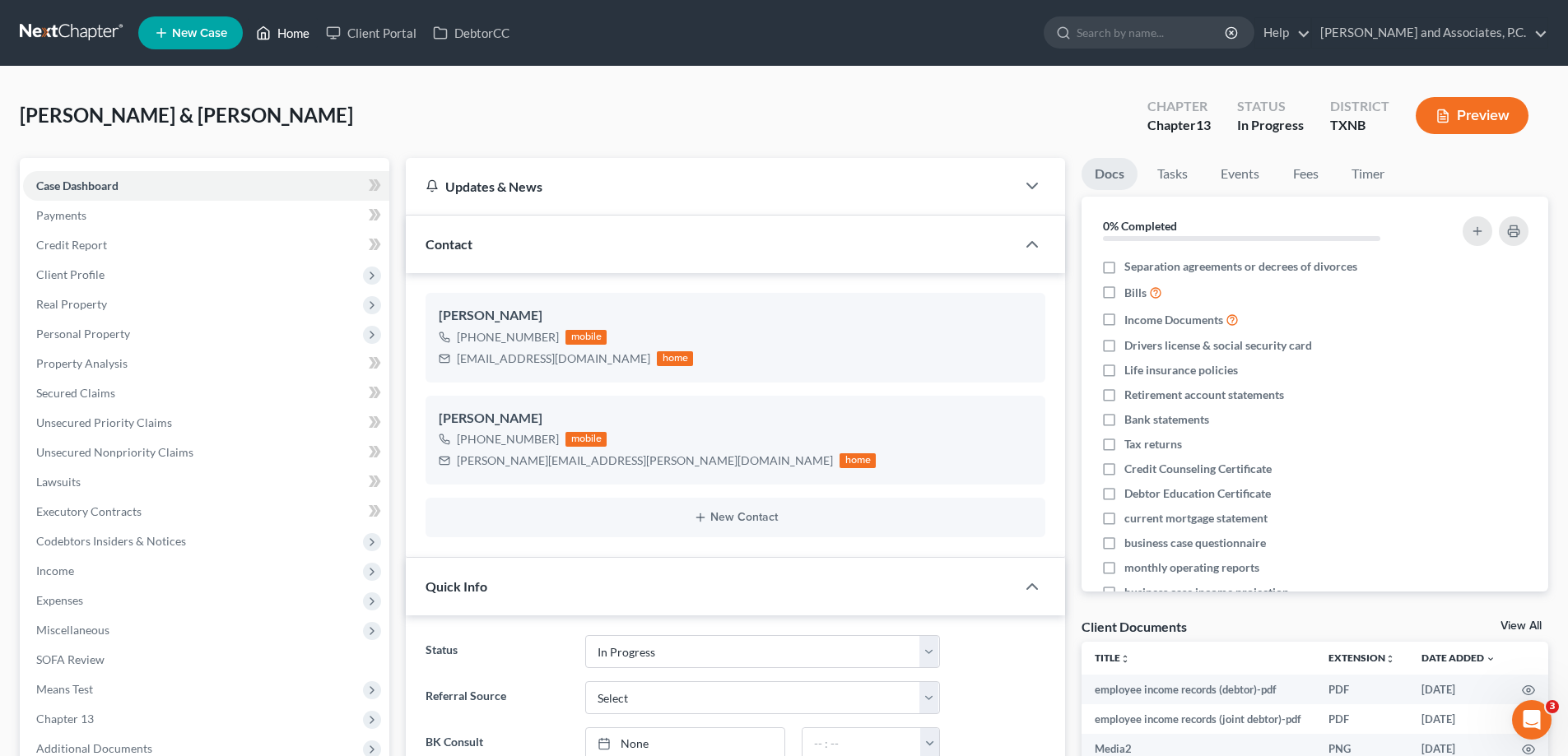
click at [291, 30] on link "Home" at bounding box center [283, 32] width 70 height 29
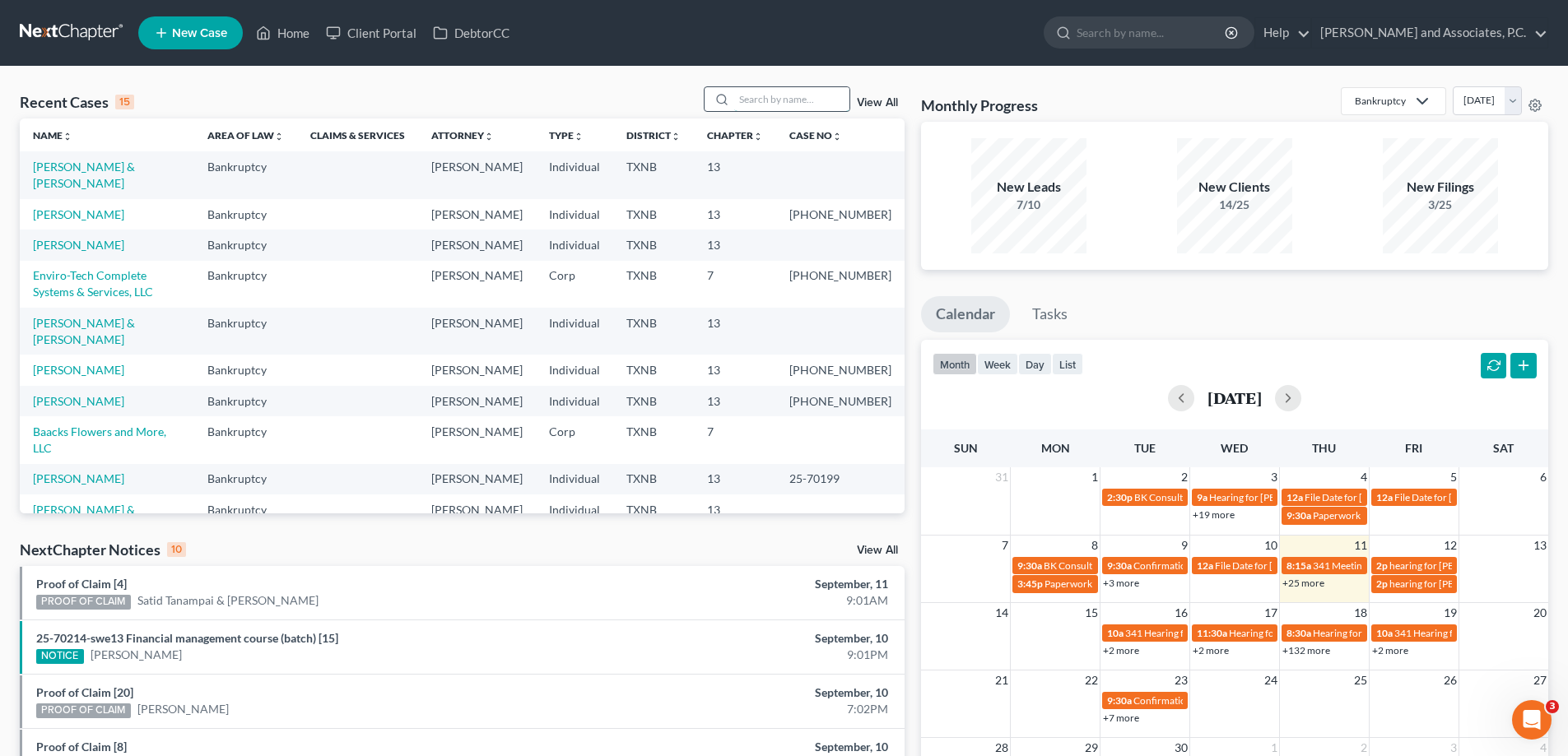
click at [759, 102] on input "search" at bounding box center [791, 99] width 115 height 24
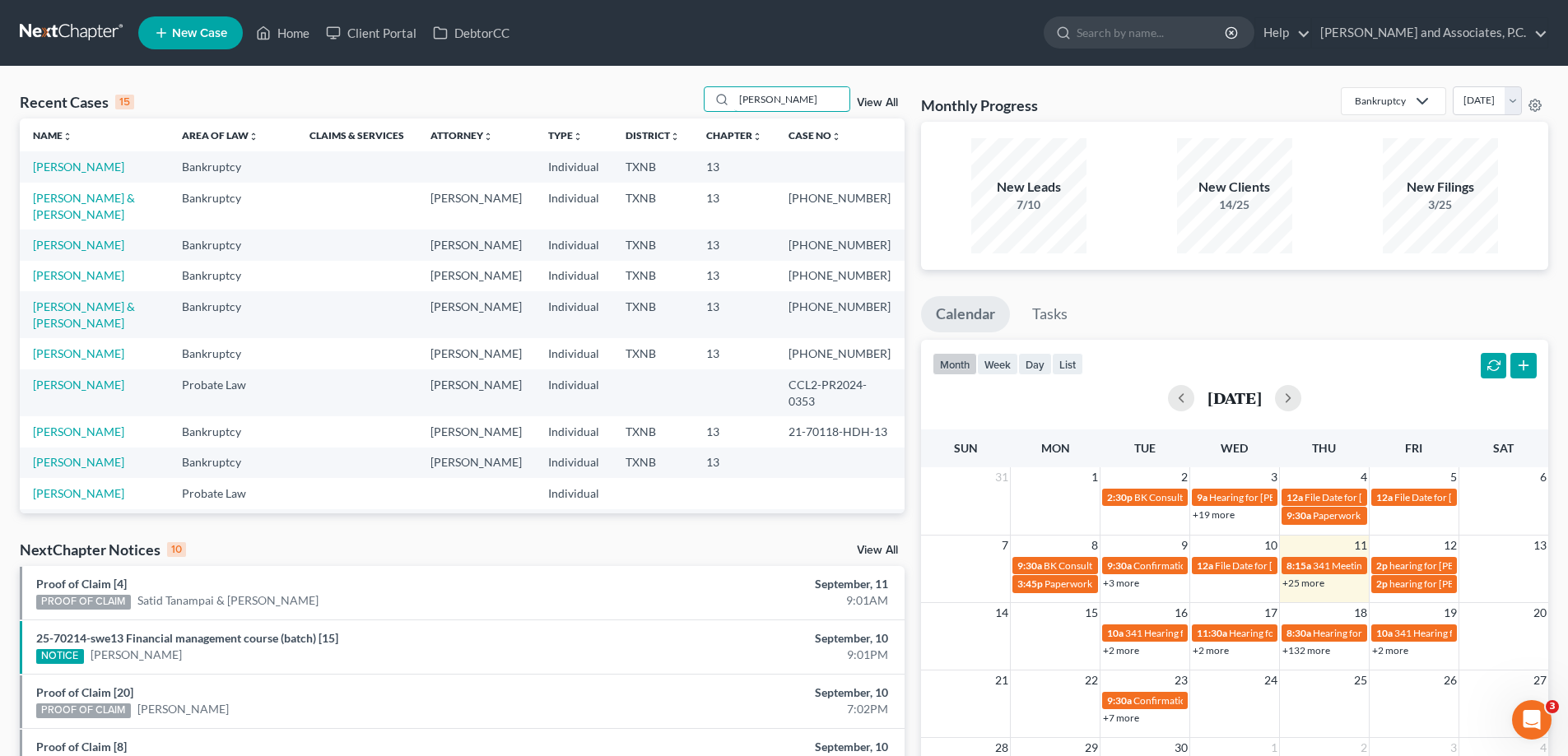
type input "perez"
